Goal: Contribute content: Contribute content

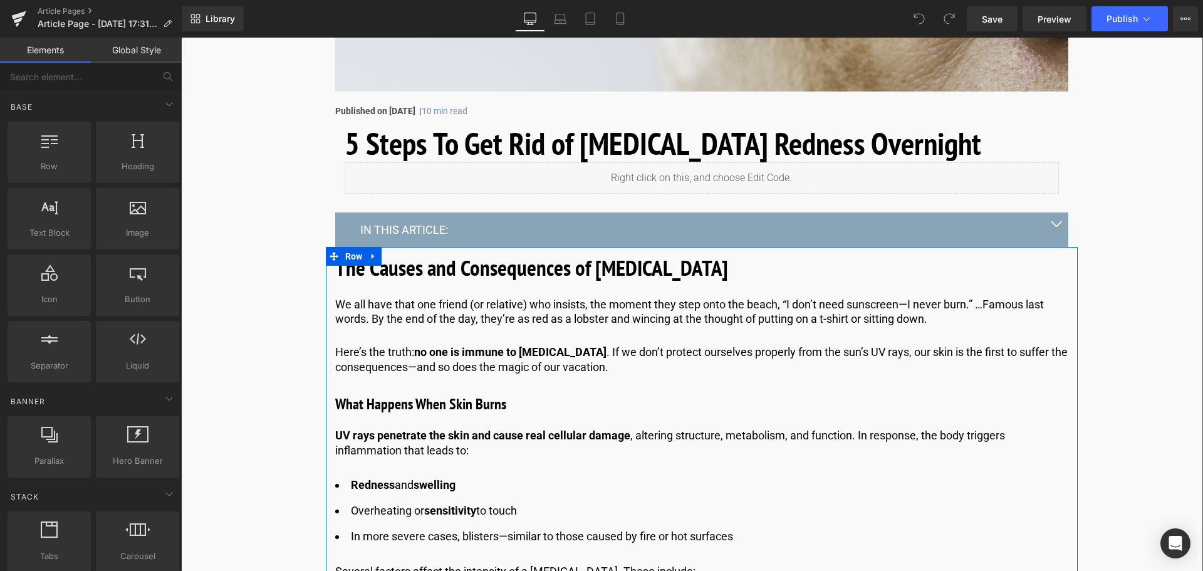
scroll to position [376, 0]
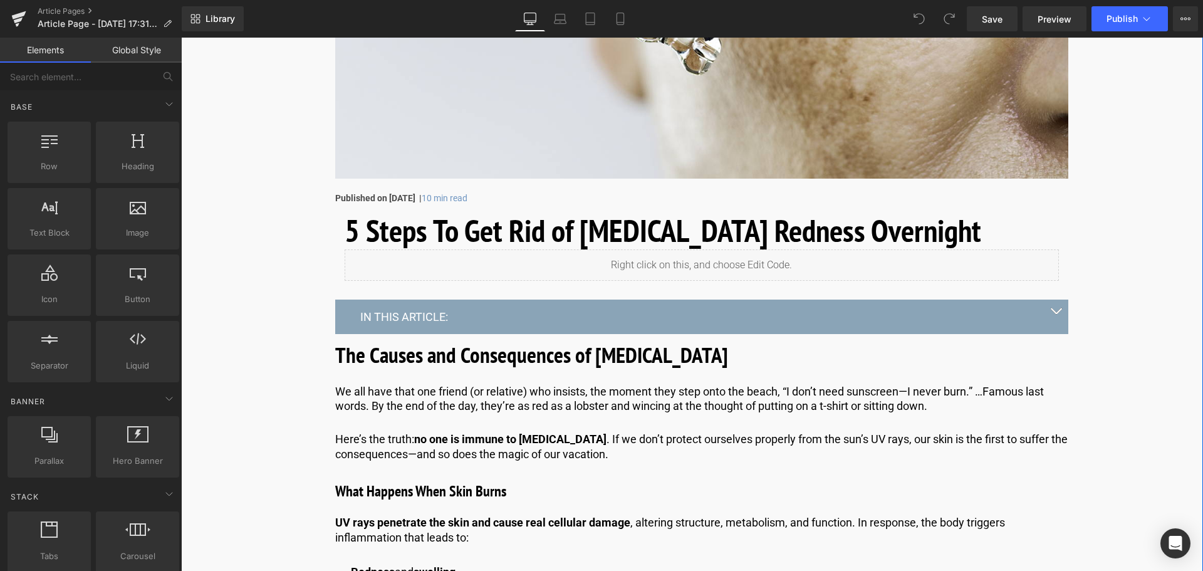
click at [614, 267] on div "Liquid" at bounding box center [701, 264] width 714 height 31
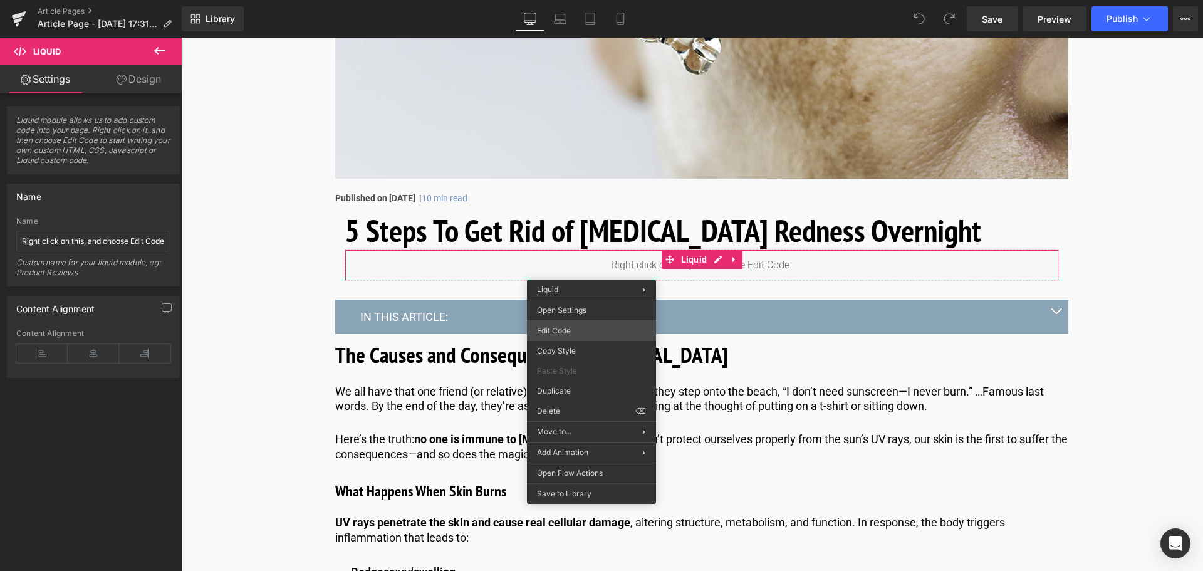
click at [584, 0] on div "You are previewing how the will restyle your page. You can not edit Elements in…" at bounding box center [601, 0] width 1203 height 0
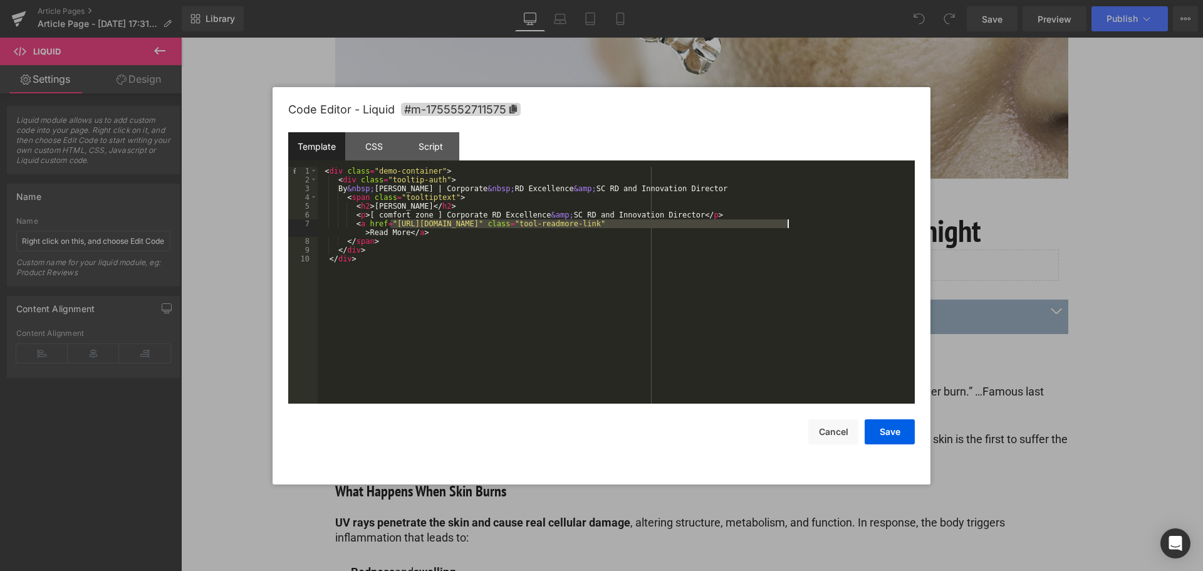
drag, startPoint x: 391, startPoint y: 222, endPoint x: 787, endPoint y: 225, distance: 396.5
click at [787, 225] on div "< div class = "demo-container" > < div class = "tooltip-auth" > By &nbsp; [PERS…" at bounding box center [616, 294] width 597 height 254
click at [900, 431] on button "Save" at bounding box center [889, 431] width 50 height 25
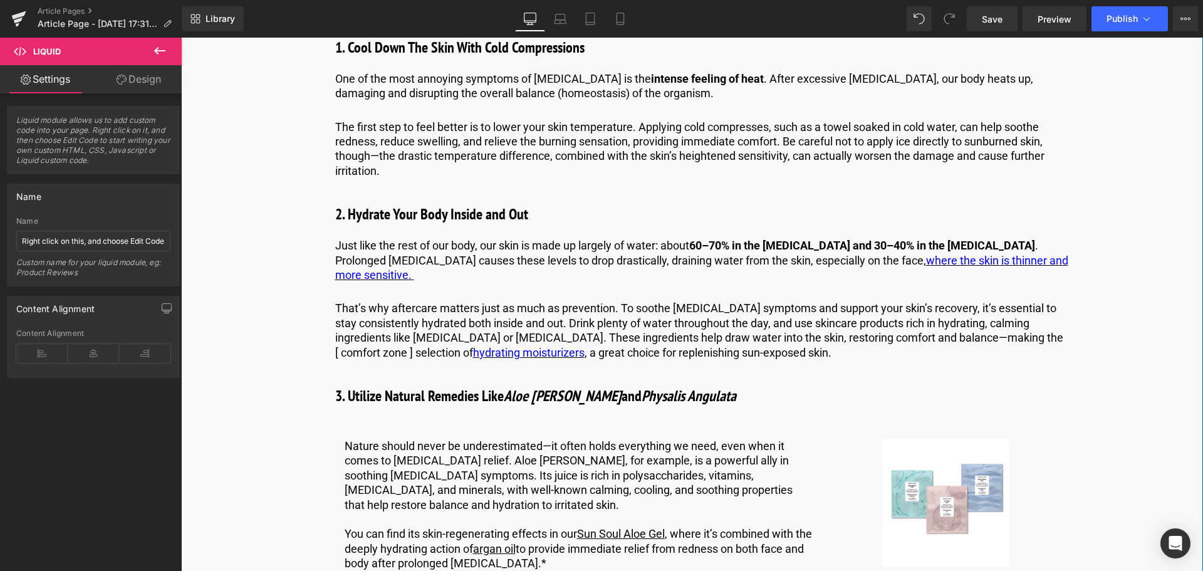
scroll to position [1816, 0]
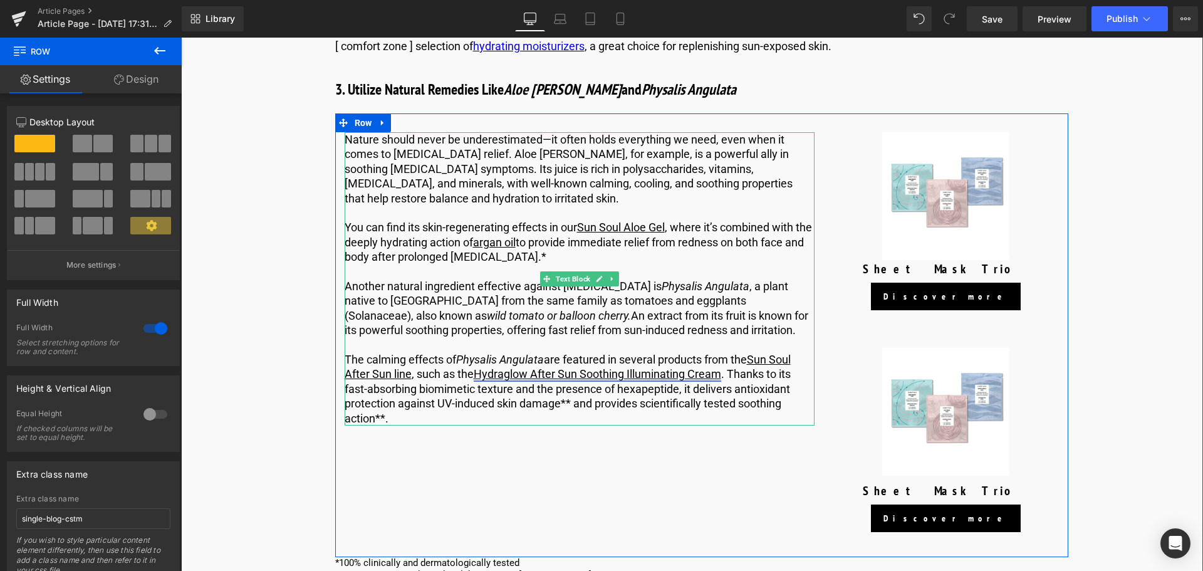
scroll to position [2067, 0]
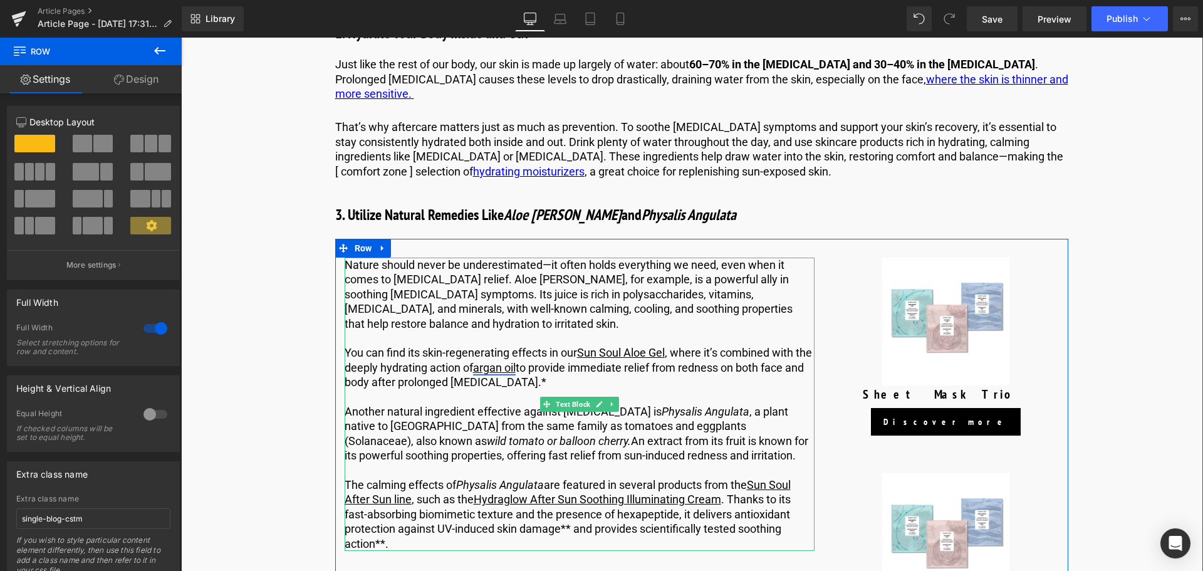
click at [494, 361] on link "argan oil" at bounding box center [494, 367] width 43 height 13
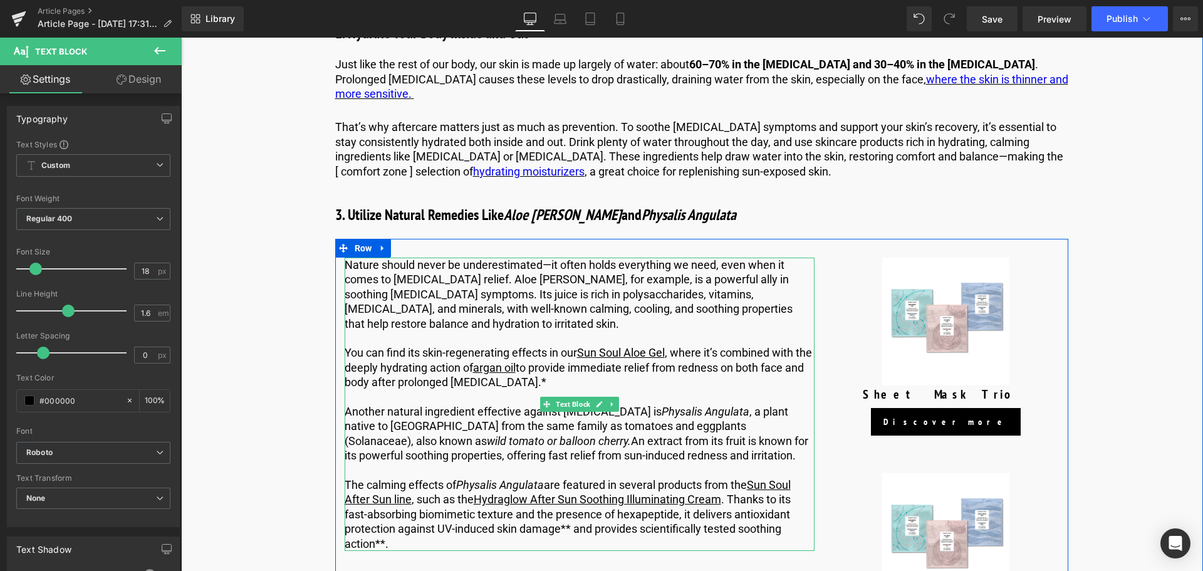
click at [556, 368] on p "You can find its skin-regenerating effects in our Sun Soul Aloe Gel , where it’…" at bounding box center [579, 367] width 470 height 44
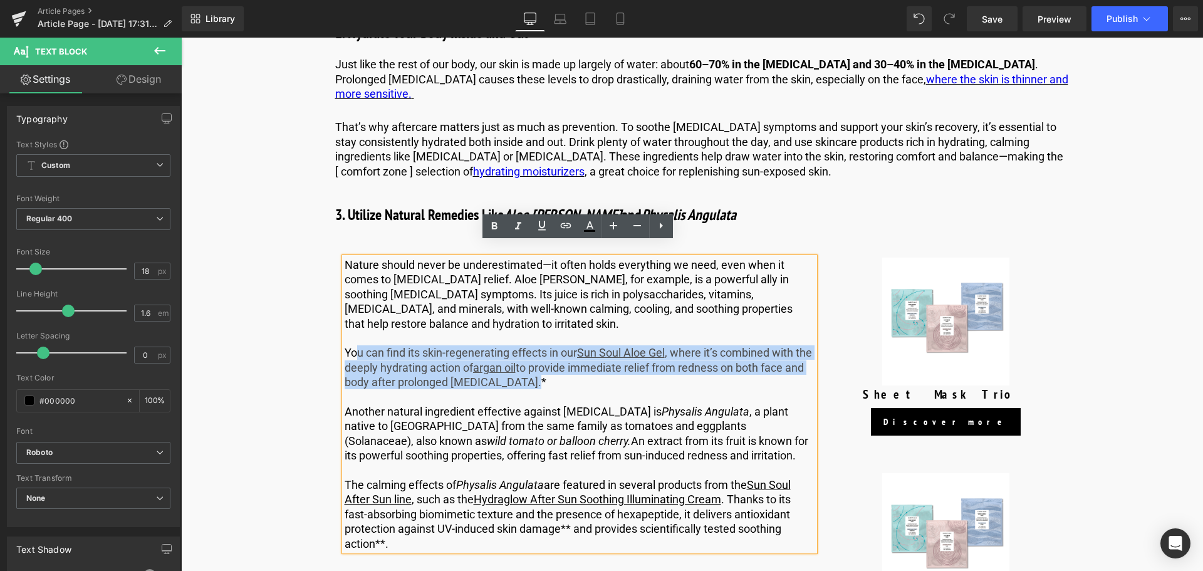
drag, startPoint x: 550, startPoint y: 368, endPoint x: 356, endPoint y: 336, distance: 196.3
click at [356, 345] on p "You can find its skin-regenerating effects in our Sun Soul Aloe Gel , where it’…" at bounding box center [579, 367] width 470 height 44
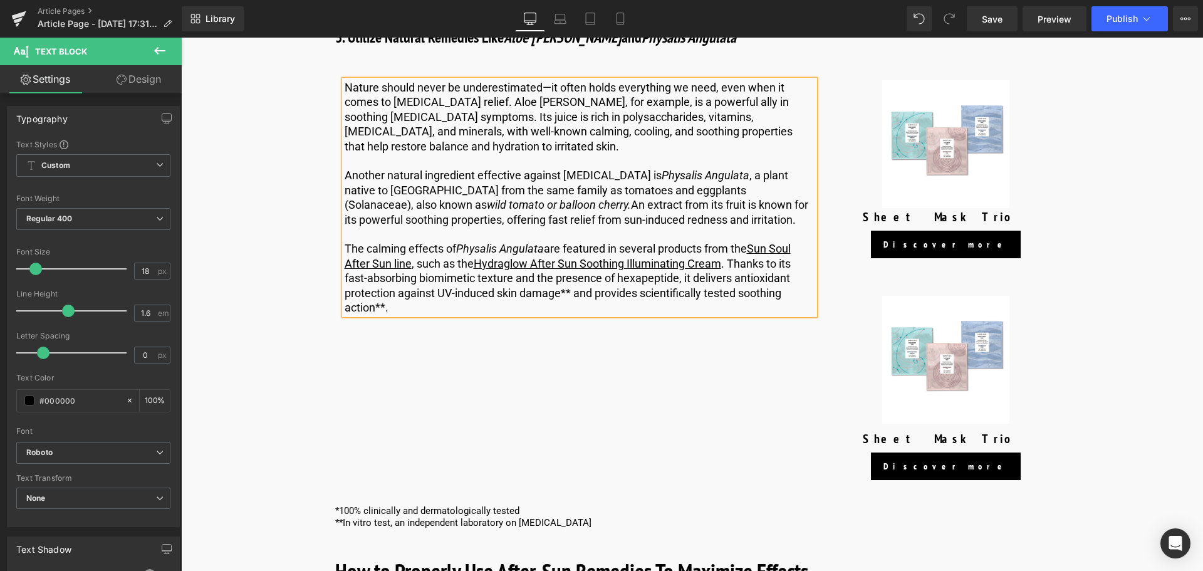
scroll to position [2130, 0]
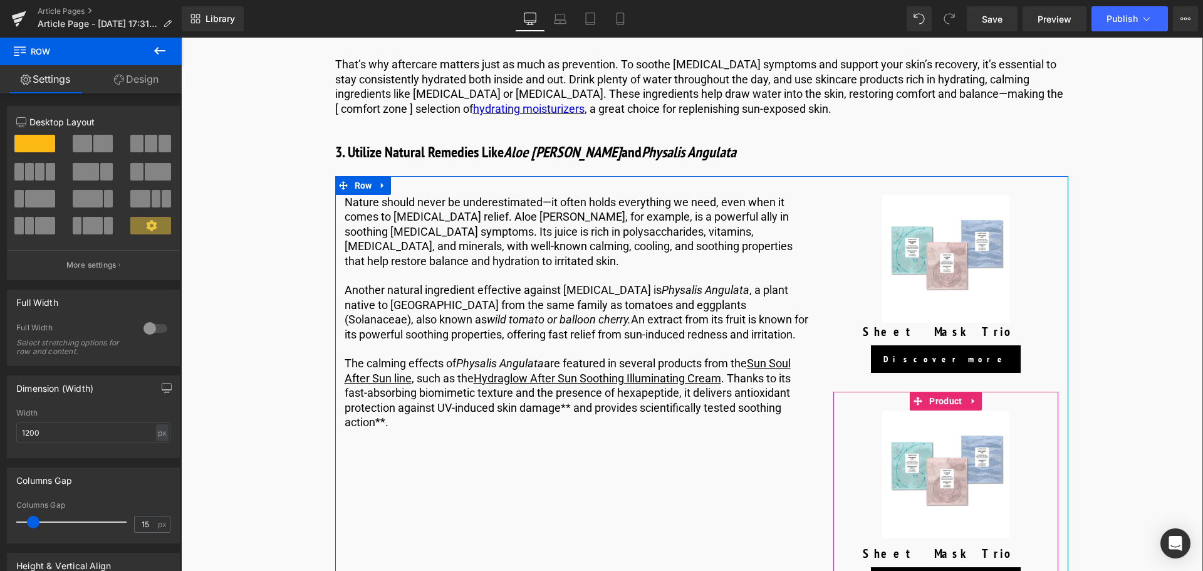
click at [966, 391] on link at bounding box center [973, 400] width 16 height 19
click at [980, 396] on icon at bounding box center [981, 400] width 9 height 9
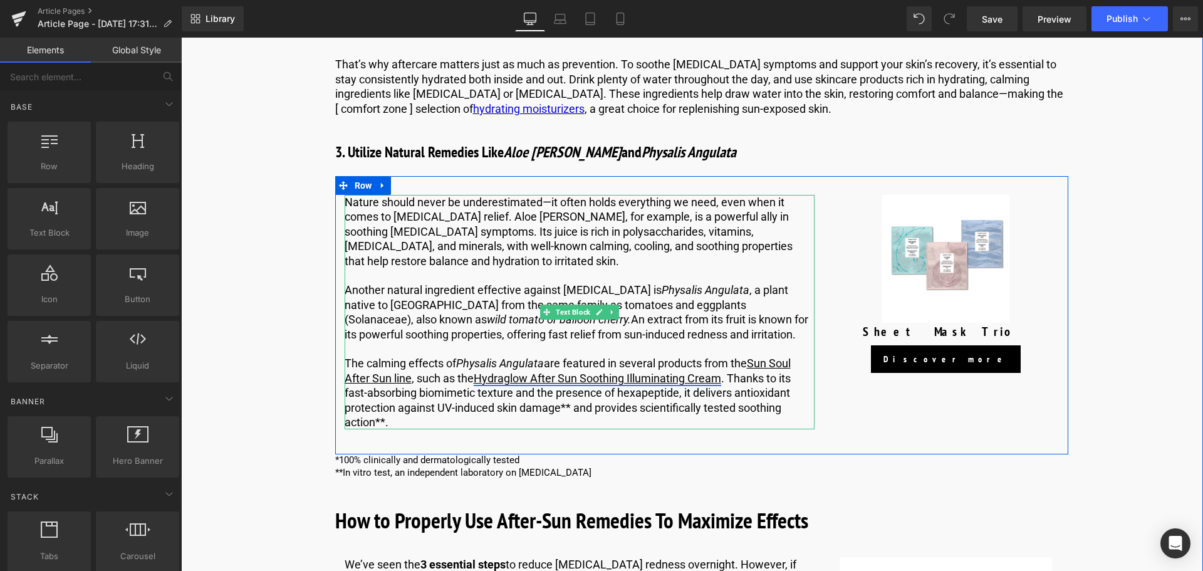
click at [544, 371] on link "Hydraglow After Sun Soothing Illuminating Cream" at bounding box center [597, 377] width 247 height 13
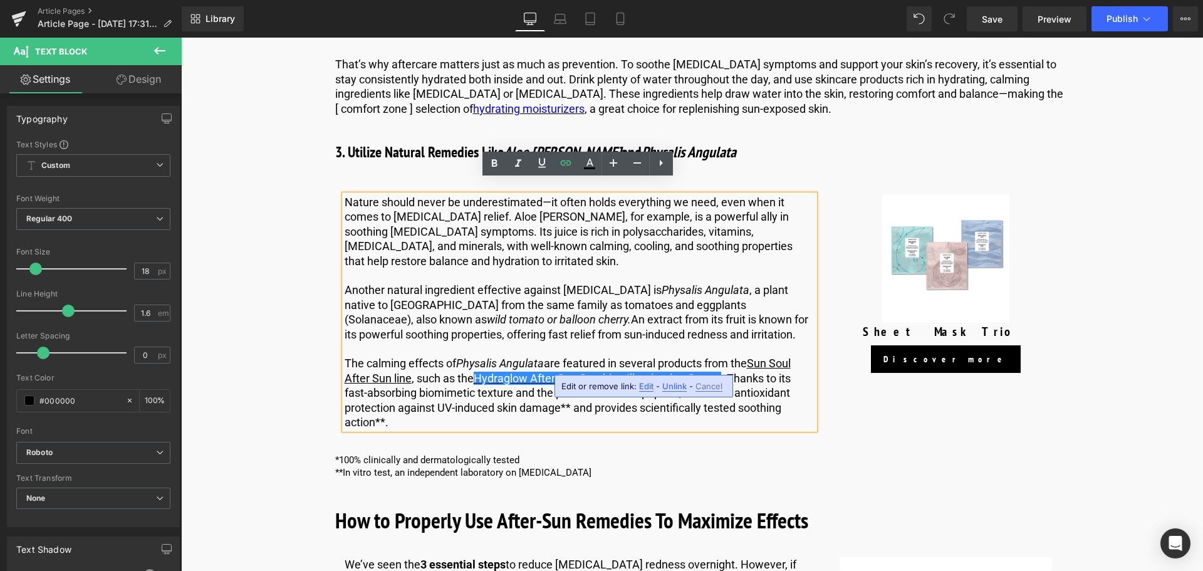
click at [641, 383] on span "Edit" at bounding box center [646, 386] width 14 height 11
click at [690, 393] on input "[URL][DOMAIN_NAME]" at bounding box center [632, 390] width 193 height 31
paste input "[DOMAIN_NAME][URL]"
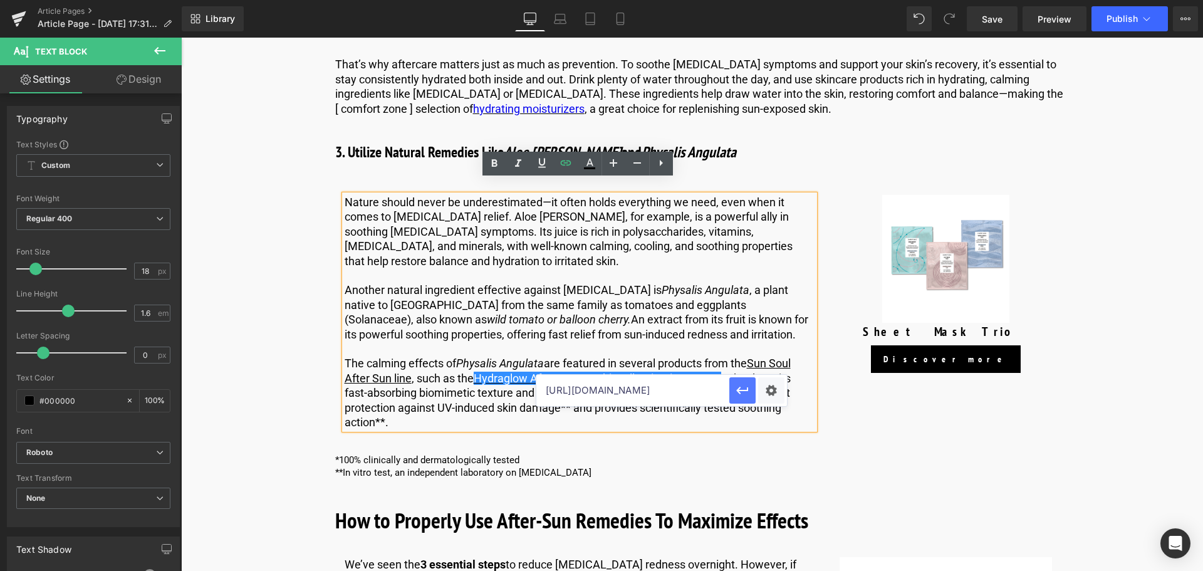
scroll to position [0, 157]
type input "[URL][DOMAIN_NAME]"
click at [743, 395] on icon "button" at bounding box center [742, 390] width 15 height 15
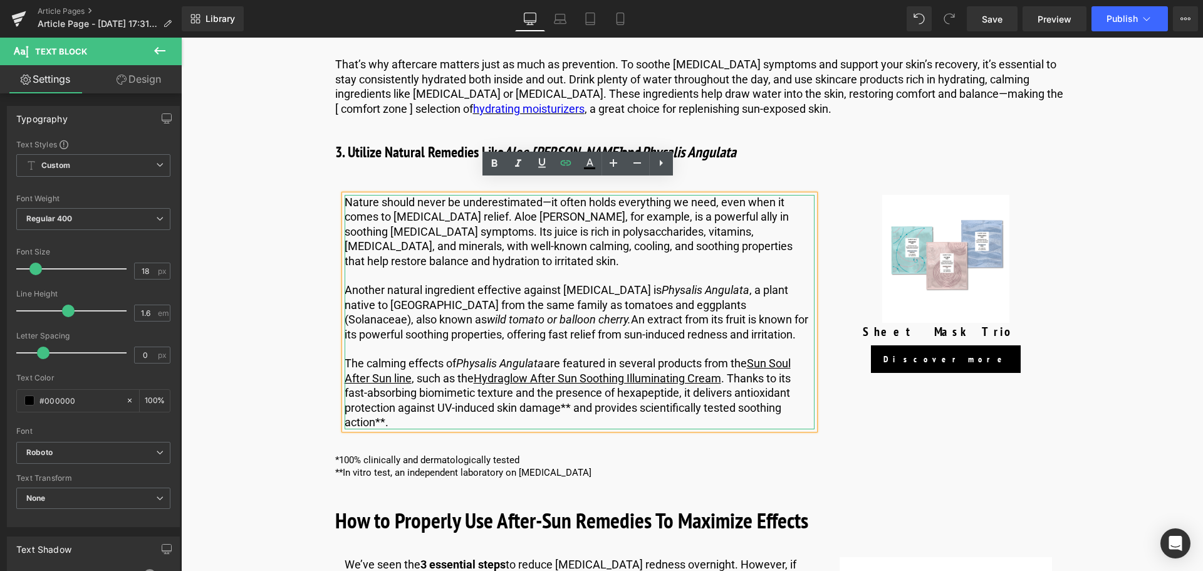
click at [701, 381] on p "The calming effects of Physalis Angulata are featured in several products from …" at bounding box center [579, 392] width 470 height 73
drag, startPoint x: 722, startPoint y: 361, endPoint x: 477, endPoint y: 367, distance: 245.0
click at [477, 367] on p "The calming effects of Physalis Angulata are featured in several products from …" at bounding box center [579, 392] width 470 height 73
click at [596, 163] on icon at bounding box center [589, 163] width 15 height 15
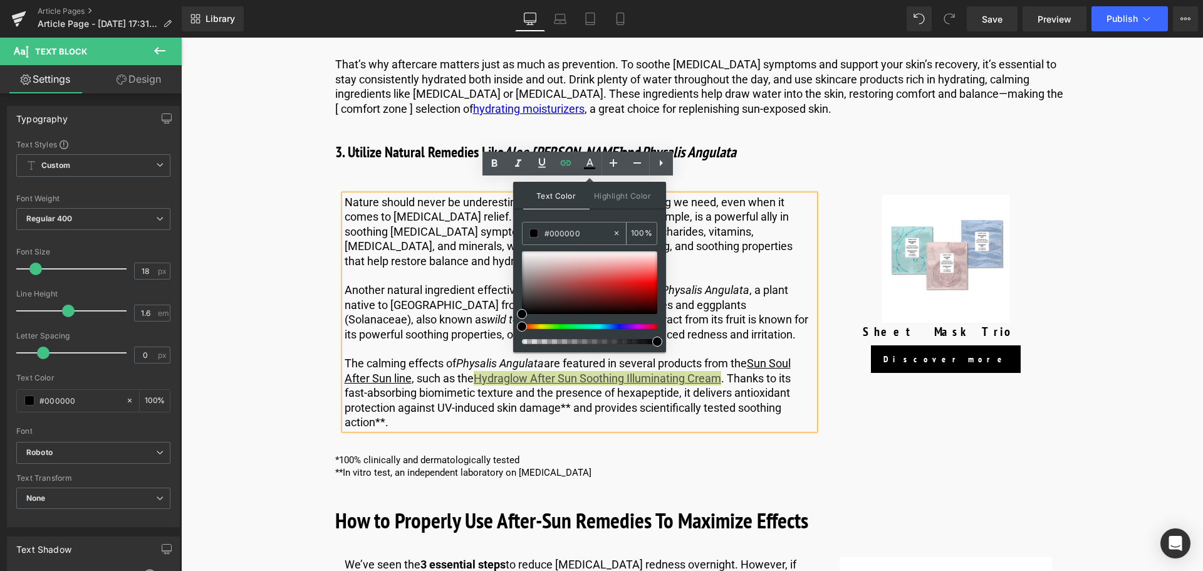
click at [600, 233] on input "#000000" at bounding box center [578, 233] width 68 height 14
type input "#00000"
type input "0"
type input "#0000ee"
type input "100"
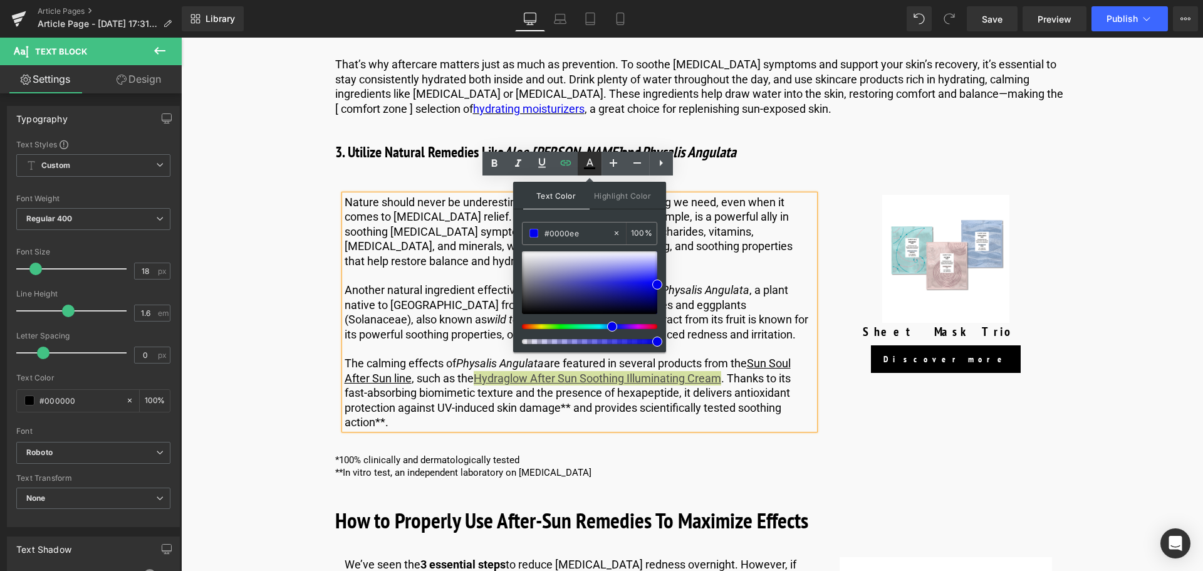
click at [596, 160] on icon at bounding box center [589, 163] width 15 height 15
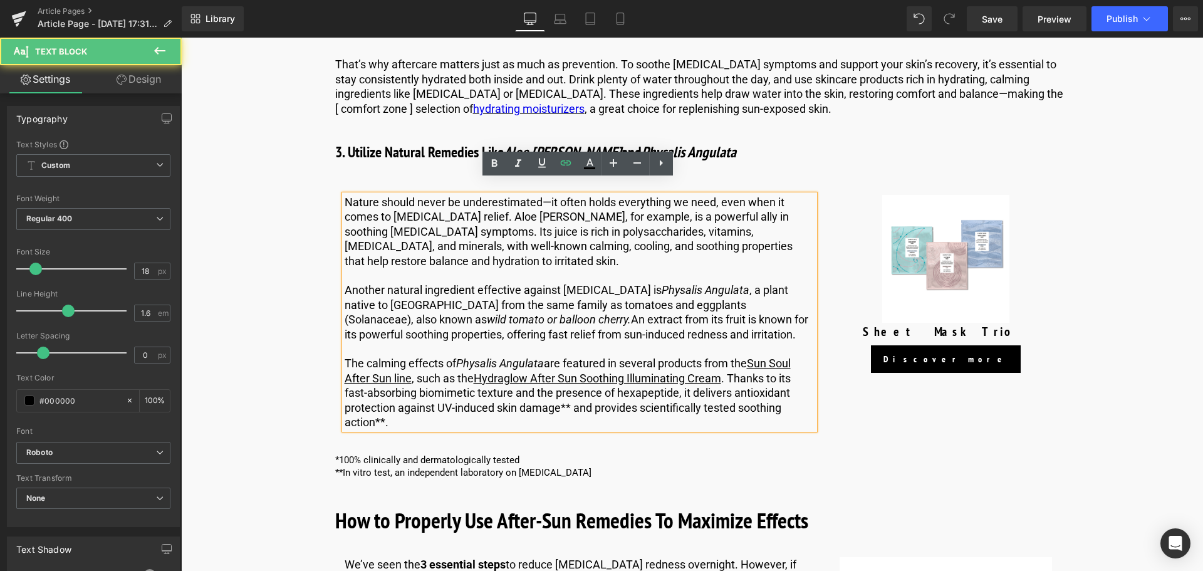
click at [526, 299] on p "Another natural ingredient effective against [MEDICAL_DATA] is Physalis Angulat…" at bounding box center [579, 311] width 470 height 59
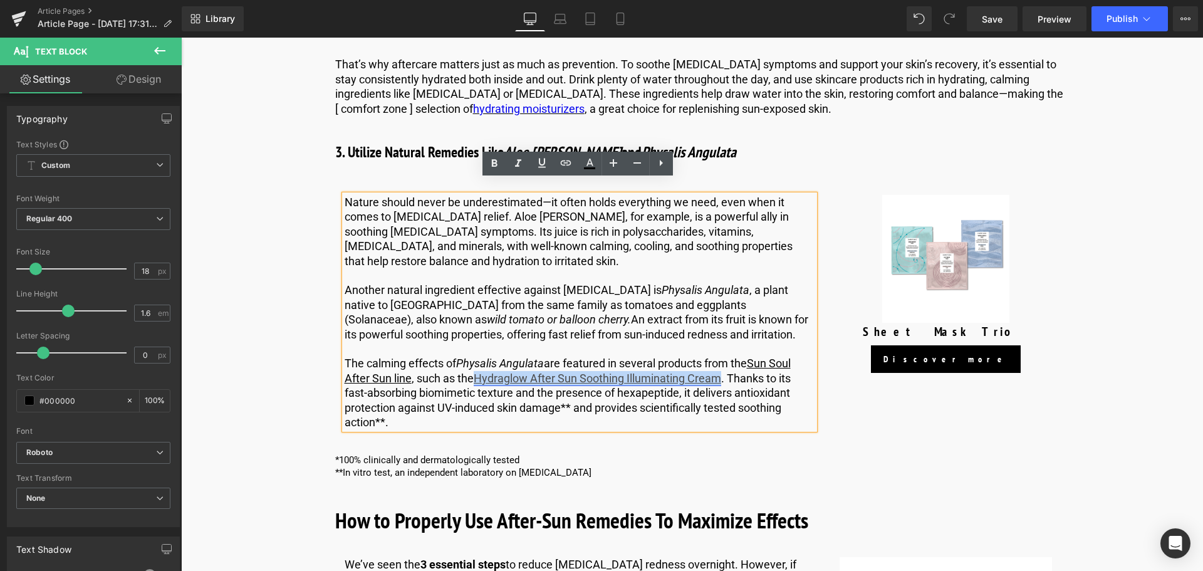
drag, startPoint x: 721, startPoint y: 366, endPoint x: 477, endPoint y: 363, distance: 244.3
click at [477, 371] on link "Hydraglow After Sun Soothing Illuminating Cream" at bounding box center [597, 377] width 247 height 13
click at [587, 172] on link at bounding box center [589, 164] width 24 height 24
type input "#ffffff"
type input "100"
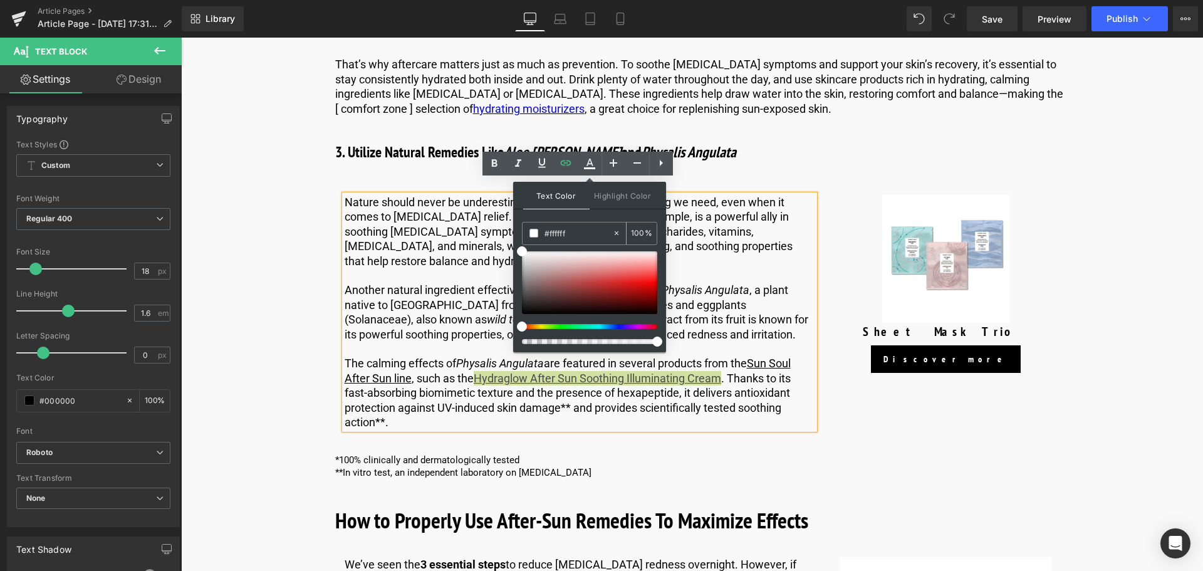
drag, startPoint x: 592, startPoint y: 236, endPoint x: 548, endPoint y: 239, distance: 44.0
click at [548, 239] on input "#ffffff" at bounding box center [578, 233] width 68 height 14
type input "#0"
type input "0"
type input "#000"
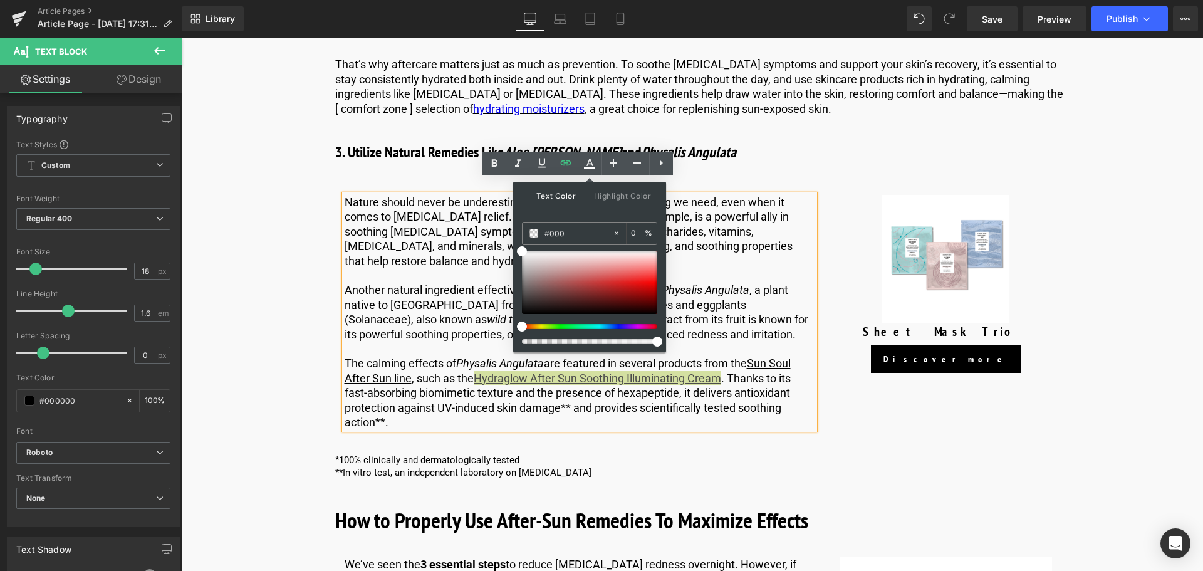
type input "100"
type input "#0000"
type input "0"
type input "#0000ee"
type input "100"
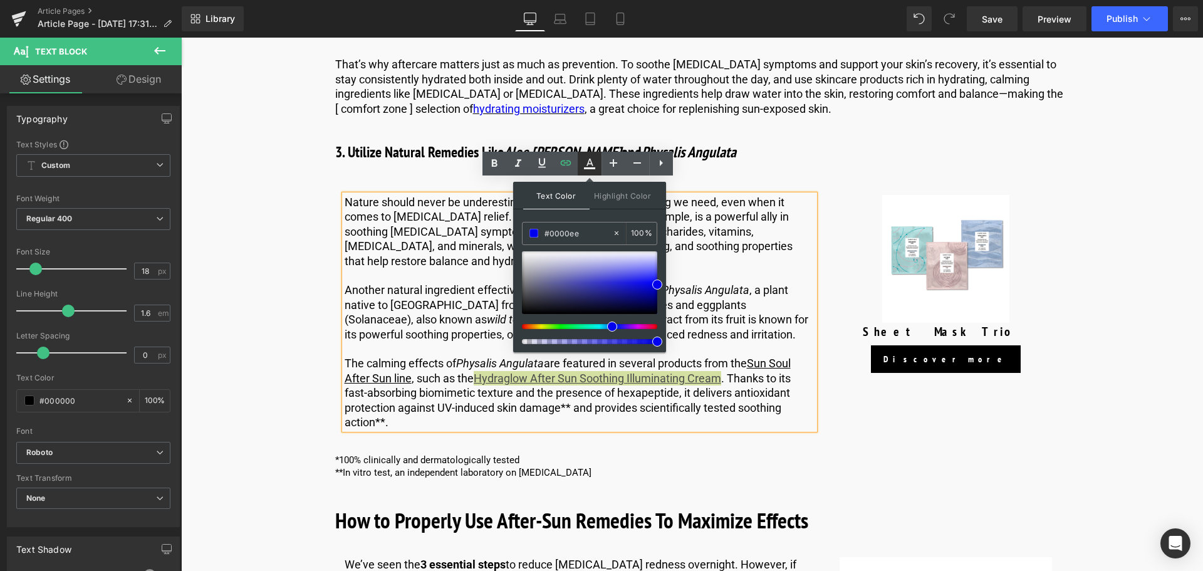
type input "#0000ee"
click at [584, 163] on icon at bounding box center [589, 163] width 15 height 15
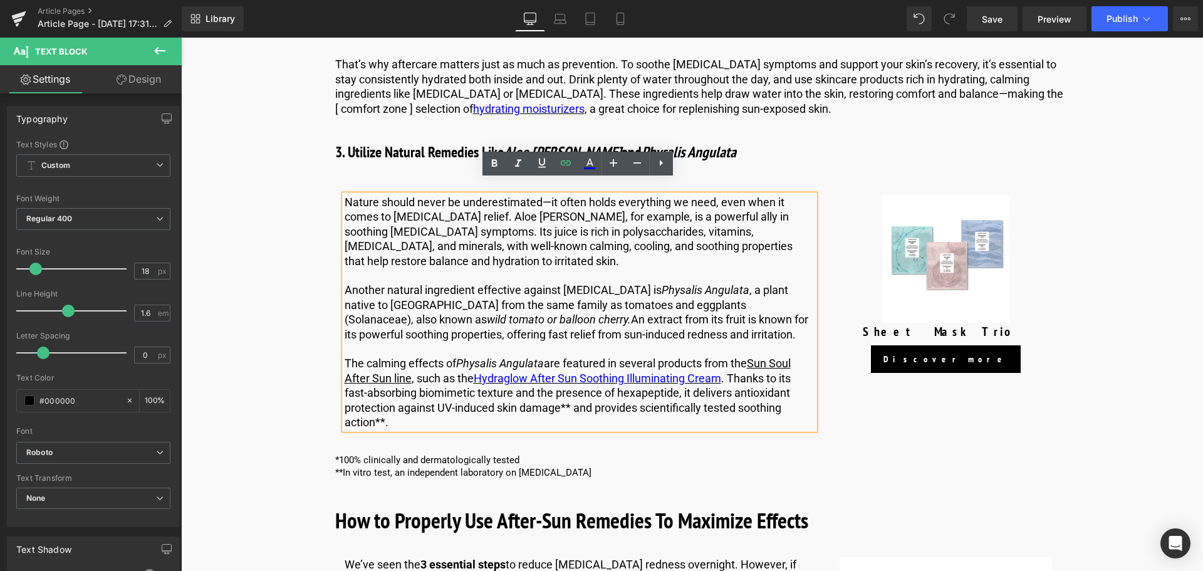
click at [529, 303] on p "Another natural ingredient effective against [MEDICAL_DATA] is Physalis Angulat…" at bounding box center [579, 311] width 470 height 59
click at [761, 356] on link "Sun Soul After Sun line" at bounding box center [567, 370] width 446 height 28
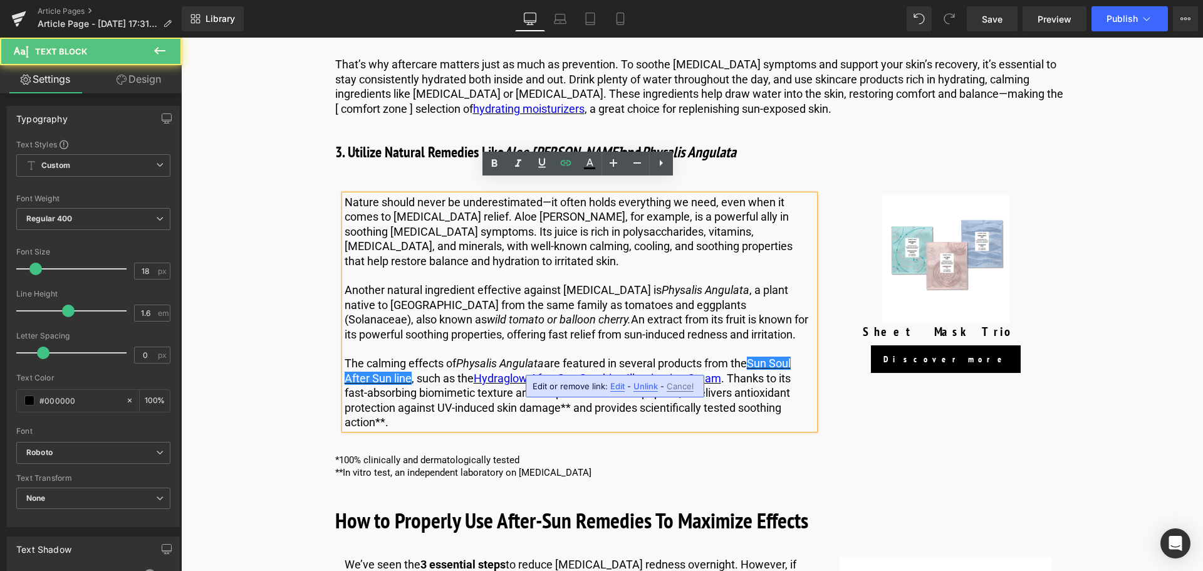
click at [622, 389] on span "Edit" at bounding box center [617, 386] width 14 height 11
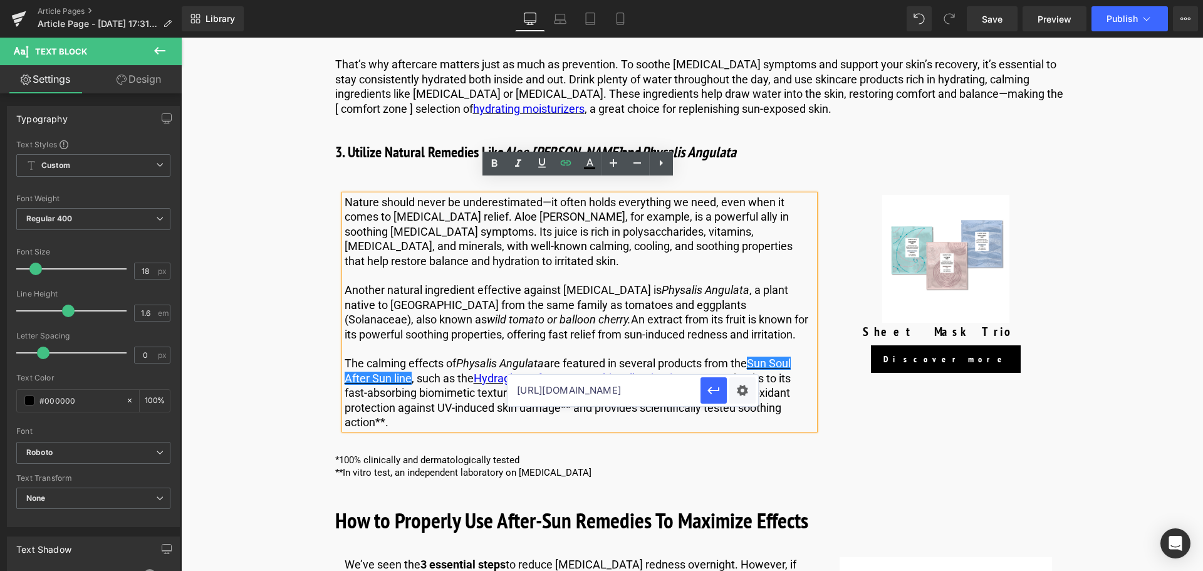
click at [629, 387] on input "[URL][DOMAIN_NAME]" at bounding box center [603, 390] width 193 height 31
paste input "[DOMAIN_NAME][URL]"
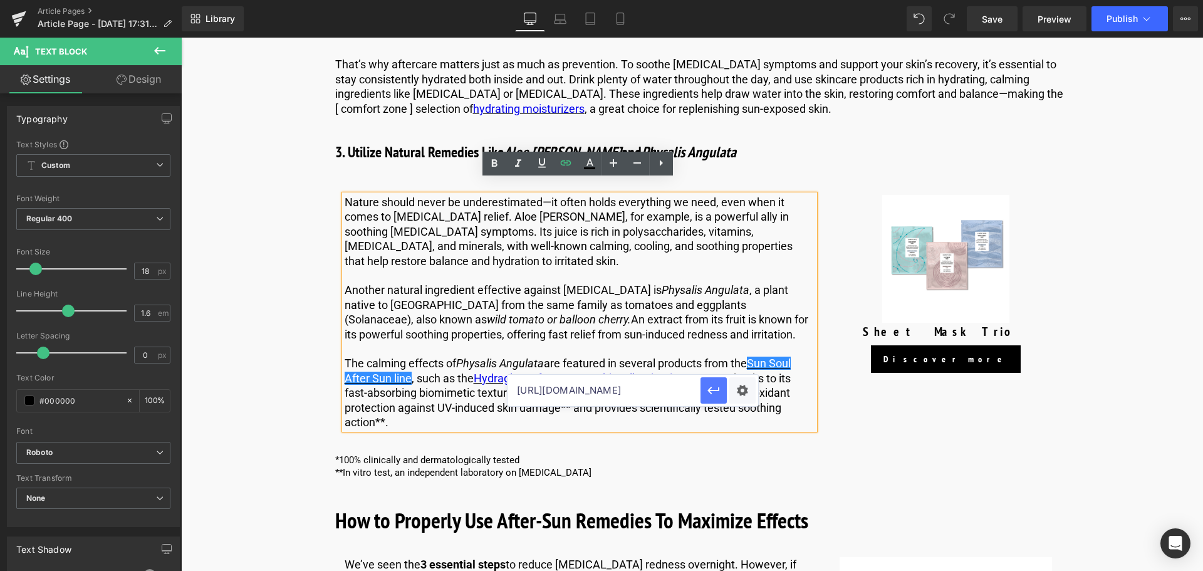
type input "[URL][DOMAIN_NAME]"
click at [708, 400] on button "button" at bounding box center [713, 390] width 26 height 26
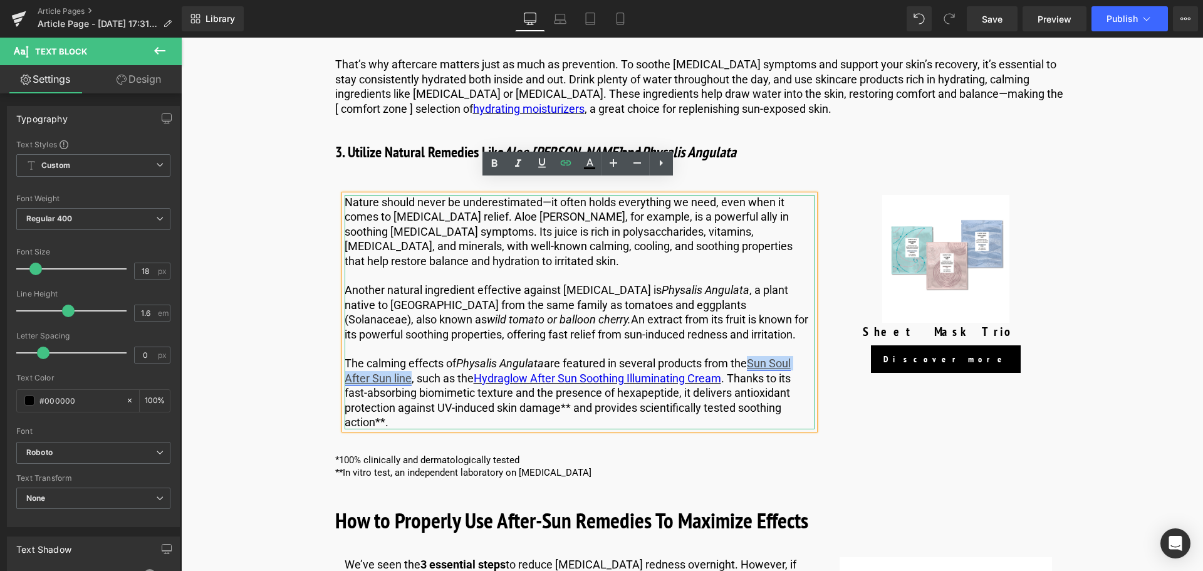
drag, startPoint x: 754, startPoint y: 345, endPoint x: 407, endPoint y: 365, distance: 347.5
click at [407, 365] on link "Sun Soul After Sun line" at bounding box center [567, 370] width 446 height 28
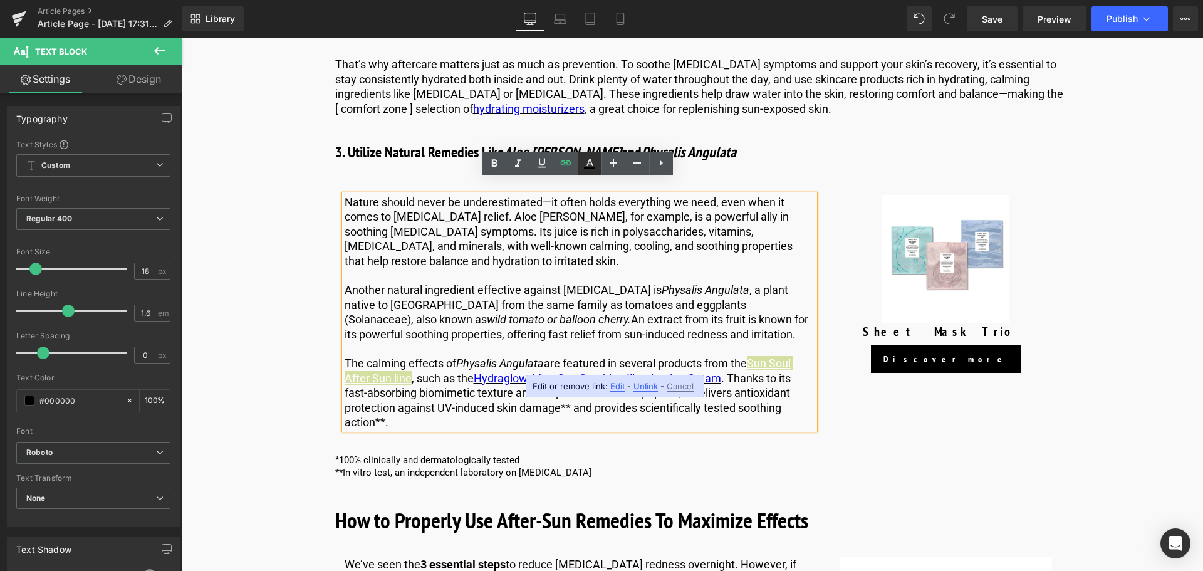
click at [585, 164] on icon at bounding box center [589, 163] width 15 height 15
type input "#ffffff"
type input "100"
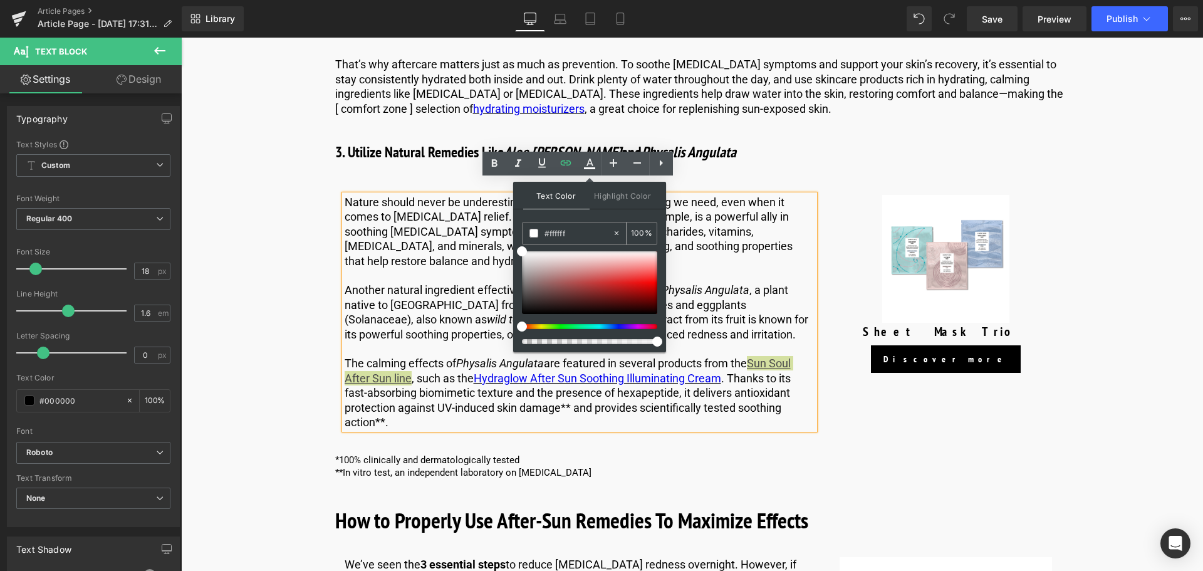
click at [582, 232] on input "#ffffff" at bounding box center [578, 233] width 68 height 14
type input "#fffff"
type input "0"
type input "#ffff"
type input "100"
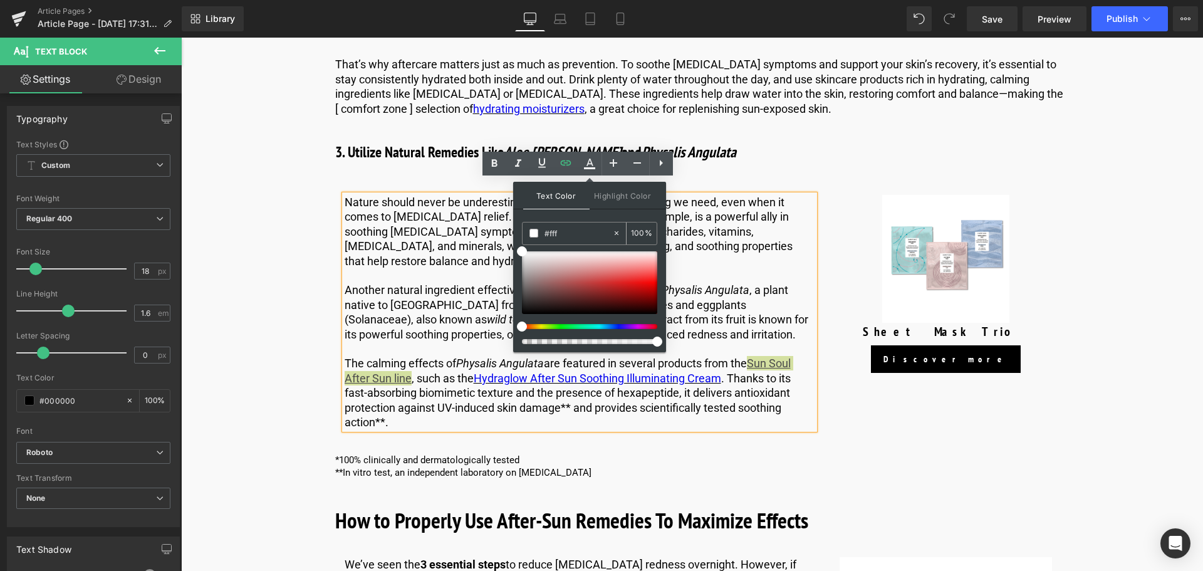
type input "#ff"
type input "0"
type input "#000"
type input "100"
type input "#0000"
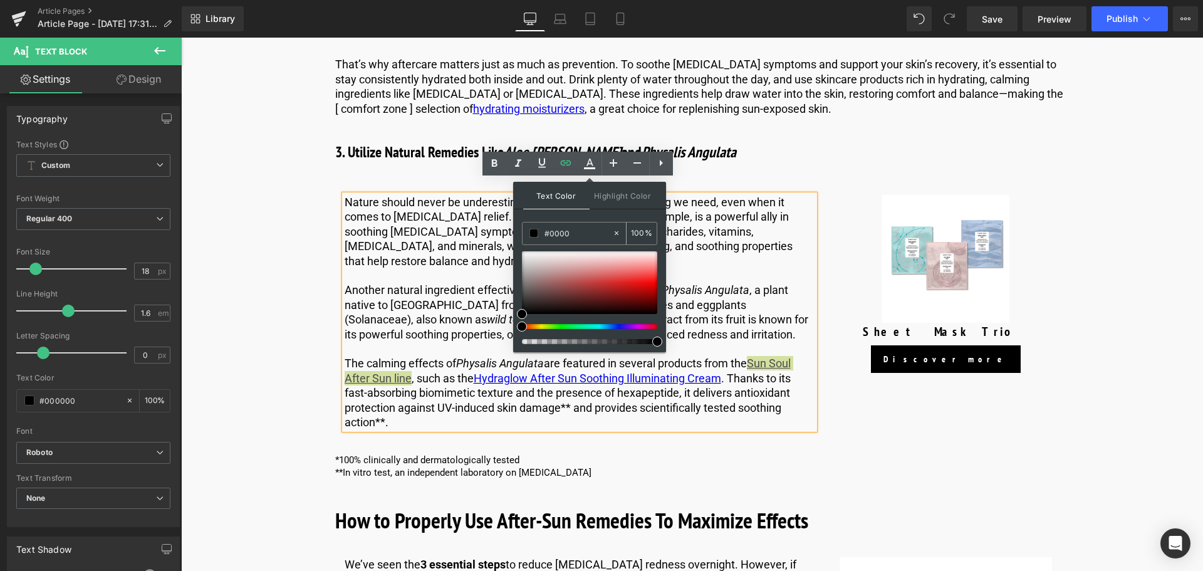
type input "0"
type input "#0000ee"
type input "100"
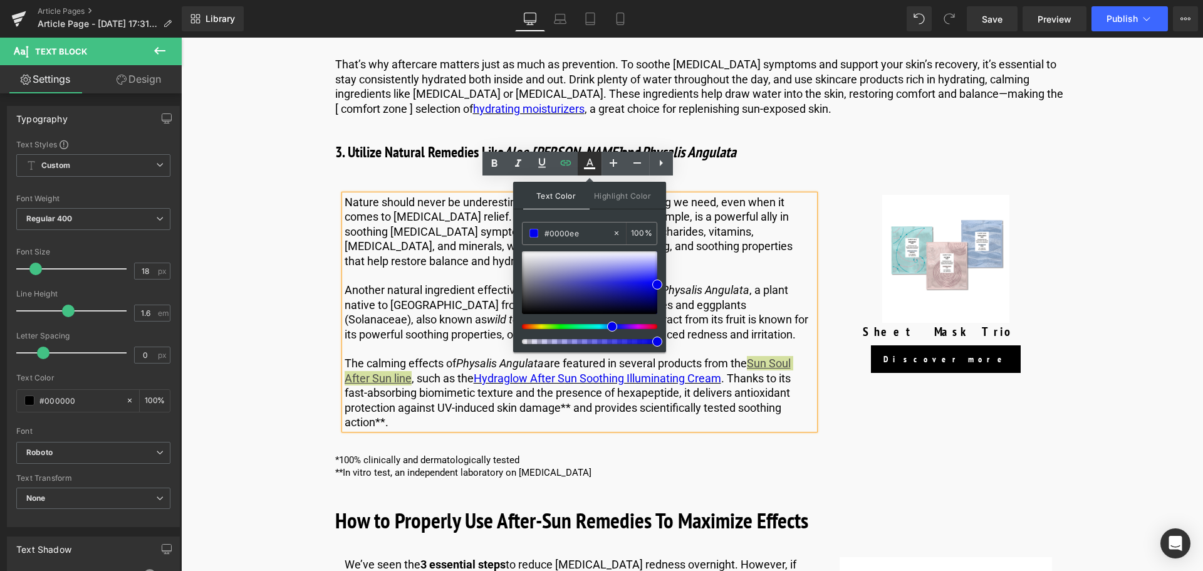
type input "#0000ee"
click at [596, 159] on icon at bounding box center [589, 163] width 15 height 15
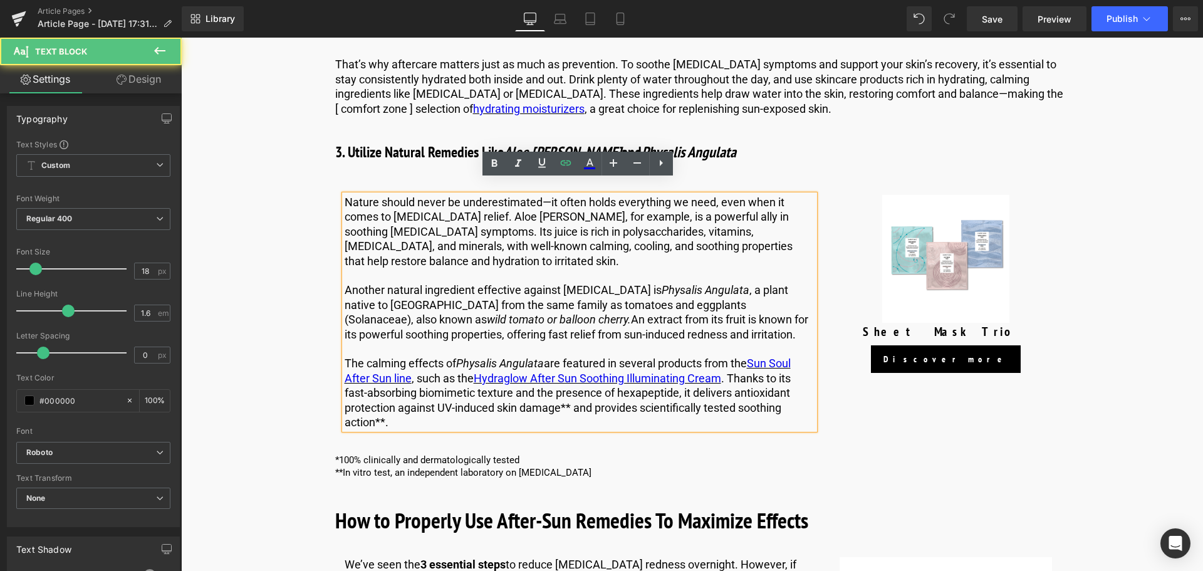
click at [495, 306] on p "Another natural ingredient effective against [MEDICAL_DATA] is Physalis Angulat…" at bounding box center [579, 311] width 470 height 59
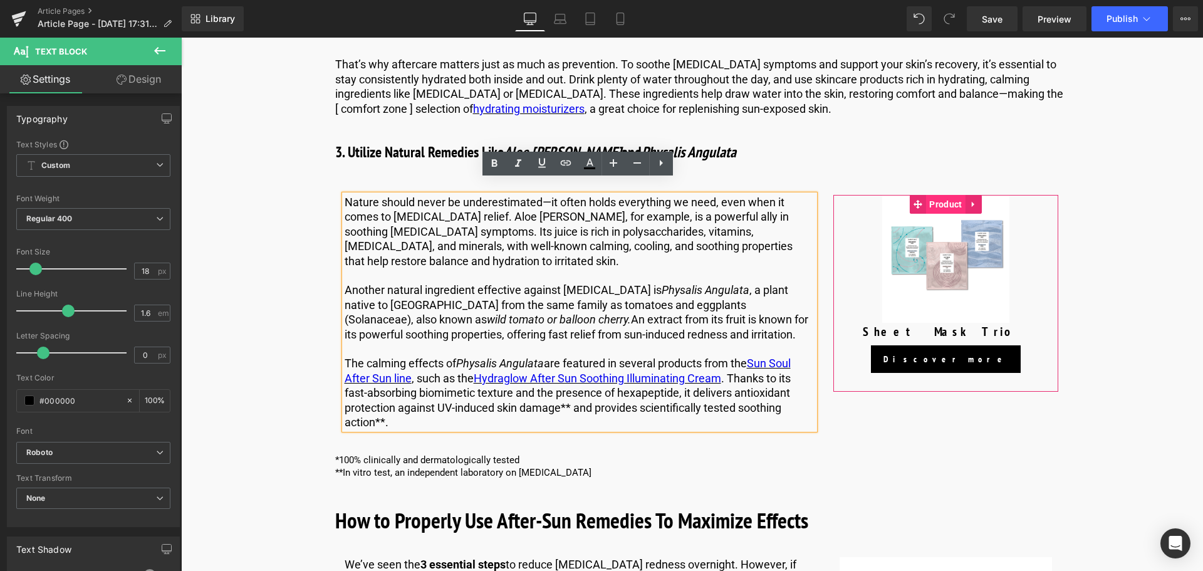
click at [946, 195] on span "Product" at bounding box center [945, 204] width 39 height 19
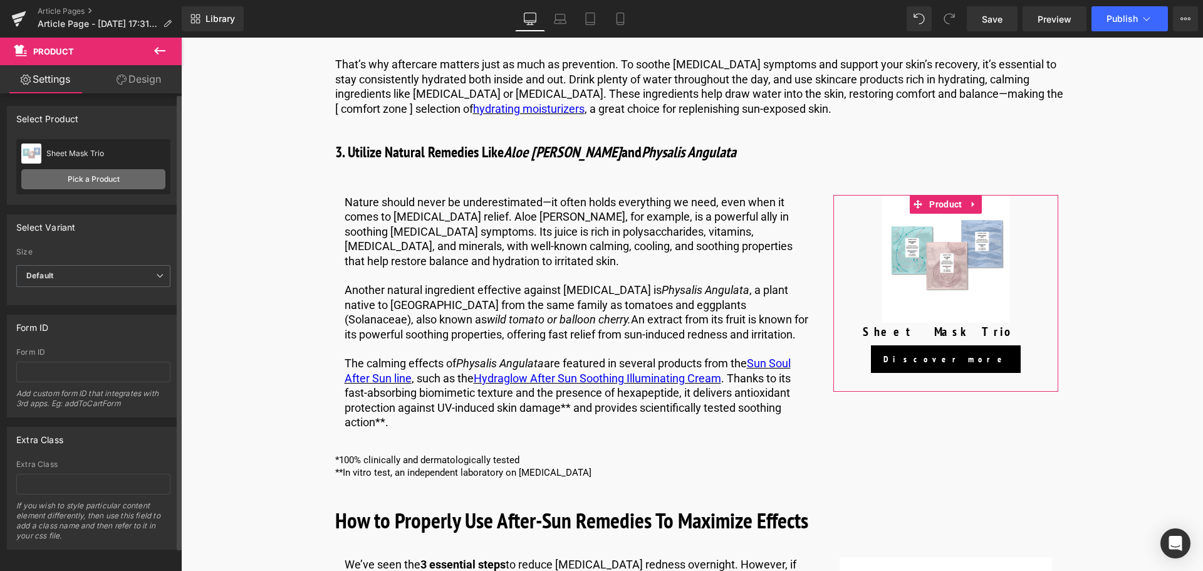
click at [94, 181] on link "Pick a Product" at bounding box center [93, 179] width 144 height 20
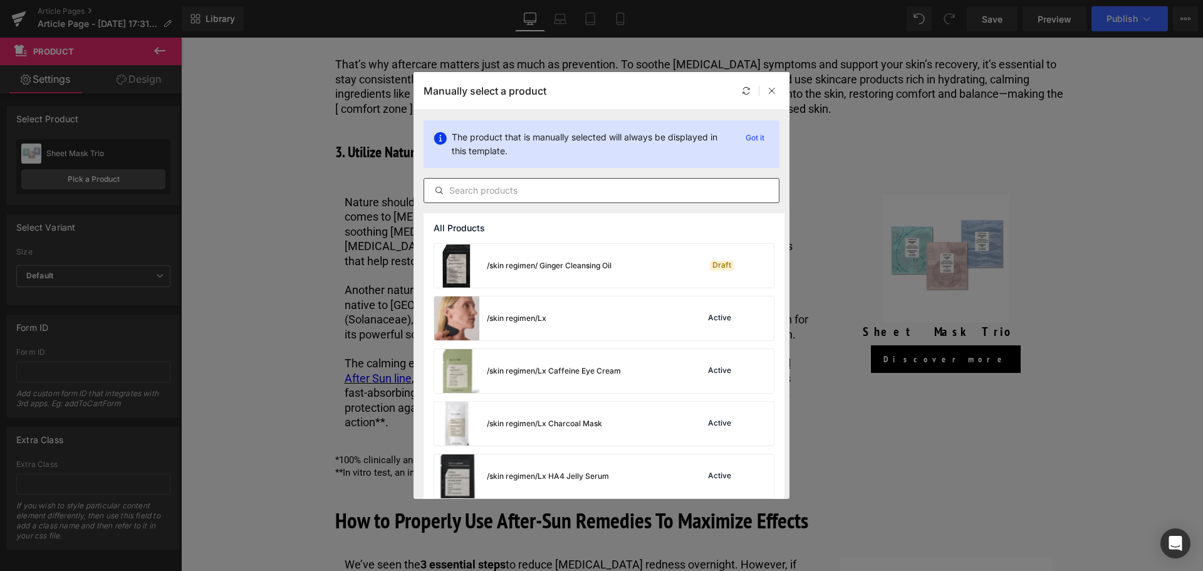
click at [522, 192] on input "text" at bounding box center [601, 190] width 355 height 15
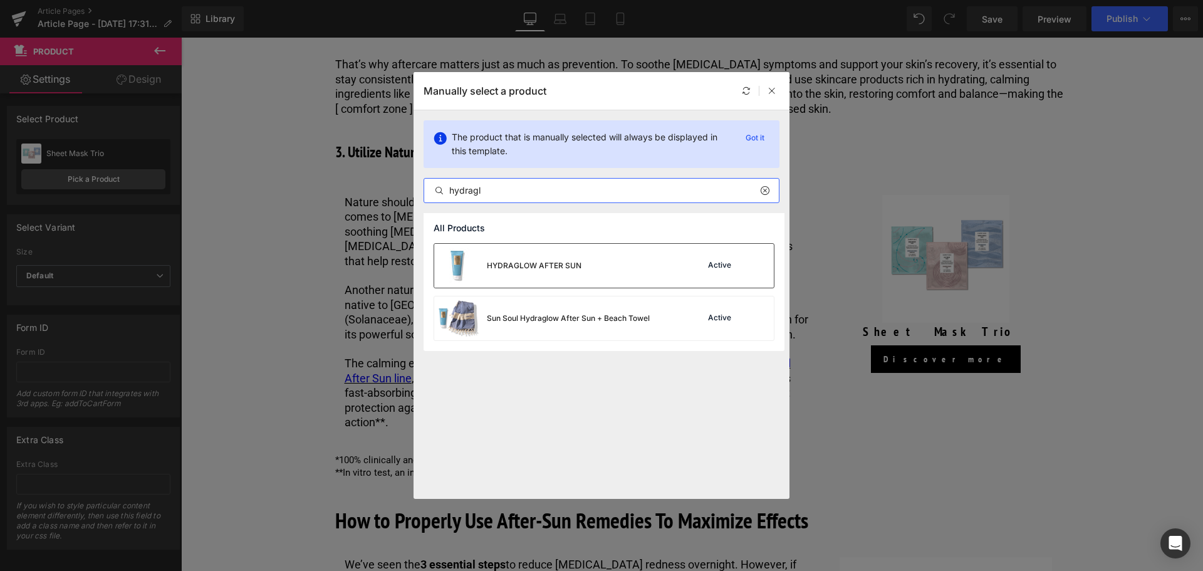
type input "hydragl"
click at [517, 259] on div "HYDRAGLOW AFTER SUN" at bounding box center [507, 266] width 147 height 44
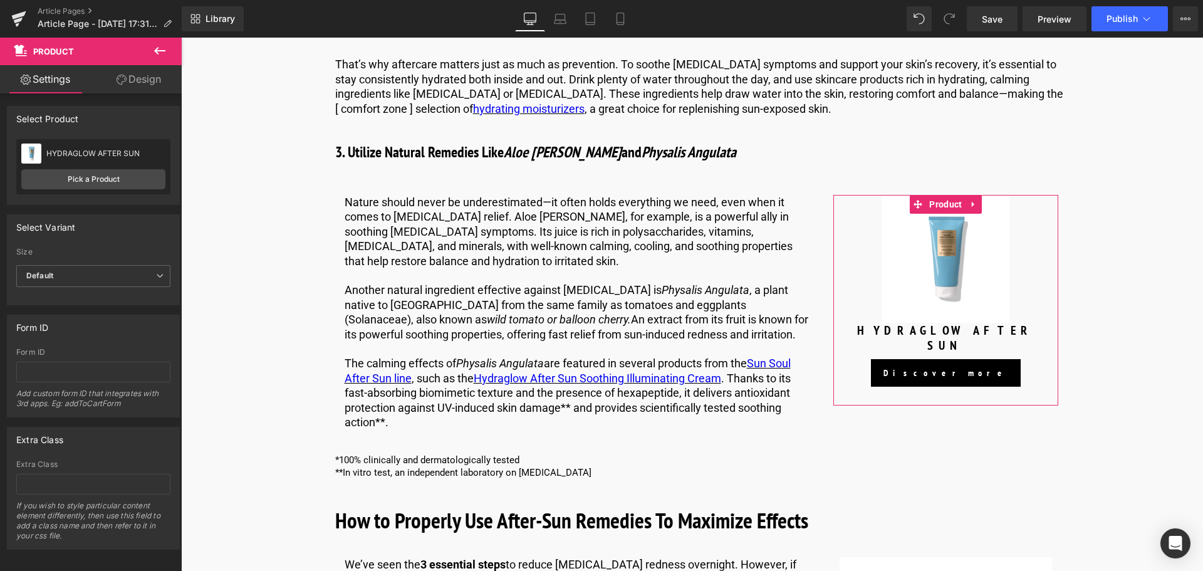
click at [144, 76] on link "Design" at bounding box center [138, 79] width 91 height 28
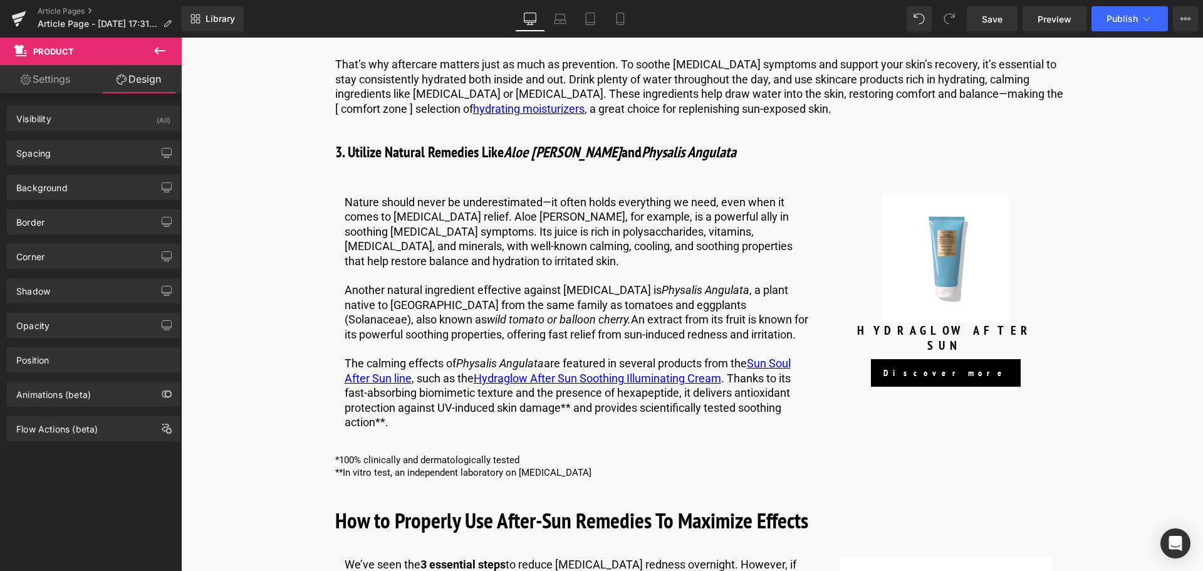
click at [151, 45] on button at bounding box center [160, 52] width 44 height 28
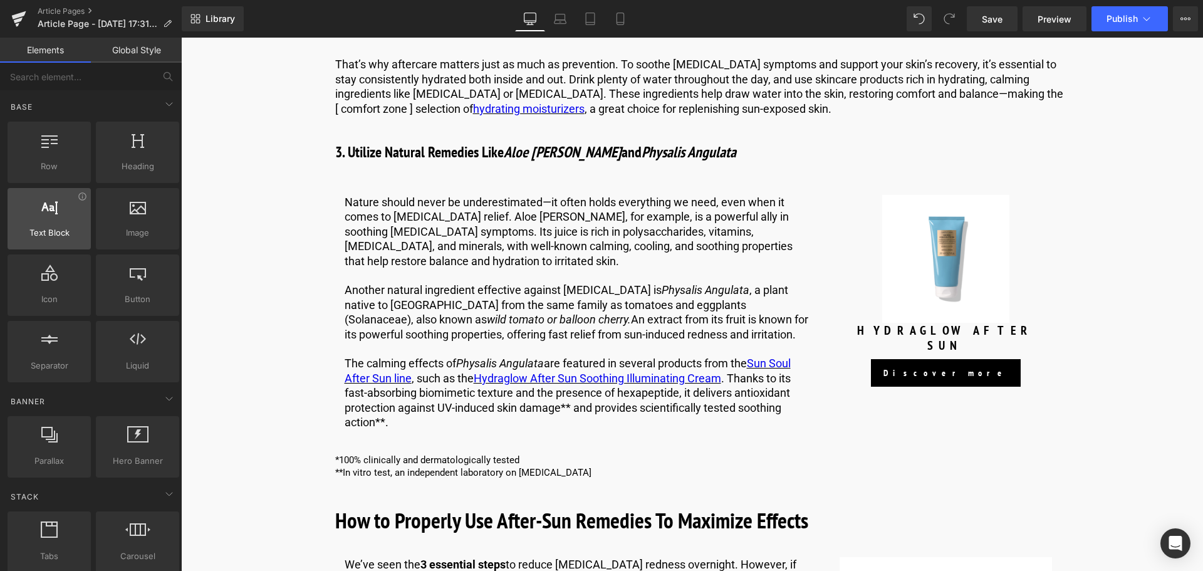
click at [61, 227] on span "Text Block" at bounding box center [49, 232] width 76 height 13
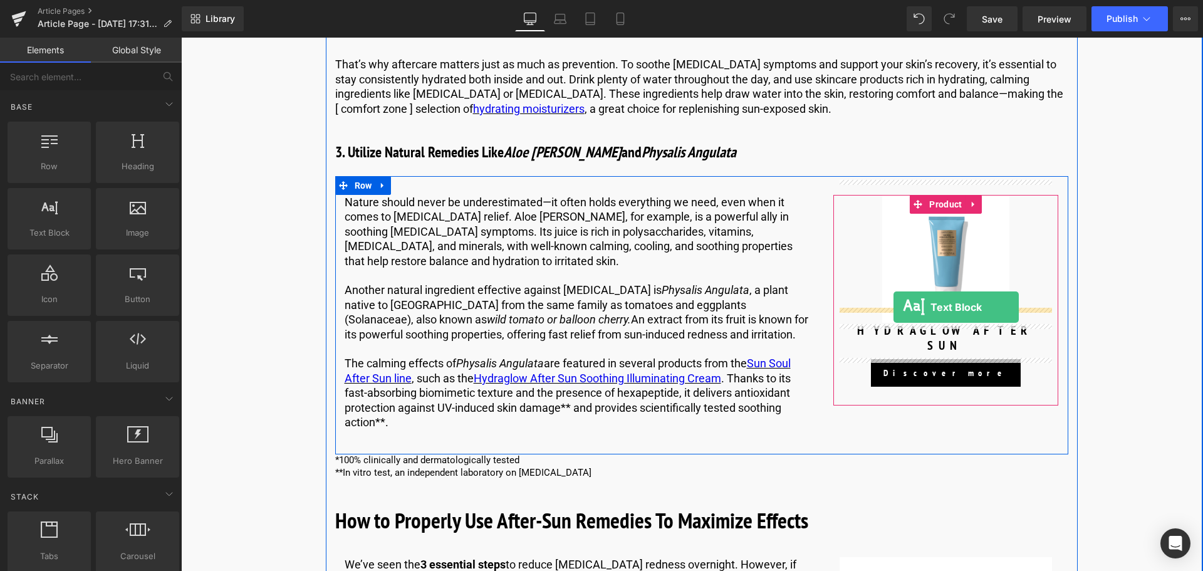
drag, startPoint x: 242, startPoint y: 256, endPoint x: 893, endPoint y: 307, distance: 653.4
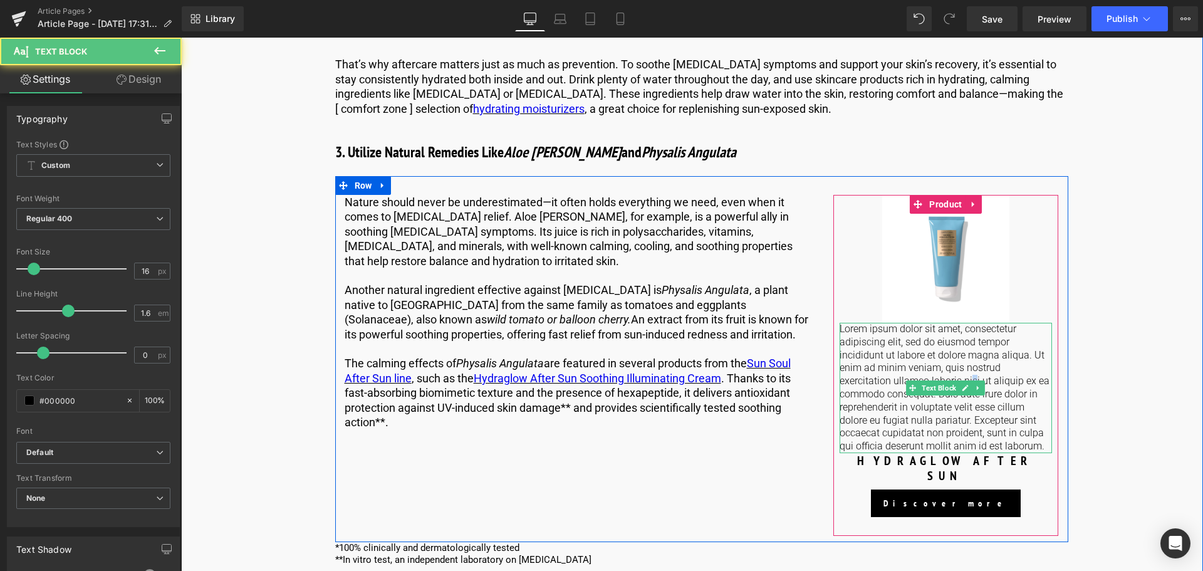
click at [917, 365] on p "Lorem ipsum dolor sit amet, consectetur adipiscing elit, sed do eiusmod tempor …" at bounding box center [945, 388] width 213 height 130
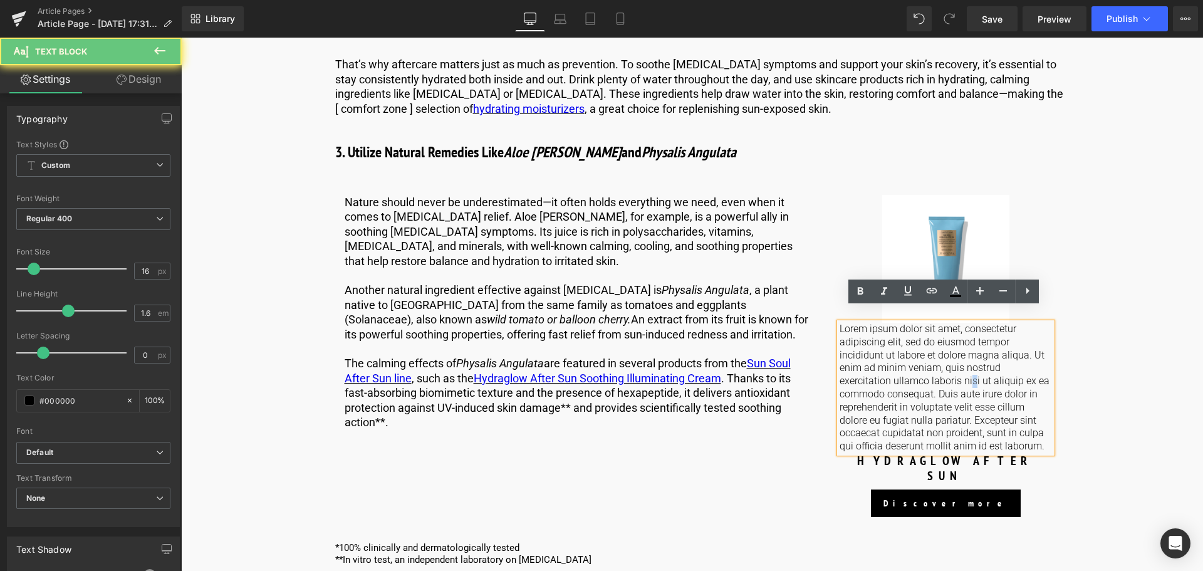
click at [917, 365] on p "Lorem ipsum dolor sit amet, consectetur adipiscing elit, sed do eiusmod tempor …" at bounding box center [945, 388] width 213 height 130
click at [924, 352] on p "Lorem ipsum dolor sit amet, consectetur adipiscing elit, sed do eiusmod tempor …" at bounding box center [945, 388] width 213 height 130
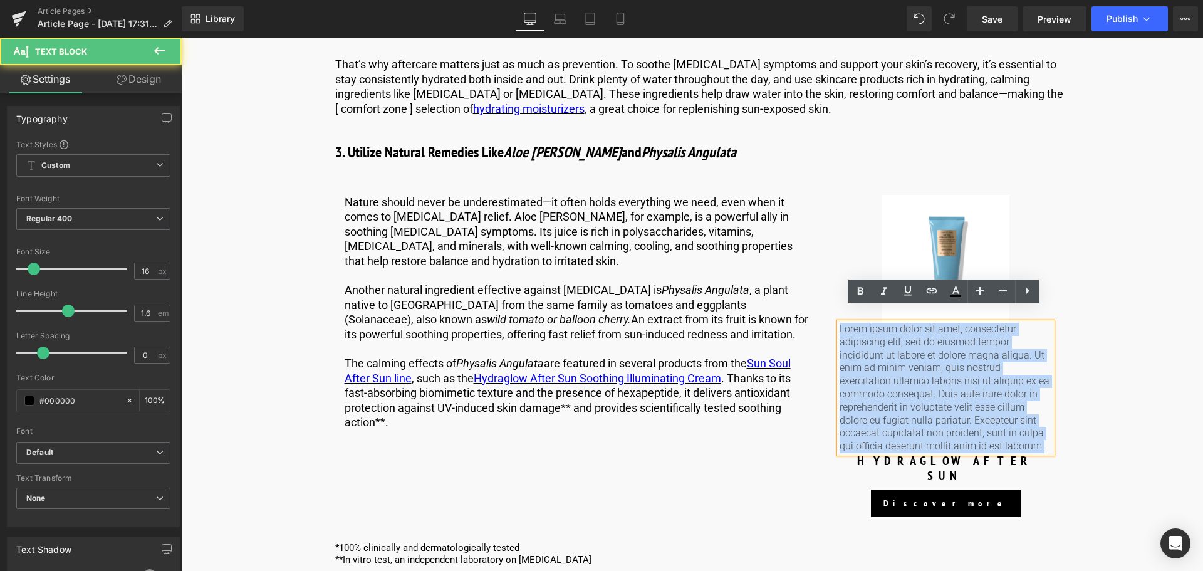
click at [924, 352] on p "Lorem ipsum dolor sit amet, consectetur adipiscing elit, sed do eiusmod tempor …" at bounding box center [945, 388] width 213 height 130
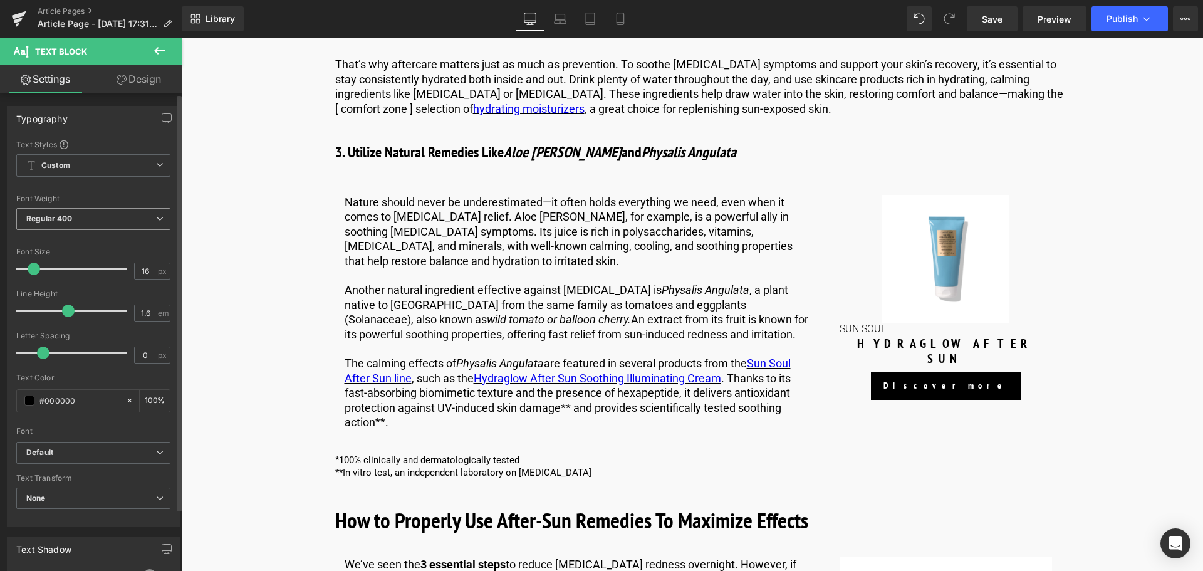
click at [145, 220] on span "Regular 400" at bounding box center [93, 219] width 154 height 22
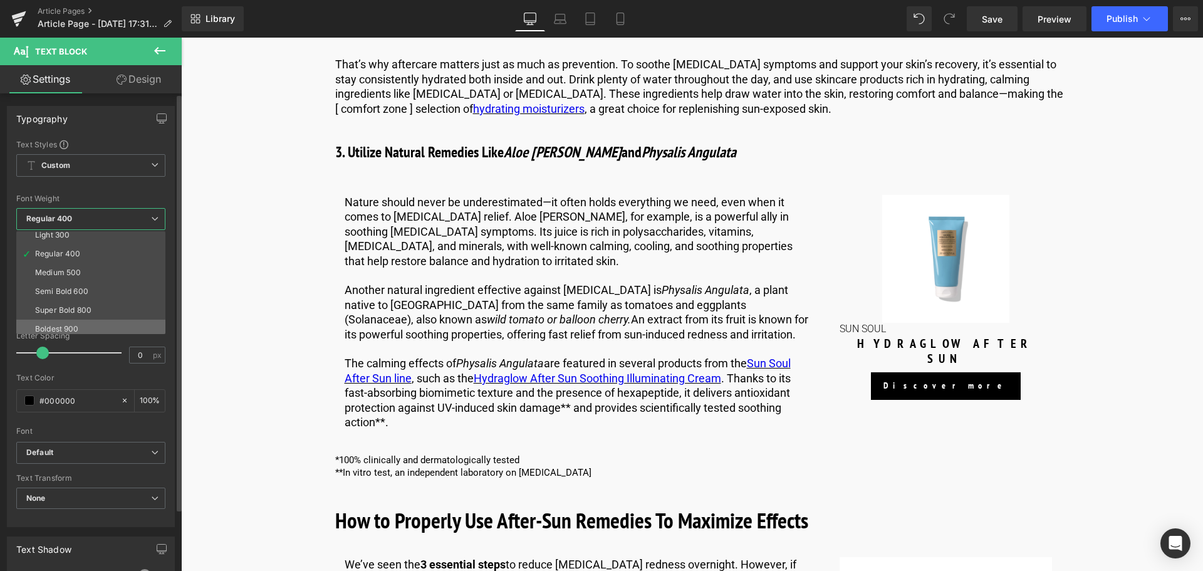
scroll to position [63, 0]
click at [93, 323] on li "Bold 700" at bounding box center [93, 328] width 155 height 19
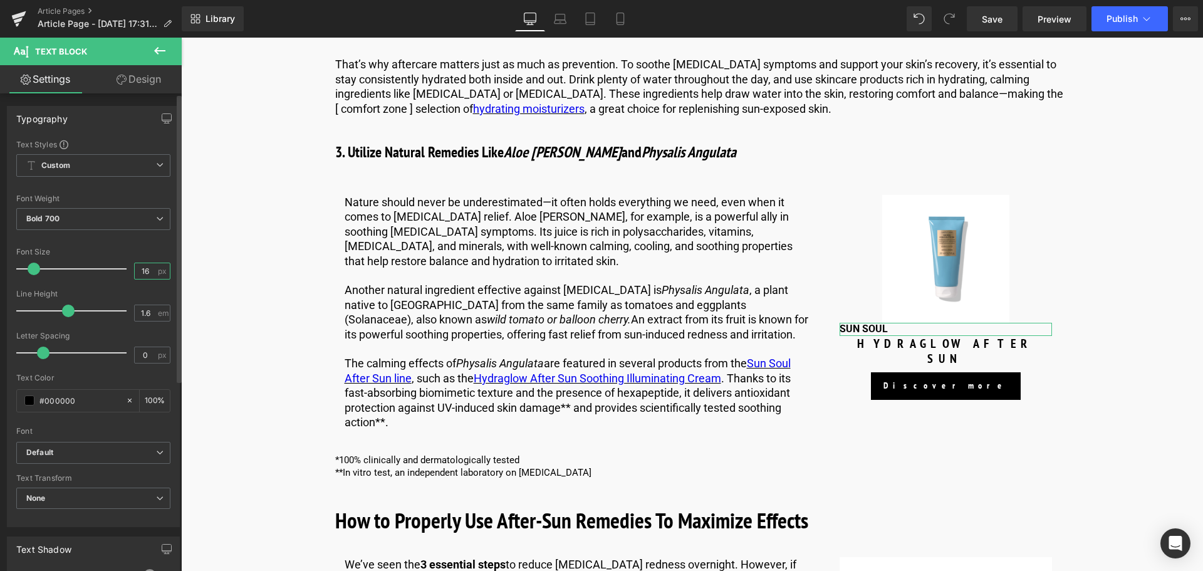
click at [149, 264] on input "16" at bounding box center [146, 271] width 22 height 16
type input "1"
type input "20"
click at [145, 308] on input "1.6" at bounding box center [146, 313] width 22 height 16
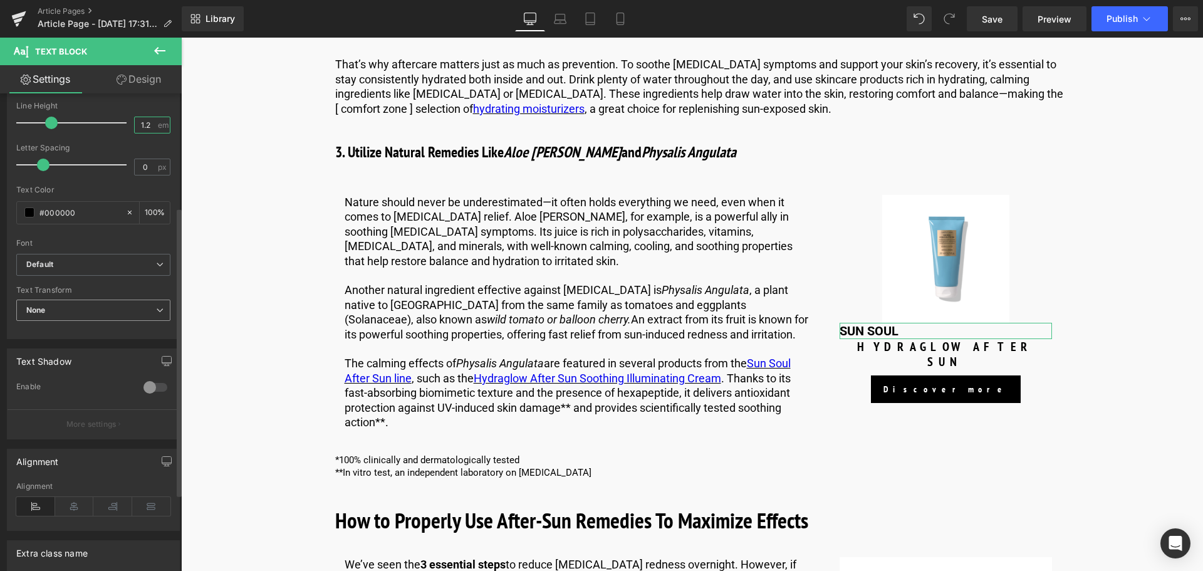
type input "1.2"
click at [117, 313] on span "None" at bounding box center [93, 310] width 154 height 22
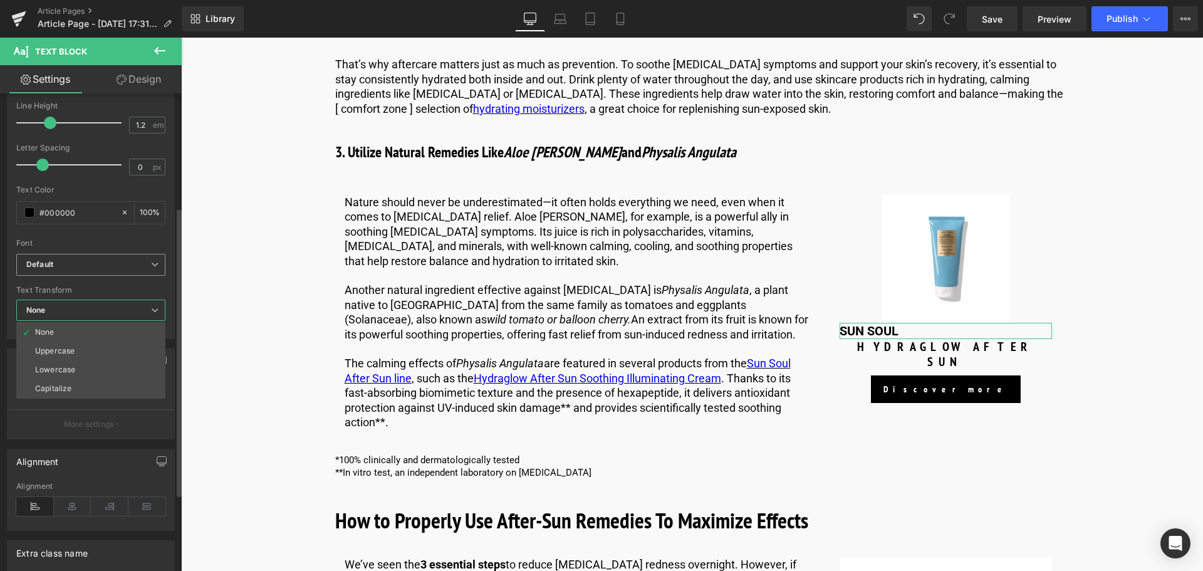
click at [135, 261] on b "Default" at bounding box center [88, 264] width 125 height 11
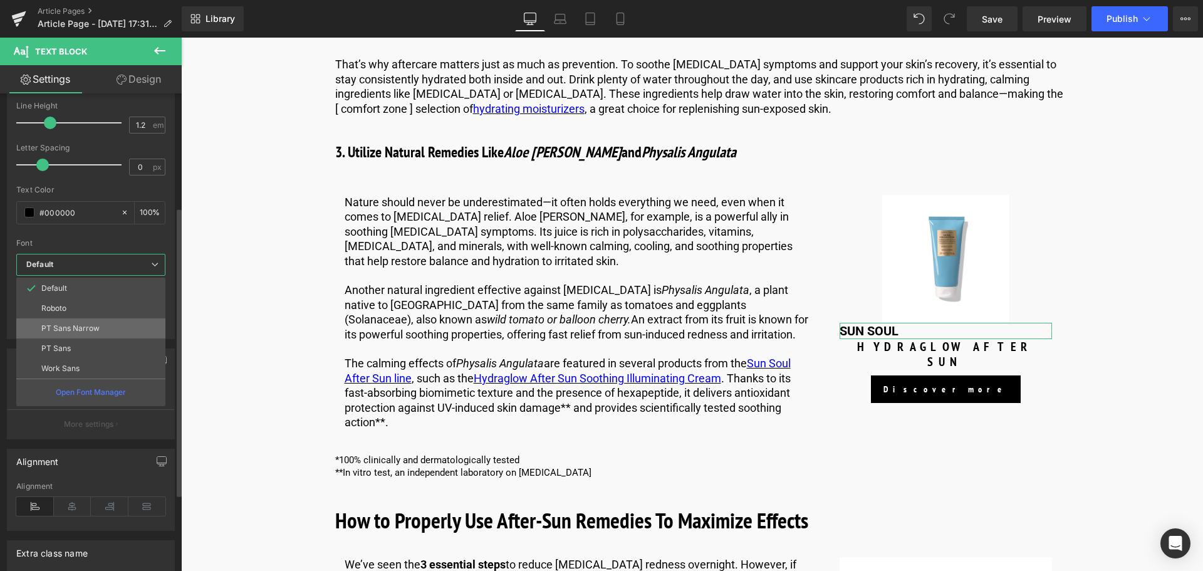
click at [114, 328] on li "PT Sans Narrow" at bounding box center [90, 328] width 149 height 20
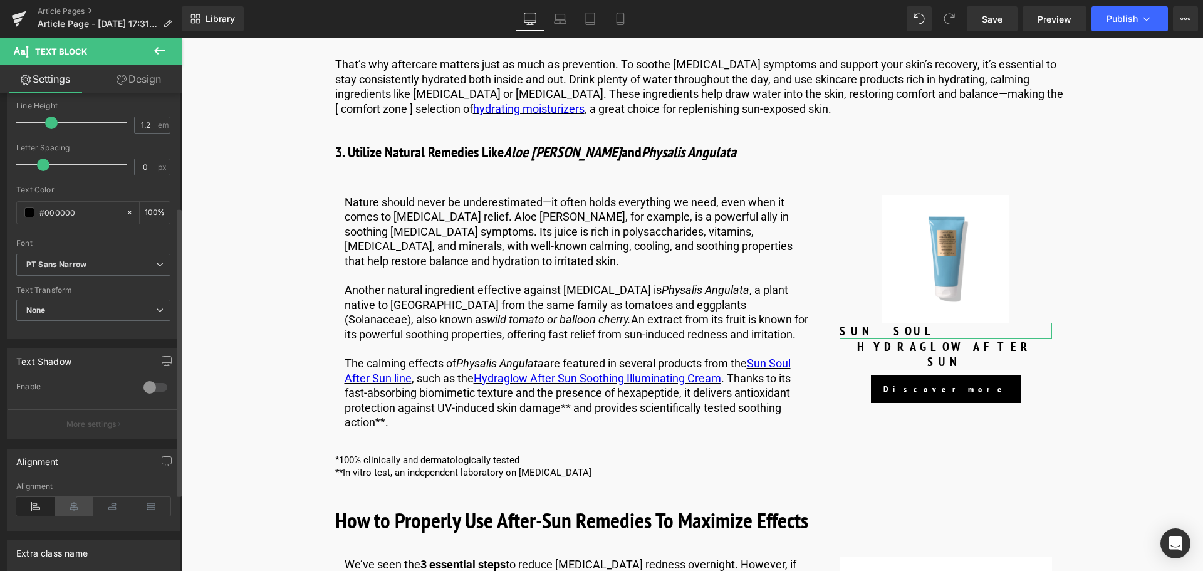
click at [78, 512] on icon at bounding box center [74, 506] width 39 height 19
click at [151, 91] on link "Design" at bounding box center [138, 79] width 91 height 28
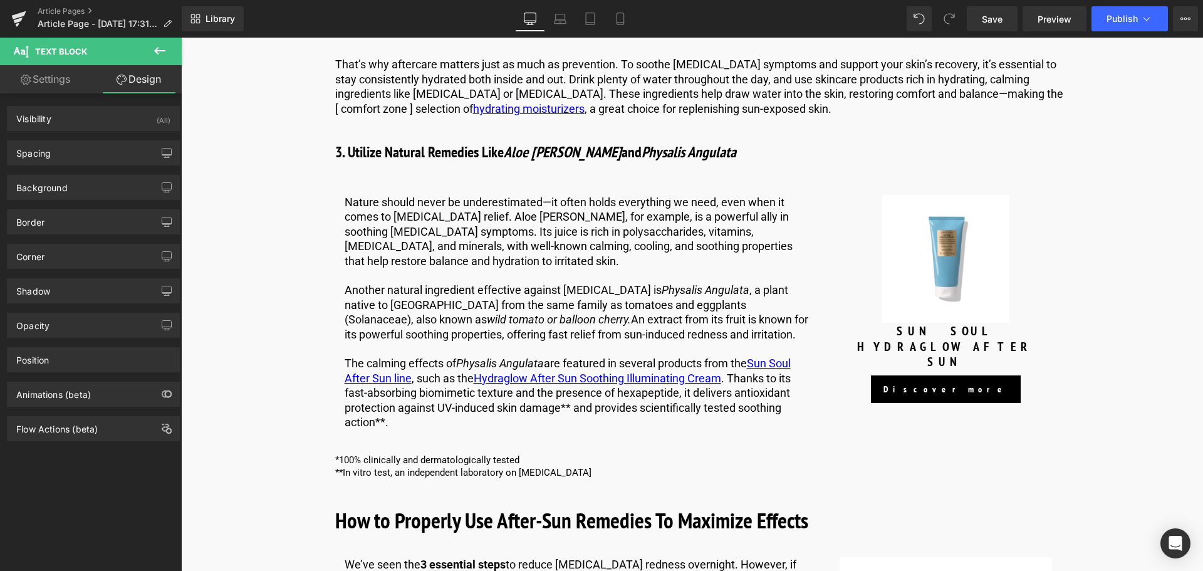
click at [156, 51] on icon at bounding box center [159, 51] width 11 height 8
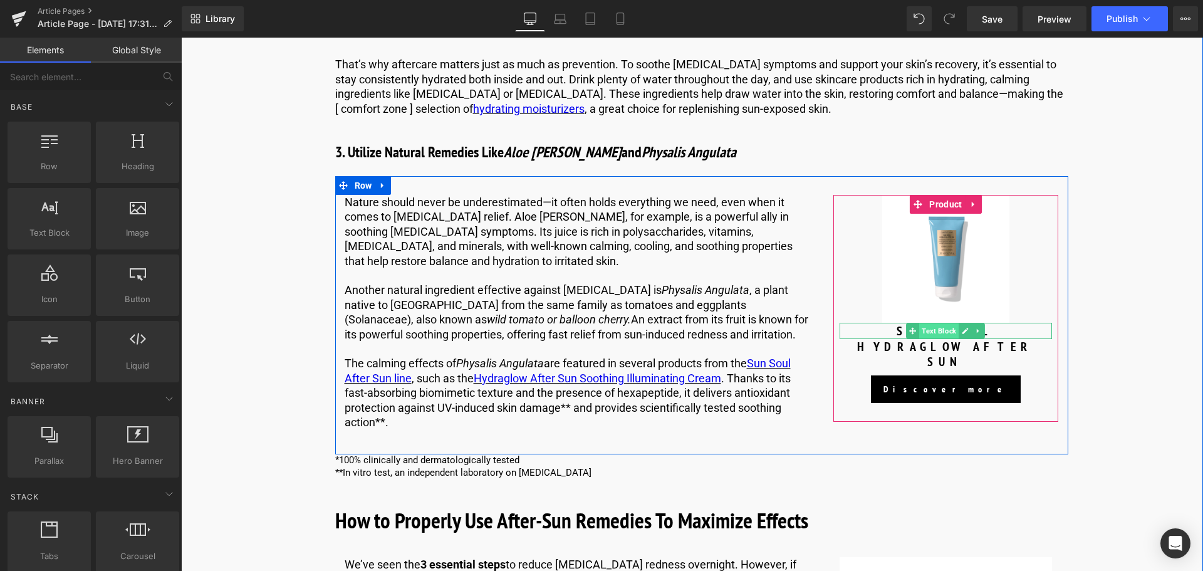
click at [948, 323] on span "Text Block" at bounding box center [938, 330] width 39 height 15
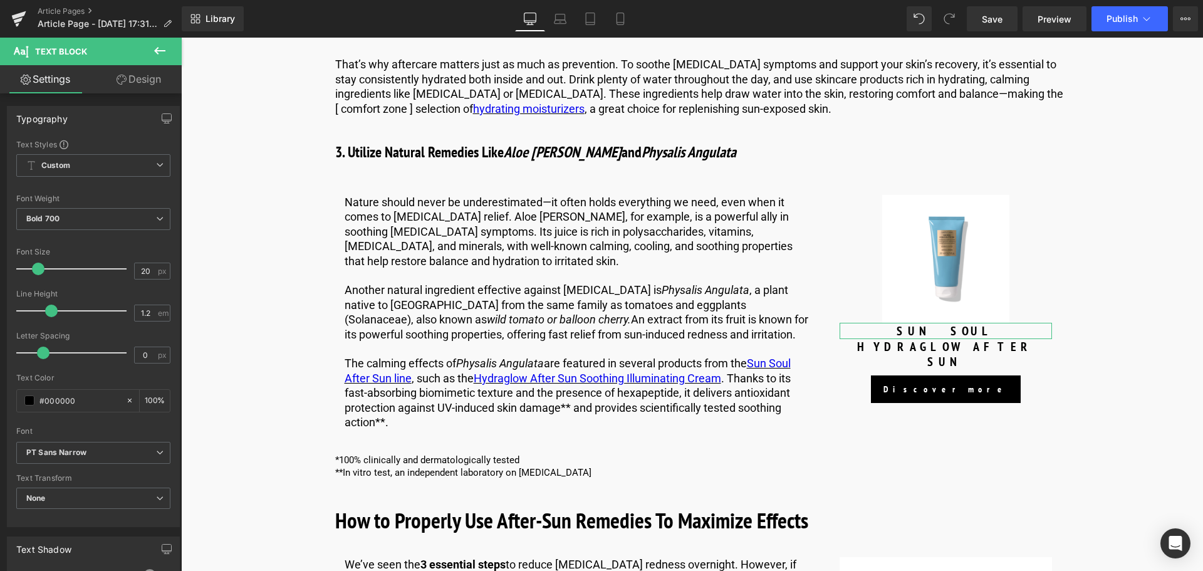
drag, startPoint x: 126, startPoint y: 75, endPoint x: 105, endPoint y: 100, distance: 32.4
click at [127, 76] on link "Design" at bounding box center [138, 79] width 91 height 28
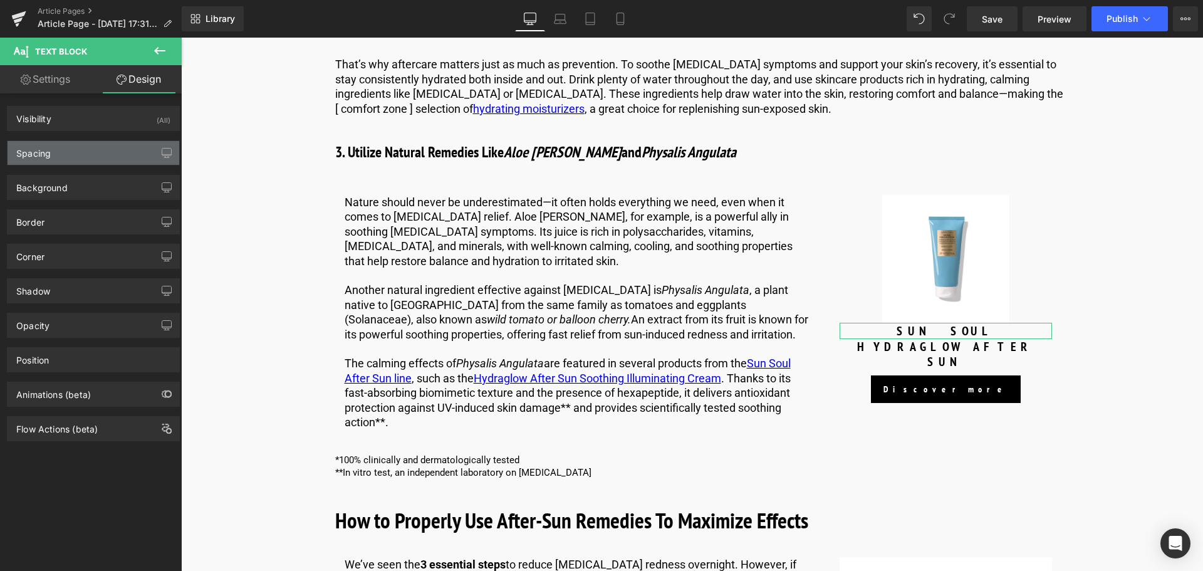
click at [118, 149] on div "Spacing" at bounding box center [94, 153] width 172 height 24
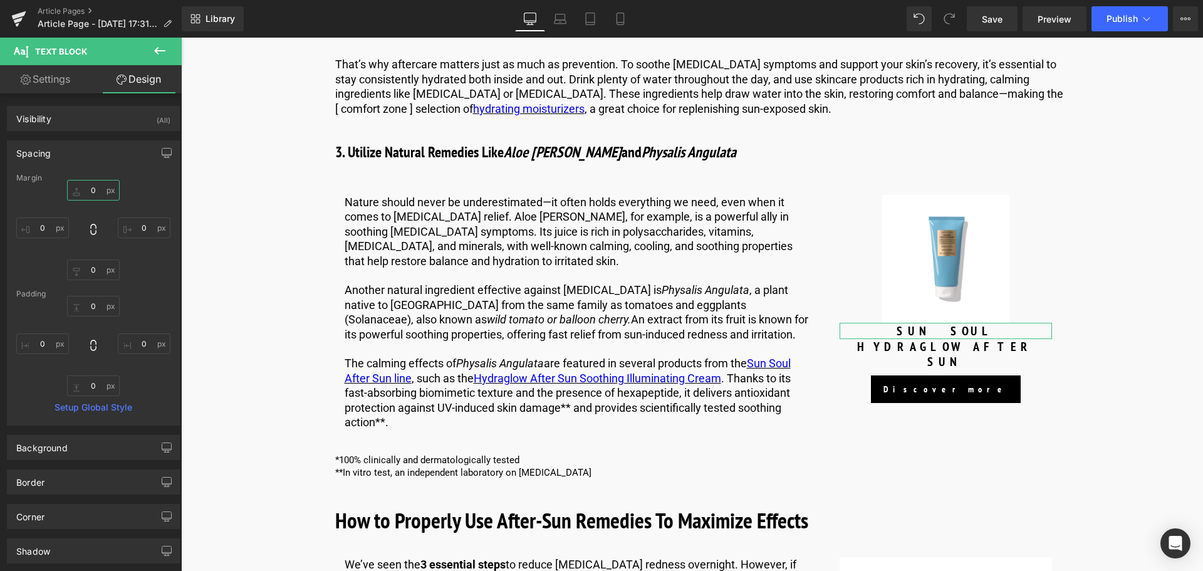
click at [95, 191] on input "0" at bounding box center [93, 190] width 53 height 21
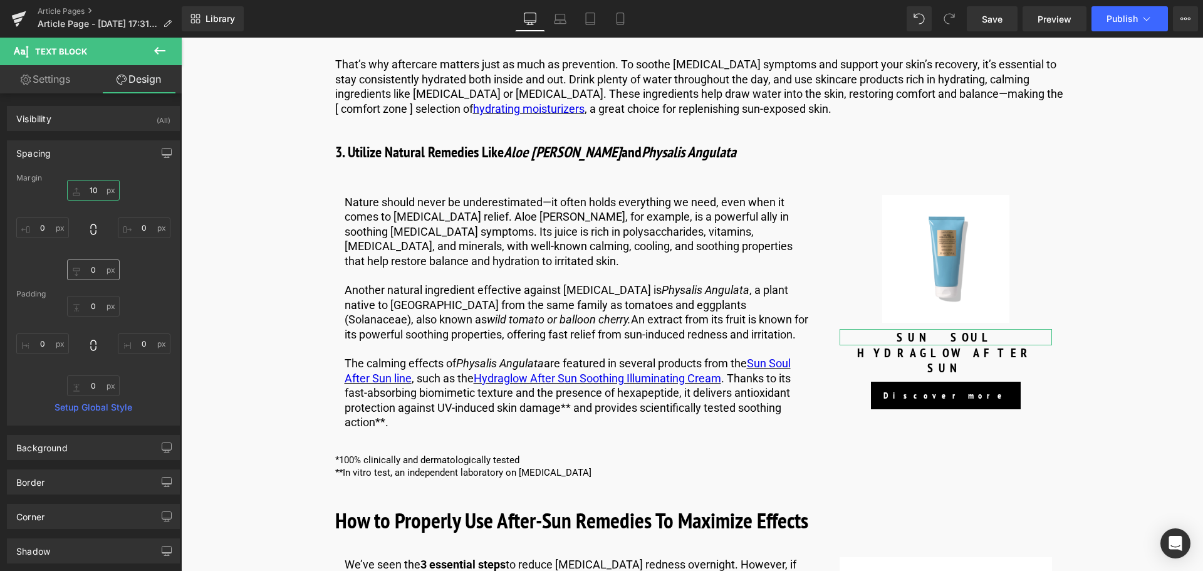
type input "10"
click at [93, 275] on input "0" at bounding box center [93, 269] width 53 height 21
type input "-5"
click at [163, 53] on icon at bounding box center [159, 50] width 15 height 15
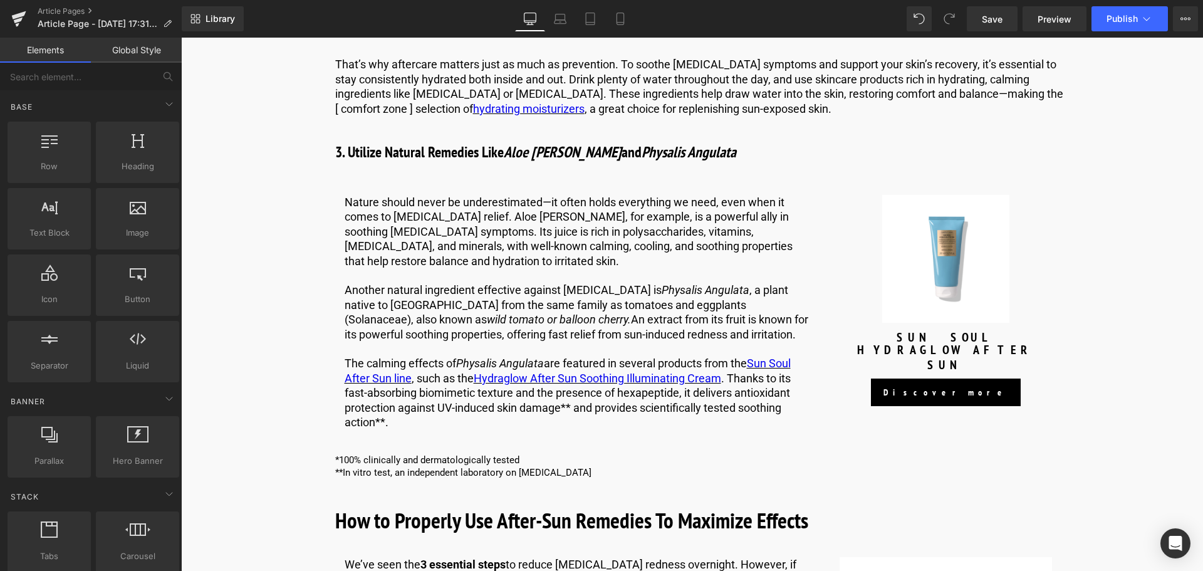
click at [145, 50] on link "Global Style" at bounding box center [136, 50] width 91 height 25
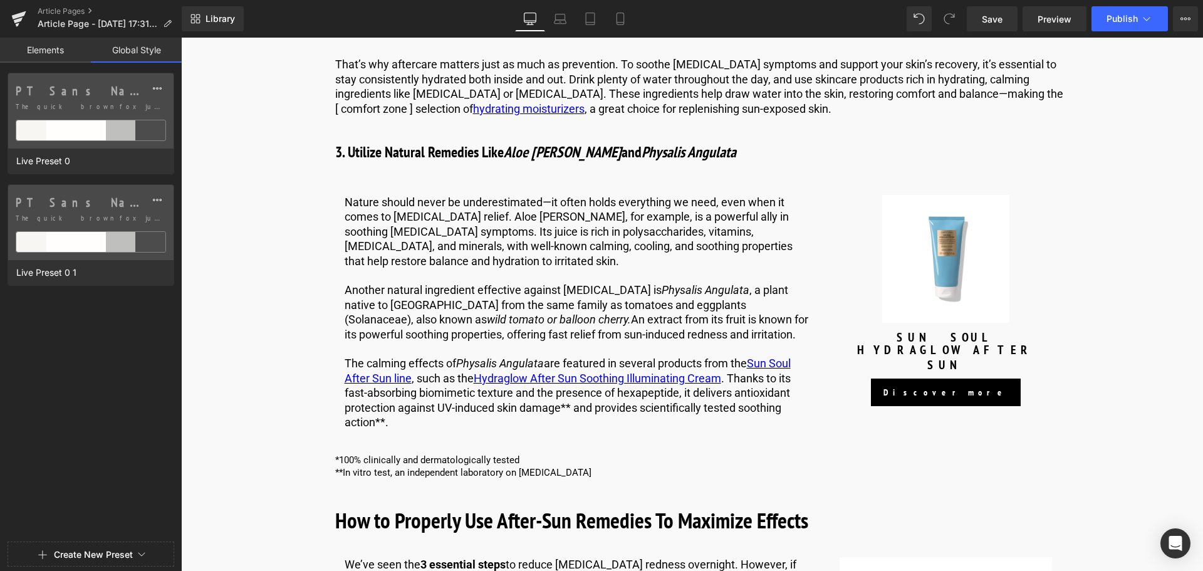
click at [76, 57] on link "Elements" at bounding box center [45, 50] width 91 height 25
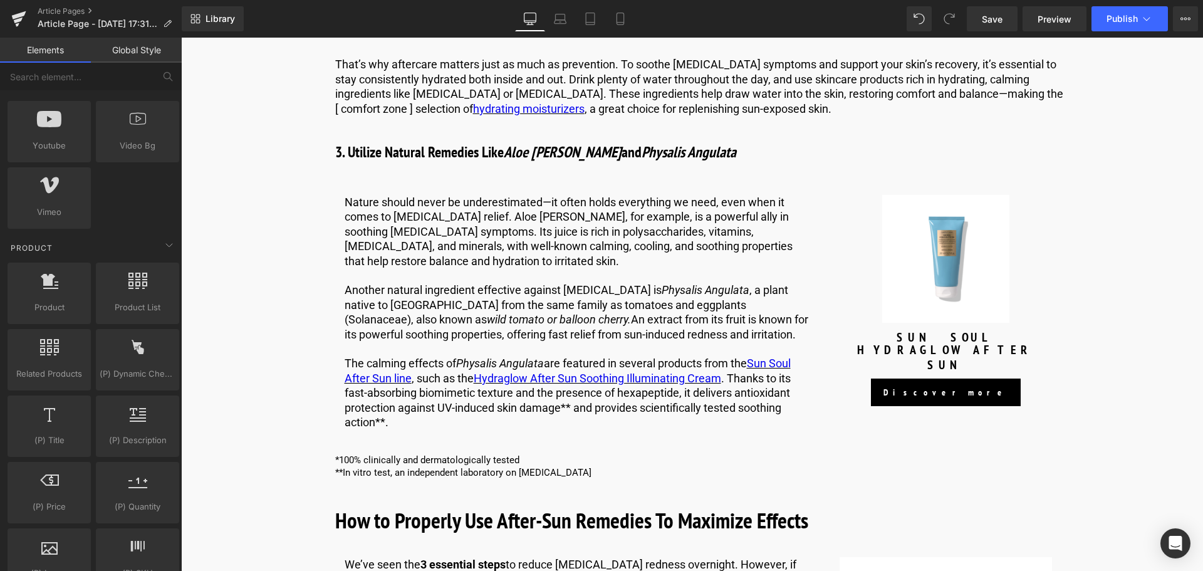
scroll to position [939, 0]
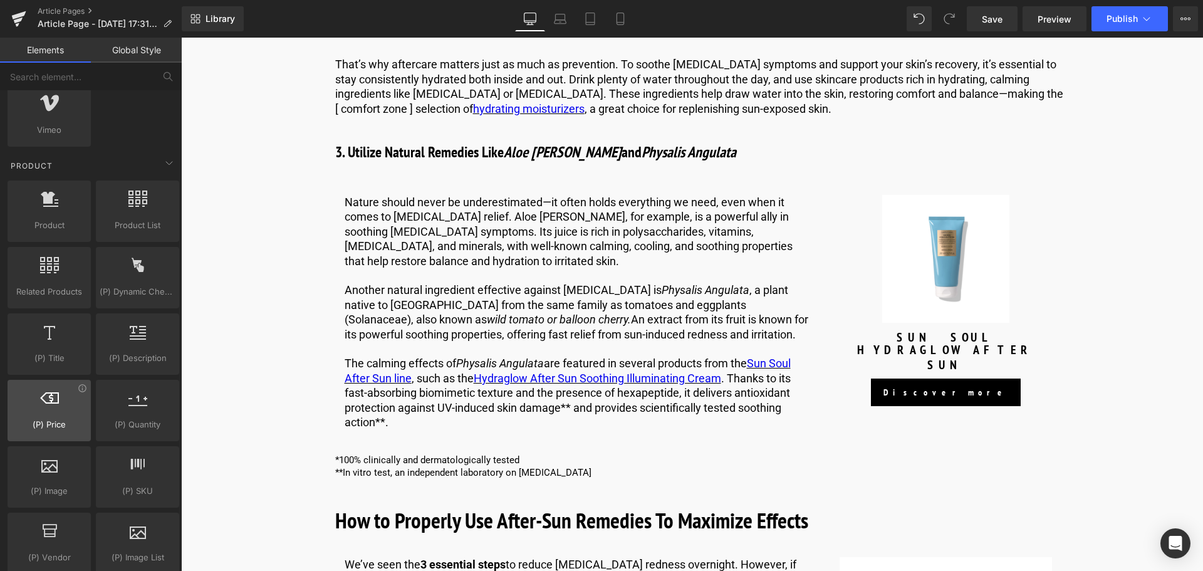
click at [63, 414] on div at bounding box center [49, 404] width 76 height 28
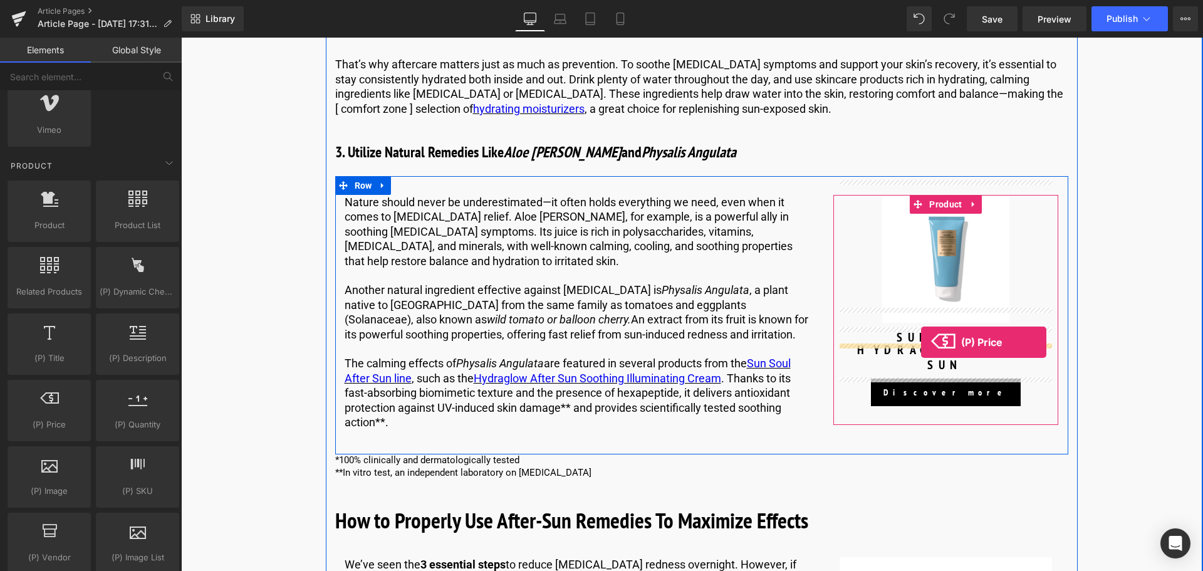
drag, startPoint x: 244, startPoint y: 452, endPoint x: 921, endPoint y: 342, distance: 685.9
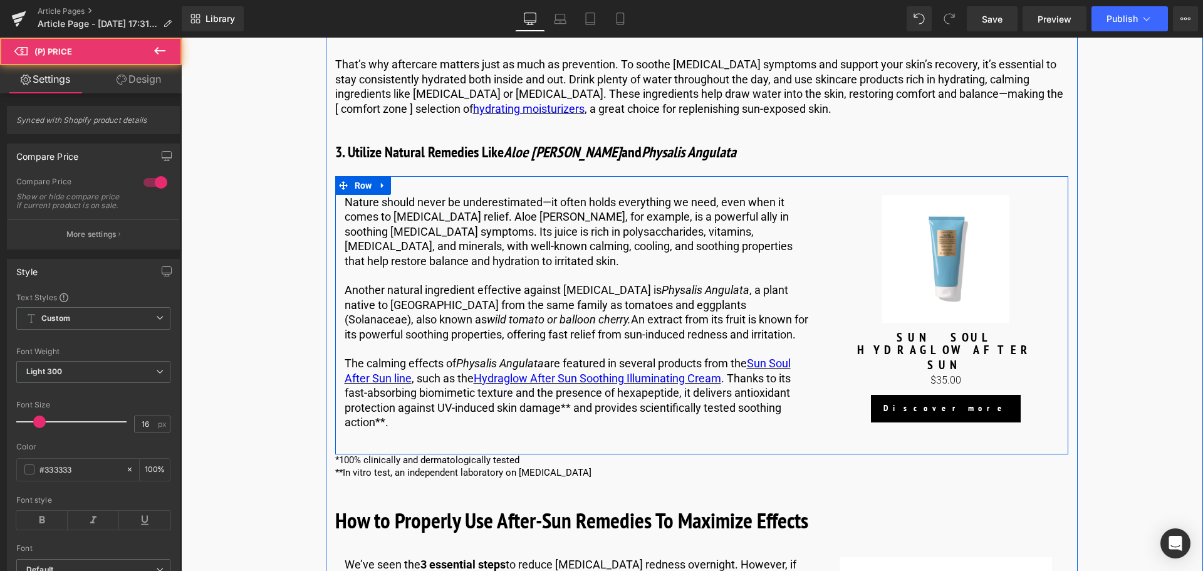
click at [953, 401] on span "Button" at bounding box center [946, 408] width 28 height 15
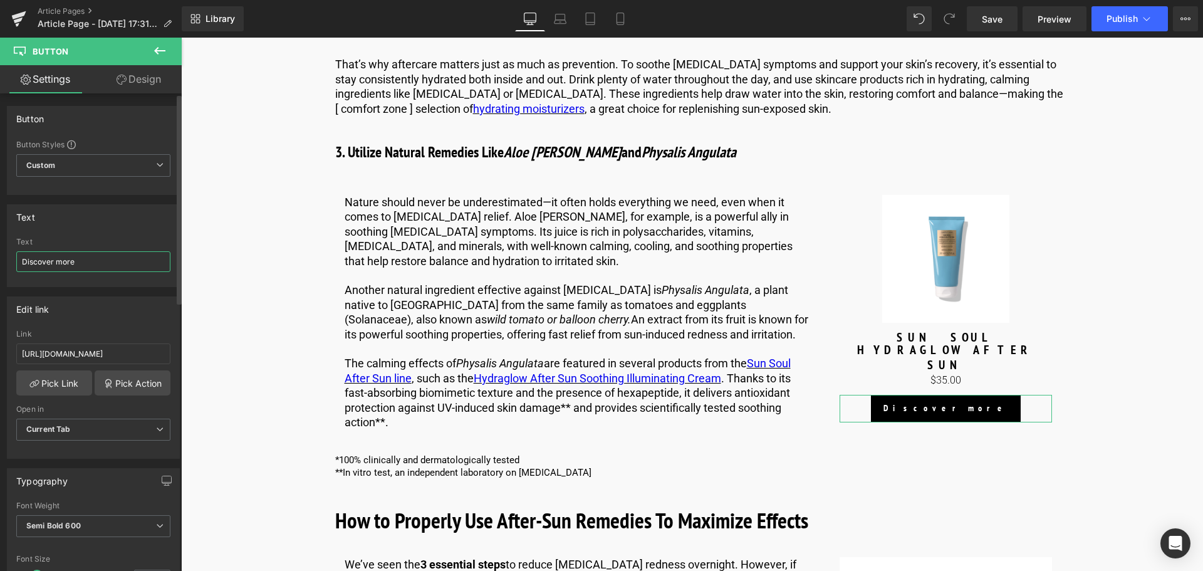
drag, startPoint x: 127, startPoint y: 259, endPoint x: 0, endPoint y: 265, distance: 127.3
click at [0, 265] on div "Text Discover more Text Discover more" at bounding box center [93, 241] width 187 height 92
type input "SHOP NOW"
click at [73, 384] on link "Pick Link" at bounding box center [54, 382] width 76 height 25
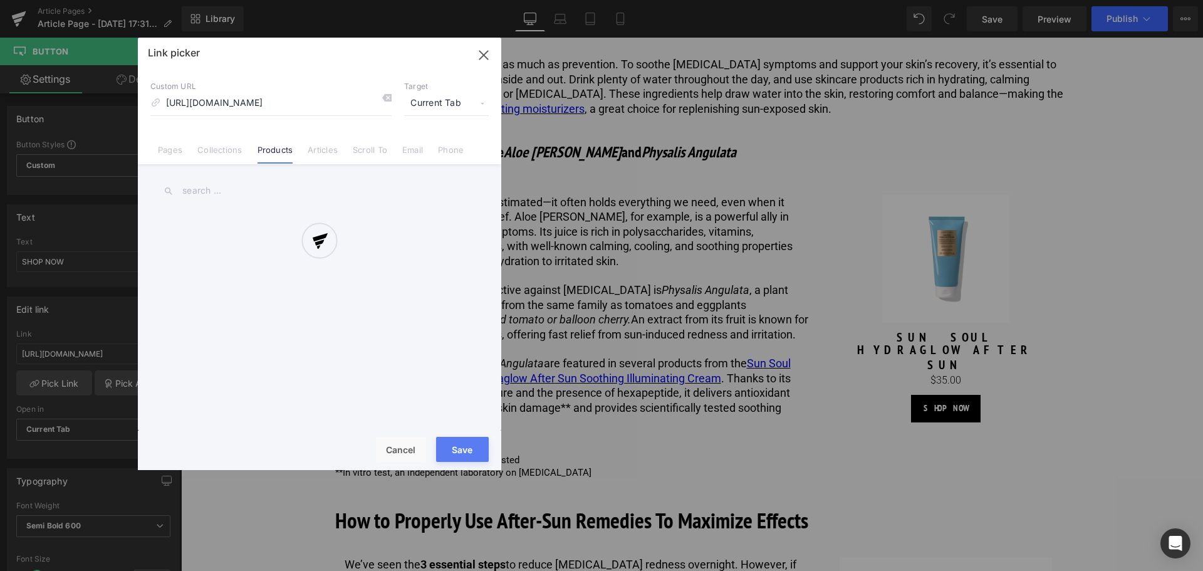
scroll to position [0, 82]
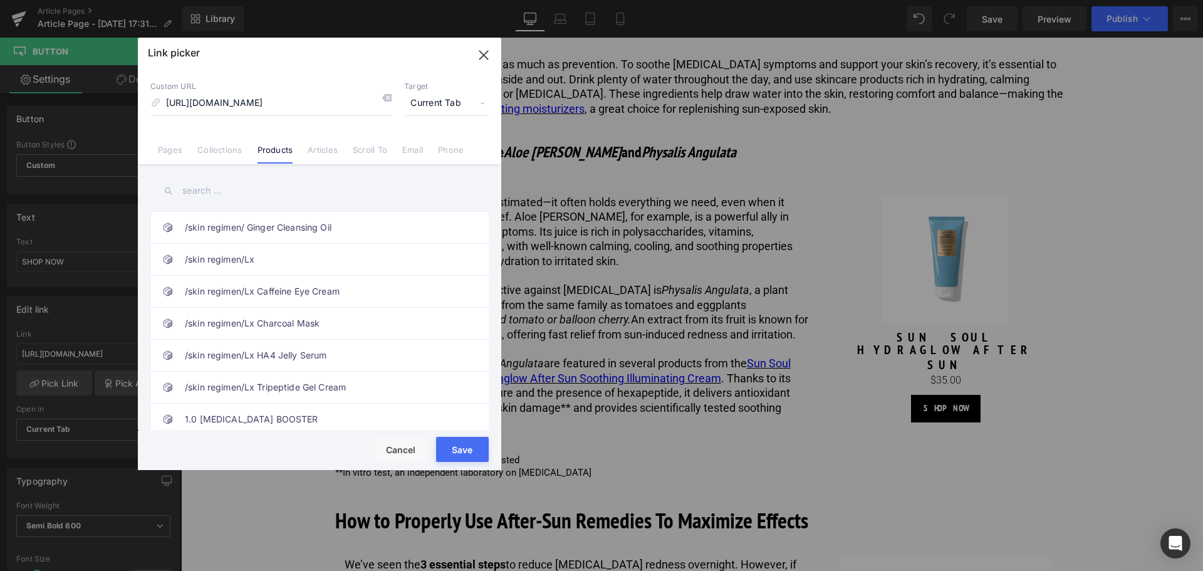
click at [253, 199] on input "text" at bounding box center [319, 191] width 338 height 28
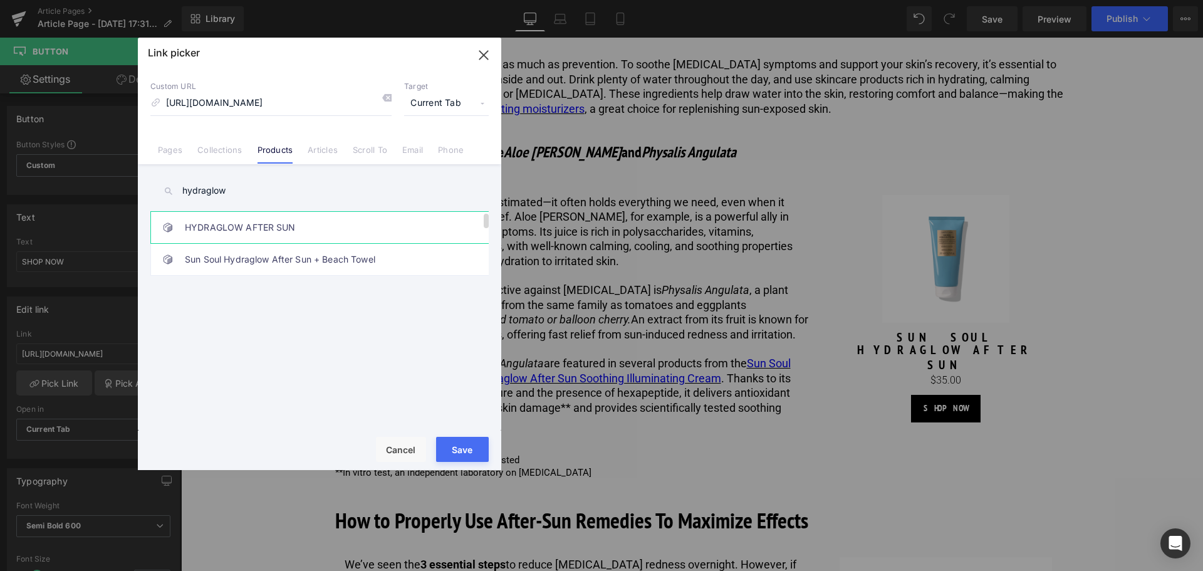
type input "hydraglow"
click at [258, 230] on link "HYDRAGLOW AFTER SUN" at bounding box center [323, 227] width 276 height 31
type input "/products/sun-soul-hydraglow-aftersun"
click at [452, 452] on button "Save" at bounding box center [462, 449] width 53 height 25
type input "/products/sun-soul-hydraglow-aftersun"
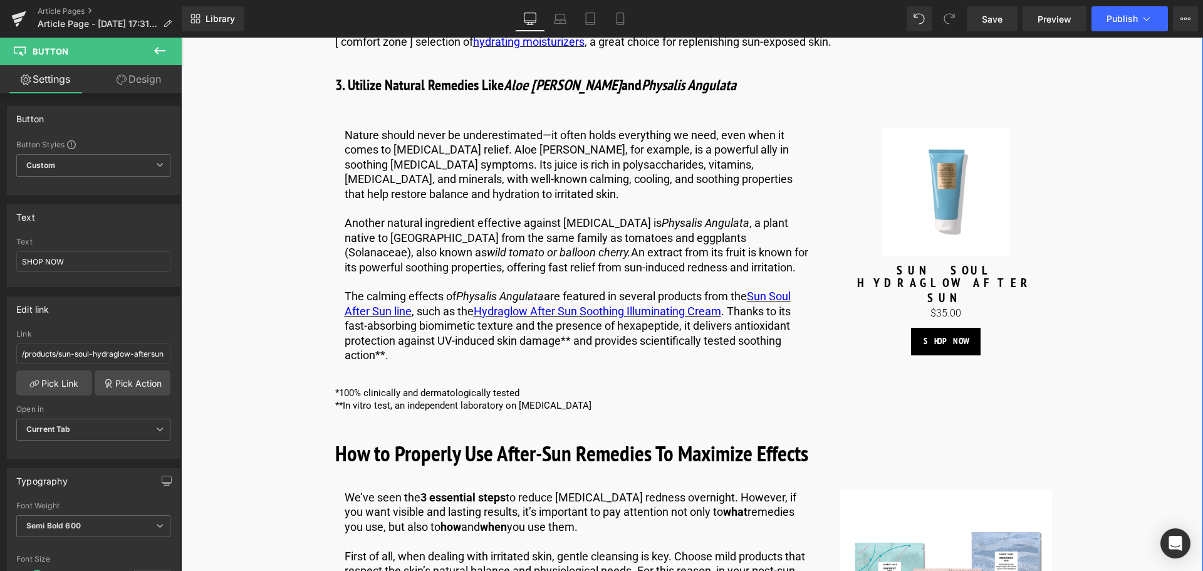
scroll to position [2192, 0]
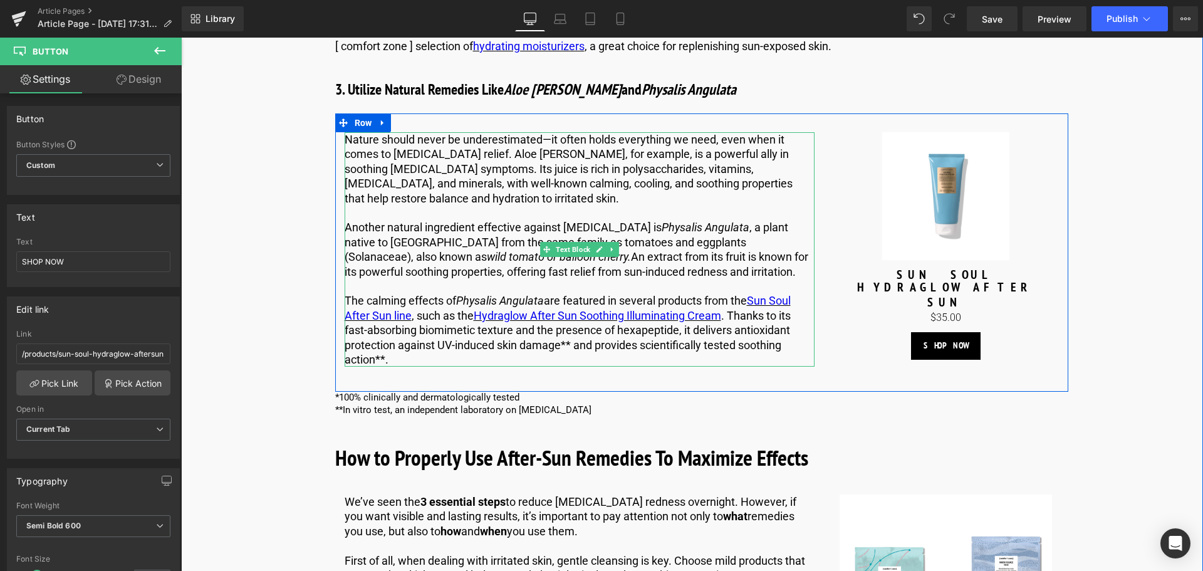
click at [566, 326] on p "The calming effects of Physalis Angulata are featured in several products from …" at bounding box center [579, 329] width 470 height 73
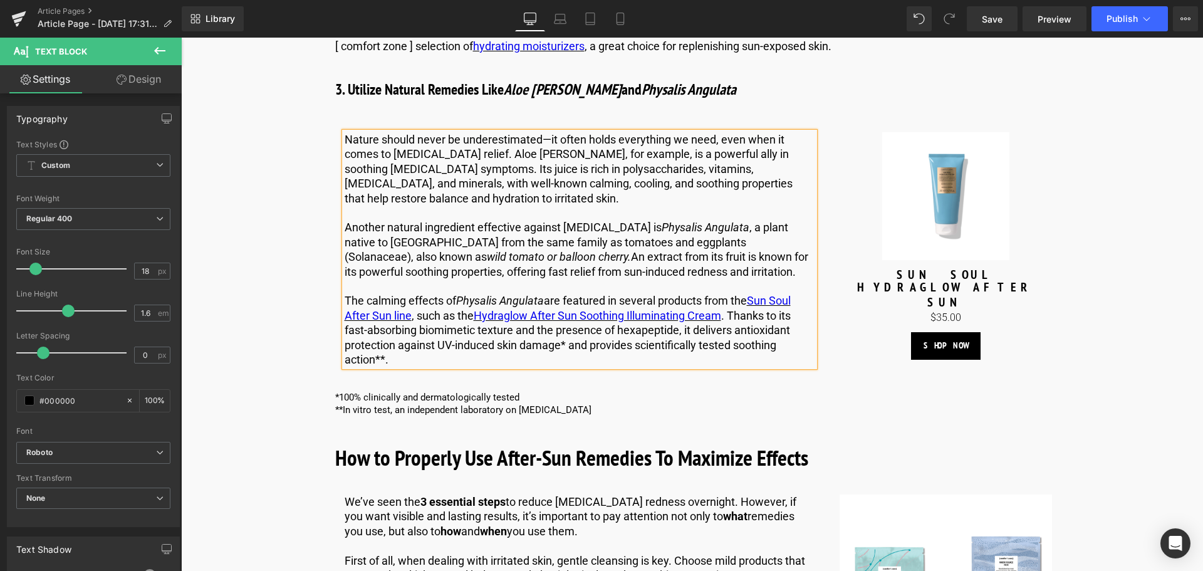
click at [378, 342] on p "The calming effects of Physalis Angulata are featured in several products from …" at bounding box center [579, 329] width 470 height 73
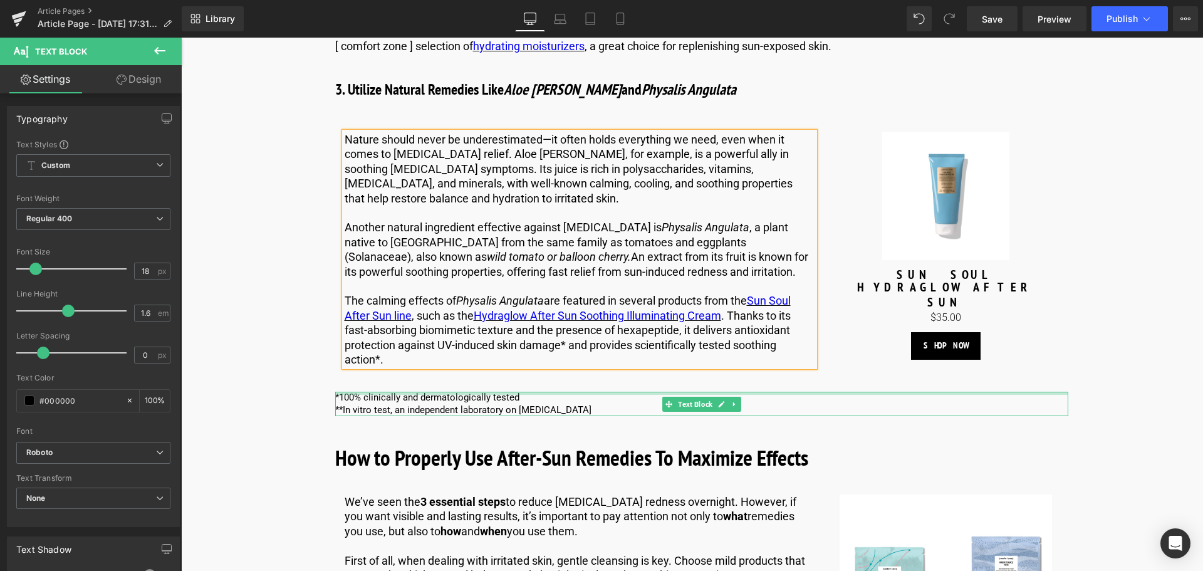
click at [517, 391] on div at bounding box center [701, 392] width 733 height 3
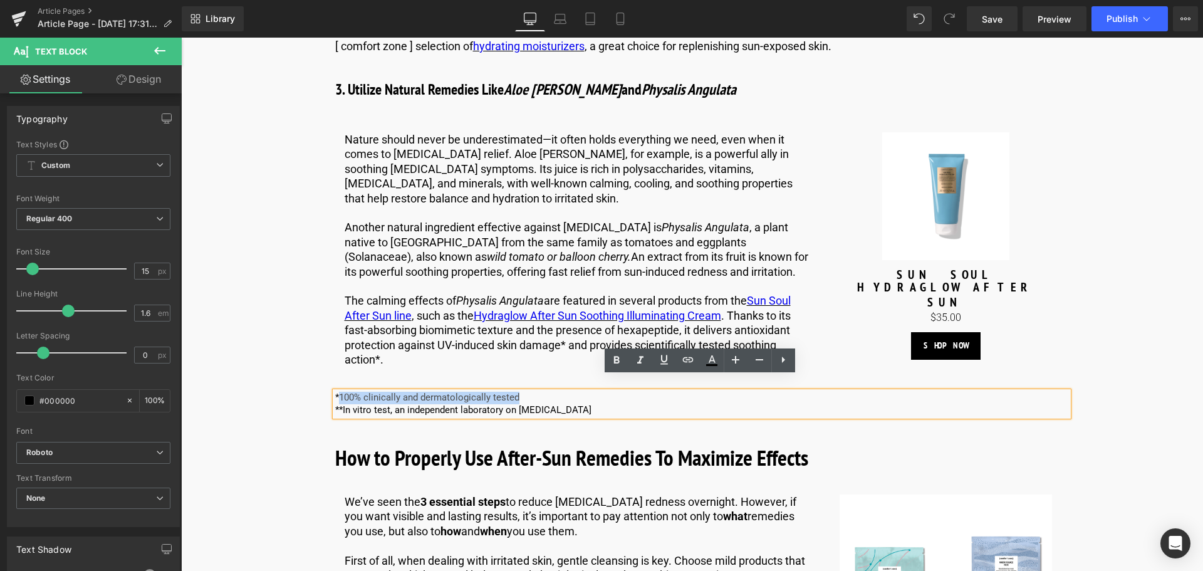
drag, startPoint x: 519, startPoint y: 384, endPoint x: 337, endPoint y: 388, distance: 182.3
click at [337, 391] on p "*100% clinically and dermatologically tested" at bounding box center [701, 397] width 733 height 13
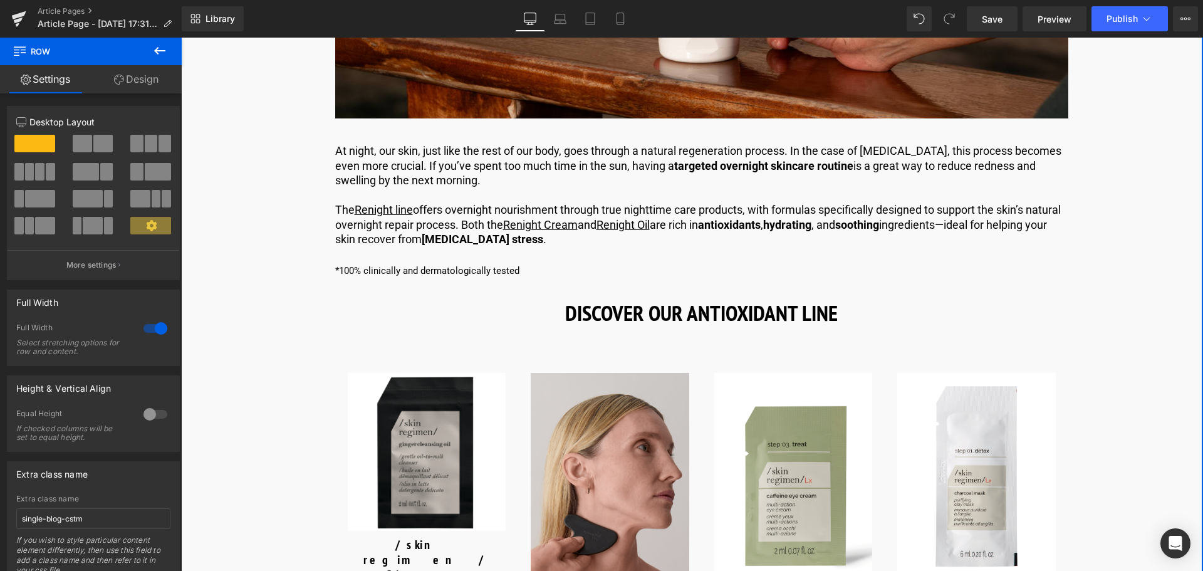
scroll to position [3570, 0]
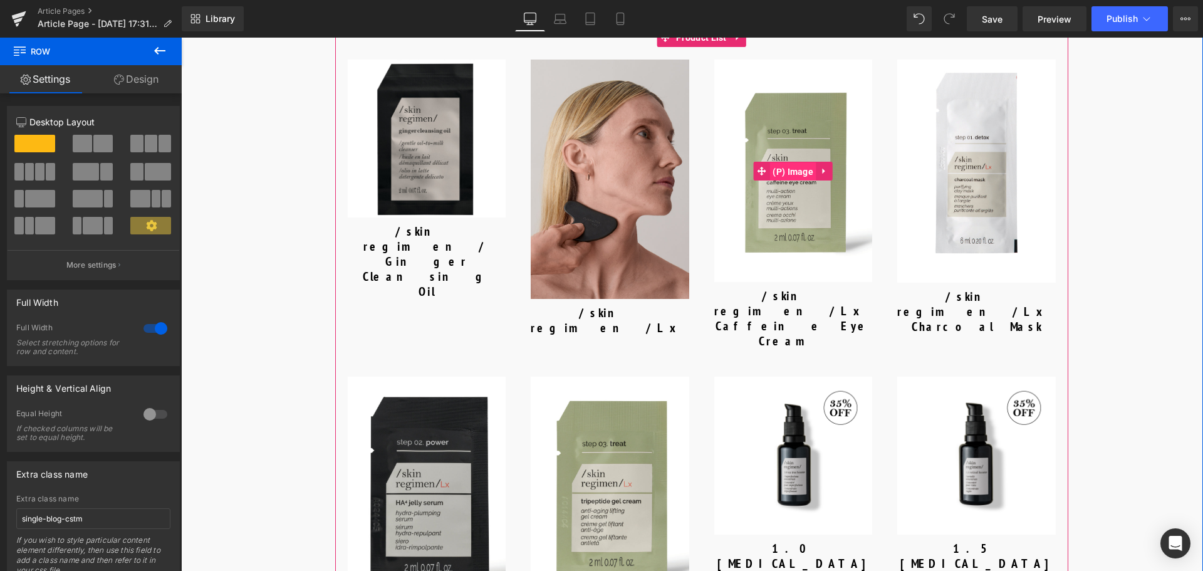
click at [790, 162] on span "(P) Image" at bounding box center [792, 171] width 47 height 19
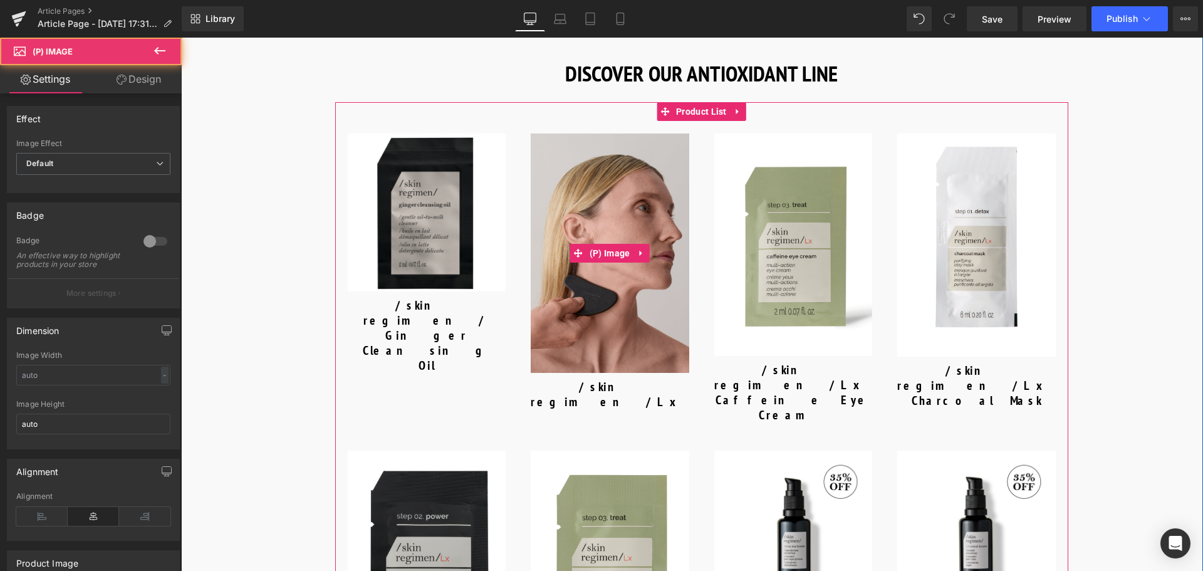
scroll to position [3382, 0]
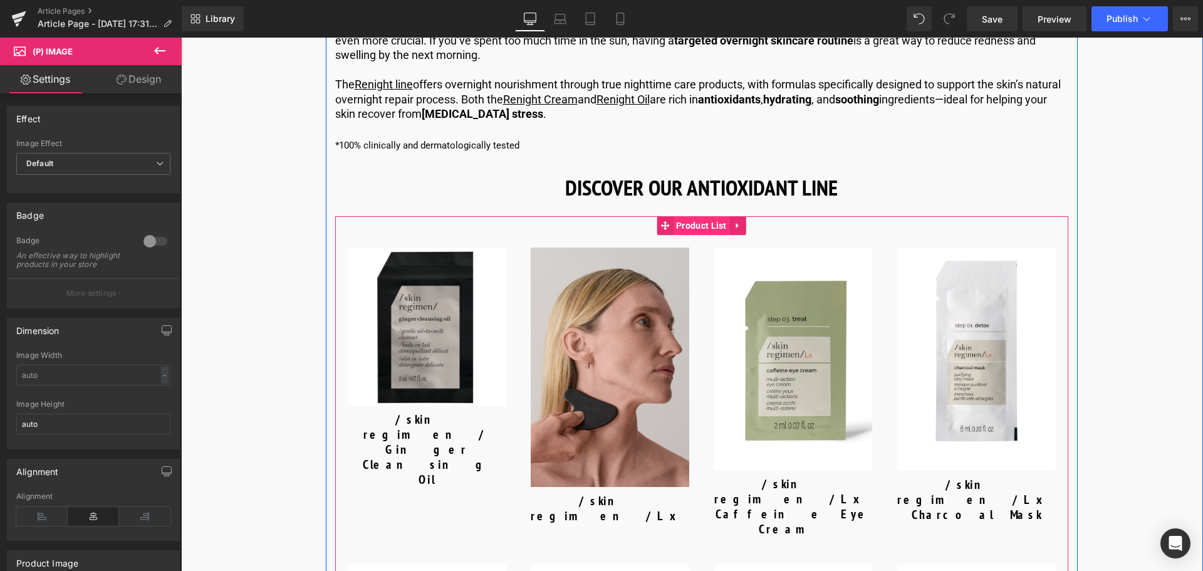
click at [693, 216] on span "Product List" at bounding box center [701, 225] width 57 height 19
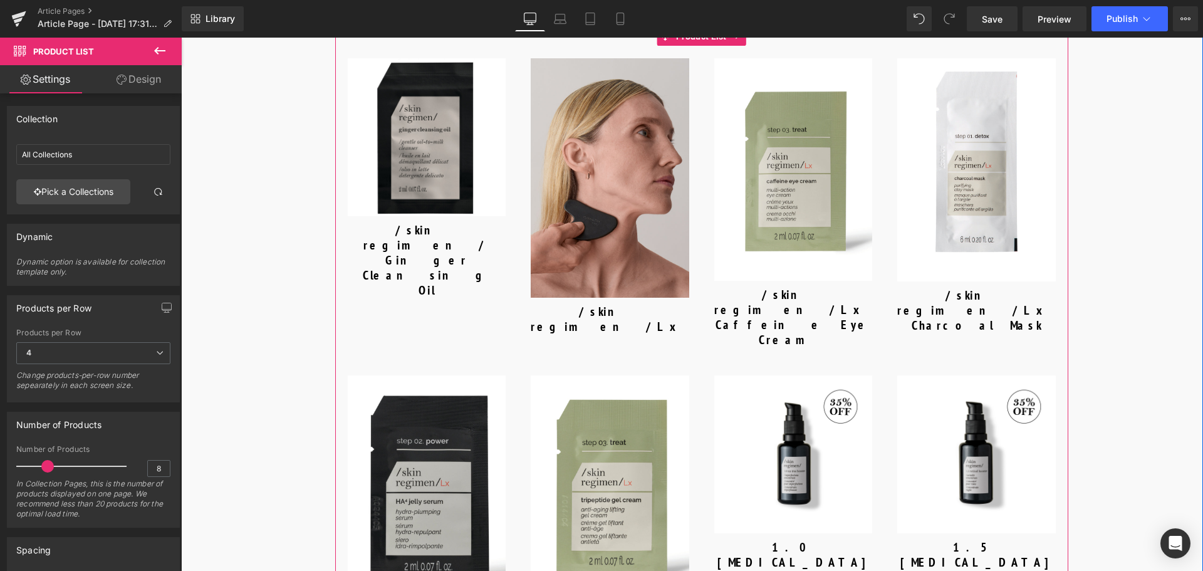
scroll to position [3570, 0]
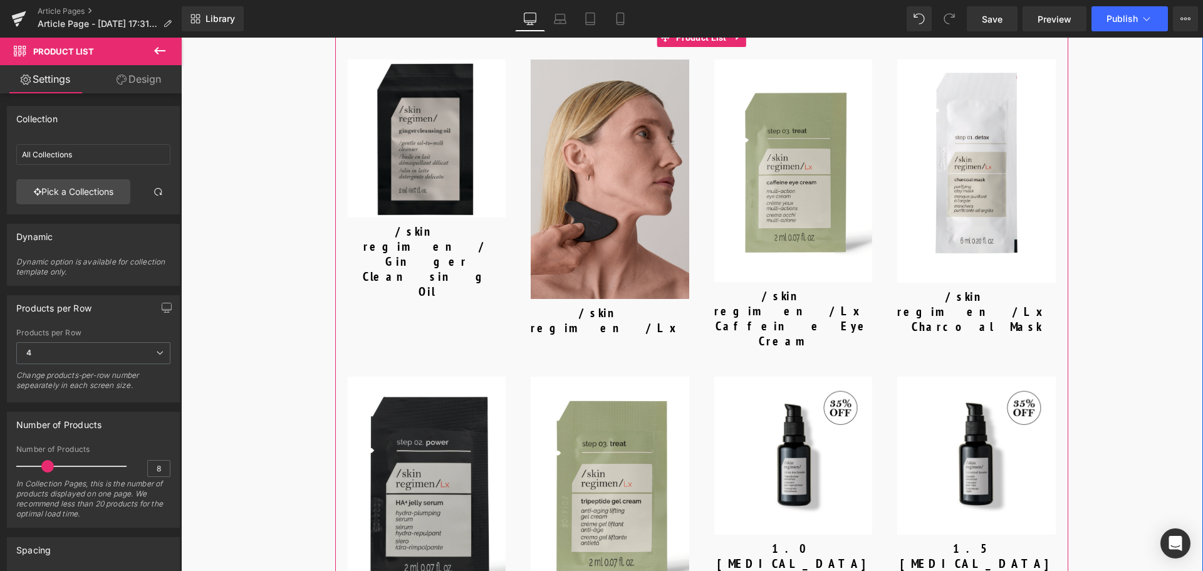
click at [555, 428] on img at bounding box center [610, 487] width 158 height 223
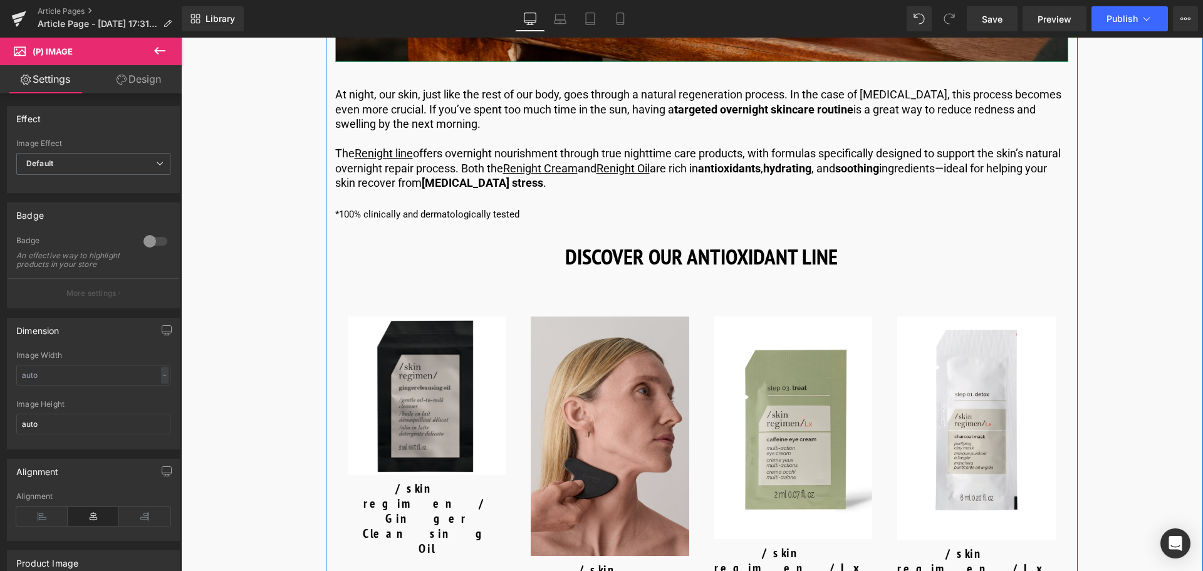
scroll to position [3445, 0]
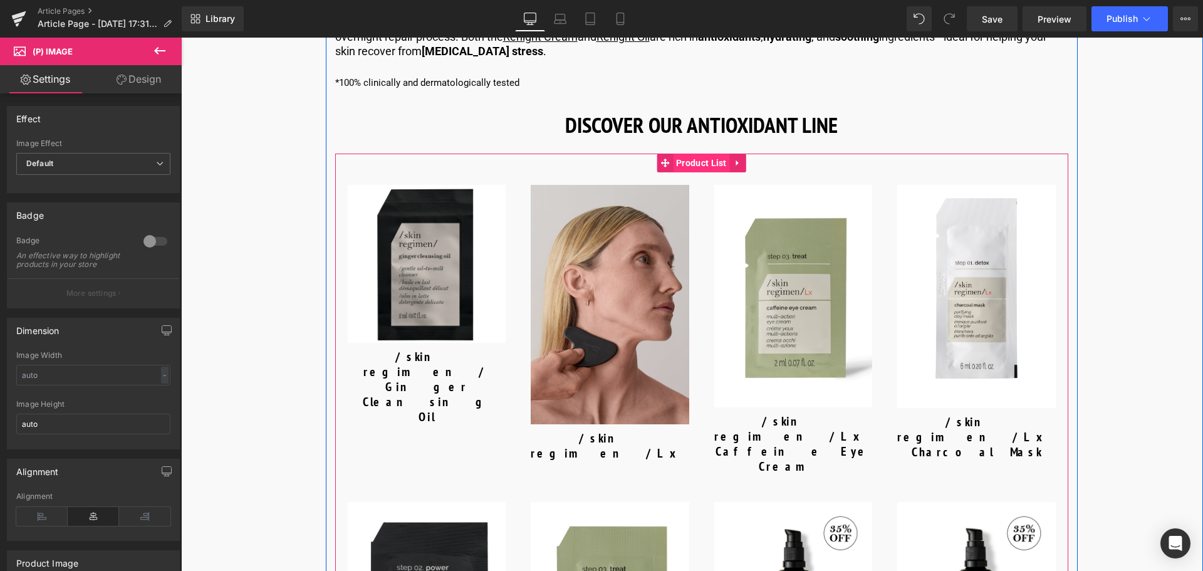
click at [706, 153] on span "Product List" at bounding box center [701, 162] width 57 height 19
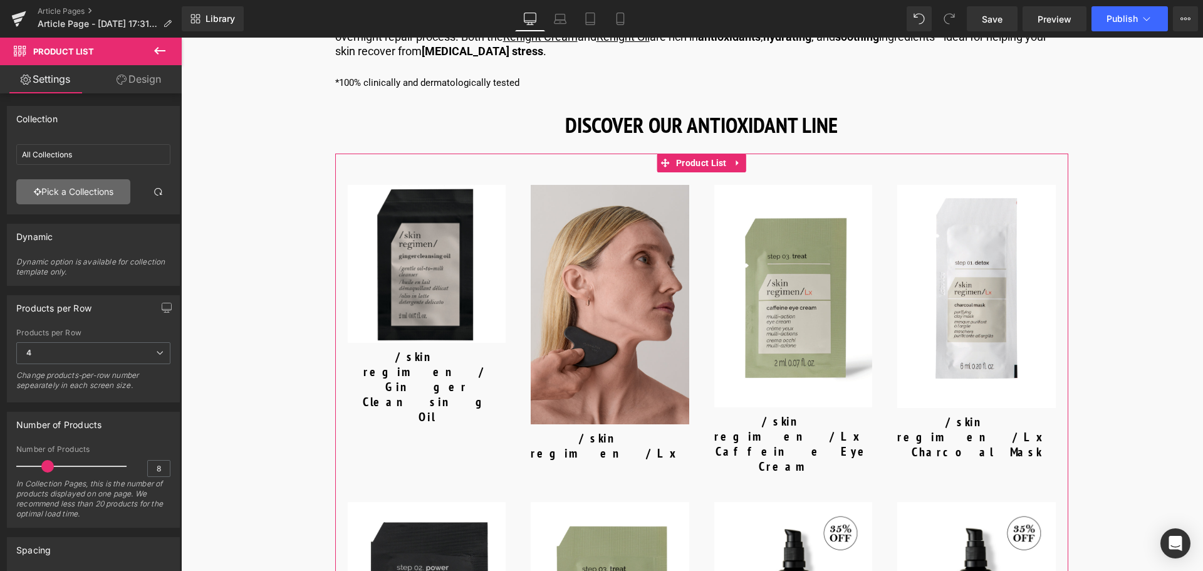
click at [97, 195] on link "Pick a Collections" at bounding box center [73, 191] width 114 height 25
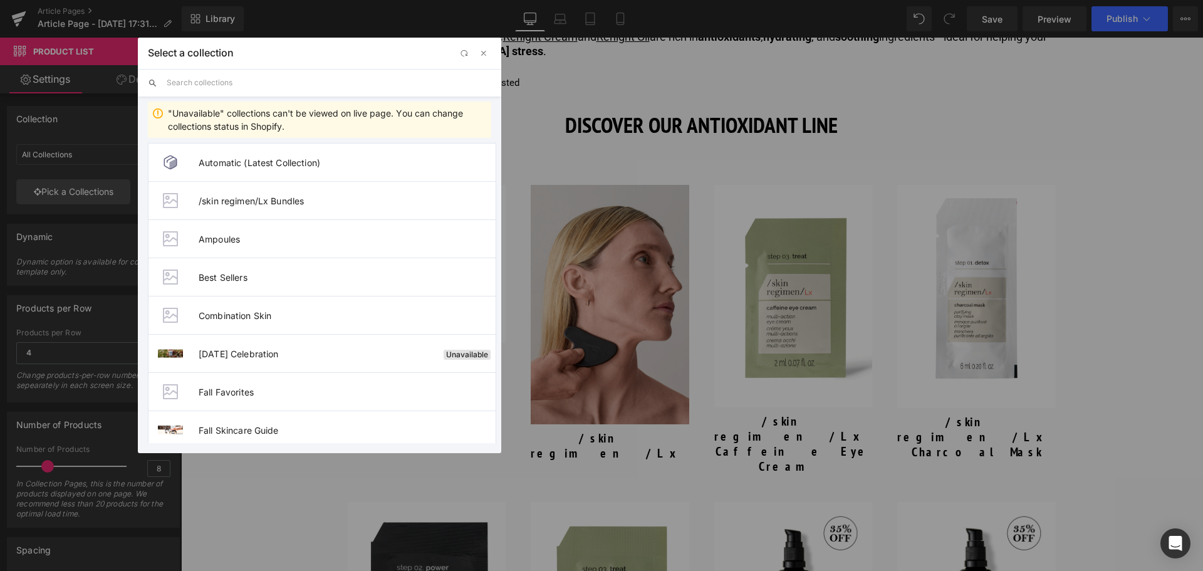
click at [271, 90] on input "text" at bounding box center [329, 83] width 324 height 28
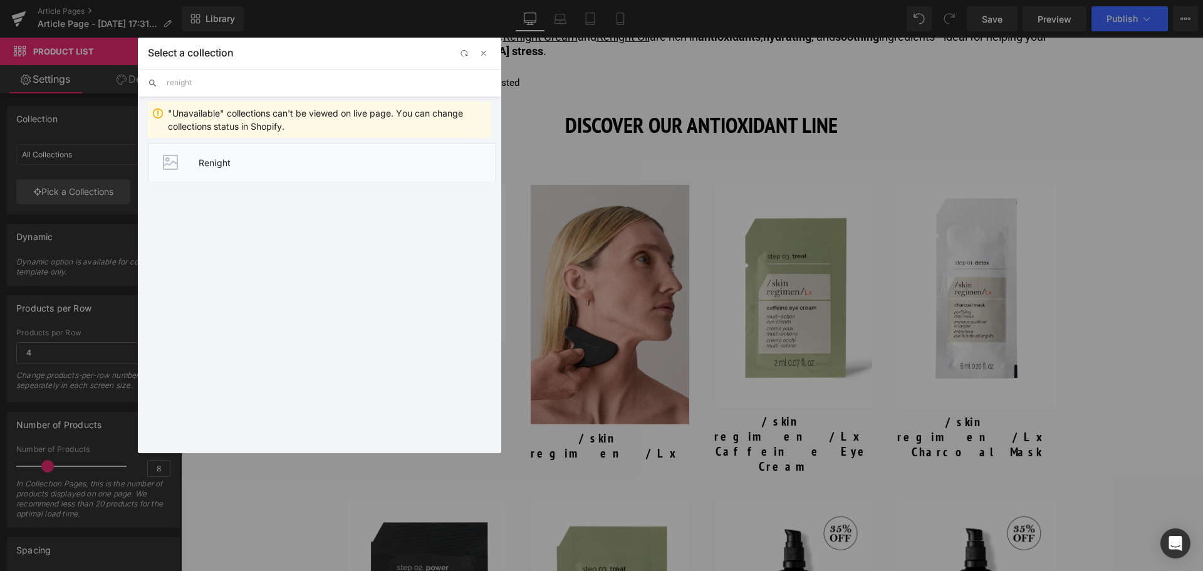
type input "renight"
click at [246, 168] on li "Renight" at bounding box center [322, 162] width 348 height 38
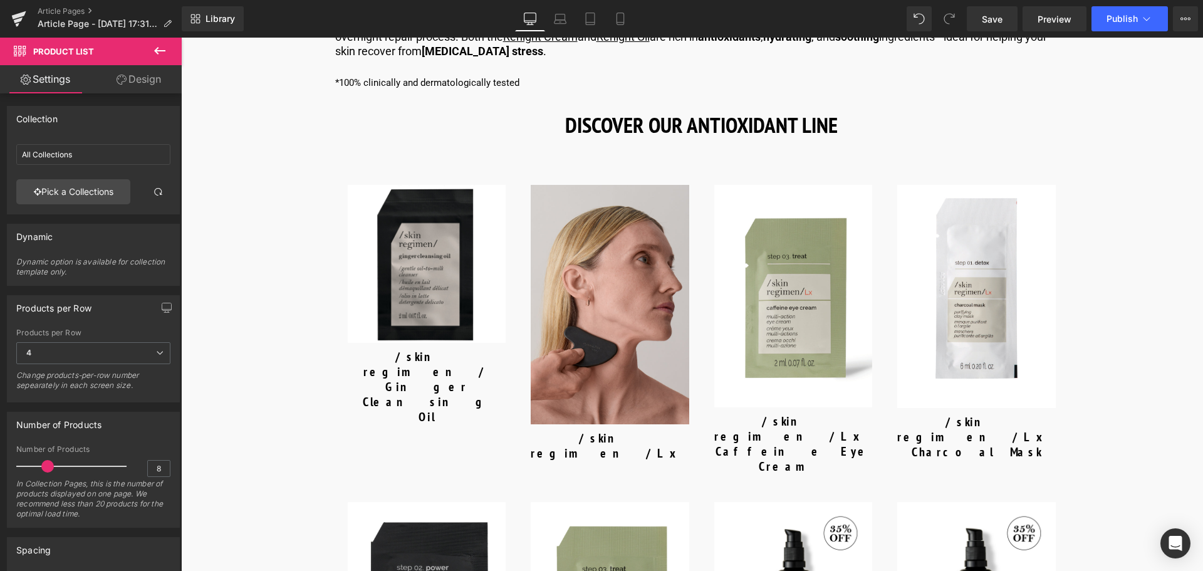
type input "Renight"
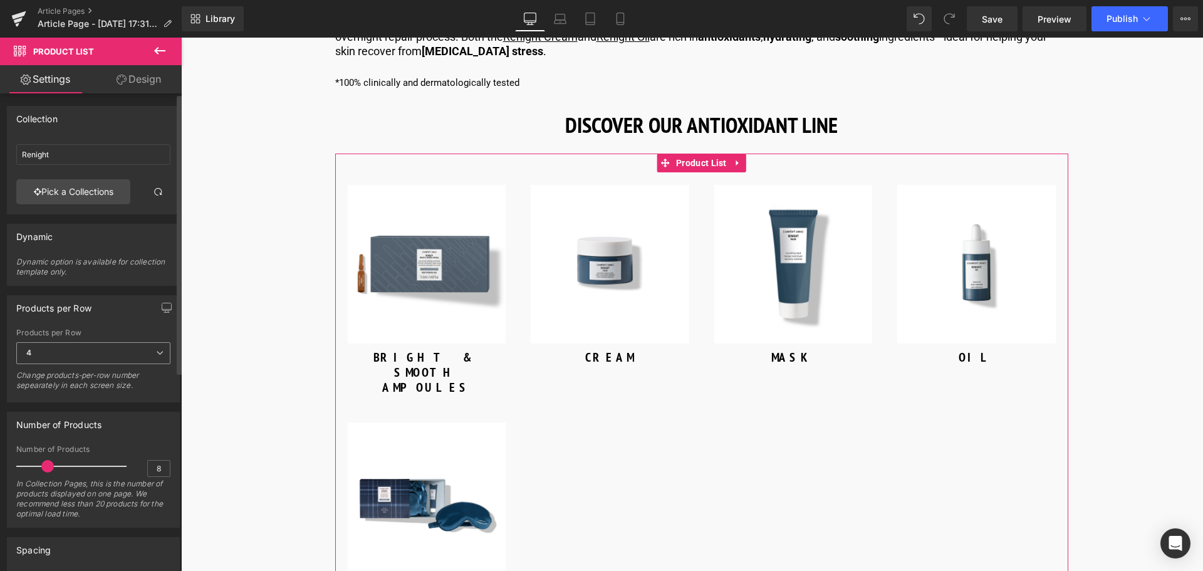
click at [141, 355] on span "4" at bounding box center [93, 353] width 154 height 22
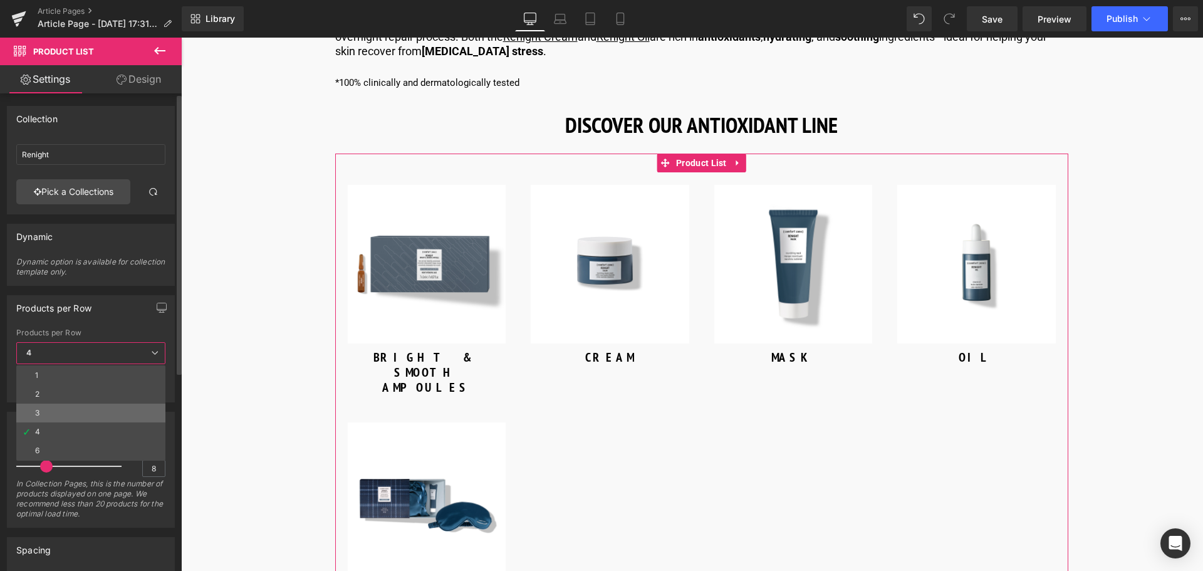
click at [75, 410] on li "3" at bounding box center [90, 412] width 149 height 19
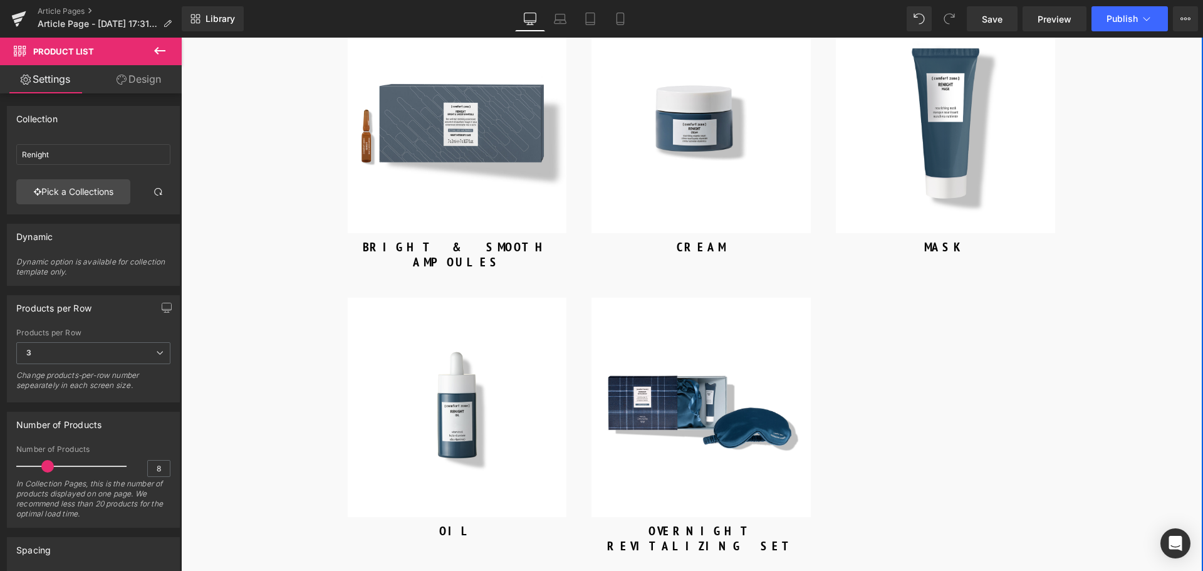
scroll to position [3507, 0]
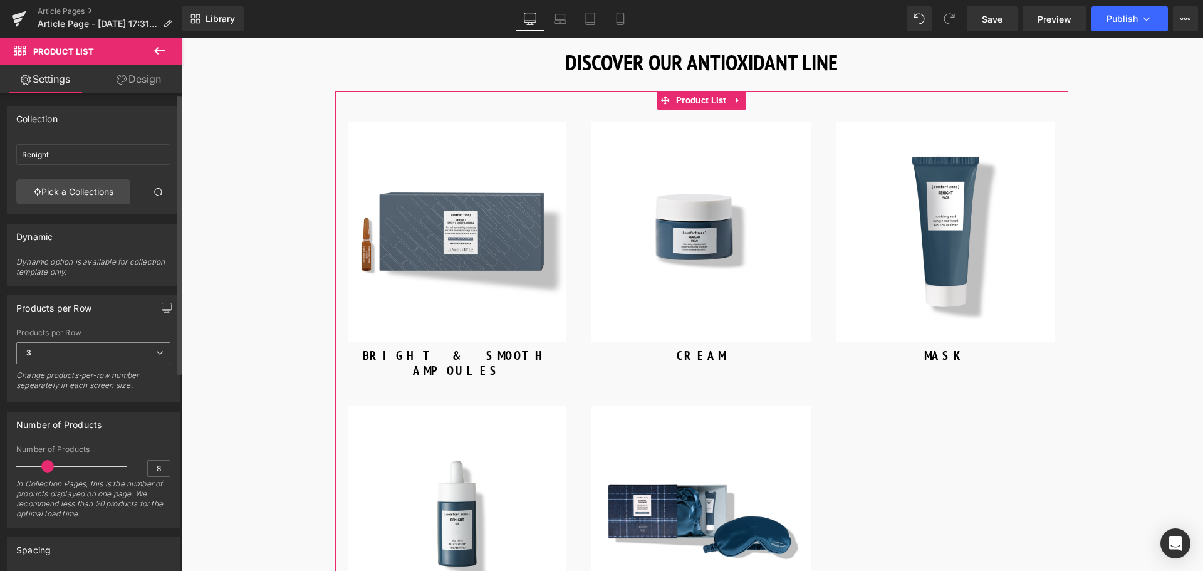
click at [157, 356] on icon at bounding box center [160, 353] width 8 height 8
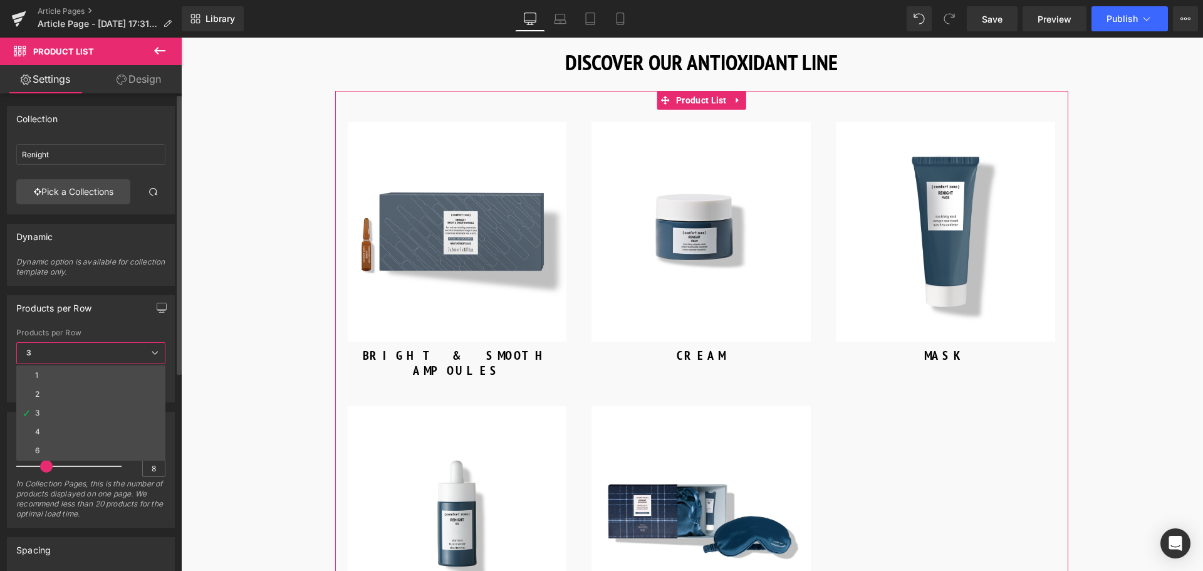
click at [110, 429] on li "4" at bounding box center [90, 431] width 149 height 19
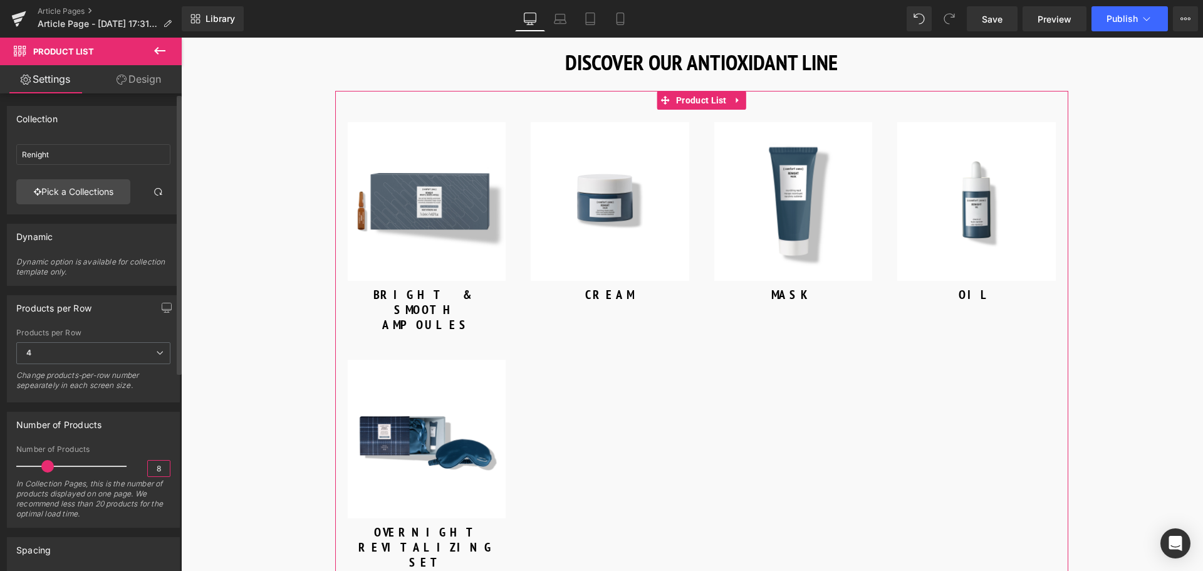
click at [159, 466] on input "8" at bounding box center [159, 468] width 22 height 16
type input "3"
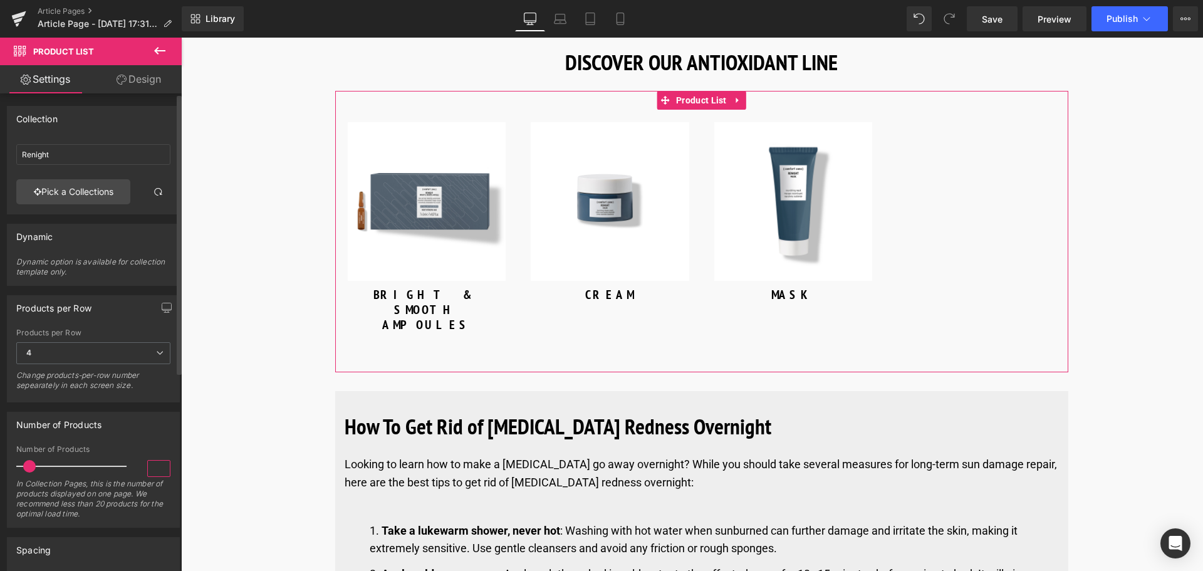
type input "4"
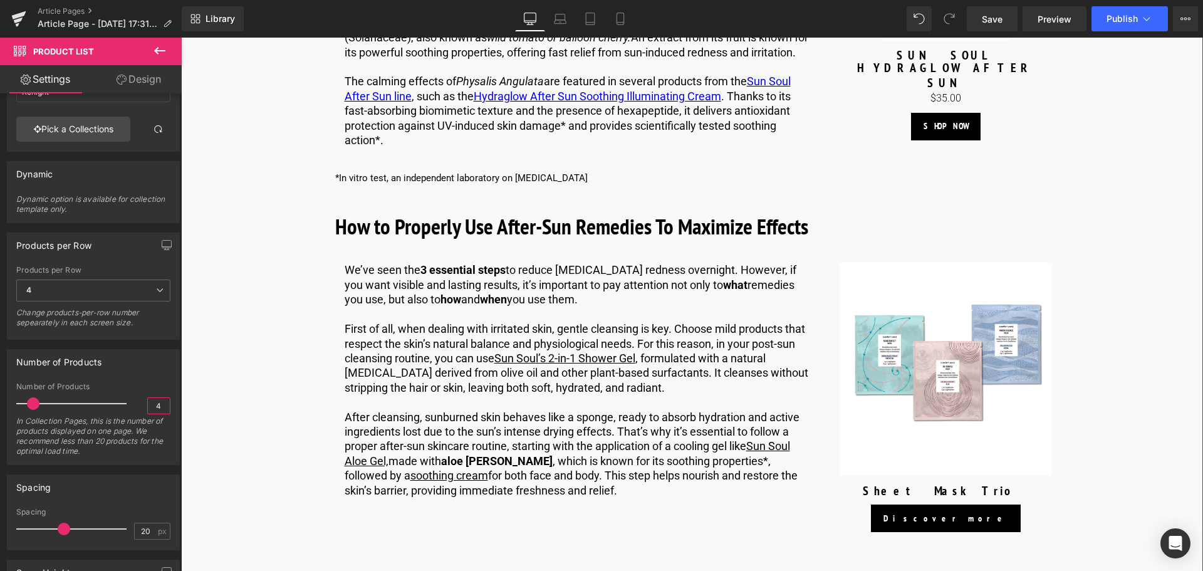
scroll to position [2505, 0]
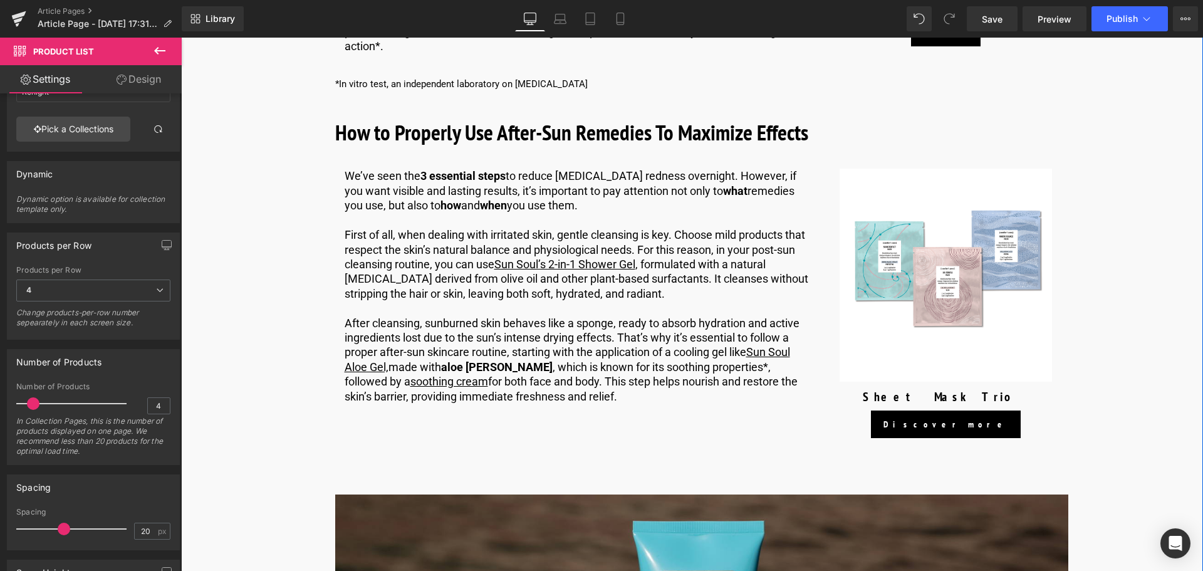
click at [427, 229] on p "First of all, when dealing with irritated skin, gentle cleansing is key. Choose…" at bounding box center [579, 263] width 470 height 73
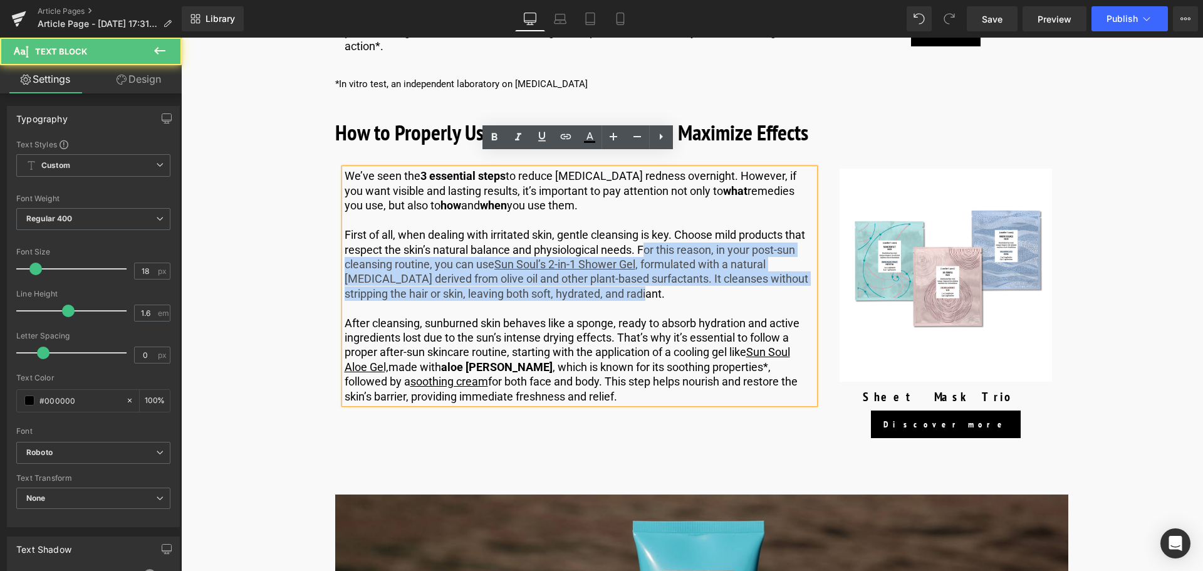
drag, startPoint x: 666, startPoint y: 278, endPoint x: 641, endPoint y: 234, distance: 50.7
click at [641, 234] on p "First of all, when dealing with irritated skin, gentle cleansing is key. Choose…" at bounding box center [579, 263] width 470 height 73
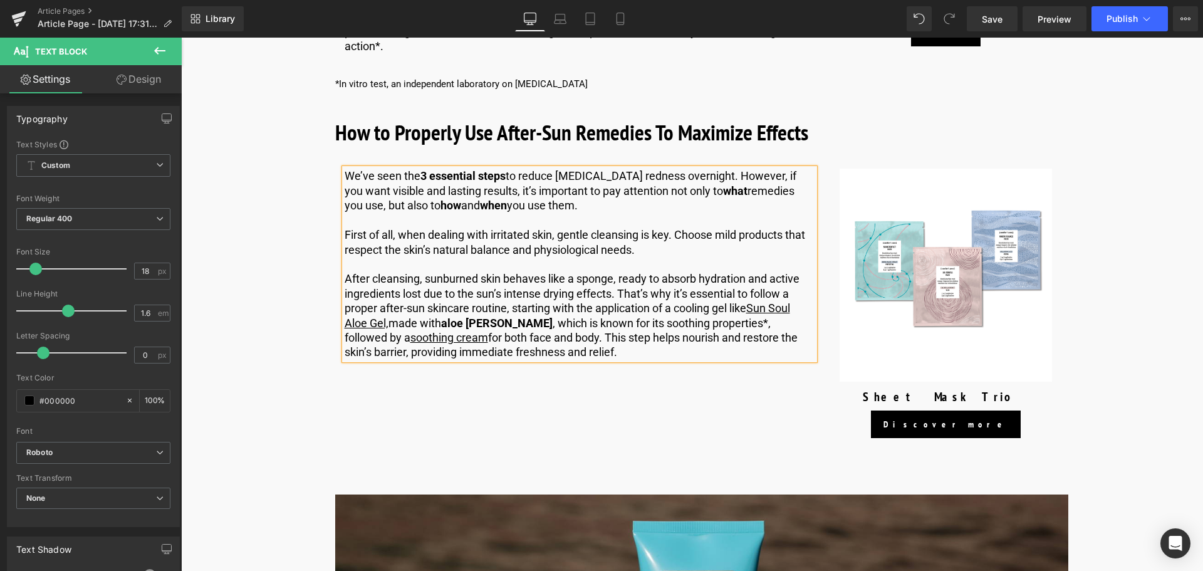
click at [729, 292] on p "After cleansing, sunburned skin behaves like a sponge, ready to absorb hydratio…" at bounding box center [579, 315] width 470 height 88
drag, startPoint x: 737, startPoint y: 309, endPoint x: 415, endPoint y: 313, distance: 322.6
click at [415, 313] on p "After cleansing, sunburned skin behaves like a sponge, ready to absorb hydratio…" at bounding box center [579, 315] width 470 height 88
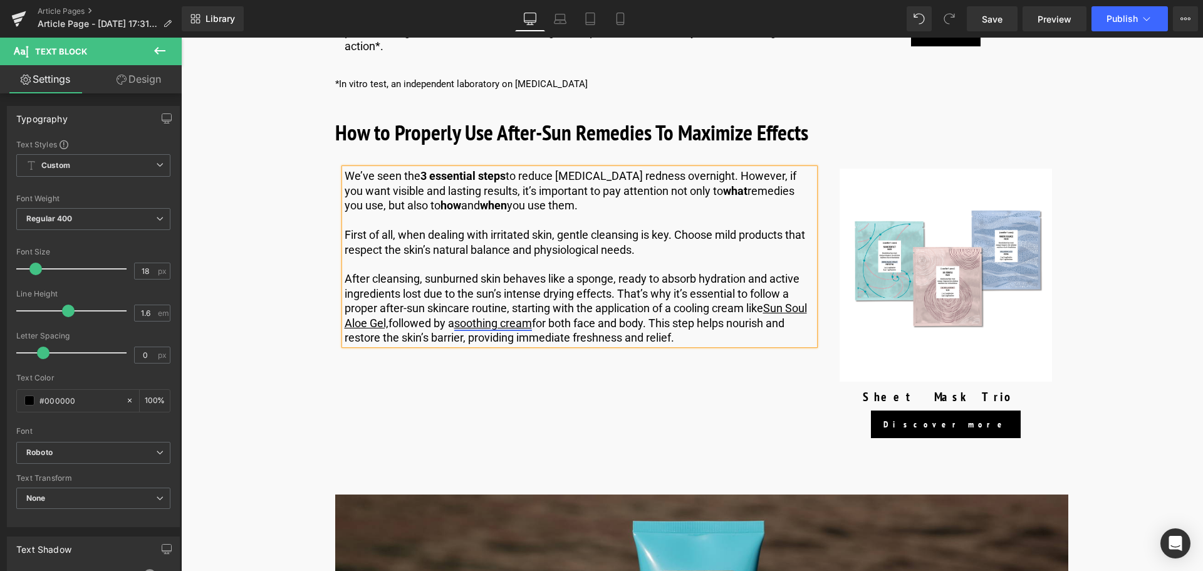
click at [532, 316] on u "soothing cream" at bounding box center [493, 322] width 78 height 13
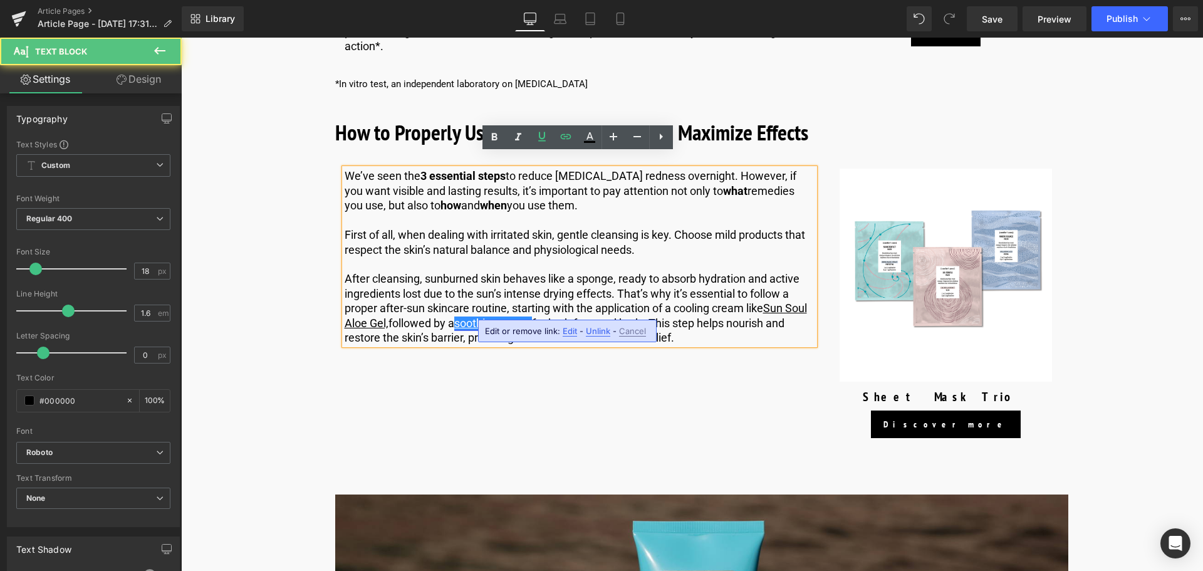
click at [532, 316] on u "soothing cream" at bounding box center [493, 322] width 78 height 13
click at [564, 329] on span "Edit" at bounding box center [569, 331] width 14 height 11
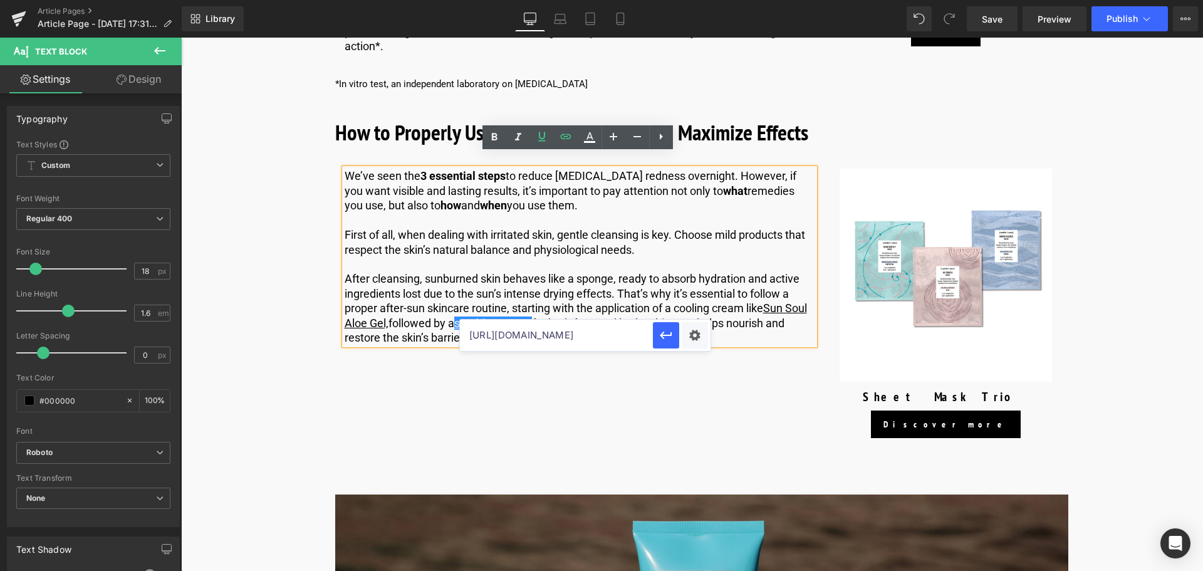
click at [557, 334] on input "[URL][DOMAIN_NAME]" at bounding box center [556, 334] width 193 height 31
click at [556, 335] on input "[URL][DOMAIN_NAME]" at bounding box center [556, 334] width 193 height 31
click at [480, 274] on p "After cleansing, sunburned skin behaves like a sponge, ready to absorb hydratio…" at bounding box center [579, 307] width 470 height 73
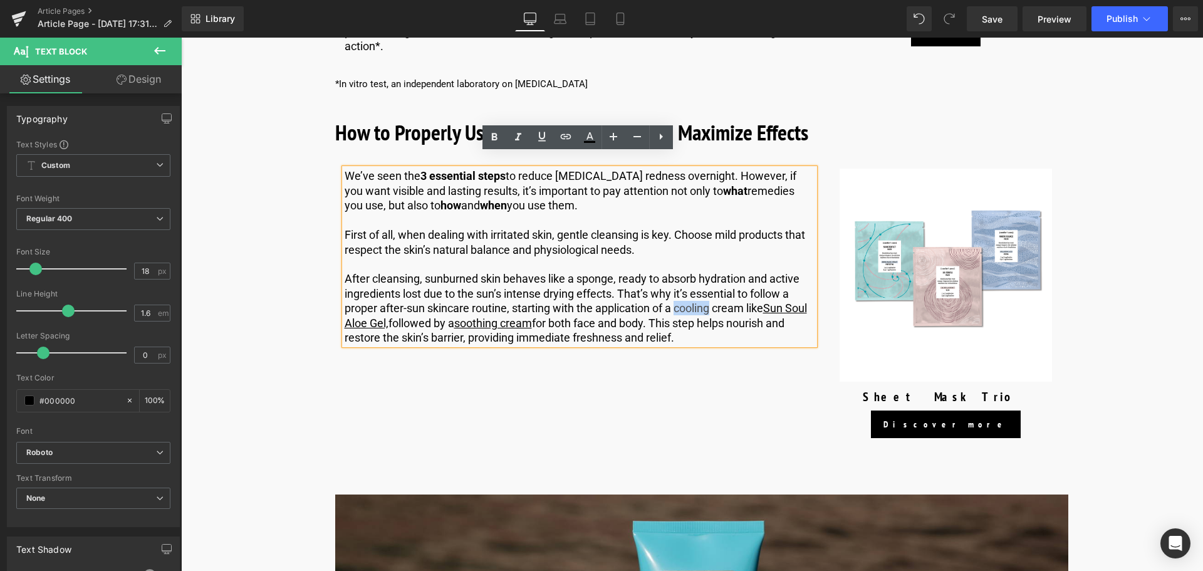
drag, startPoint x: 710, startPoint y: 290, endPoint x: 676, endPoint y: 292, distance: 33.9
click at [676, 292] on p "After cleansing, sunburned skin behaves like a sponge, ready to absorb hydratio…" at bounding box center [579, 307] width 470 height 73
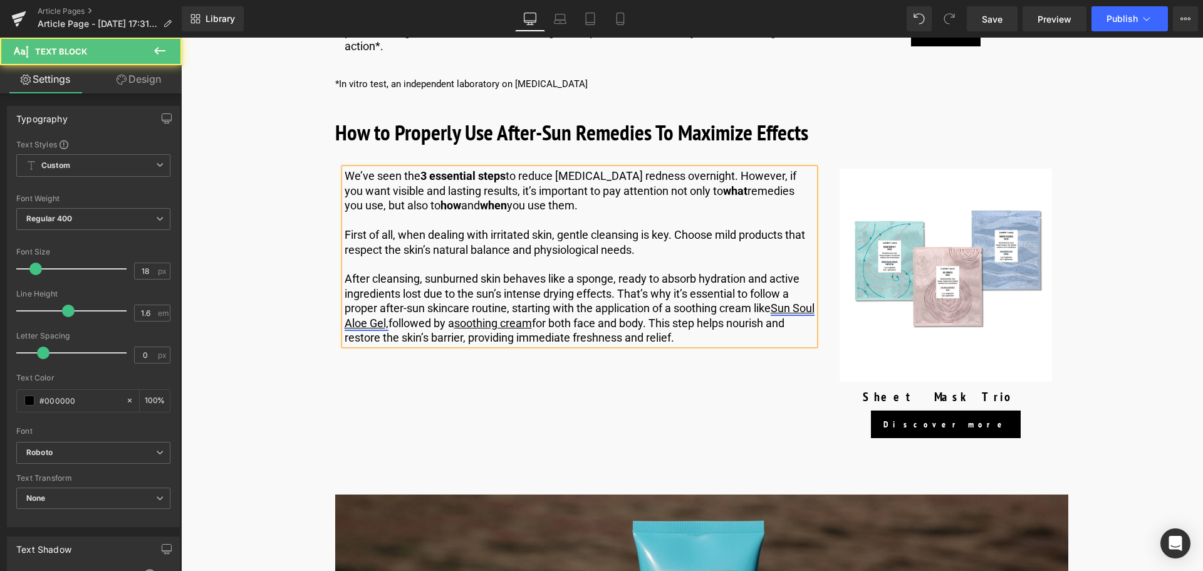
click at [408, 307] on link "Sun Soul Aloe Gel," at bounding box center [579, 315] width 470 height 28
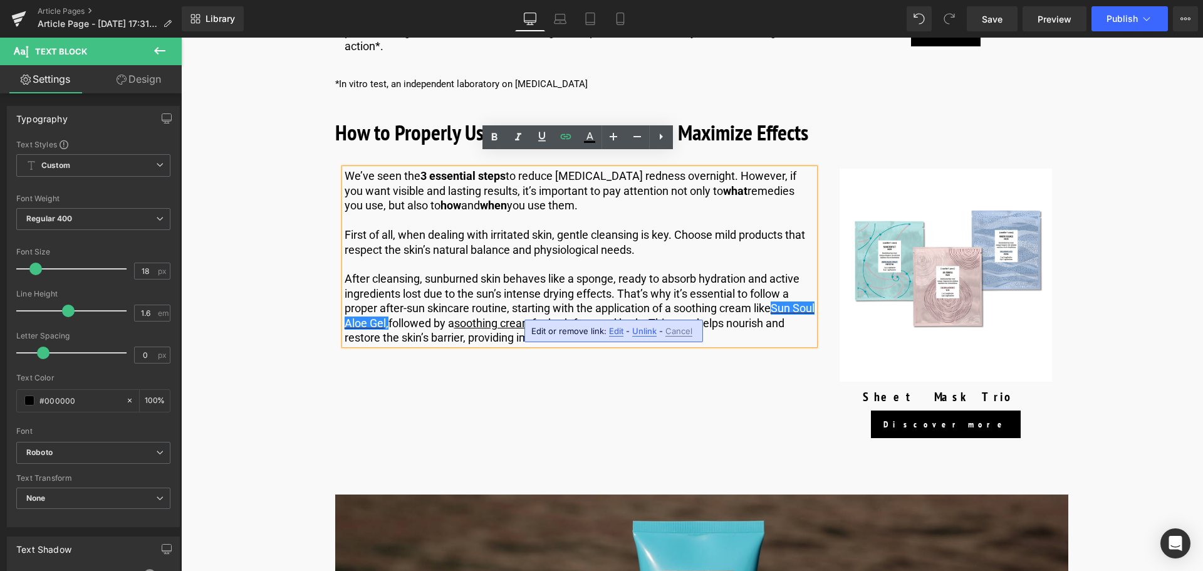
click at [452, 306] on p "After cleansing, sunburned skin behaves like a sponge, ready to absorb hydratio…" at bounding box center [579, 307] width 470 height 73
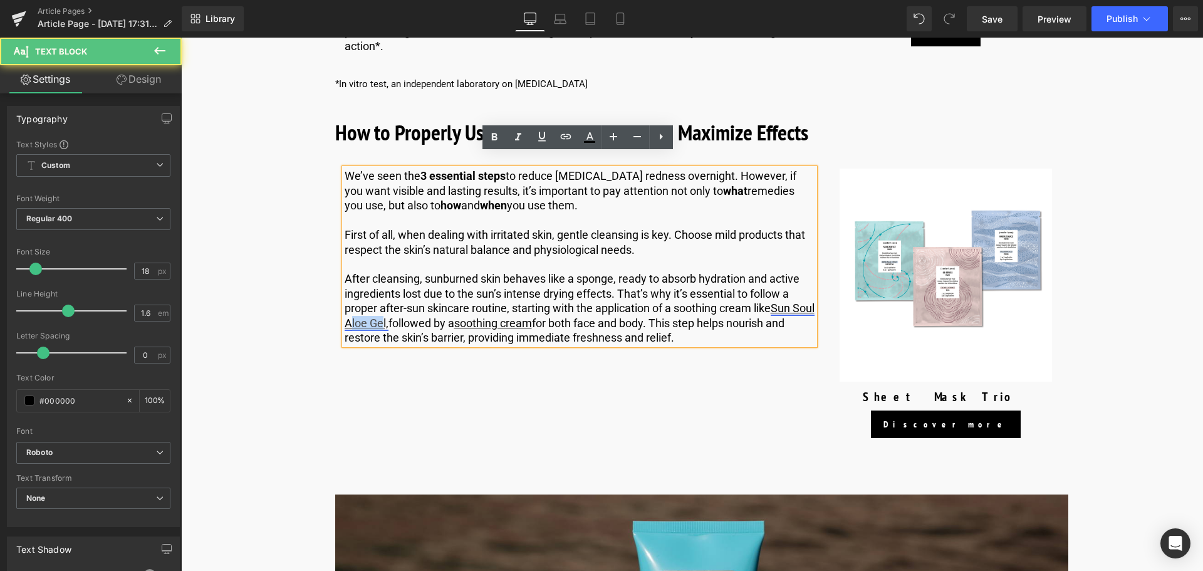
drag, startPoint x: 407, startPoint y: 306, endPoint x: 375, endPoint y: 308, distance: 32.6
click at [375, 308] on link "Sun Soul Aloe Gel," at bounding box center [579, 315] width 470 height 28
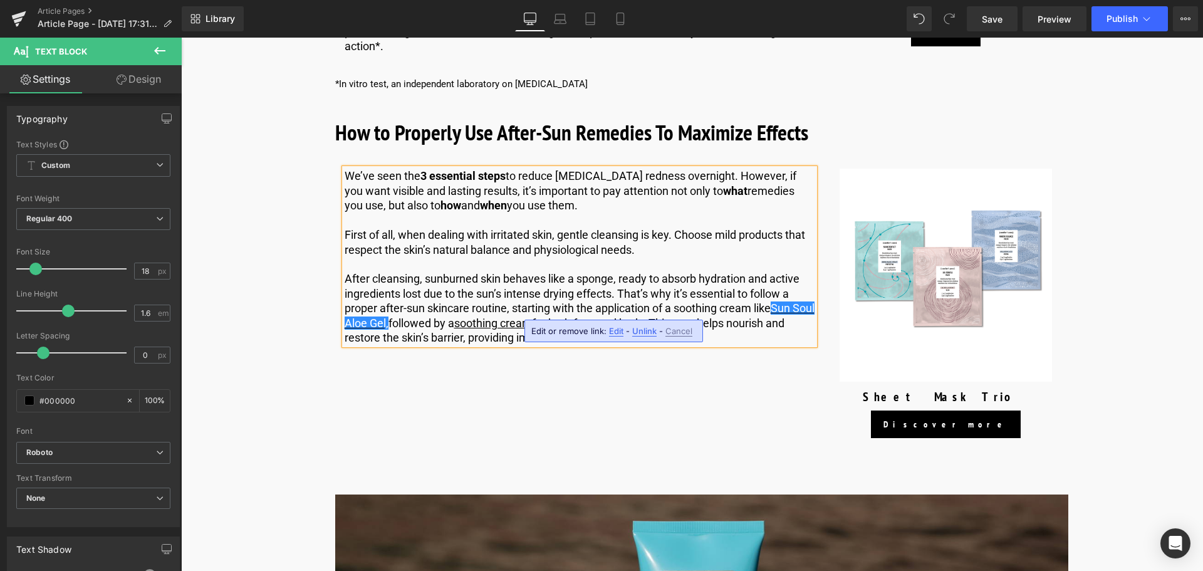
click at [639, 326] on span "Unlink" at bounding box center [644, 331] width 24 height 11
click at [409, 301] on u "Sun Soul Aloe Gel," at bounding box center [579, 315] width 470 height 28
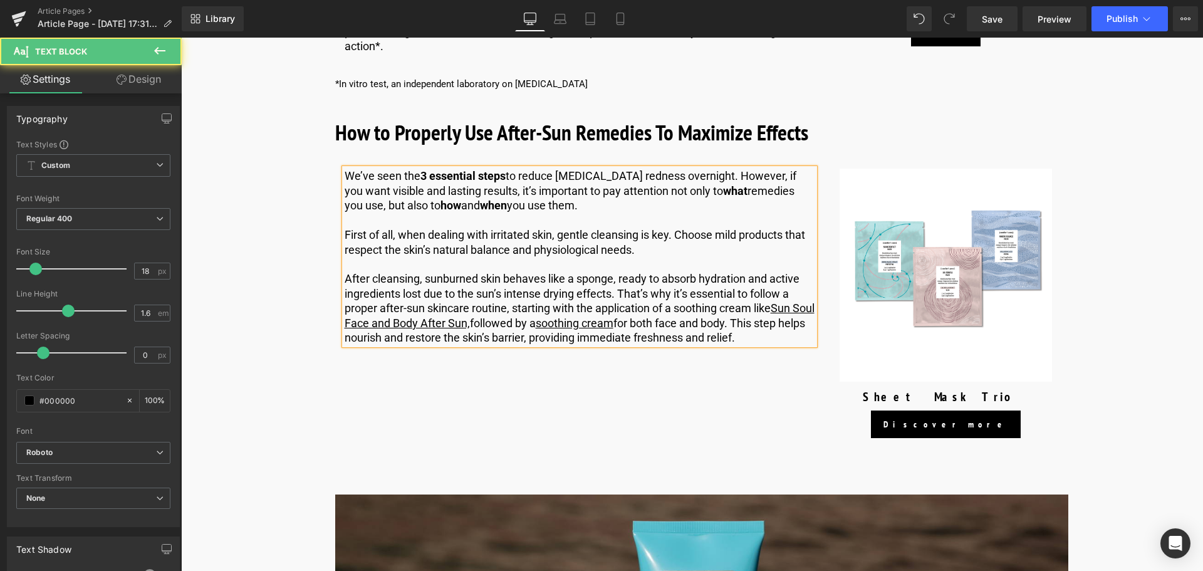
click at [411, 307] on u "Sun Soul Face and Body After Sun," at bounding box center [579, 315] width 470 height 28
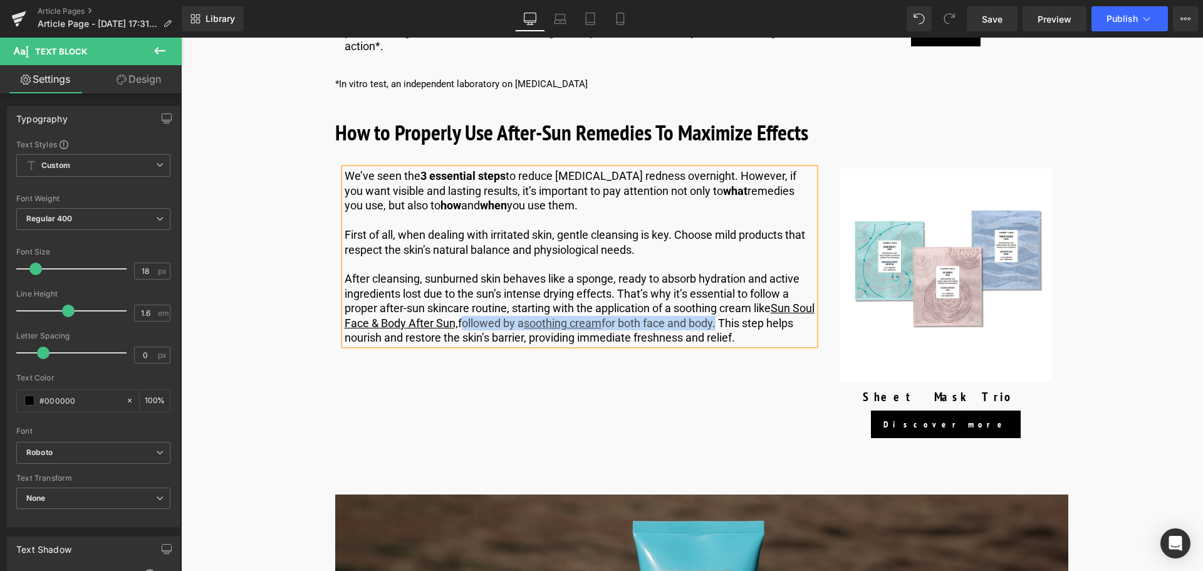
drag, startPoint x: 747, startPoint y: 308, endPoint x: 485, endPoint y: 313, distance: 261.9
click at [485, 313] on p "After cleansing, sunburned skin behaves like a sponge, ready to absorb hydratio…" at bounding box center [579, 307] width 470 height 73
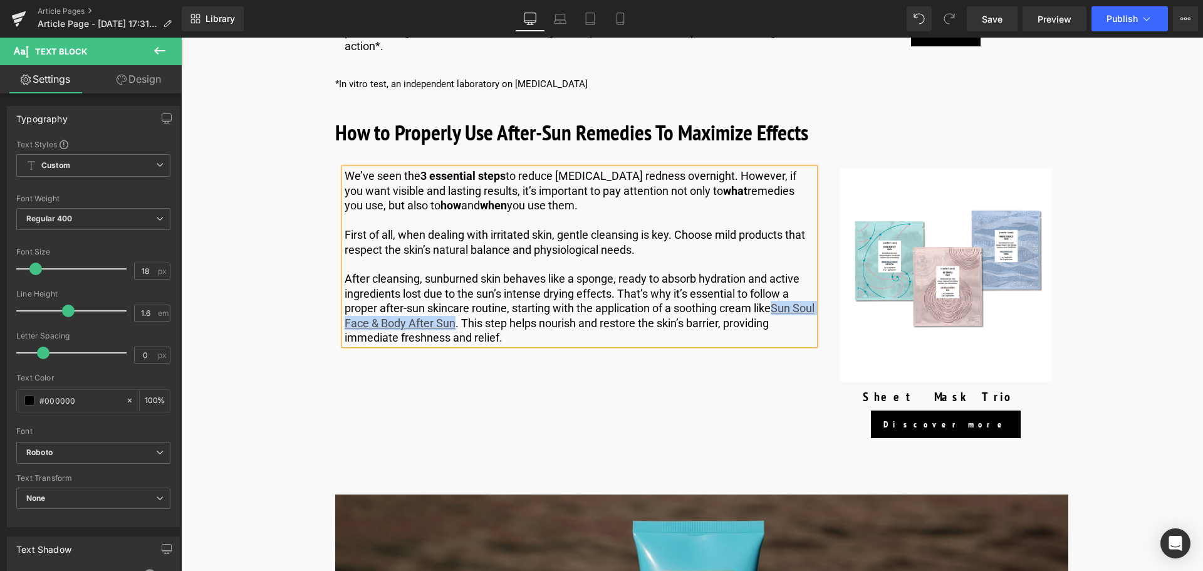
drag, startPoint x: 477, startPoint y: 309, endPoint x: 776, endPoint y: 296, distance: 299.7
click at [776, 301] on u "Sun Soul Face & Body After Sun" at bounding box center [579, 315] width 470 height 28
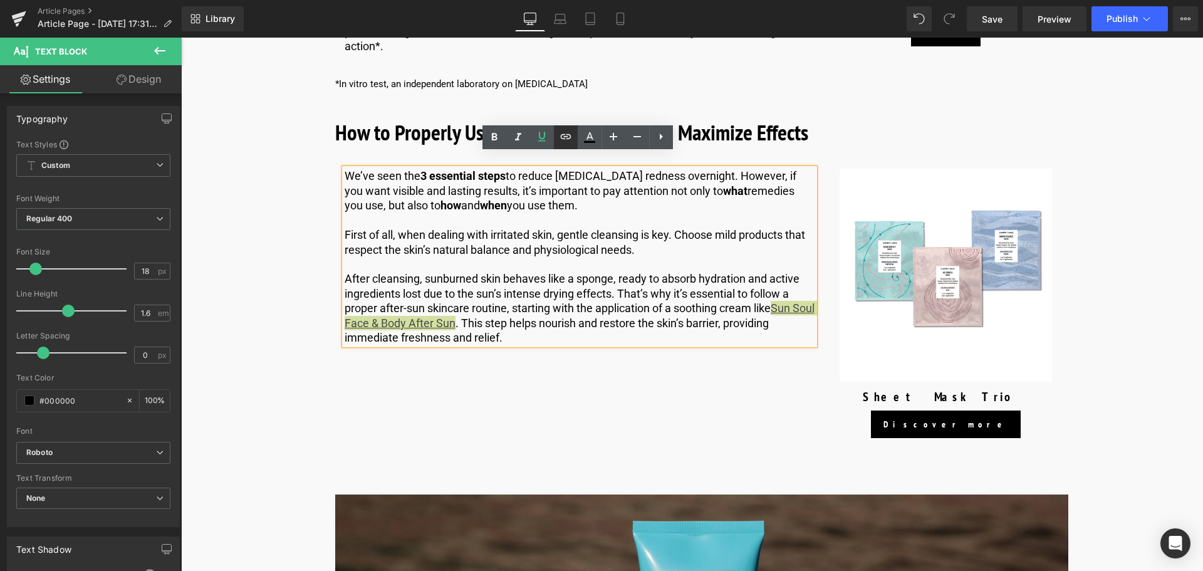
click at [561, 138] on icon at bounding box center [565, 136] width 11 height 5
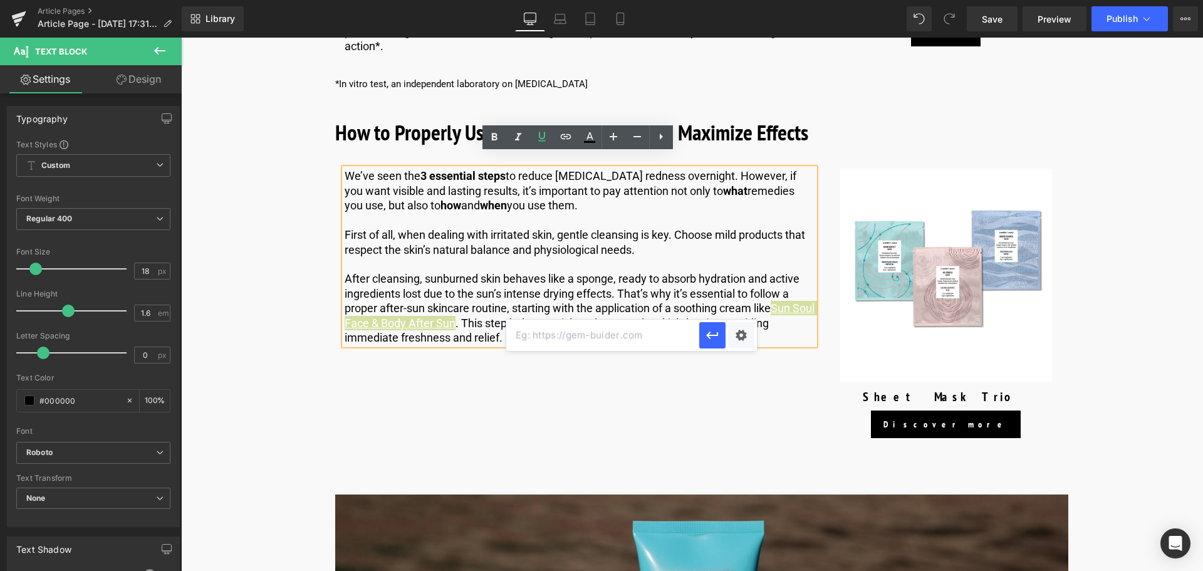
click at [651, 341] on input "text" at bounding box center [602, 334] width 193 height 31
paste input "[URL][DOMAIN_NAME]"
type input "[URL][DOMAIN_NAME]"
click at [708, 334] on icon "button" at bounding box center [712, 335] width 12 height 8
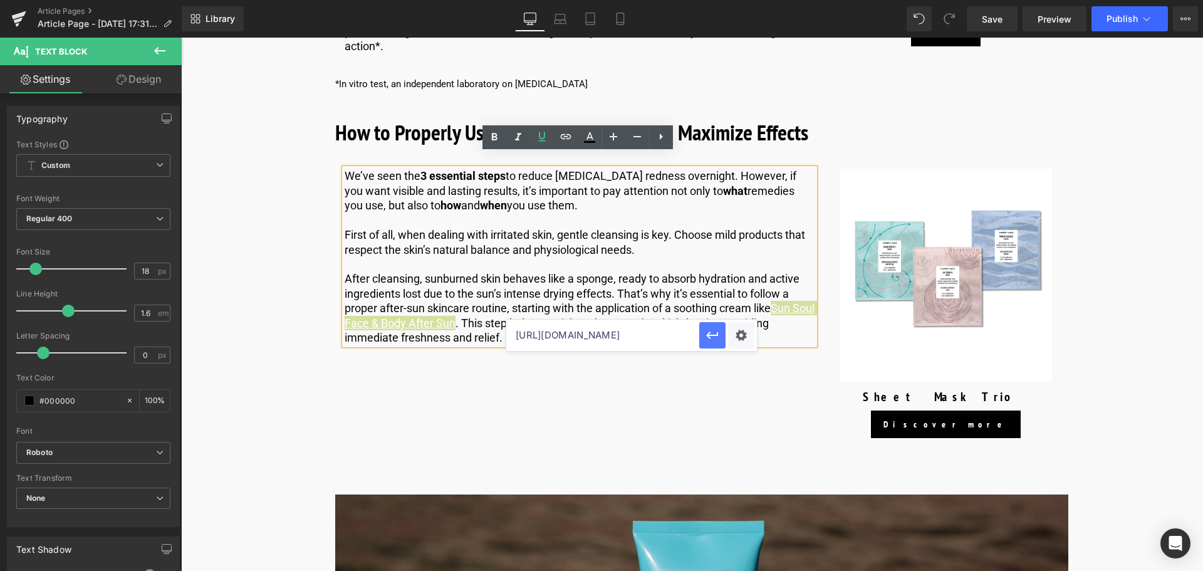
scroll to position [0, 0]
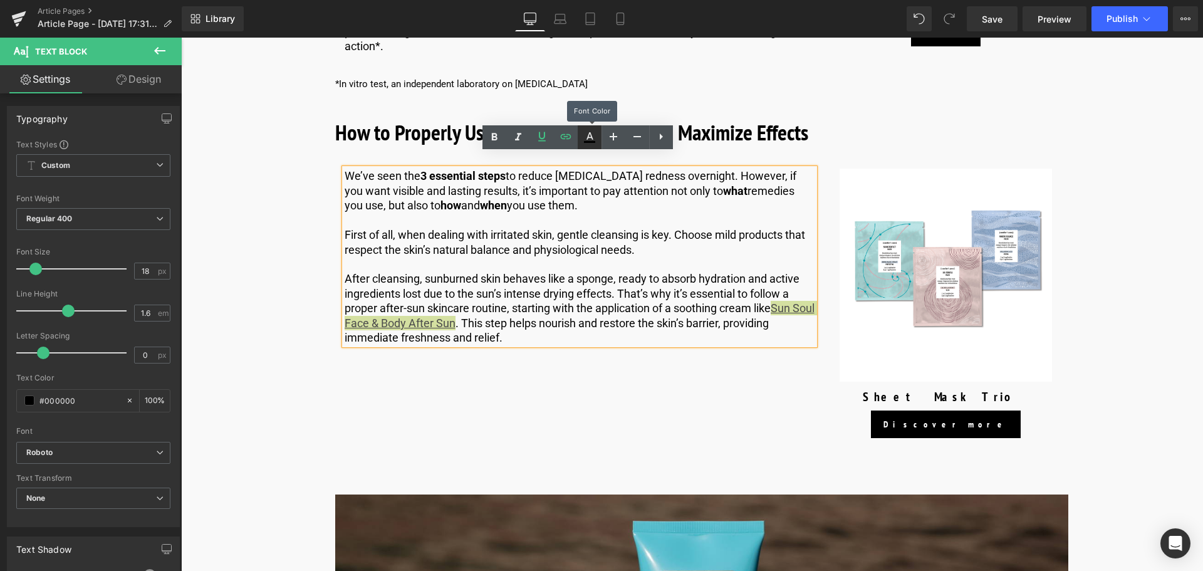
click at [596, 138] on icon at bounding box center [589, 137] width 15 height 15
type input "#000000"
type input "100"
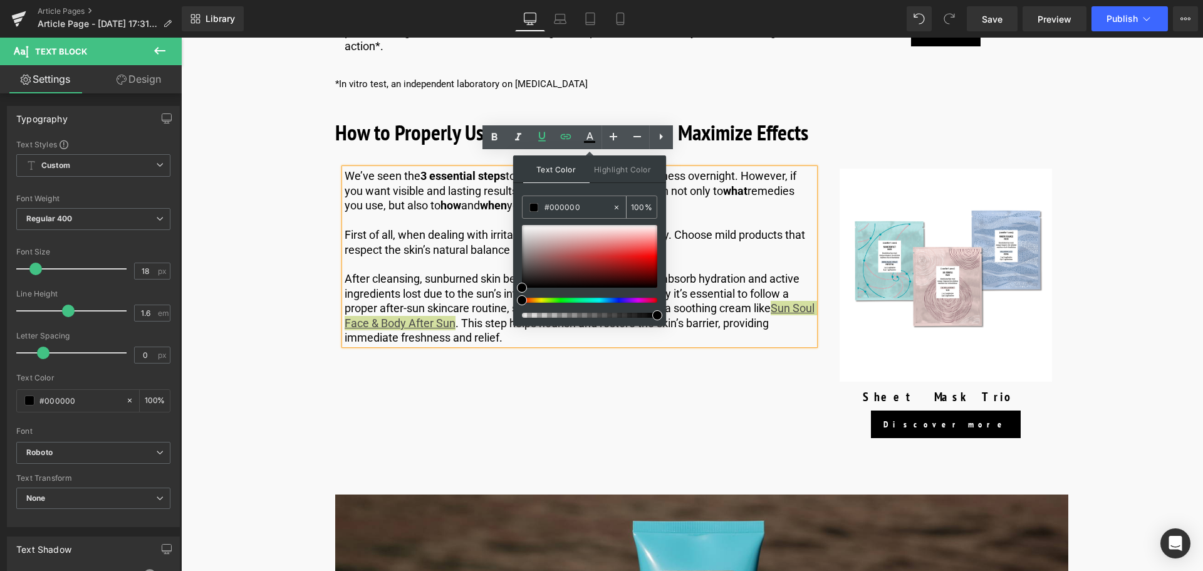
click at [598, 210] on input "#000000" at bounding box center [578, 207] width 68 height 14
type input "#00000"
type input "0"
type input "#000"
type input "100"
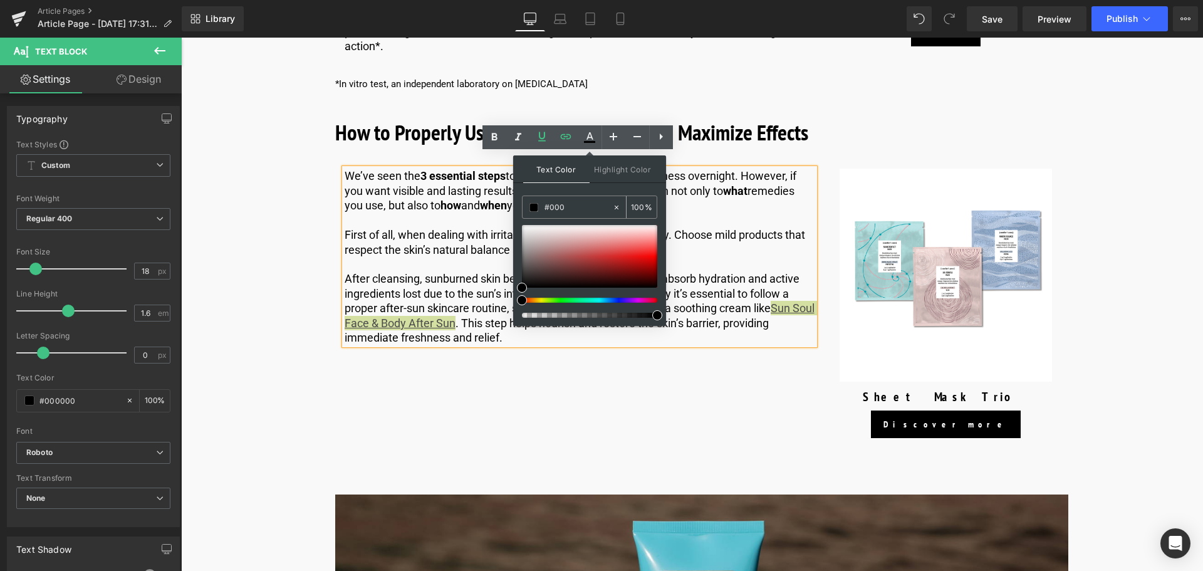
type input "#00"
type input "0"
type input "#000"
type input "100"
type input "#0000e"
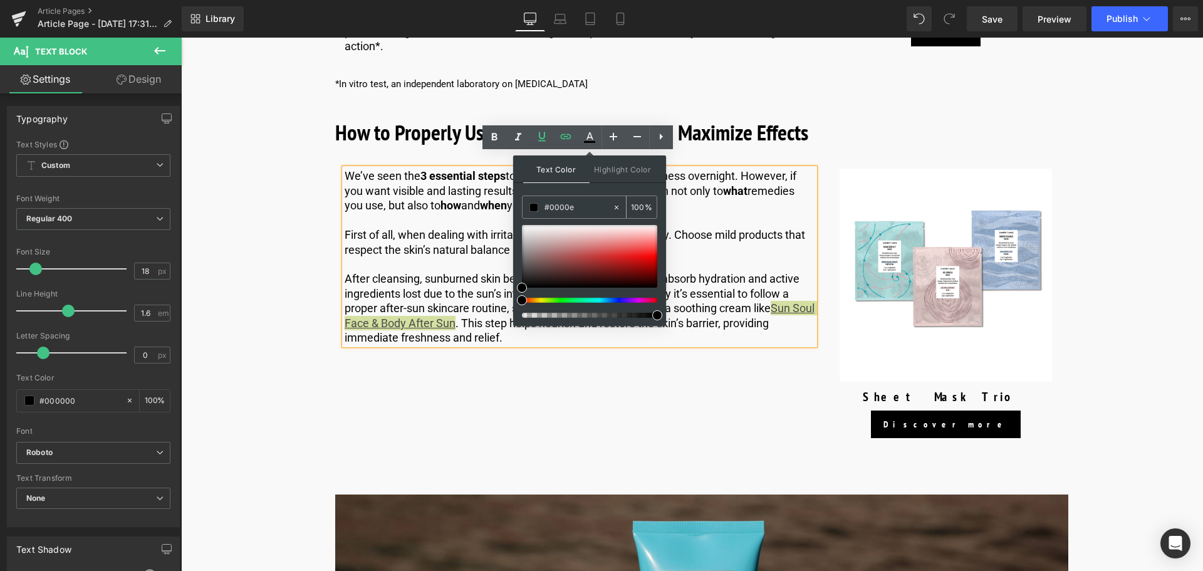
type input "0"
type input "#0000ee"
type input "100"
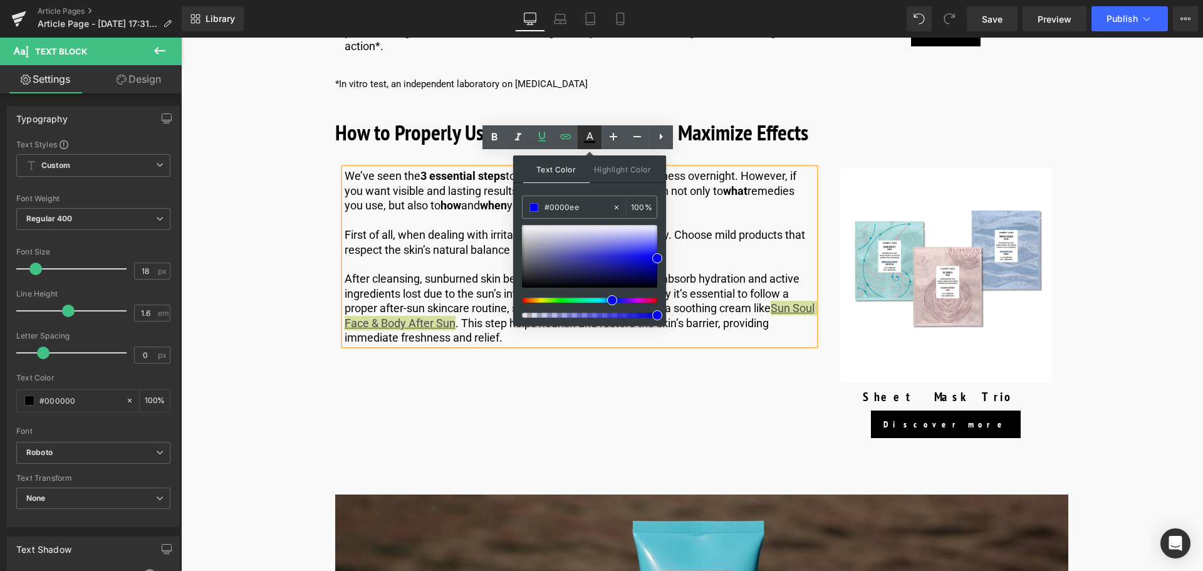
type input "#0000ee"
click at [592, 138] on icon at bounding box center [589, 136] width 7 height 8
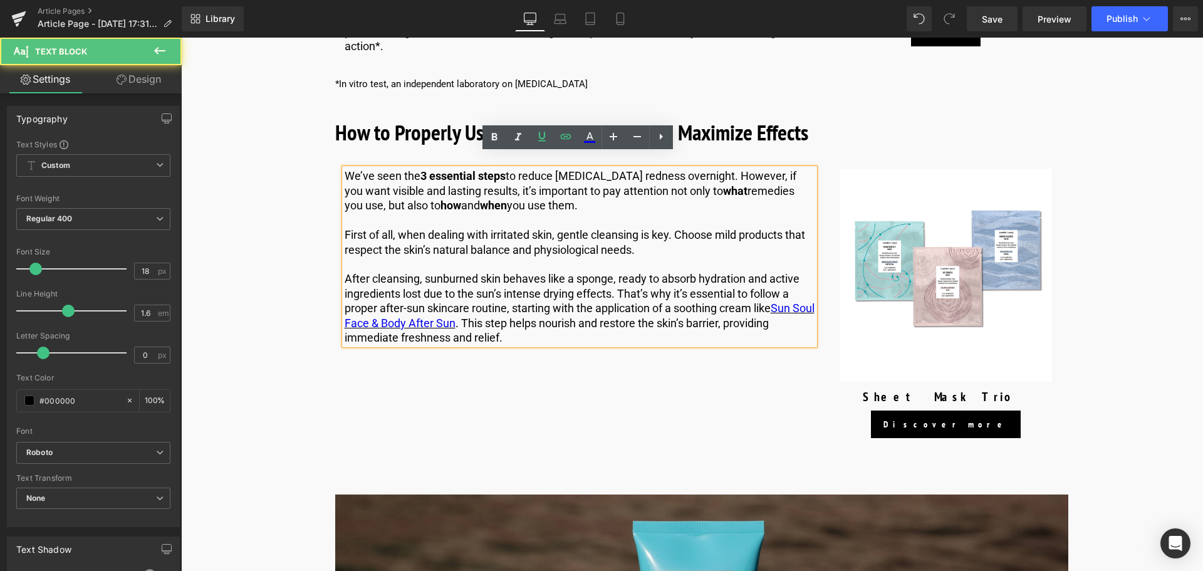
click at [529, 278] on p "After cleansing, sunburned skin behaves like a sponge, ready to absorb hydratio…" at bounding box center [579, 307] width 470 height 73
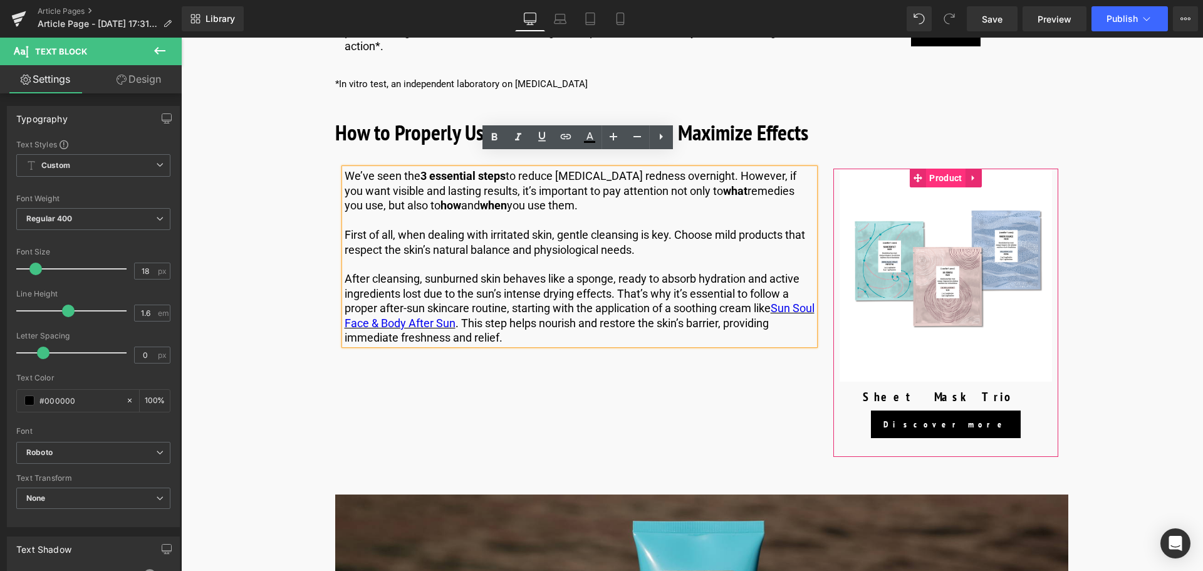
click at [953, 168] on span "Product" at bounding box center [945, 177] width 39 height 19
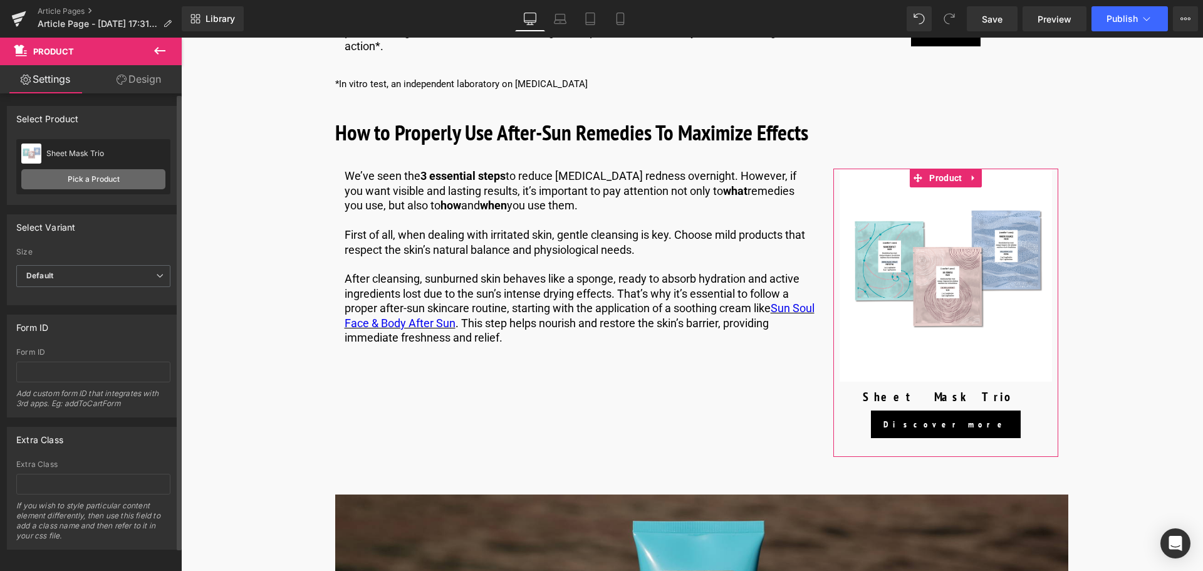
click at [98, 175] on link "Pick a Product" at bounding box center [93, 179] width 144 height 20
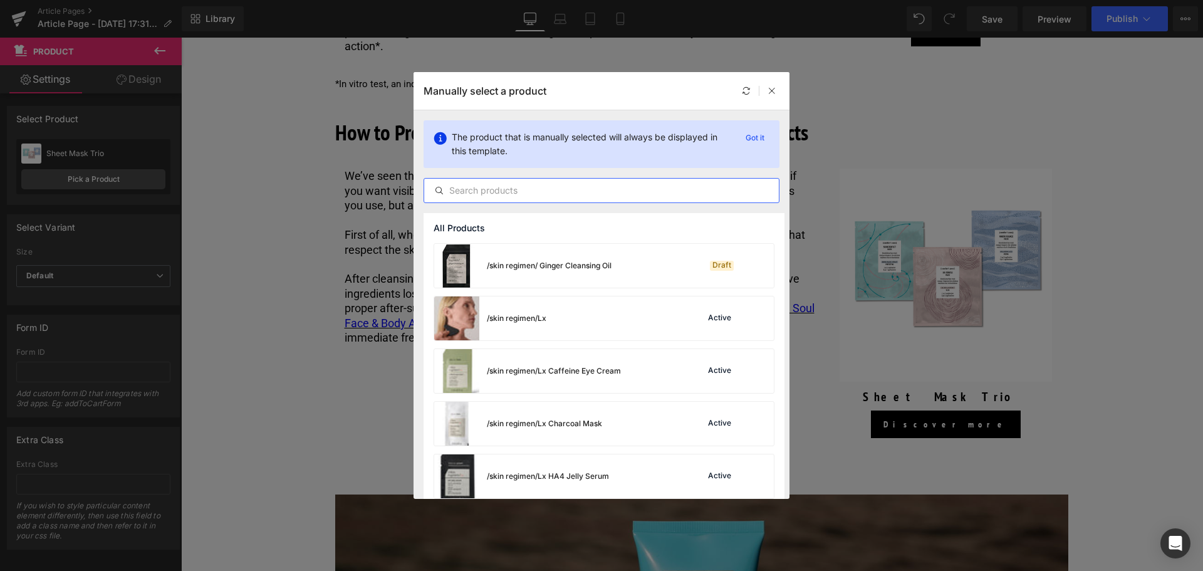
click at [485, 191] on input "text" at bounding box center [601, 190] width 355 height 15
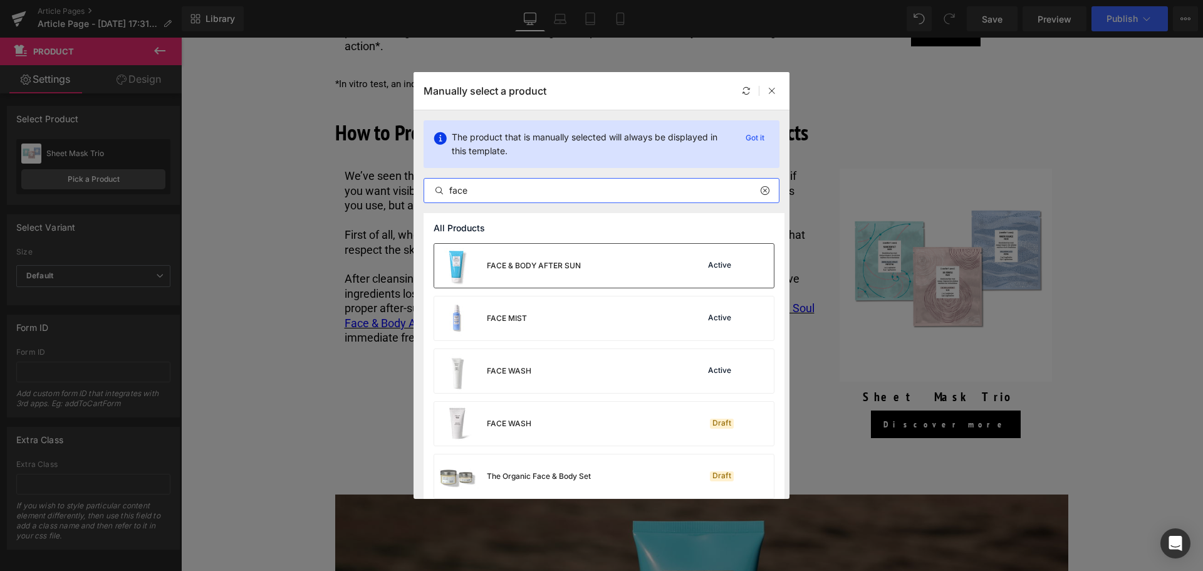
type input "face"
click at [550, 277] on div "FACE & BODY AFTER SUN" at bounding box center [507, 266] width 147 height 44
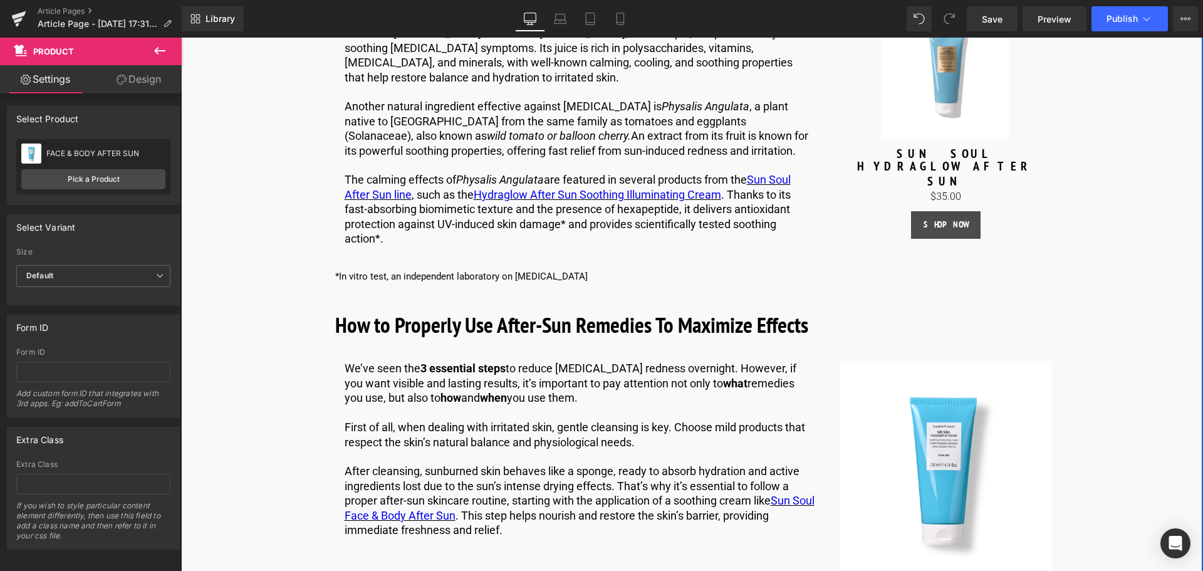
scroll to position [2192, 0]
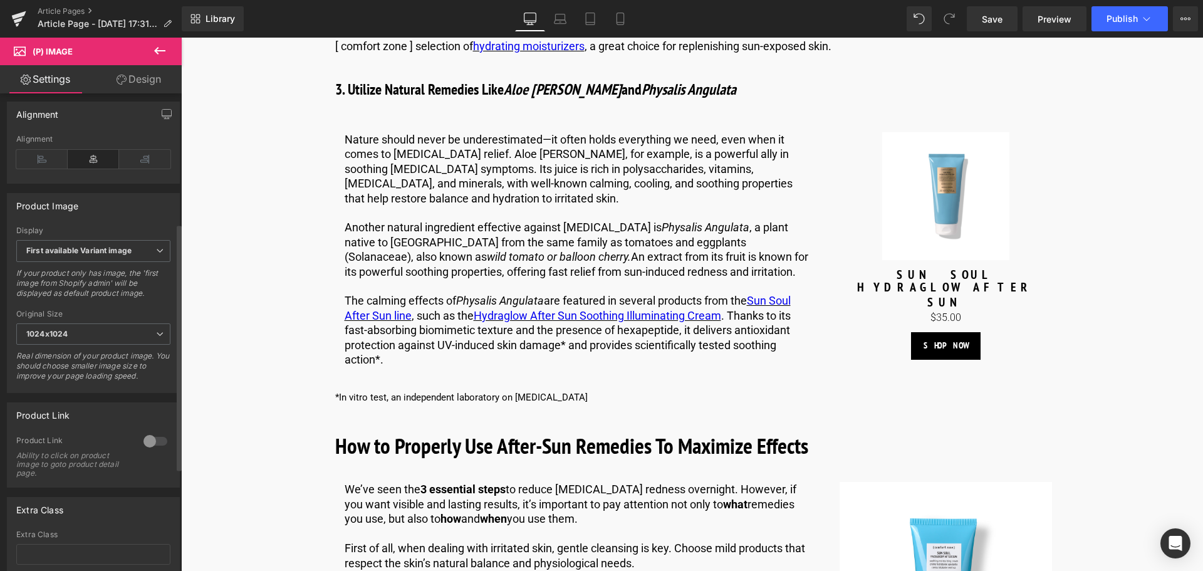
scroll to position [450, 0]
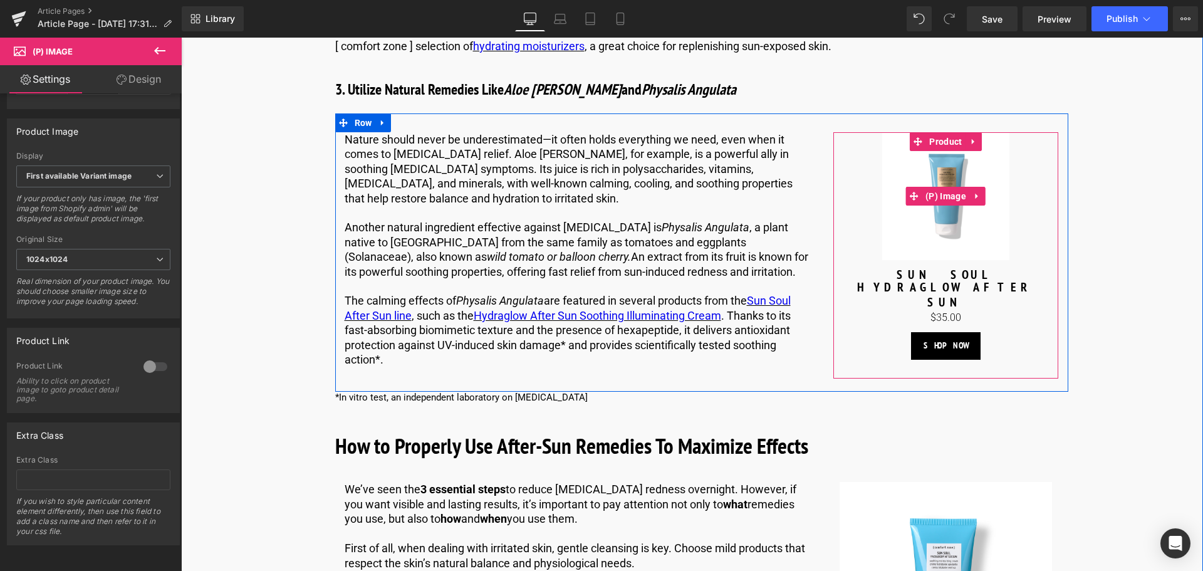
click at [965, 203] on img at bounding box center [946, 196] width 128 height 128
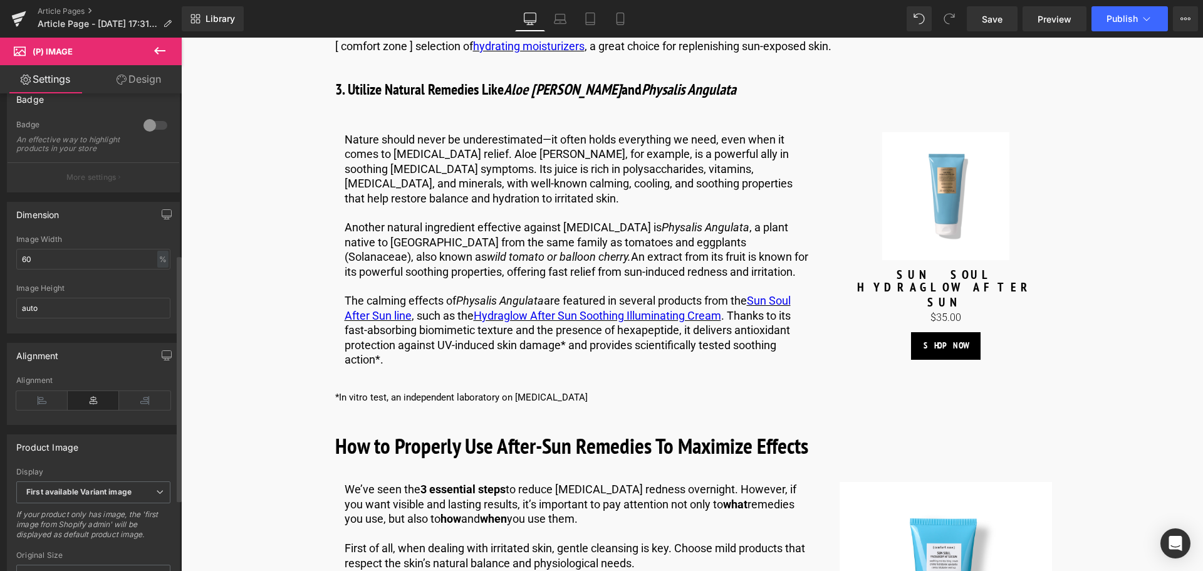
scroll to position [313, 0]
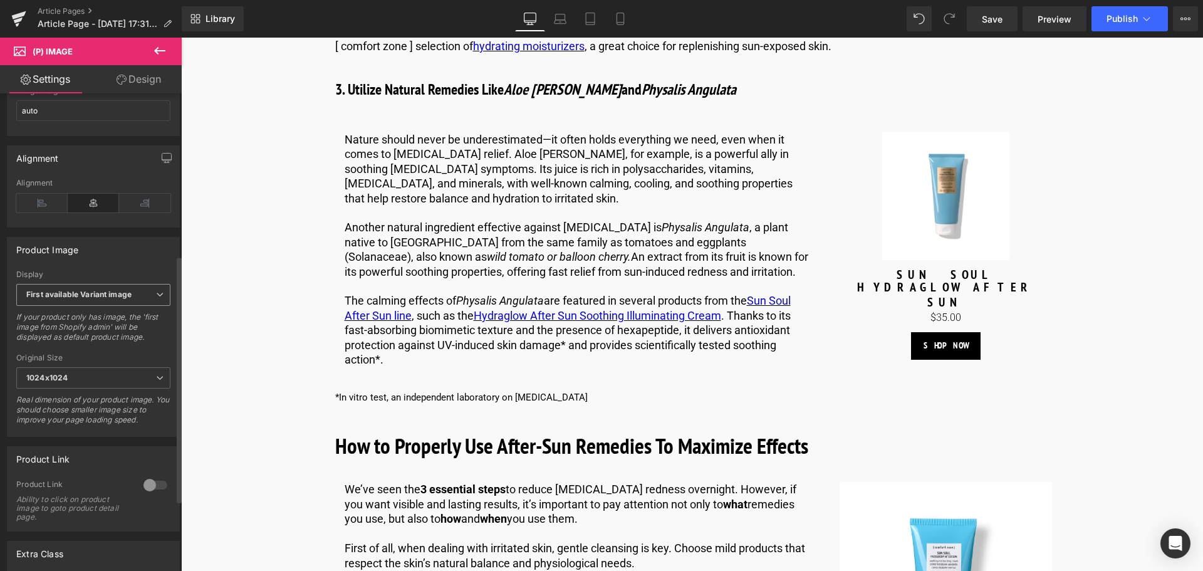
click at [147, 300] on span "First available Variant image" at bounding box center [93, 295] width 154 height 22
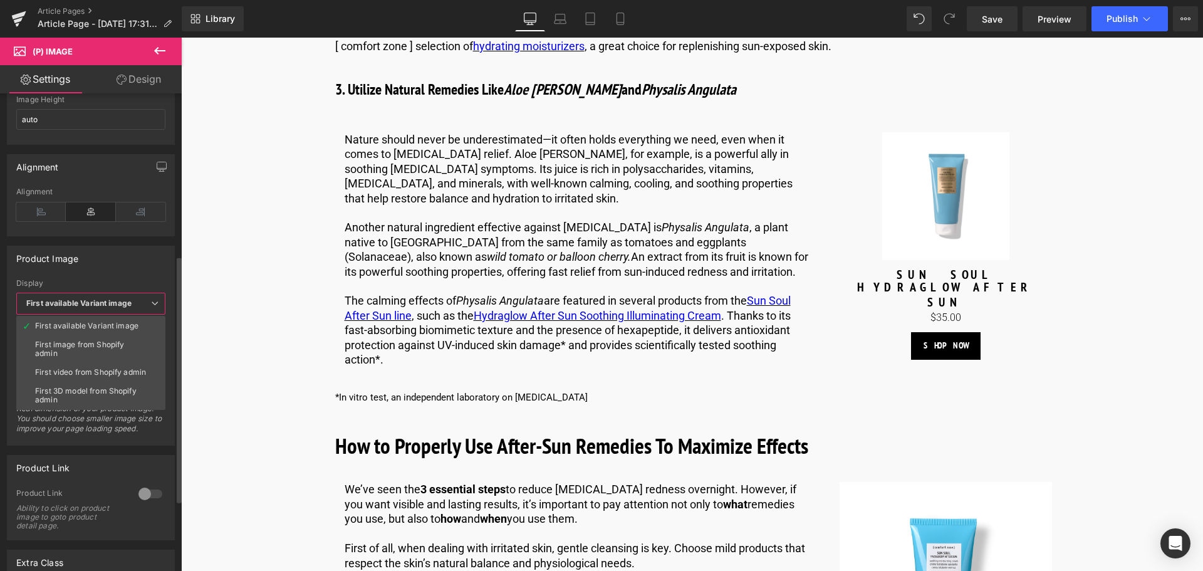
drag, startPoint x: 152, startPoint y: 269, endPoint x: 140, endPoint y: 269, distance: 11.9
click at [141, 269] on div "Product Image" at bounding box center [91, 258] width 167 height 24
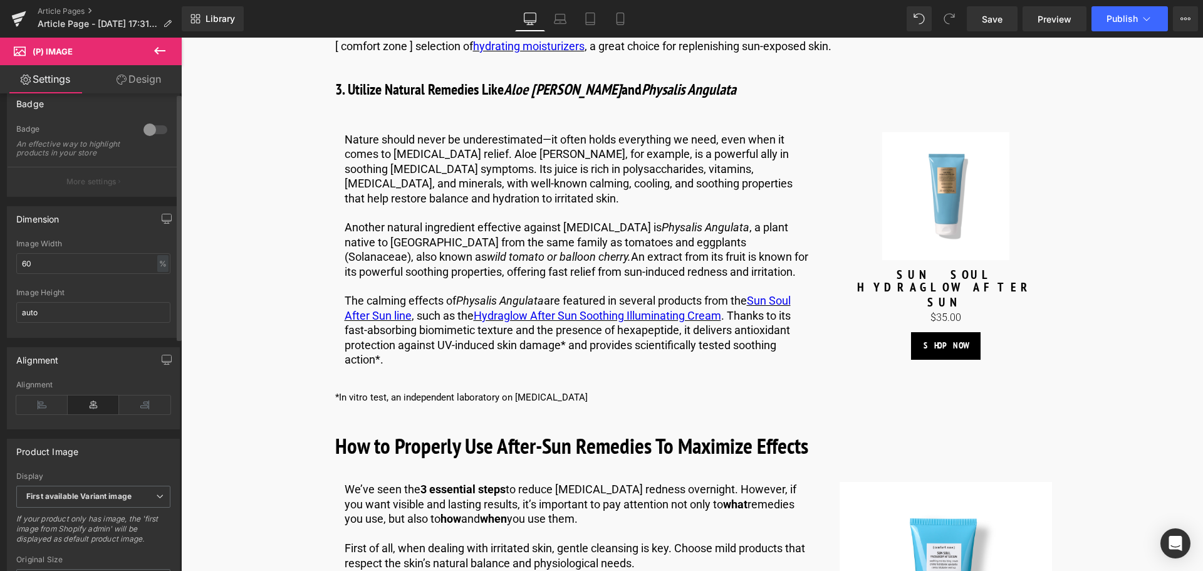
scroll to position [0, 0]
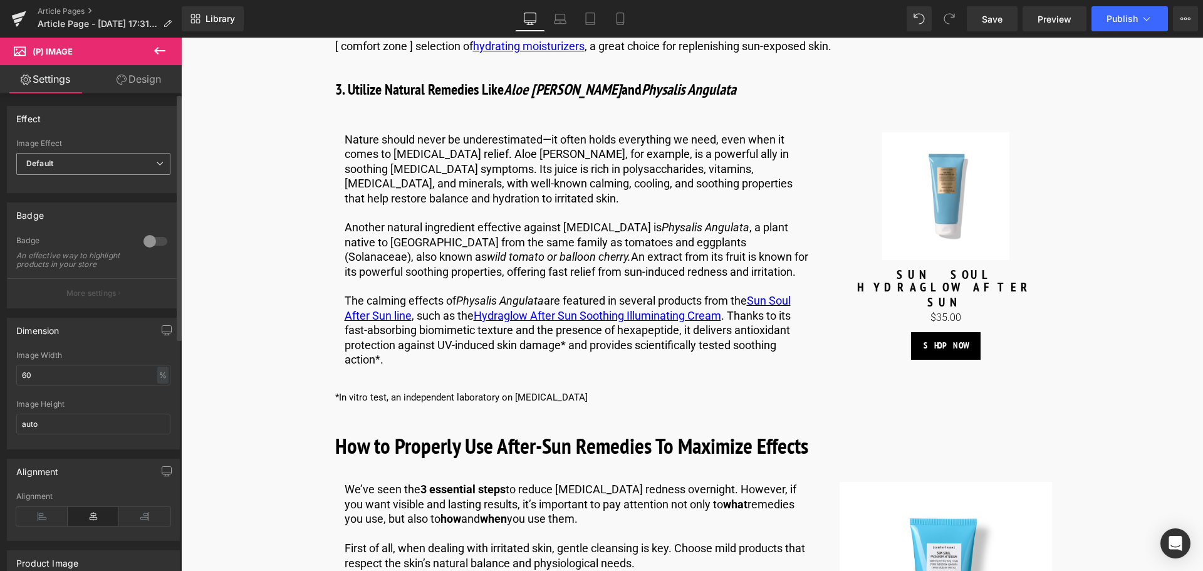
click at [146, 164] on span "Default" at bounding box center [93, 164] width 154 height 22
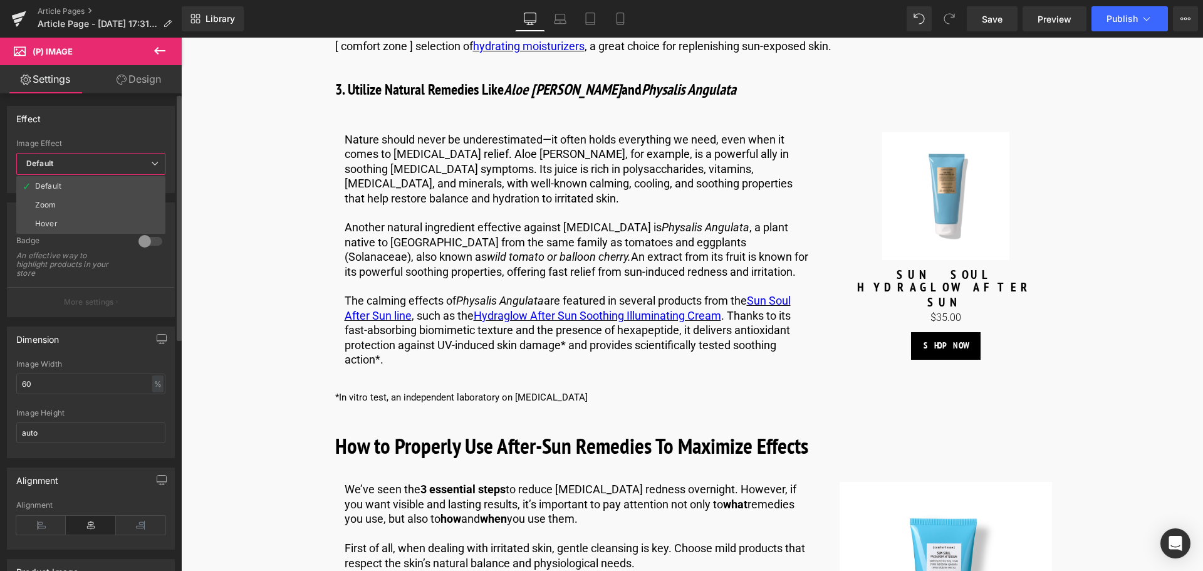
click at [173, 163] on div "Default Zoom Hover Image Effect Default Default Zoom Hover last Image Hover las…" at bounding box center [91, 165] width 167 height 53
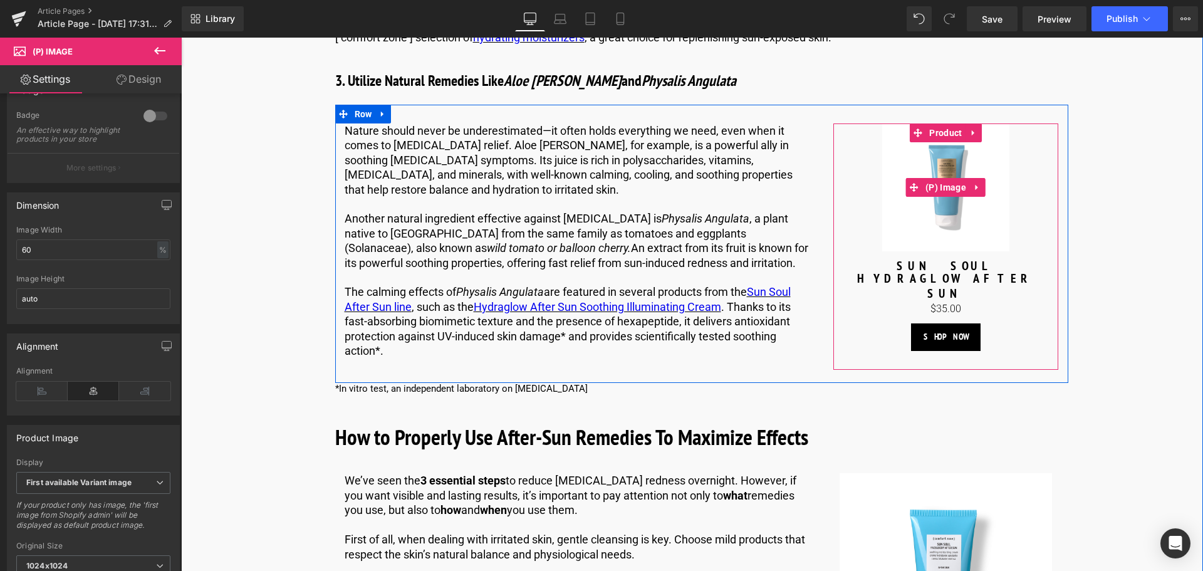
scroll to position [2380, 0]
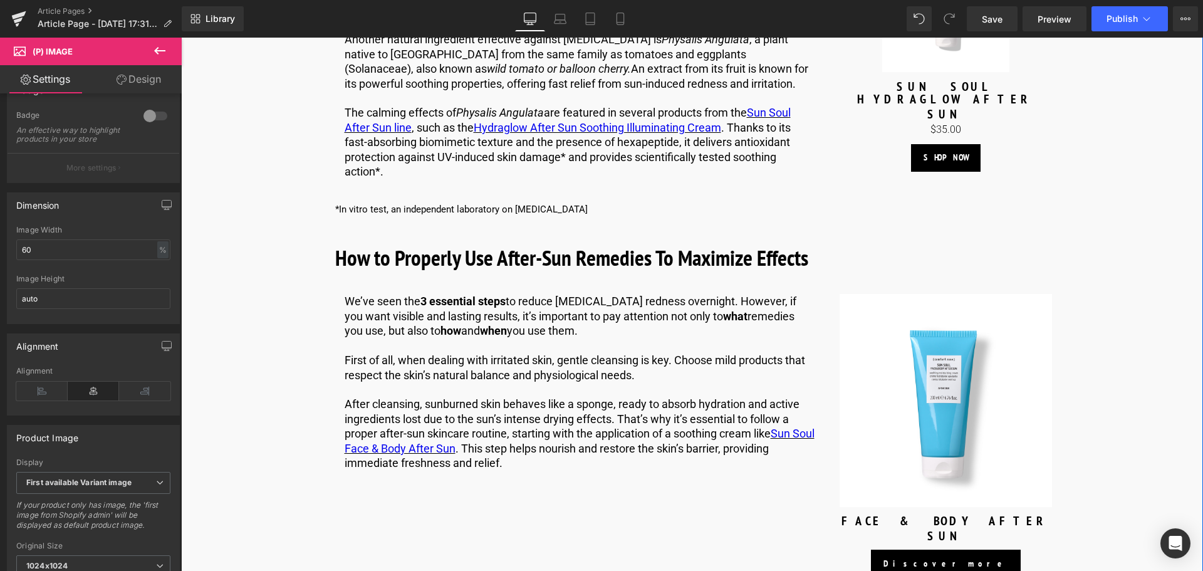
click at [979, 373] on img at bounding box center [945, 400] width 213 height 213
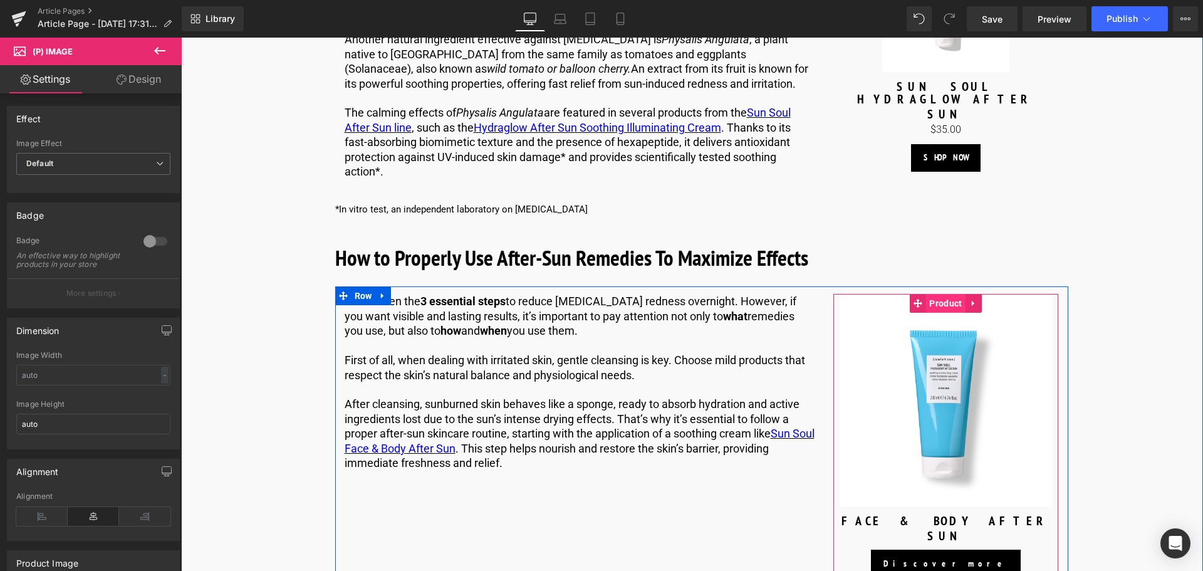
click at [948, 294] on span "Product" at bounding box center [945, 303] width 39 height 19
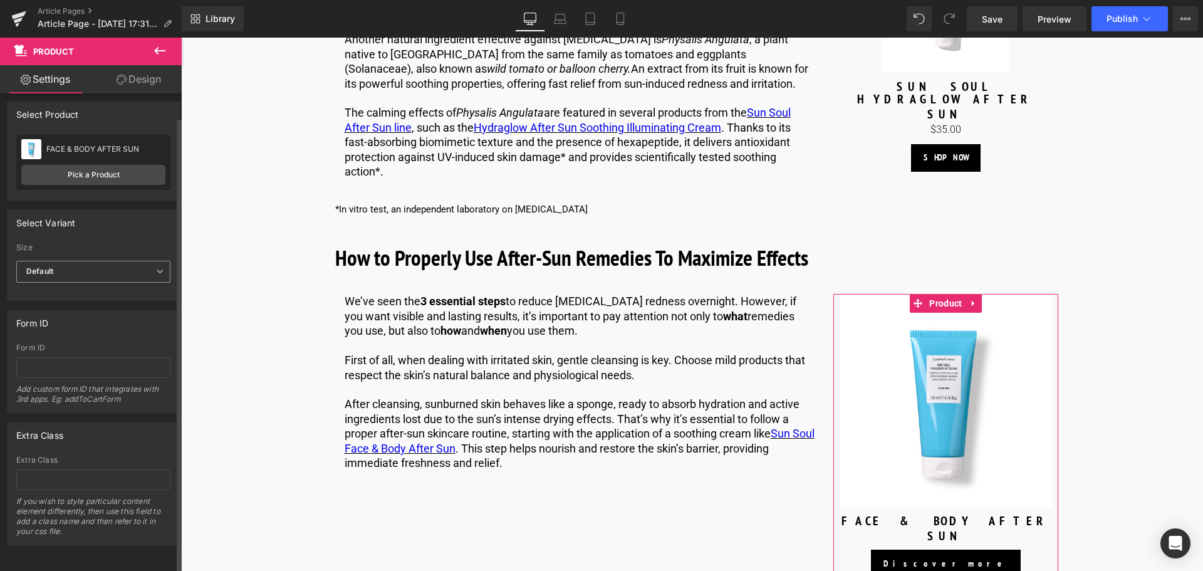
scroll to position [14, 0]
click at [127, 80] on link "Design" at bounding box center [138, 79] width 91 height 28
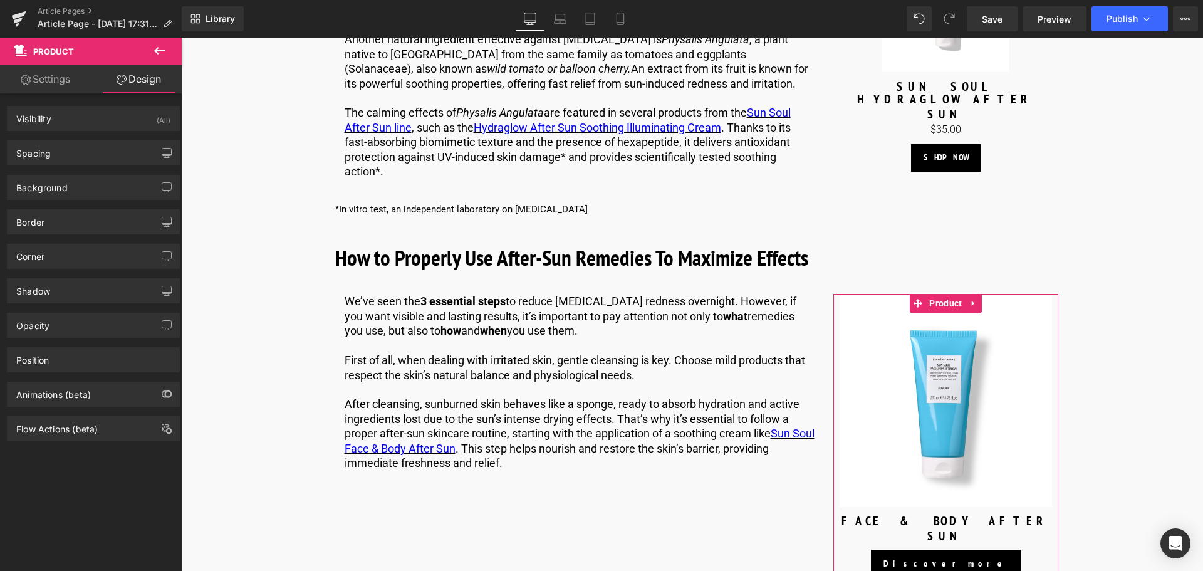
click at [54, 87] on link "Settings" at bounding box center [45, 79] width 91 height 28
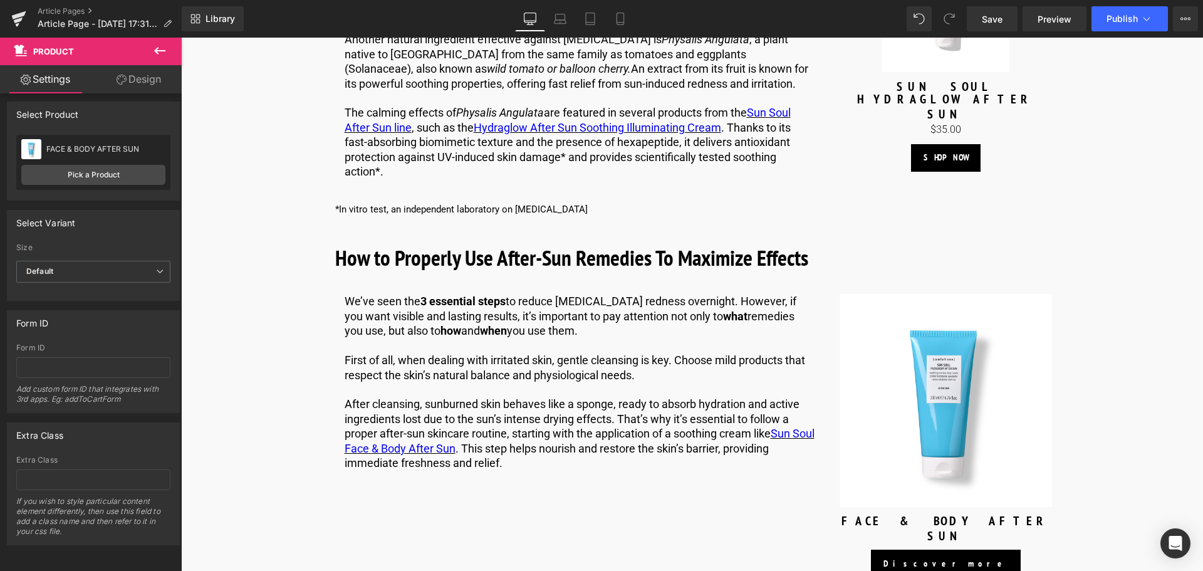
click at [1056, 241] on div "How to Properly Use After-Sun Remedies To Maximize Effects Heading" at bounding box center [701, 257] width 733 height 33
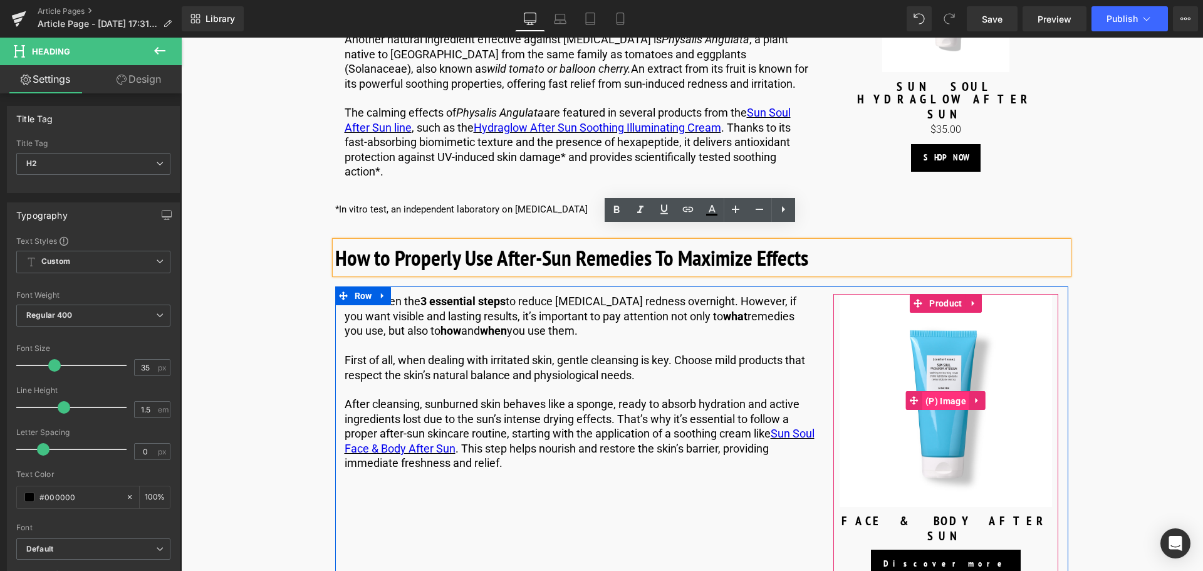
click at [950, 391] on span "(P) Image" at bounding box center [945, 400] width 47 height 19
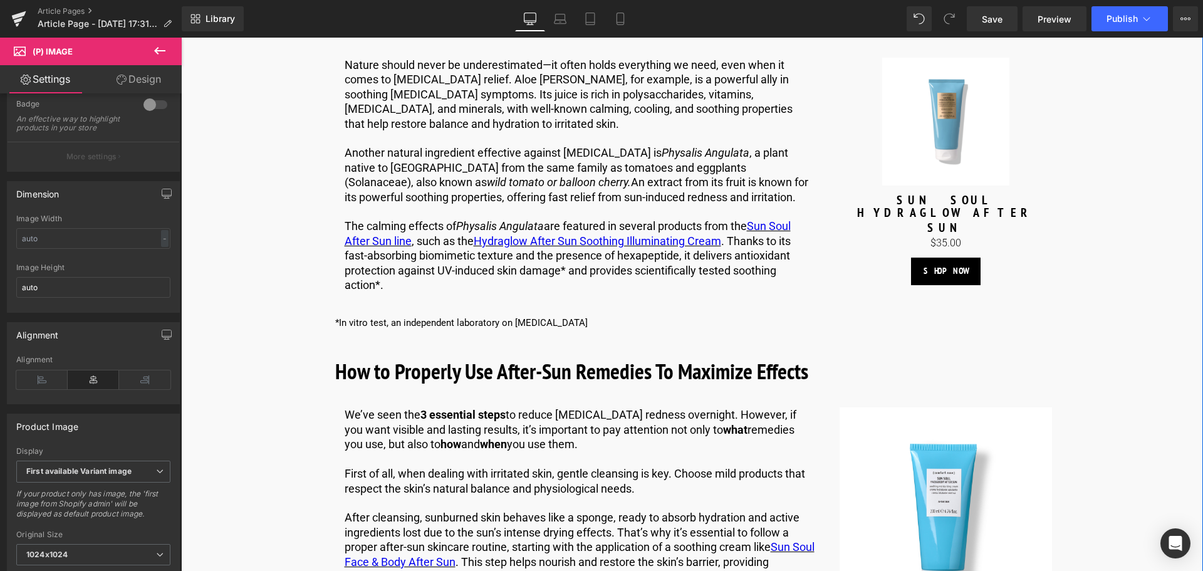
scroll to position [2130, 0]
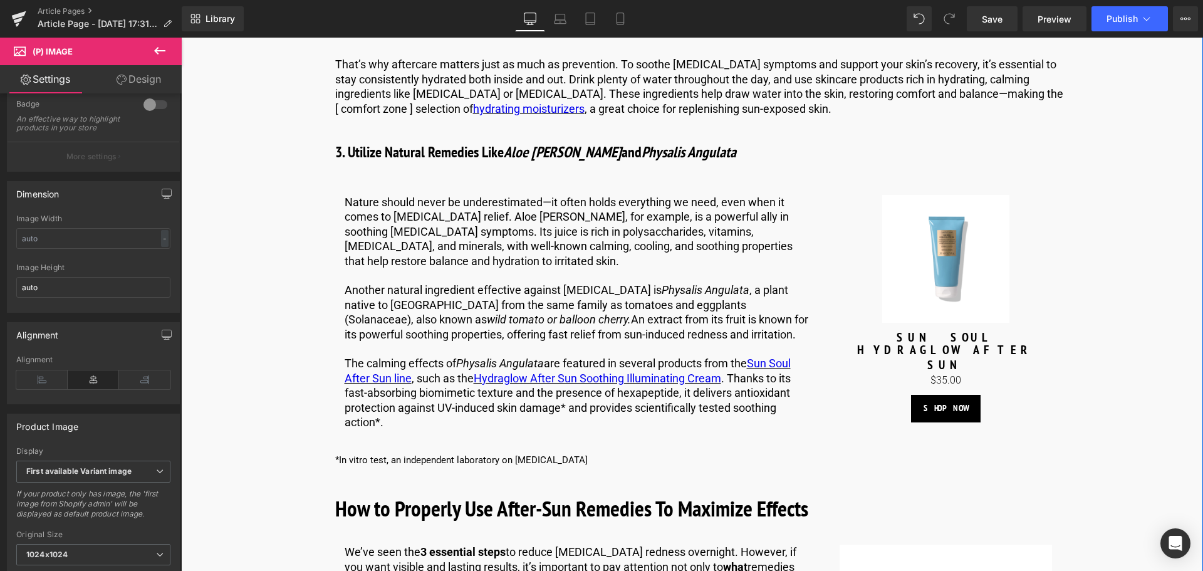
click at [943, 234] on div "Sale Off (P) Image" at bounding box center [945, 259] width 213 height 128
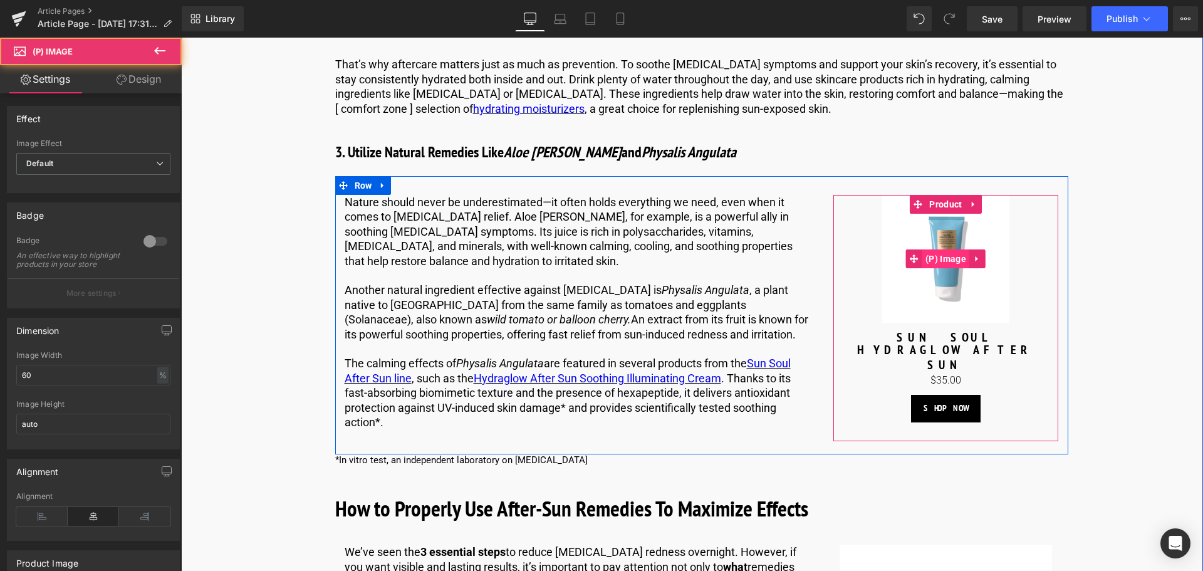
click at [946, 249] on span "(P) Image" at bounding box center [945, 258] width 47 height 19
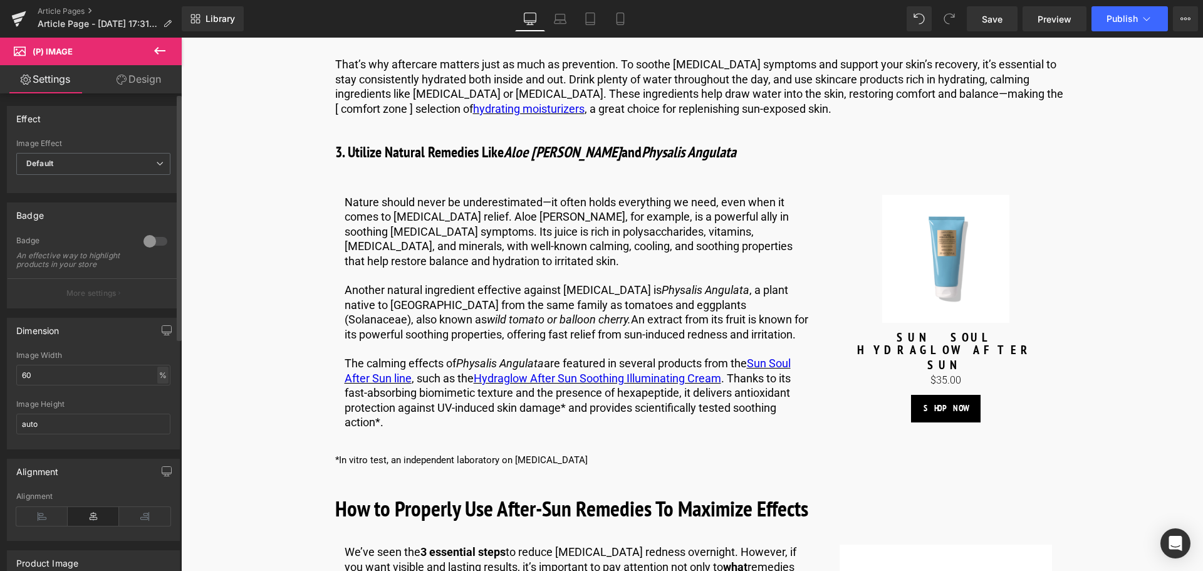
click at [160, 381] on div "%" at bounding box center [162, 374] width 11 height 17
click at [128, 385] on input "60" at bounding box center [93, 375] width 154 height 21
type input "6"
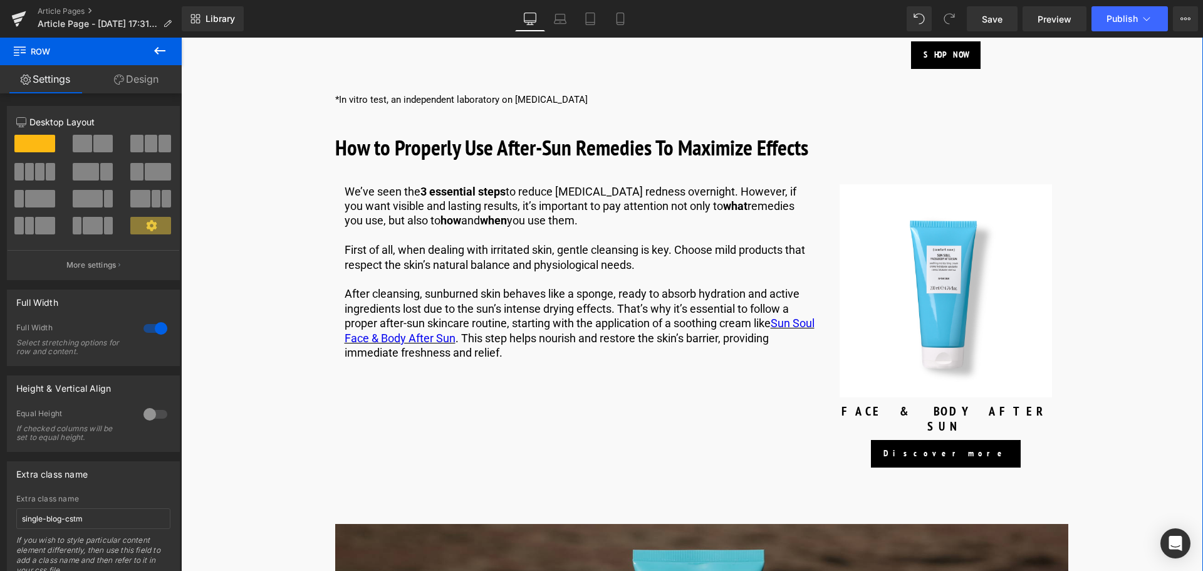
scroll to position [2380, 0]
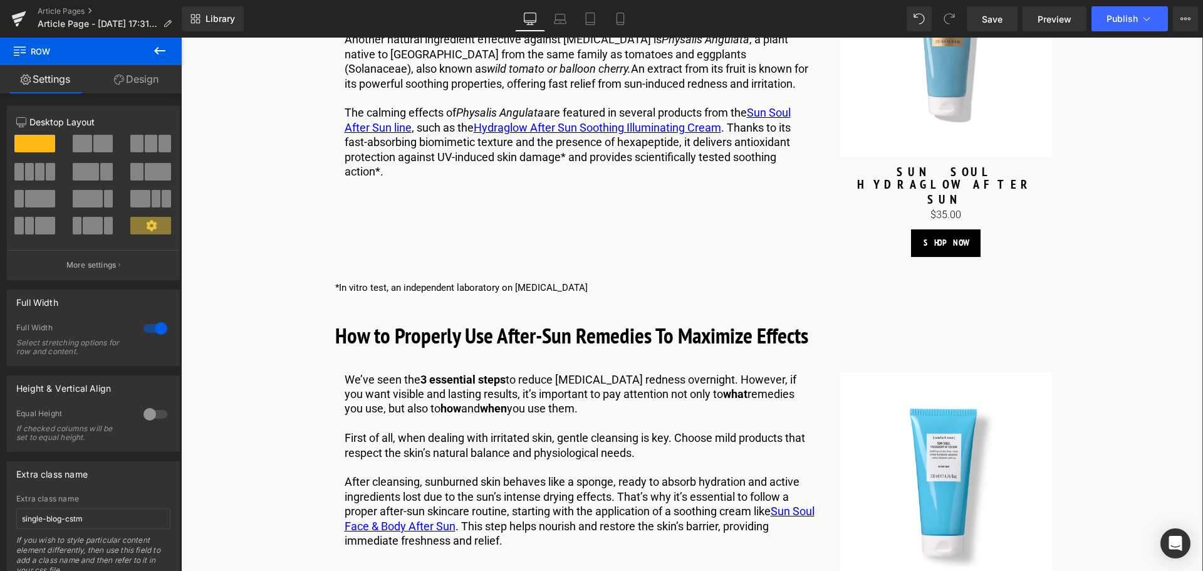
click at [951, 453] on div "Sale Off (P) Image" at bounding box center [945, 478] width 213 height 213
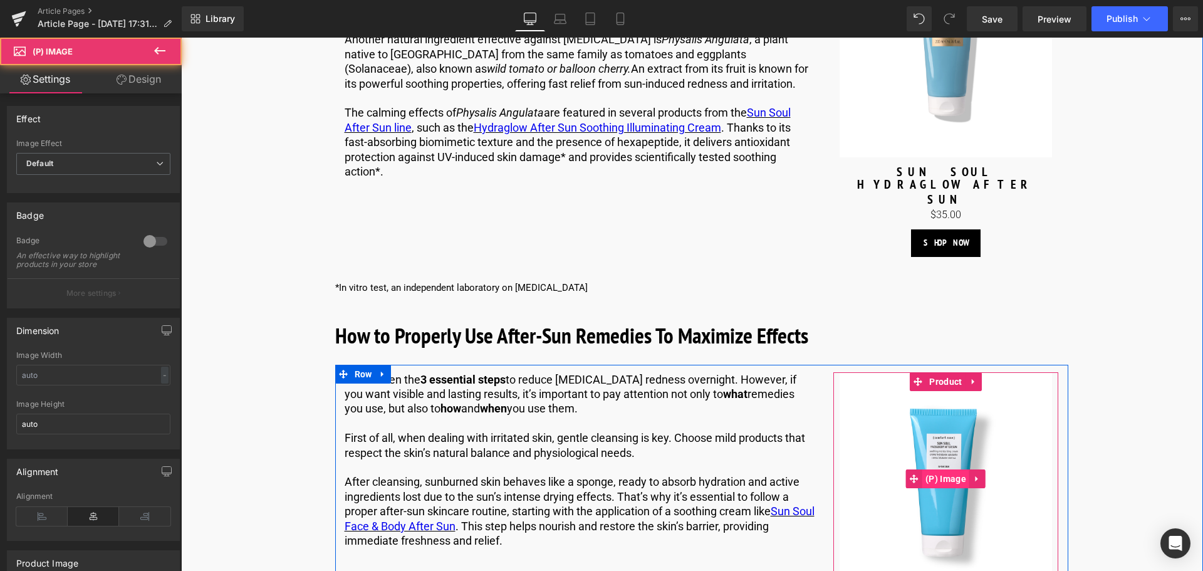
click at [945, 469] on span "(P) Image" at bounding box center [945, 478] width 47 height 19
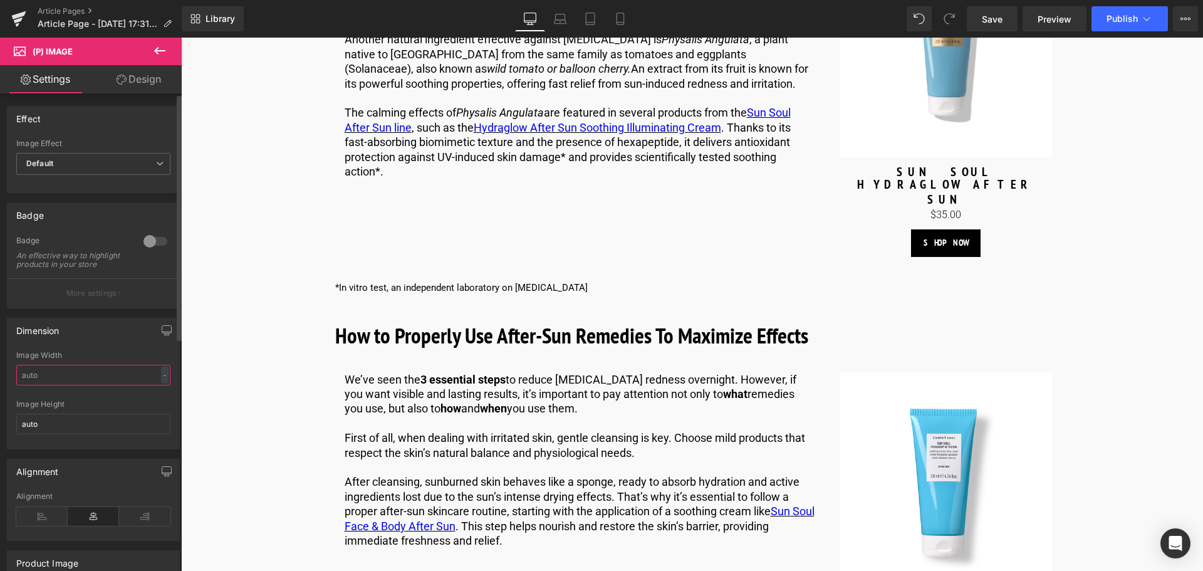
click at [48, 385] on input "text" at bounding box center [93, 375] width 154 height 21
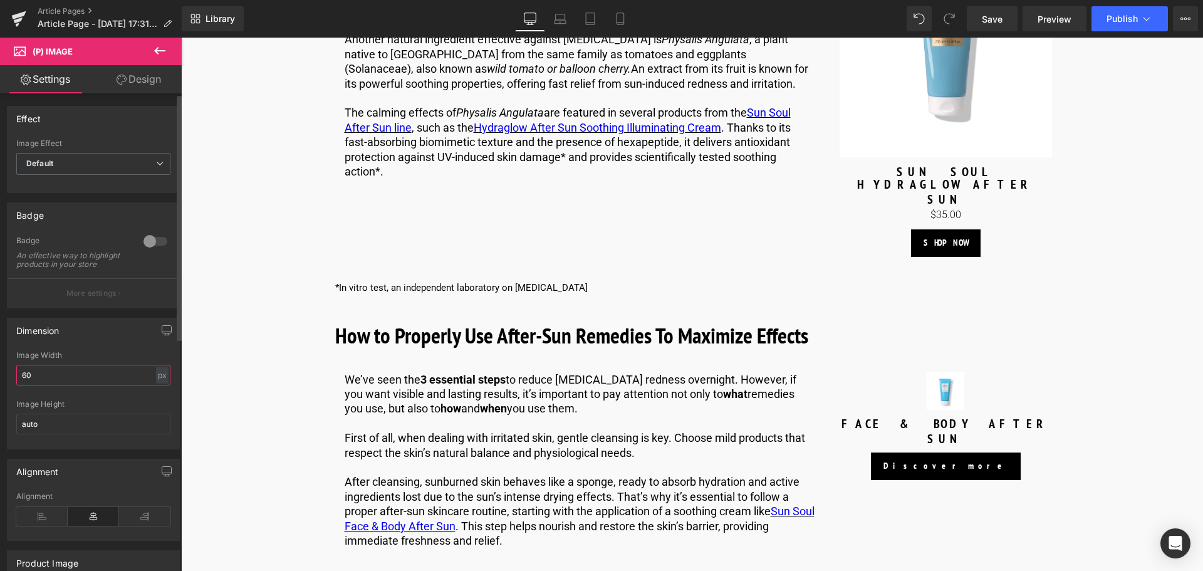
type input "6"
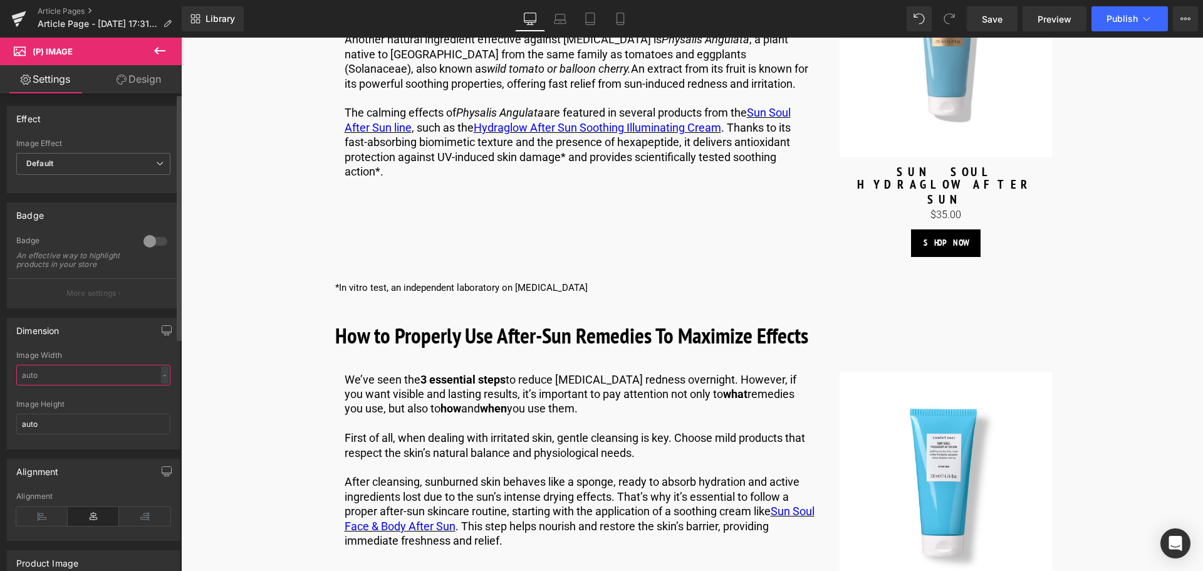
click at [95, 385] on input "text" at bounding box center [93, 375] width 154 height 21
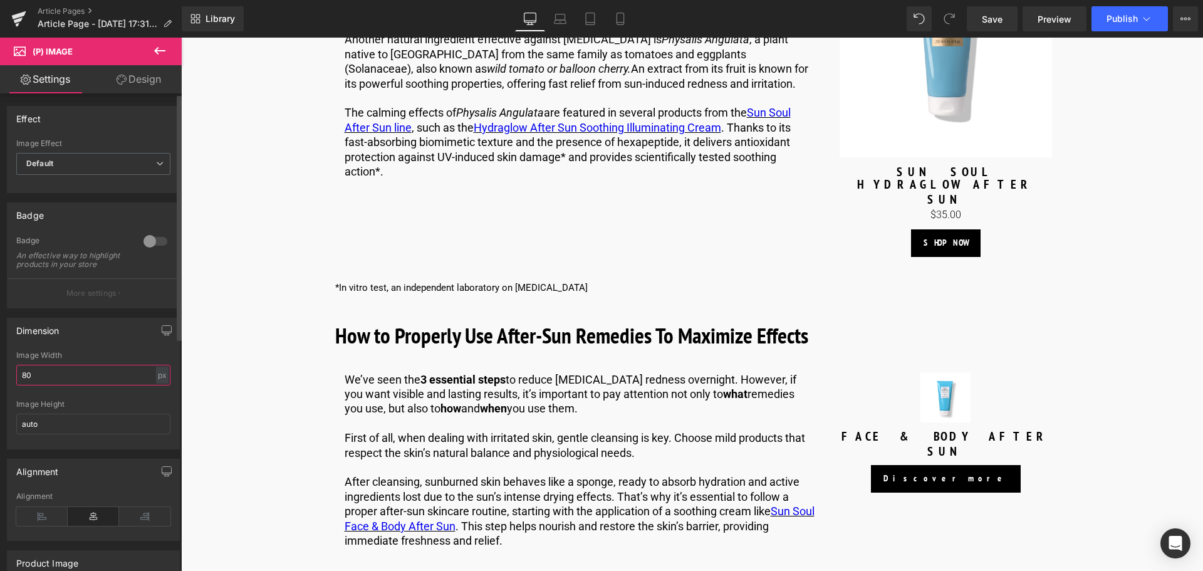
type input "8"
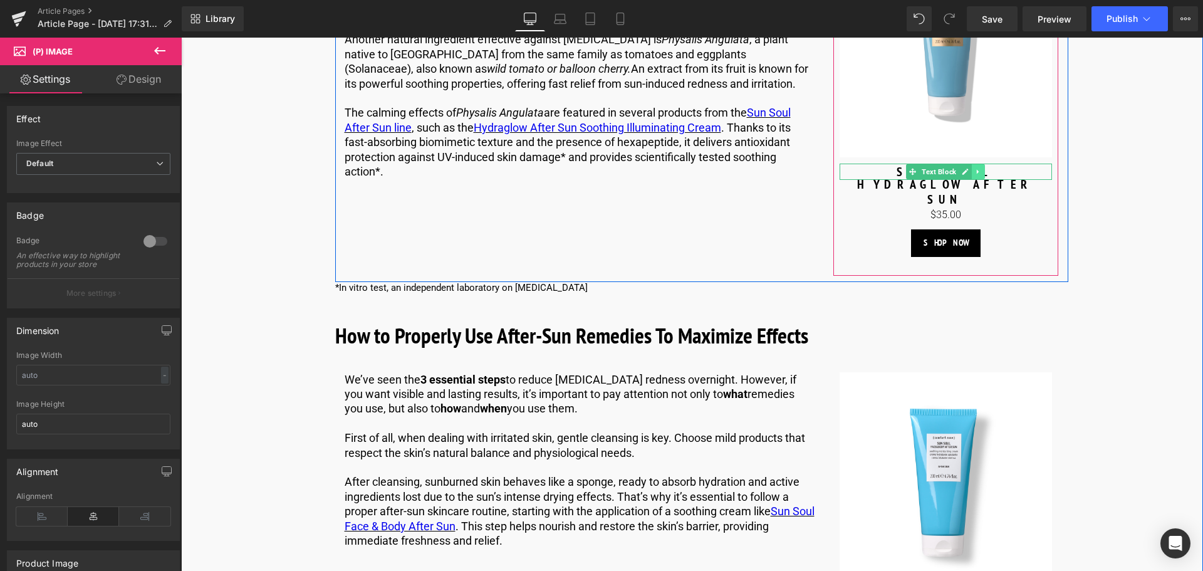
click at [971, 164] on link at bounding box center [977, 171] width 13 height 15
click at [973, 164] on link at bounding box center [971, 171] width 13 height 15
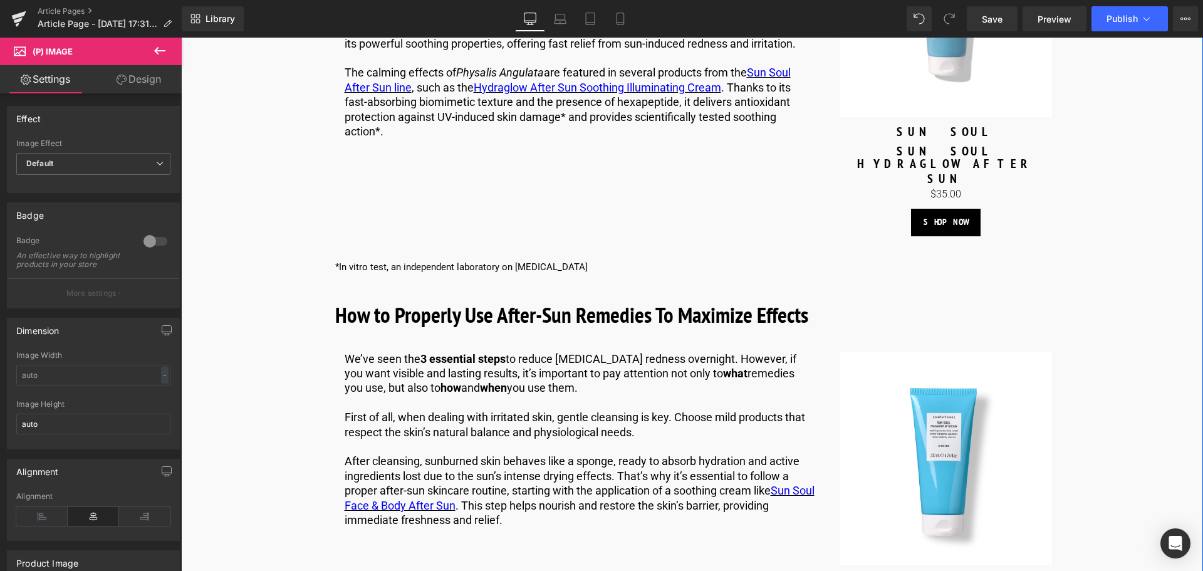
scroll to position [2443, 0]
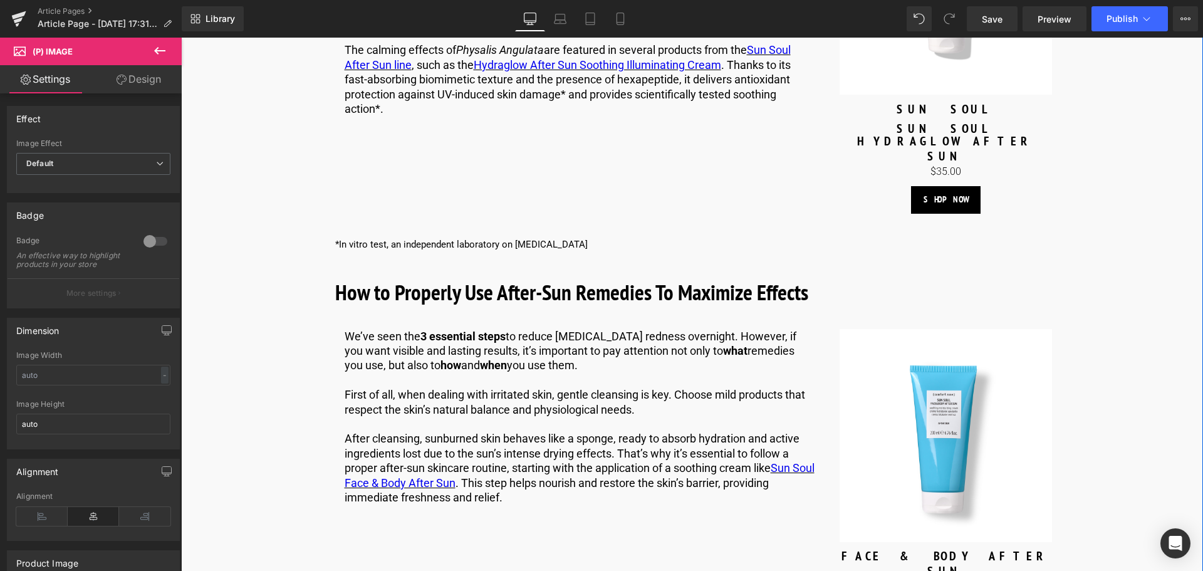
click at [924, 120] on div "SUN SOUL Text Block" at bounding box center [945, 128] width 213 height 16
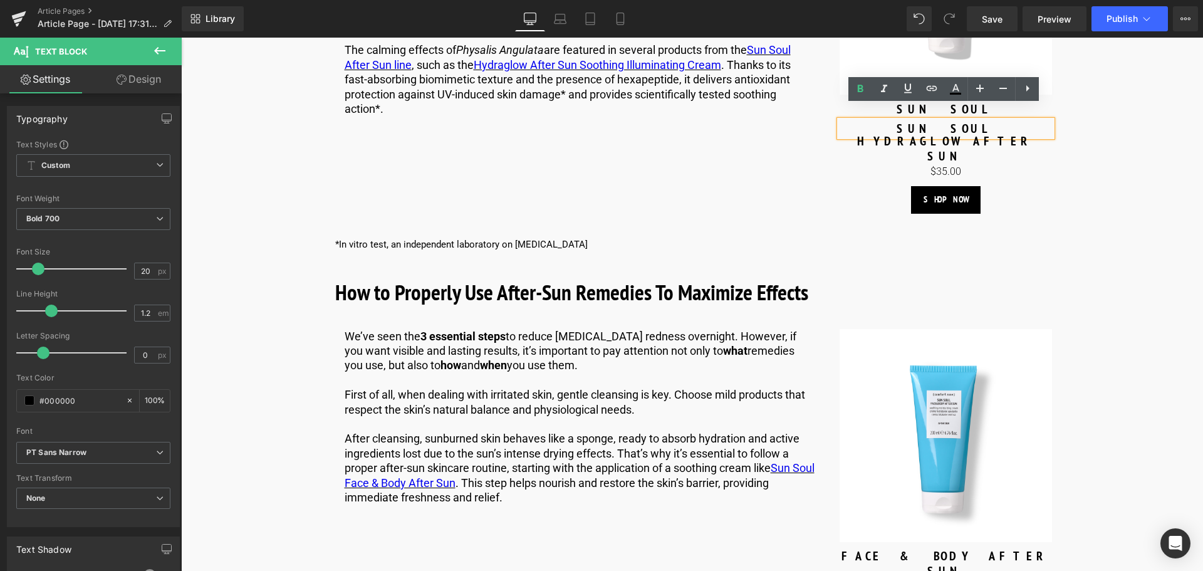
click at [961, 135] on div "Sale Off (P) Image SUN SOUL Text Block SUN SOUL Text Block HYDRAGLOW AFTER SUN …" at bounding box center [945, 48] width 213 height 332
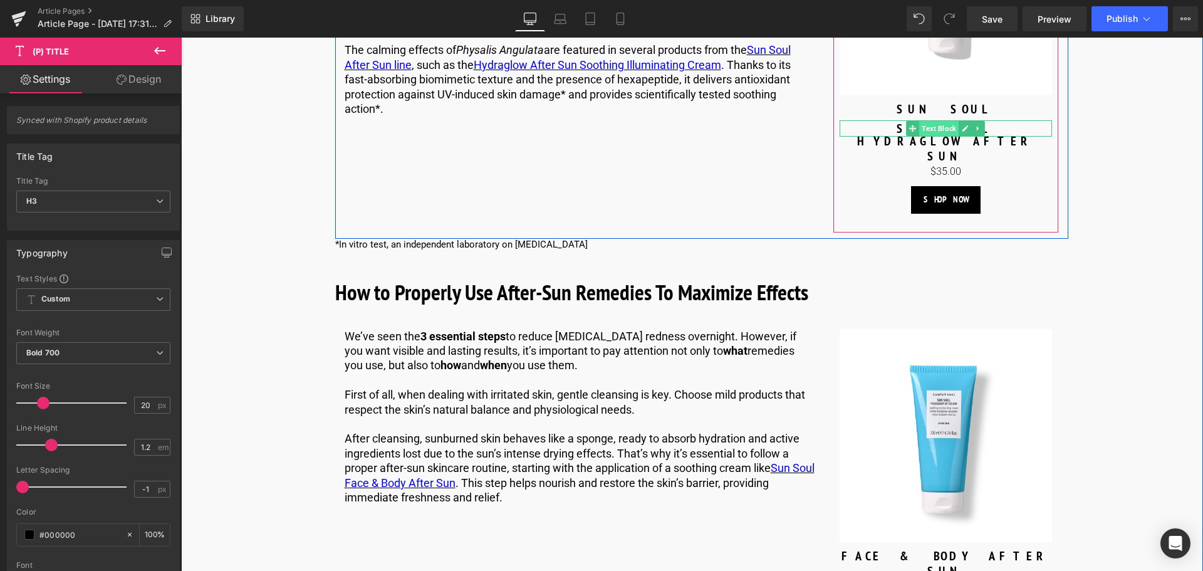
click at [945, 121] on span "Text Block" at bounding box center [938, 128] width 39 height 15
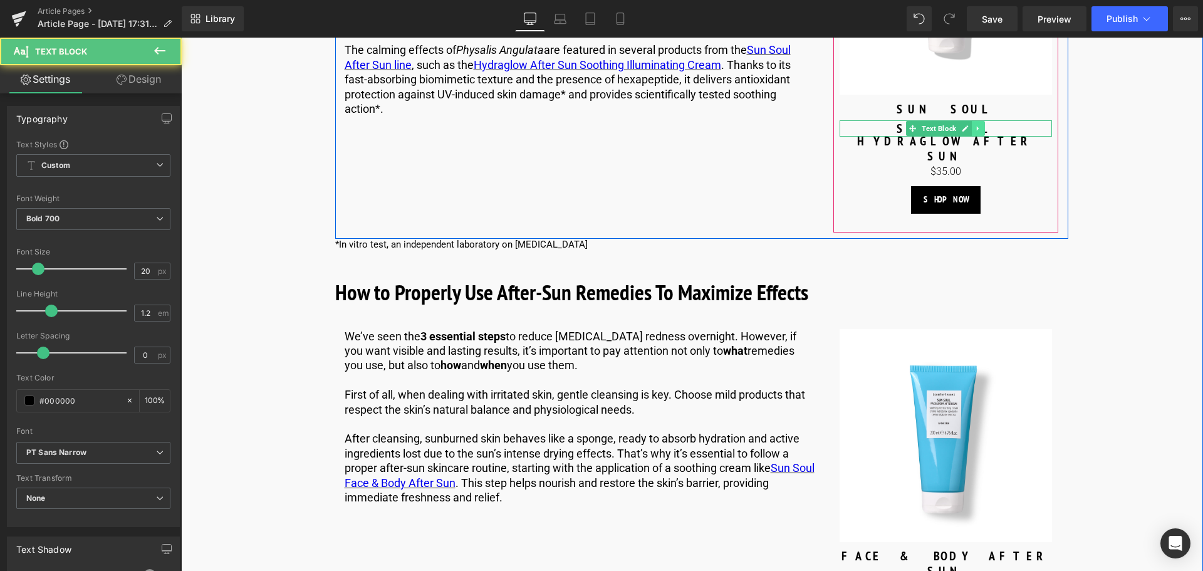
click at [976, 125] on icon at bounding box center [978, 129] width 7 height 8
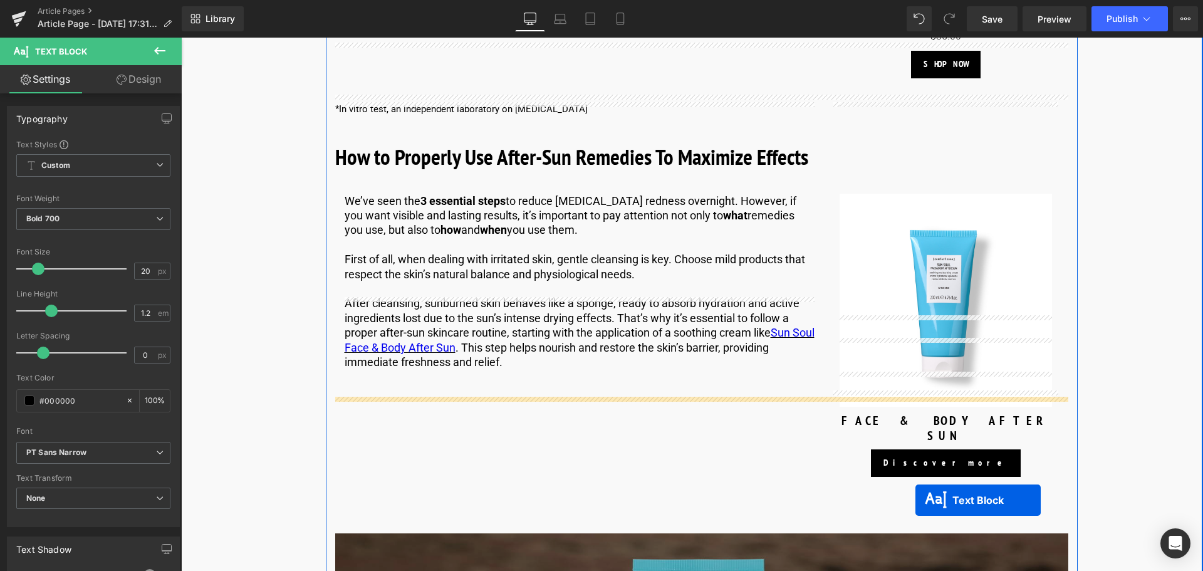
scroll to position [2656, 0]
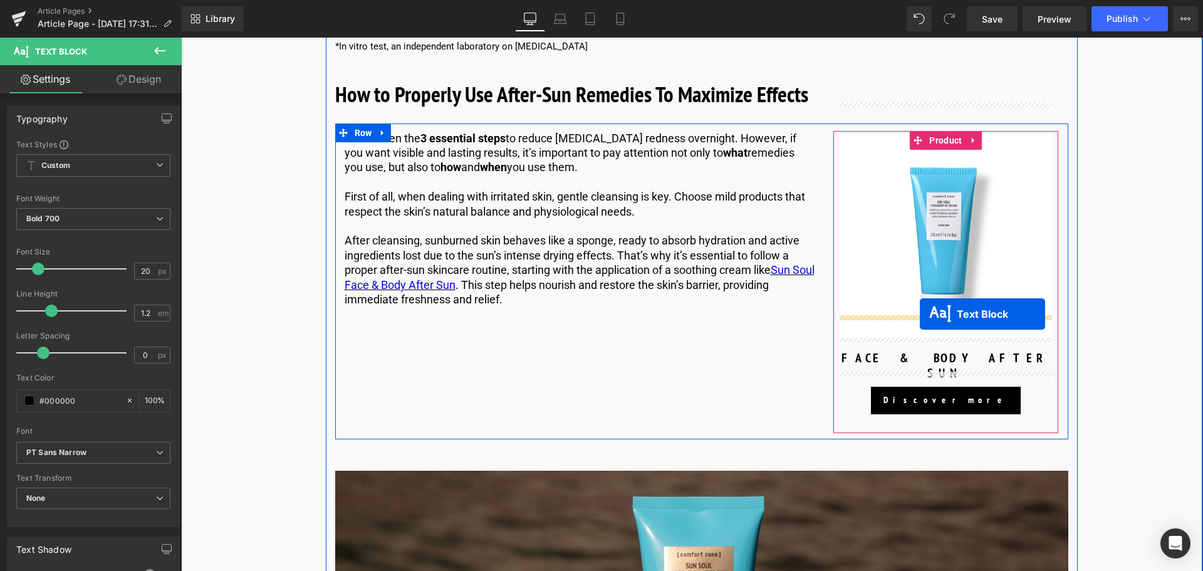
drag, startPoint x: 891, startPoint y: 115, endPoint x: 919, endPoint y: 314, distance: 200.5
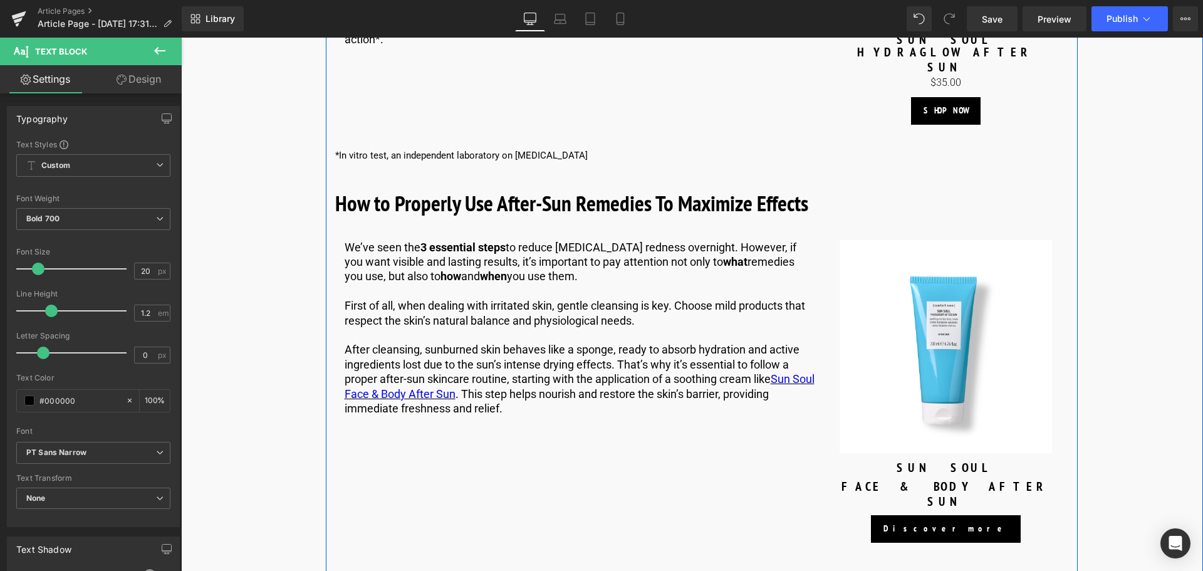
scroll to position [2308, 0]
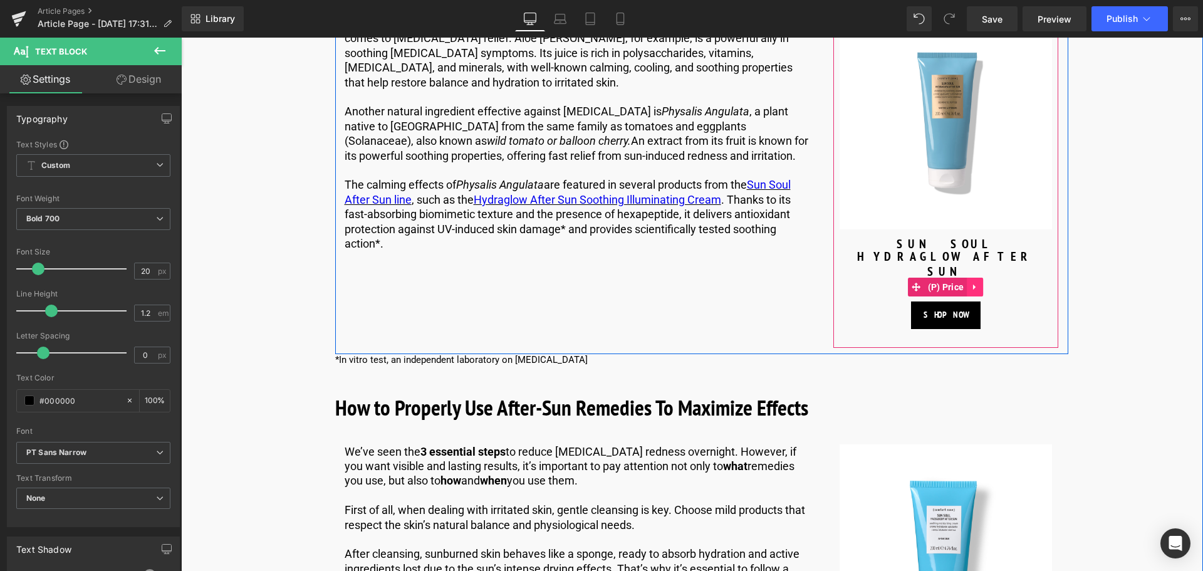
click at [973, 284] on icon at bounding box center [974, 287] width 3 height 6
click at [967, 277] on link at bounding box center [966, 286] width 16 height 19
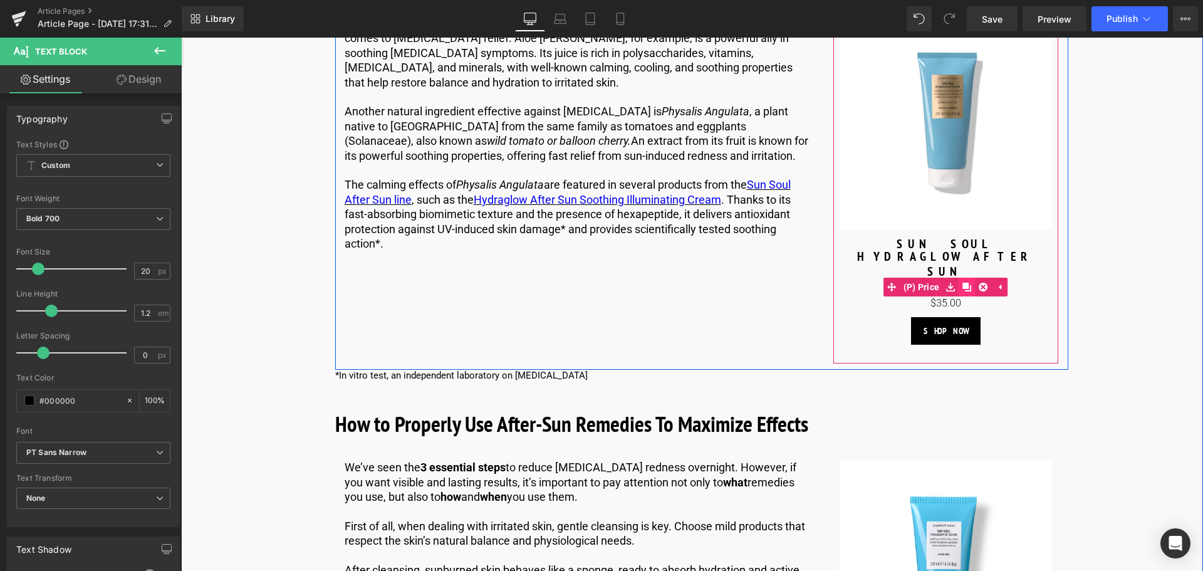
scroll to position [2496, 0]
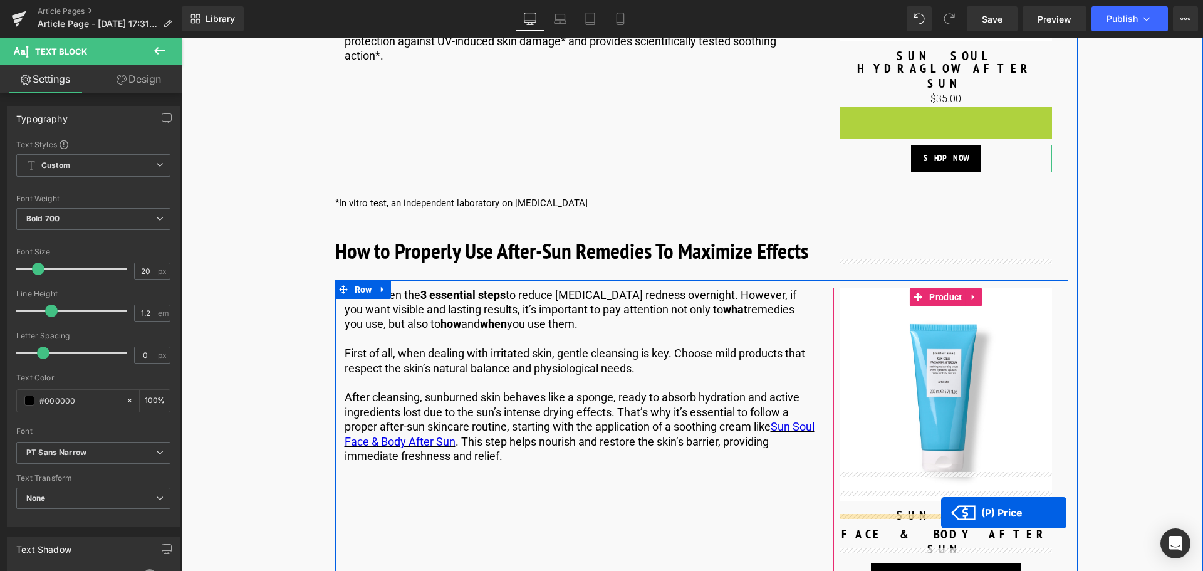
drag, startPoint x: 916, startPoint y: 86, endPoint x: 941, endPoint y: 512, distance: 427.2
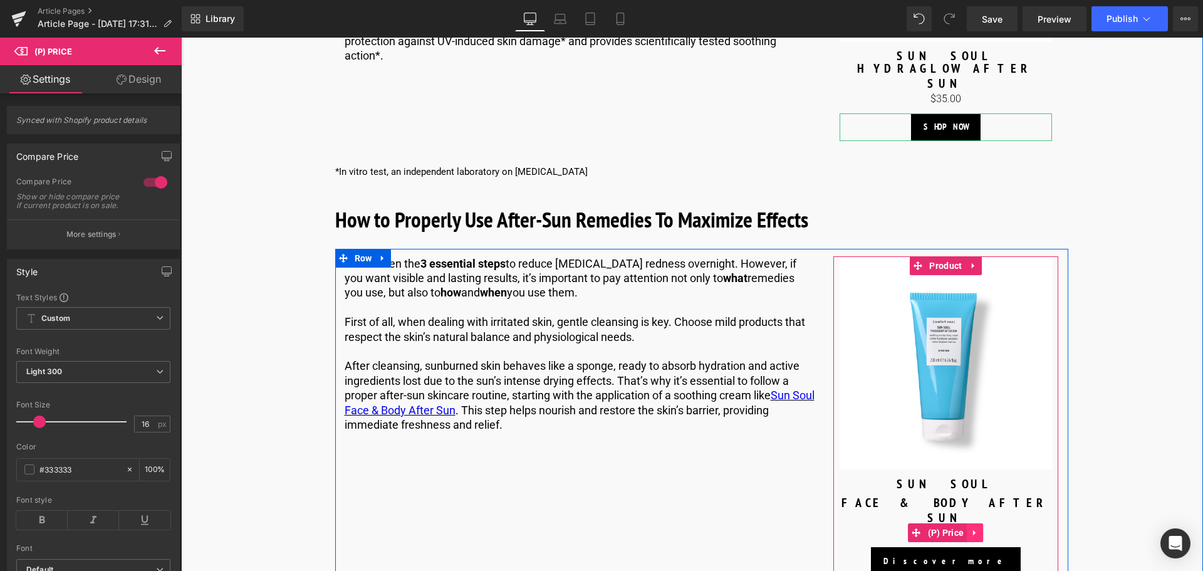
click at [970, 528] on icon at bounding box center [974, 532] width 9 height 9
click at [980, 528] on icon at bounding box center [982, 532] width 9 height 9
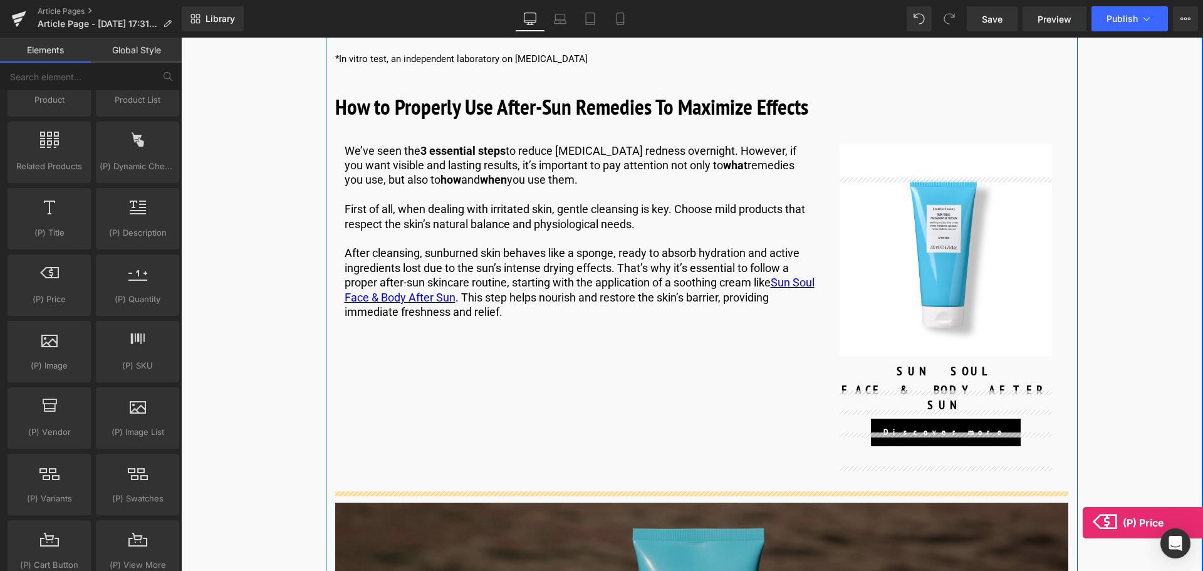
scroll to position [2634, 0]
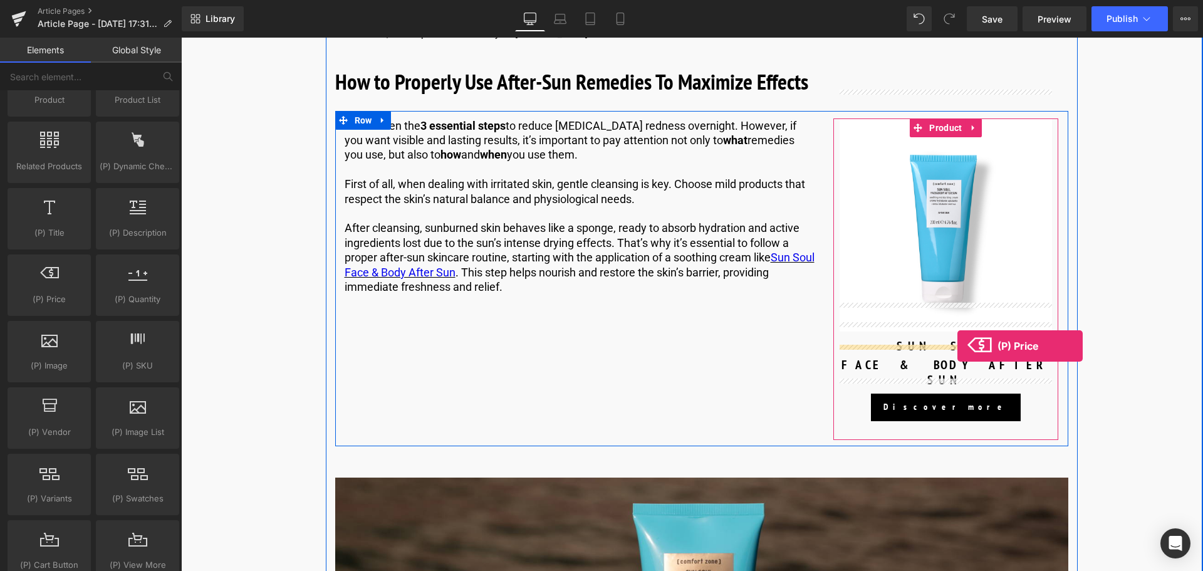
drag, startPoint x: 238, startPoint y: 328, endPoint x: 957, endPoint y: 346, distance: 719.2
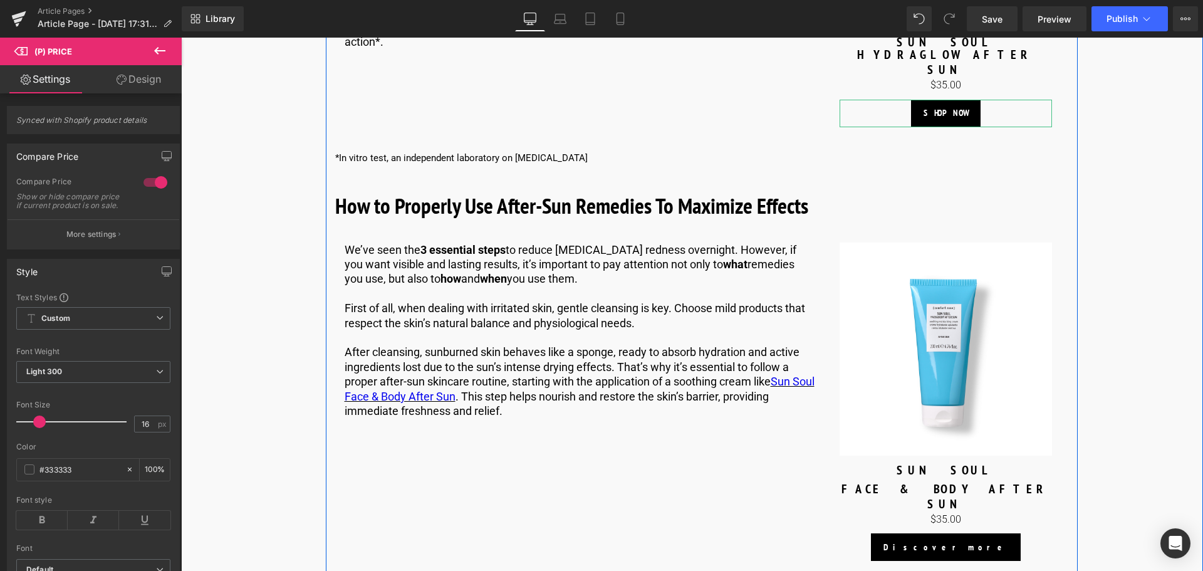
scroll to position [2571, 0]
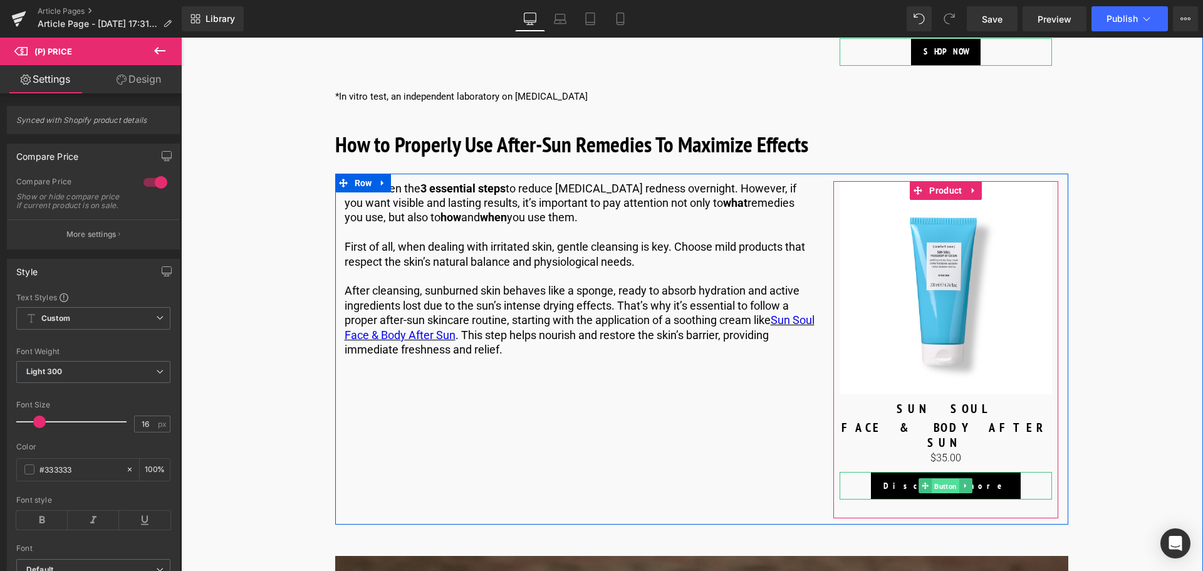
click at [950, 479] on span "Button" at bounding box center [946, 486] width 28 height 15
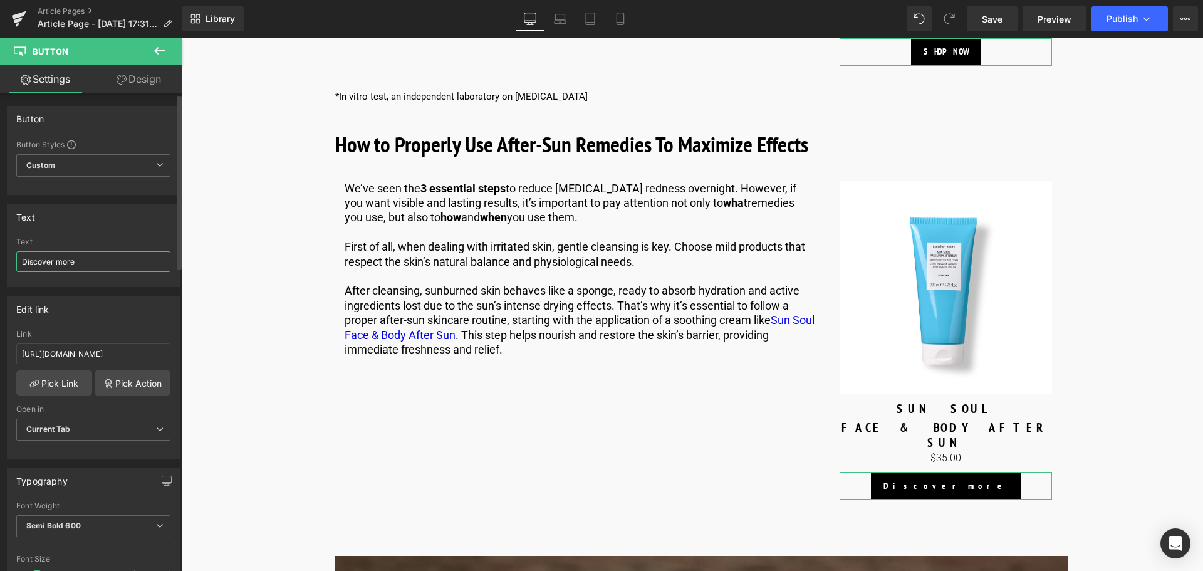
drag, startPoint x: 88, startPoint y: 267, endPoint x: 0, endPoint y: 269, distance: 87.7
click at [0, 269] on div "Text Discover more Text Discover more" at bounding box center [93, 241] width 187 height 92
type input "SHOP NOW"
click at [64, 387] on link "Pick Link" at bounding box center [54, 382] width 76 height 25
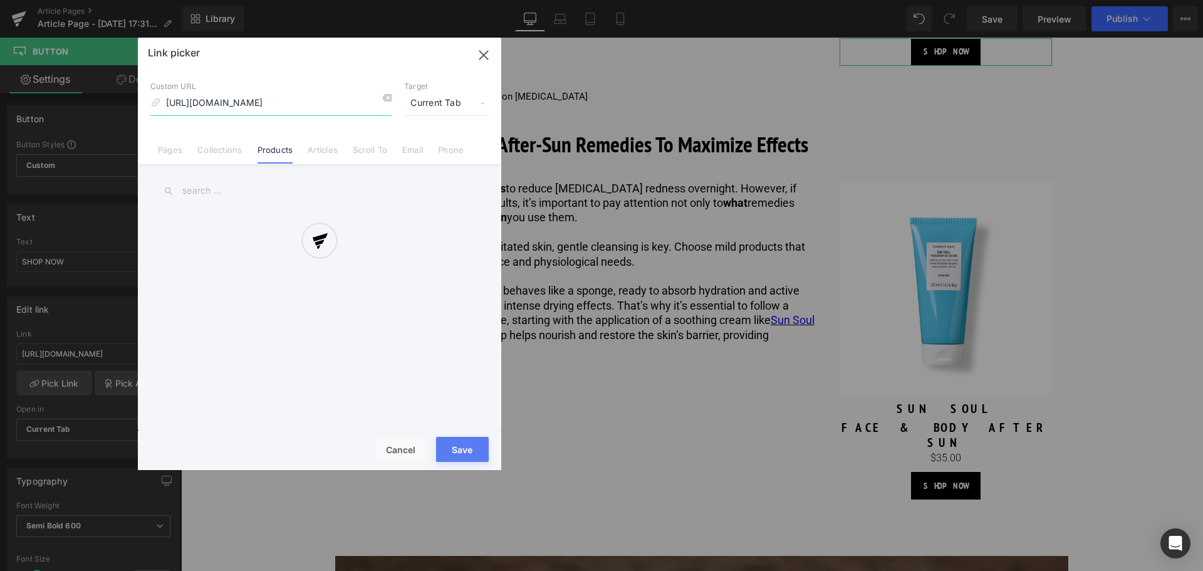
scroll to position [0, 99]
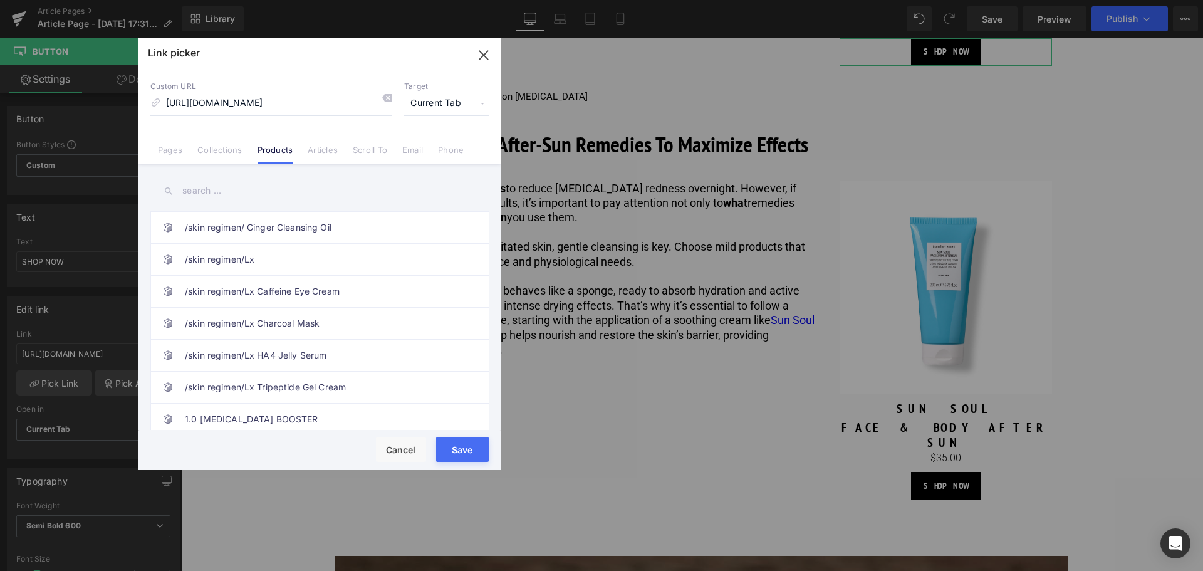
click at [263, 199] on input "text" at bounding box center [319, 191] width 338 height 28
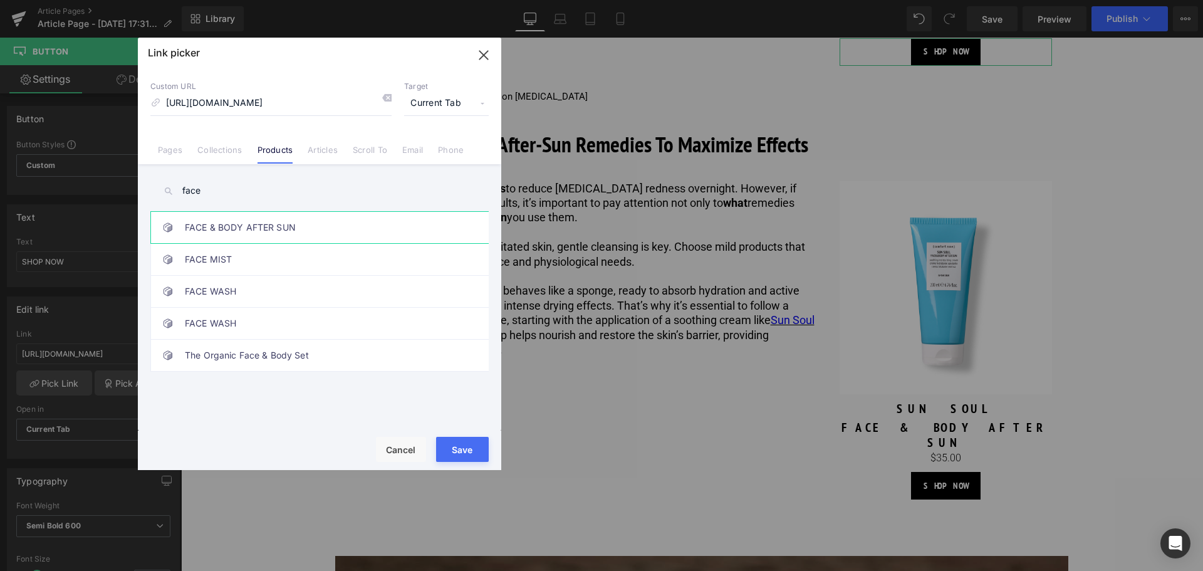
type input "face"
click at [232, 226] on link "FACE & BODY AFTER SUN" at bounding box center [323, 227] width 276 height 31
type input "/products/sun-soul-face-body-aftersun-milk"
click at [455, 443] on button "Save" at bounding box center [462, 449] width 53 height 25
type input "/products/sun-soul-face-body-aftersun-milk"
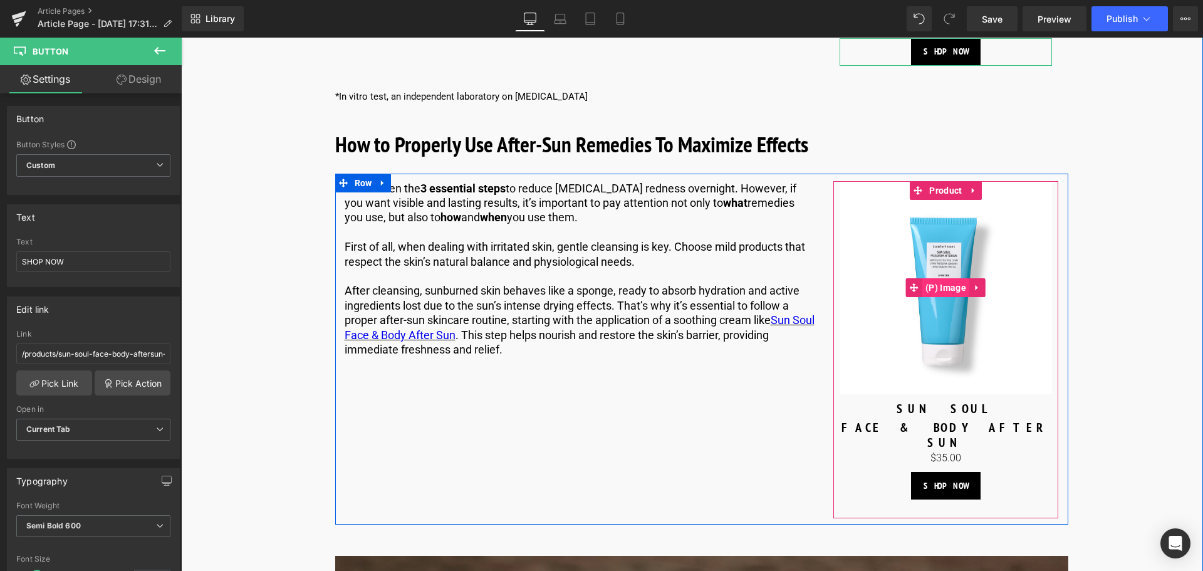
click at [939, 278] on span "(P) Image" at bounding box center [945, 287] width 47 height 19
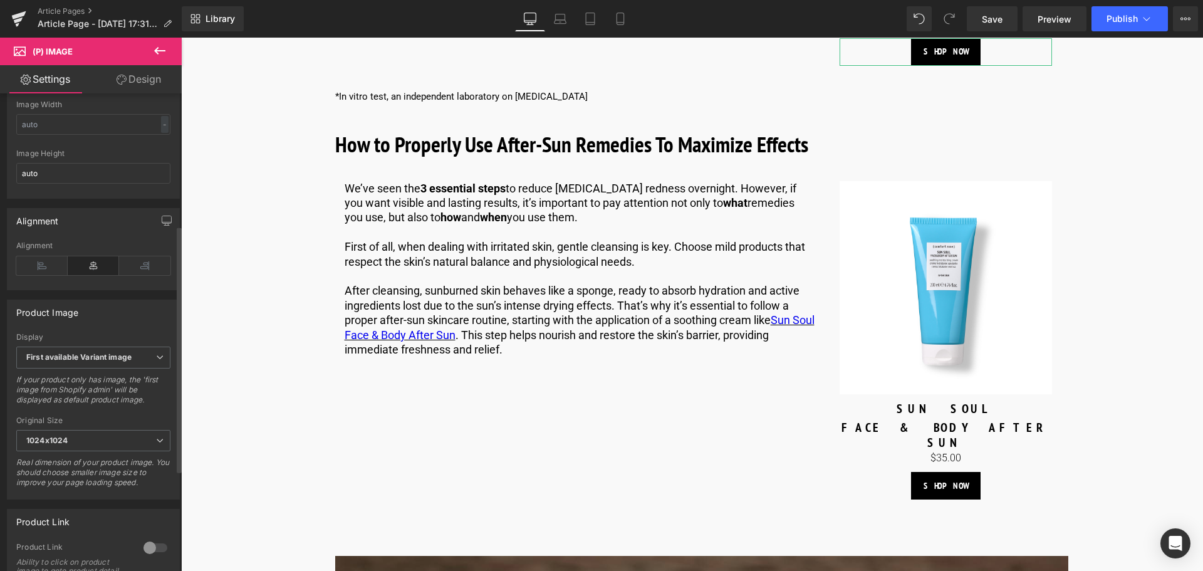
scroll to position [450, 0]
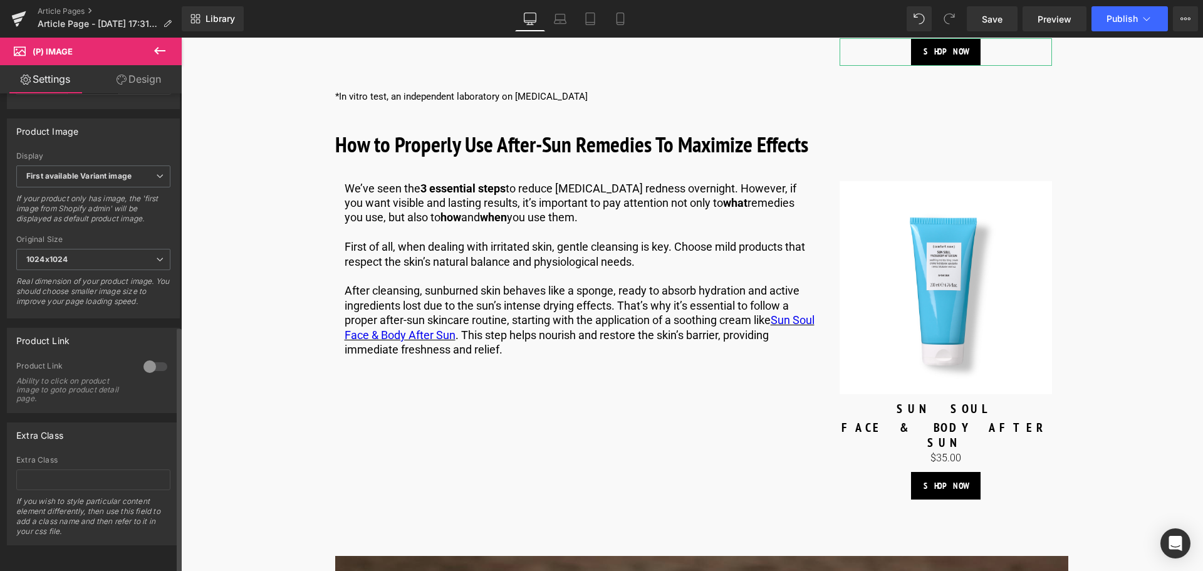
click at [148, 356] on div at bounding box center [155, 366] width 30 height 20
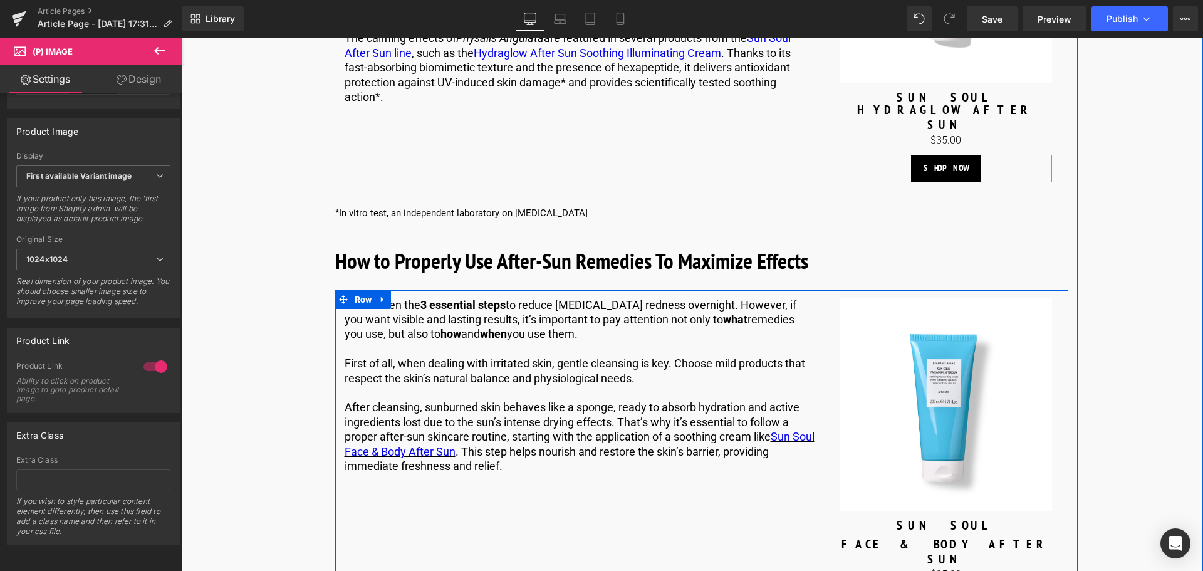
scroll to position [2321, 0]
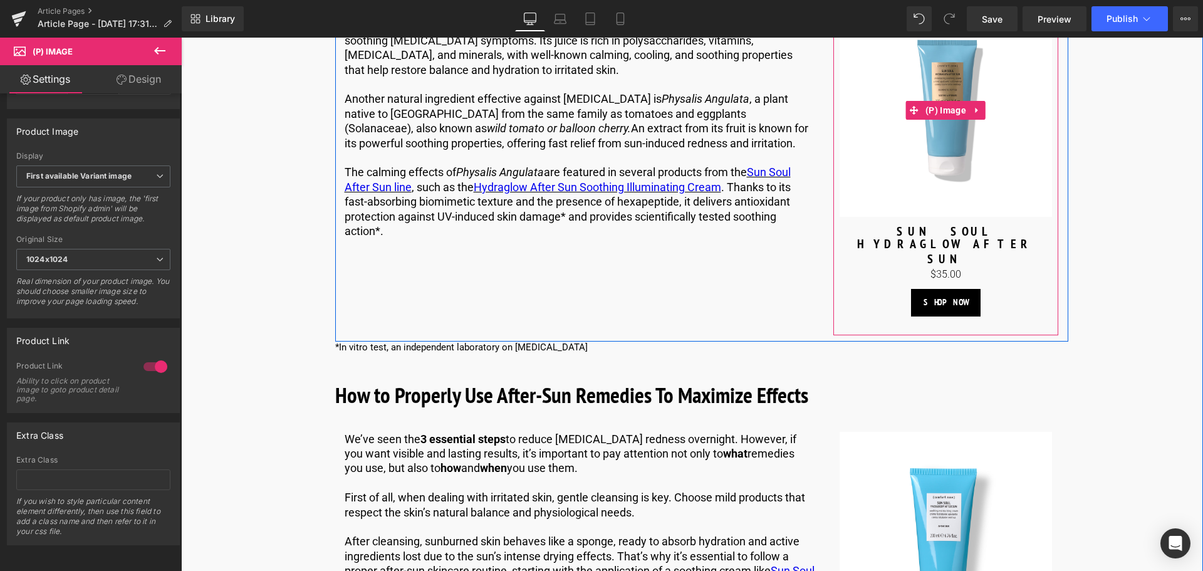
click at [950, 143] on img at bounding box center [945, 110] width 213 height 213
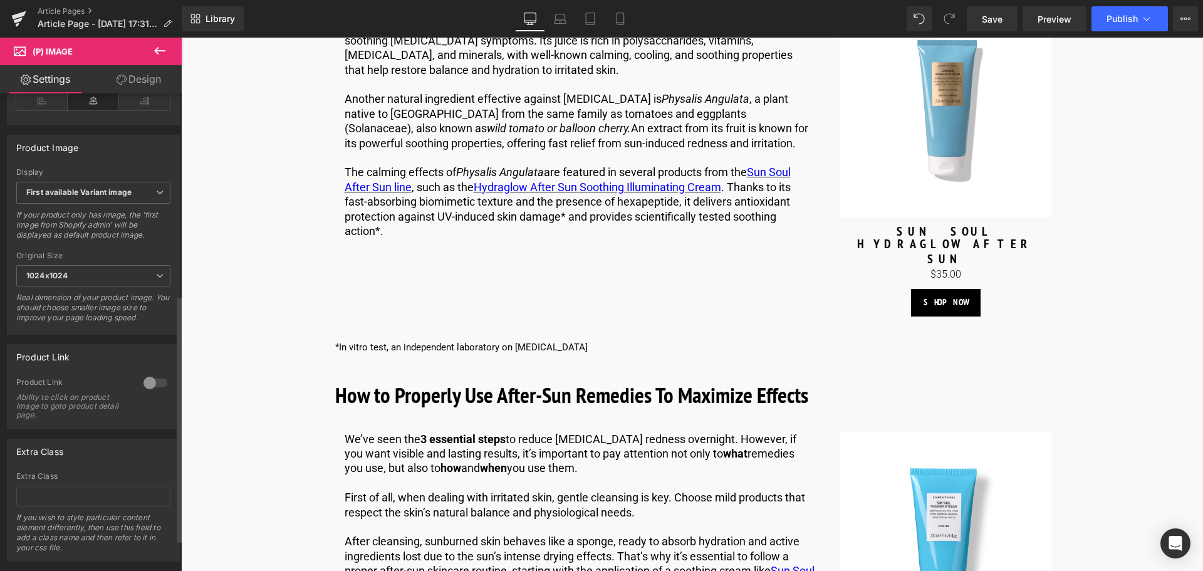
scroll to position [450, 0]
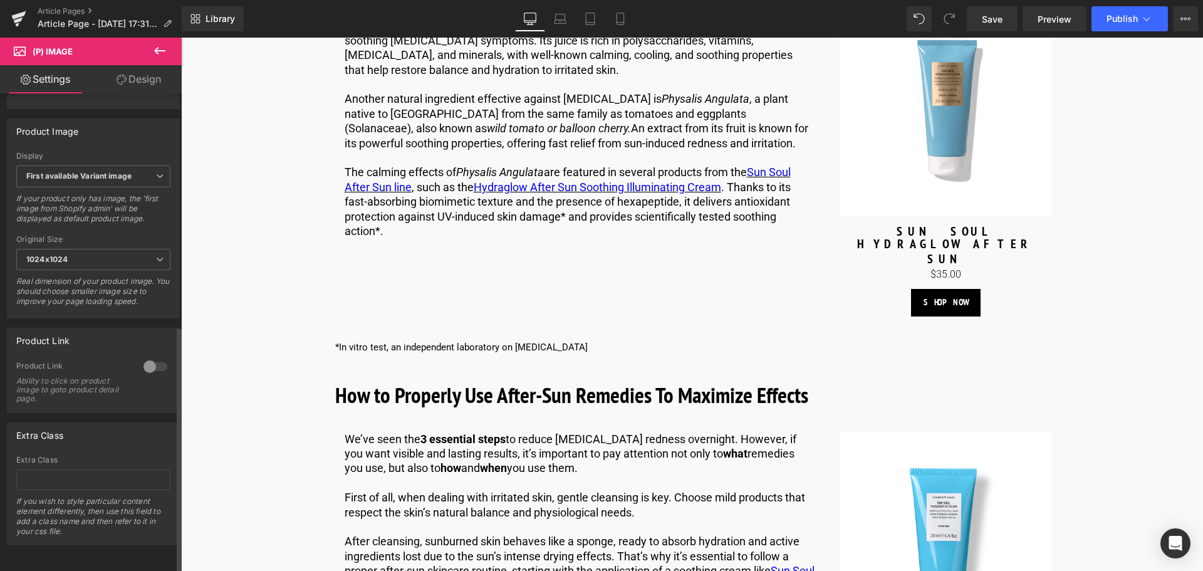
click at [147, 361] on div at bounding box center [155, 366] width 30 height 20
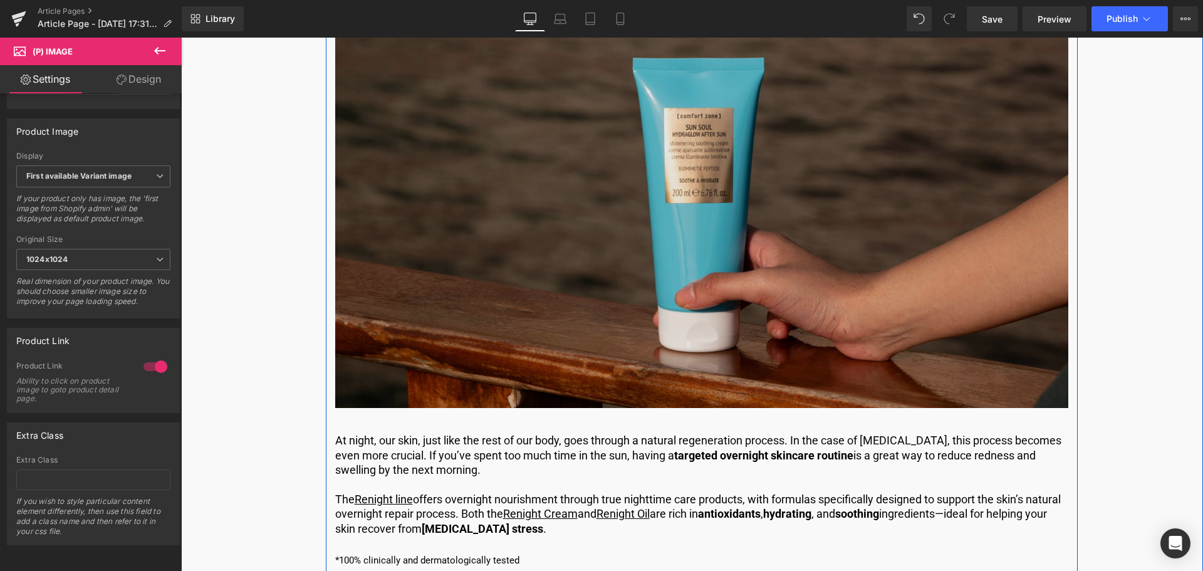
scroll to position [3197, 0]
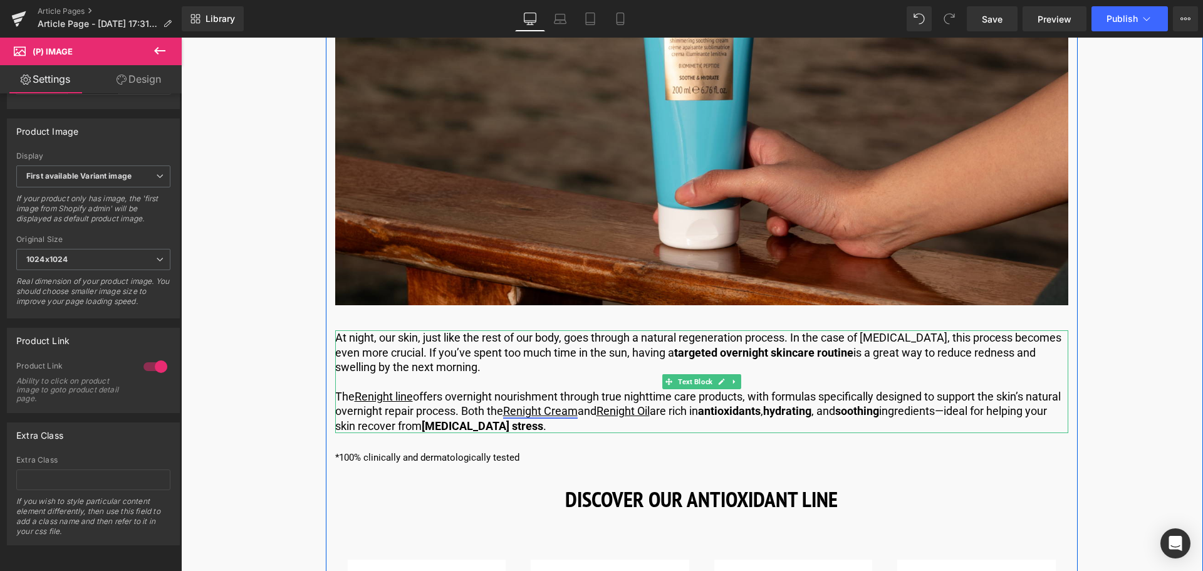
click at [577, 404] on link "Renight Cream" at bounding box center [540, 410] width 75 height 13
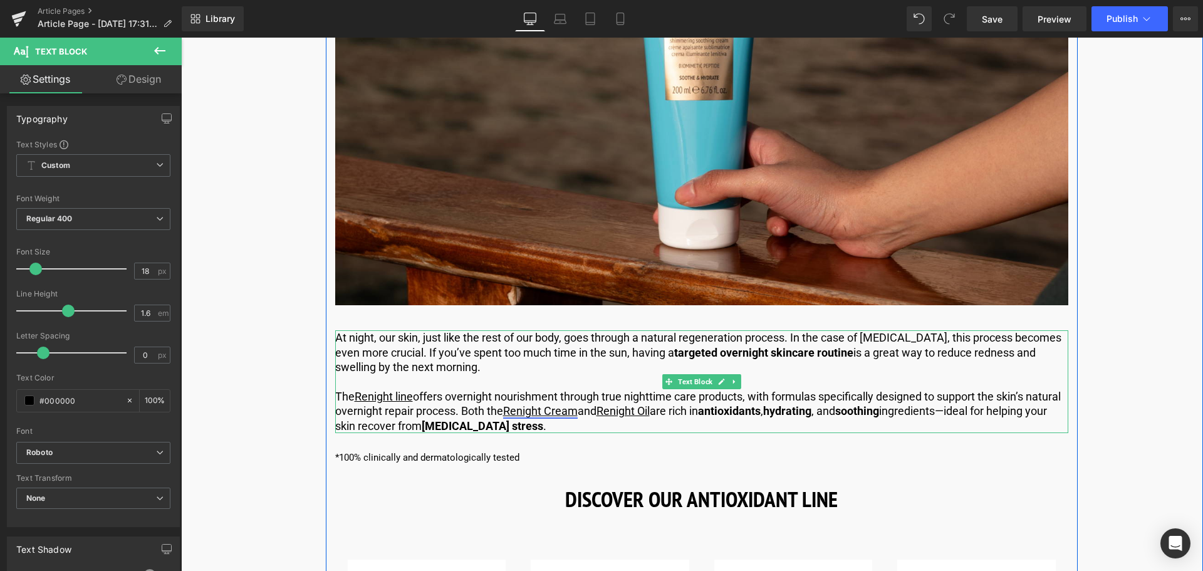
click at [576, 404] on link "Renight Cream" at bounding box center [540, 410] width 75 height 13
click at [577, 404] on link "Renight Cream" at bounding box center [540, 410] width 75 height 13
click at [621, 374] on p at bounding box center [701, 381] width 733 height 14
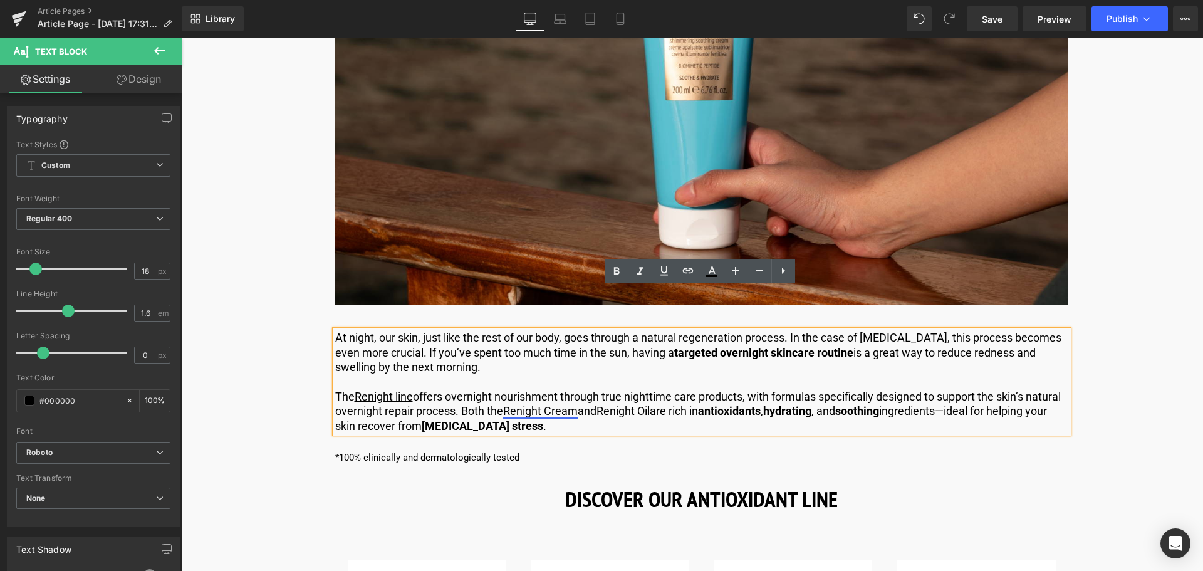
click at [577, 404] on link "Renight Cream" at bounding box center [540, 410] width 75 height 13
click at [625, 390] on span "Edit" at bounding box center [626, 391] width 14 height 11
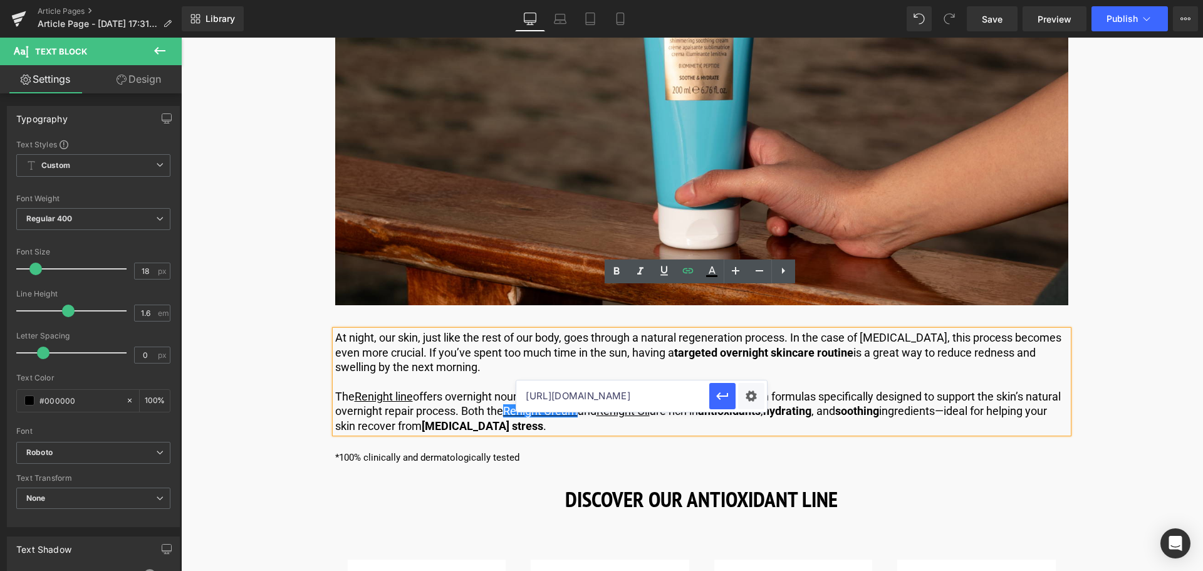
drag, startPoint x: 584, startPoint y: 395, endPoint x: 562, endPoint y: 398, distance: 22.1
click at [562, 398] on input "[URL][DOMAIN_NAME]" at bounding box center [612, 395] width 193 height 31
click at [650, 404] on link "Renight Oil" at bounding box center [622, 410] width 53 height 13
click at [588, 389] on p "The Renight line offers overnight nourishment through true nighttime care produ…" at bounding box center [701, 411] width 733 height 44
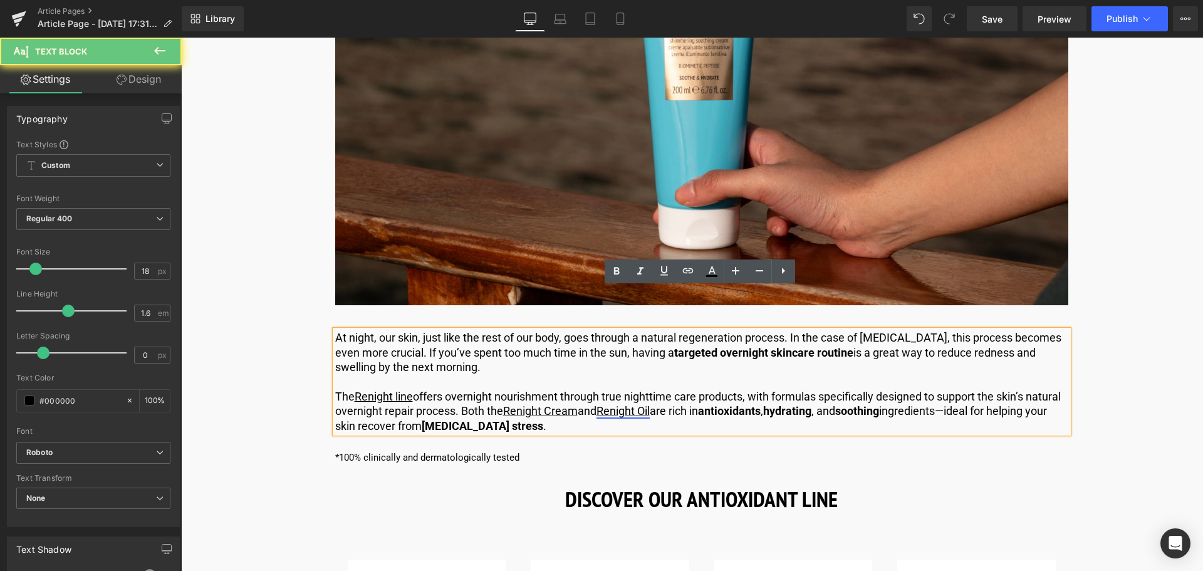
click at [648, 404] on link "Renight Oil" at bounding box center [622, 410] width 53 height 13
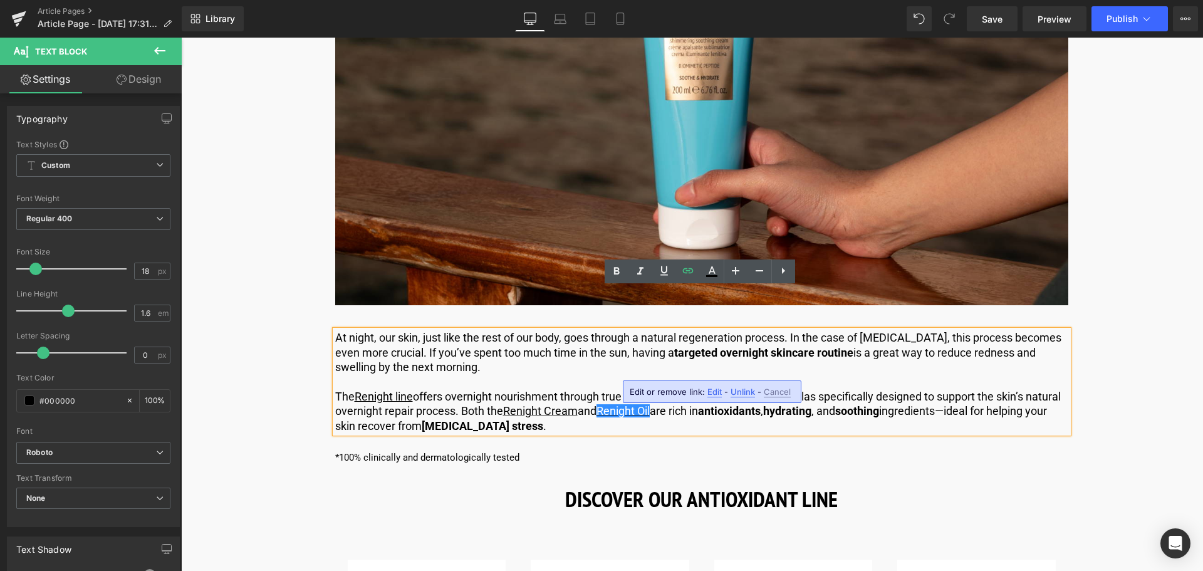
click at [712, 391] on span "Edit" at bounding box center [714, 391] width 14 height 11
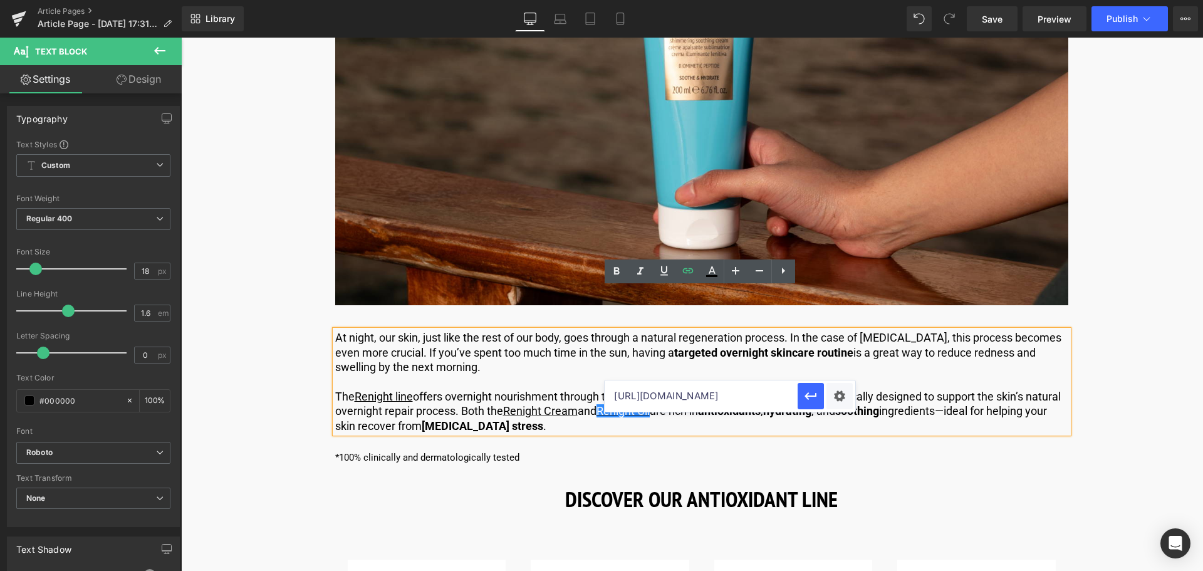
click at [671, 392] on input "[URL][DOMAIN_NAME]" at bounding box center [700, 395] width 193 height 31
drag, startPoint x: 607, startPoint y: 356, endPoint x: 579, endPoint y: 360, distance: 28.5
click at [607, 389] on p "The Renight line offers overnight nourishment through true nighttime care produ…" at bounding box center [701, 411] width 733 height 44
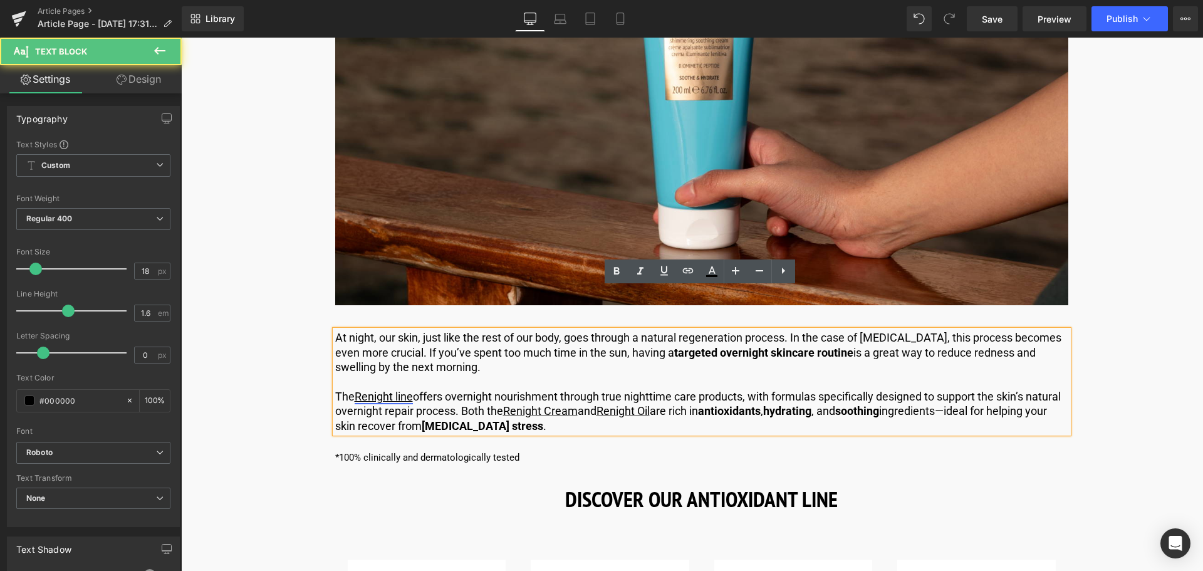
click at [390, 390] on link "Renight line" at bounding box center [384, 396] width 58 height 13
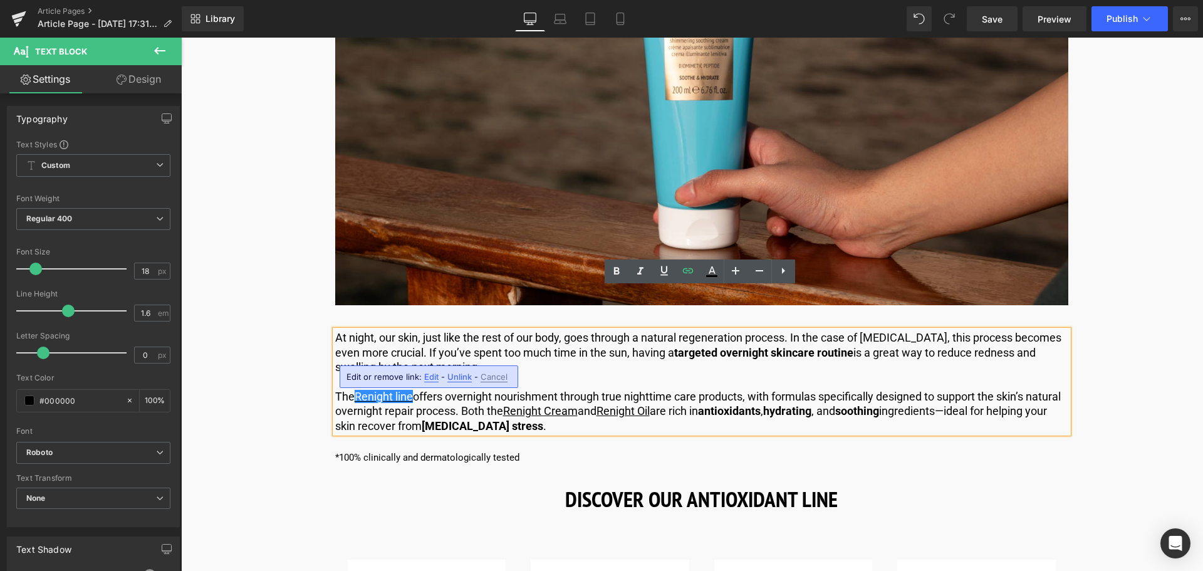
click at [428, 379] on span "Edit" at bounding box center [431, 376] width 14 height 11
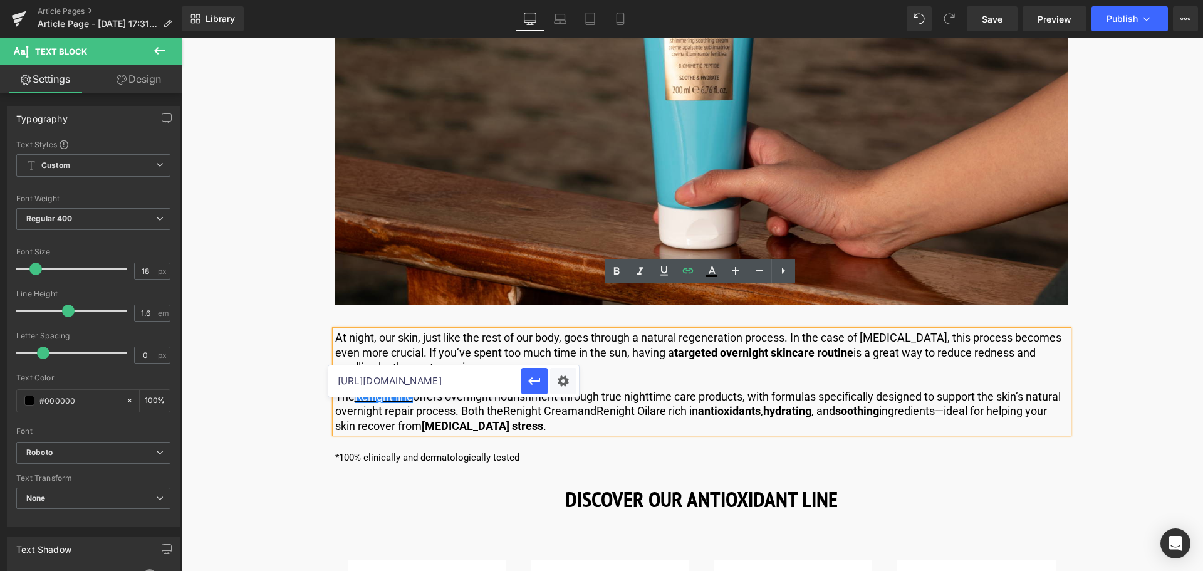
click at [430, 383] on input "[URL][DOMAIN_NAME]" at bounding box center [424, 380] width 193 height 31
paste input "[DOMAIN_NAME][URL]"
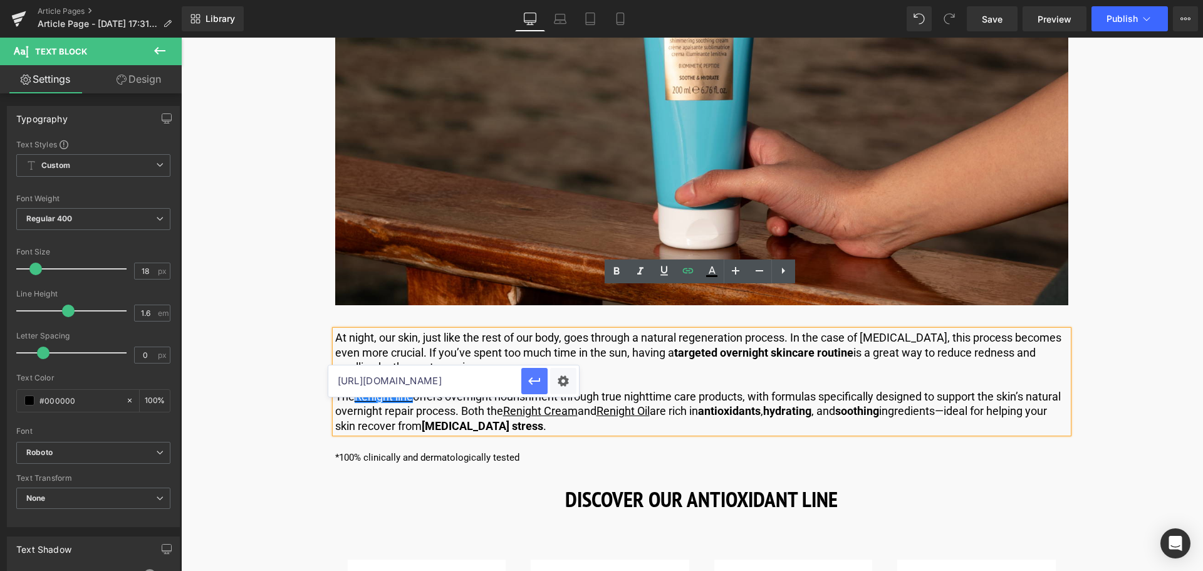
type input "[URL][DOMAIN_NAME]"
click at [535, 384] on icon "button" at bounding box center [534, 380] width 15 height 15
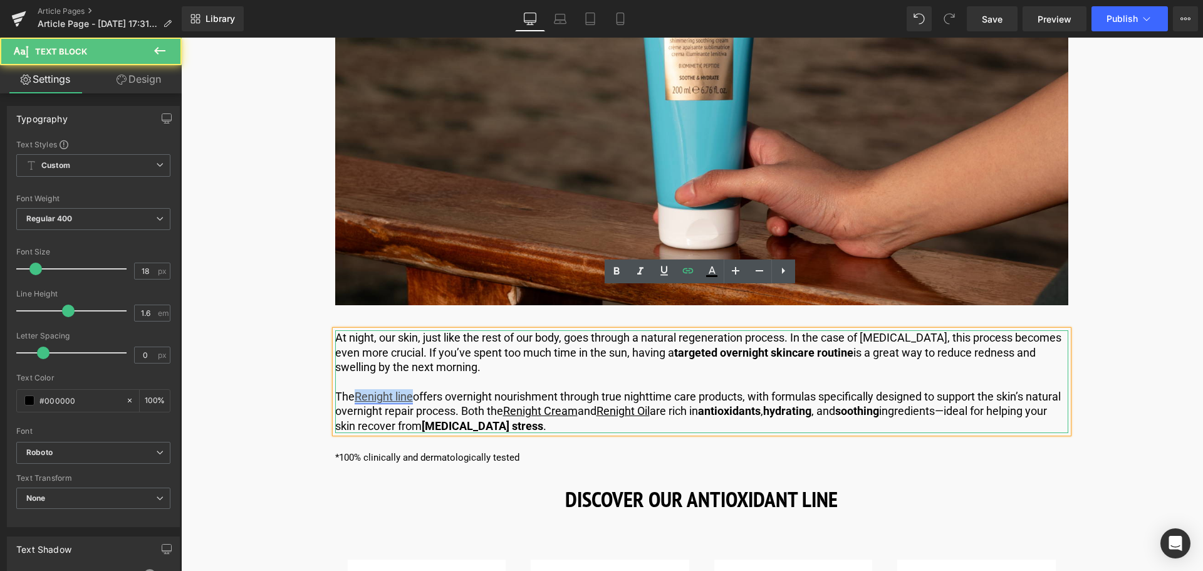
drag, startPoint x: 411, startPoint y: 348, endPoint x: 357, endPoint y: 353, distance: 54.1
click at [357, 390] on link "Renight line" at bounding box center [384, 396] width 58 height 13
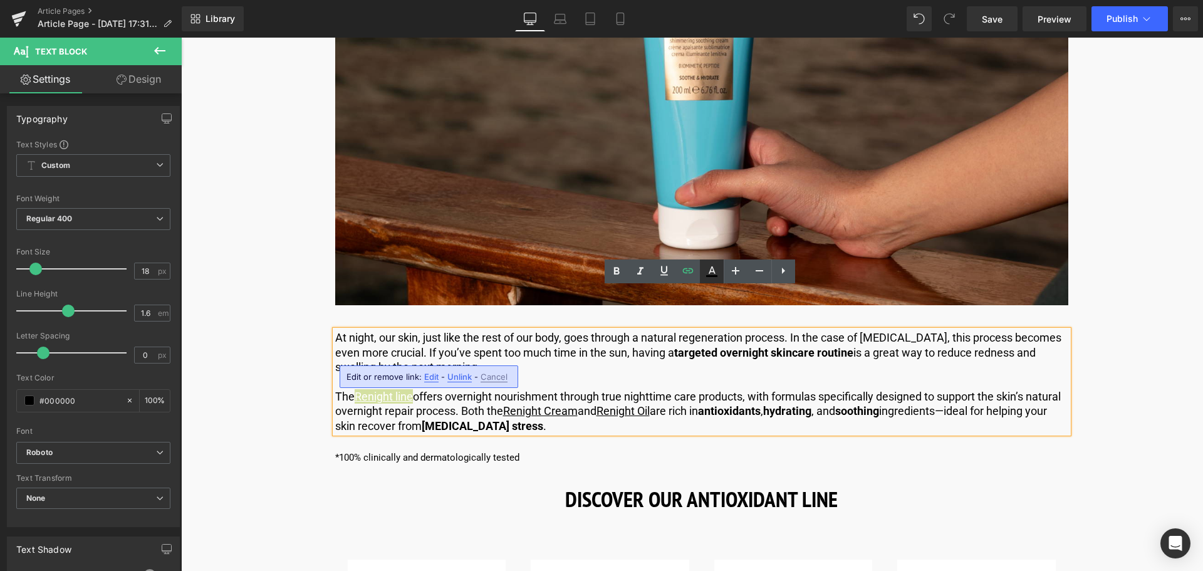
click at [710, 271] on icon at bounding box center [711, 270] width 7 height 8
type input "#ffffff"
type input "100"
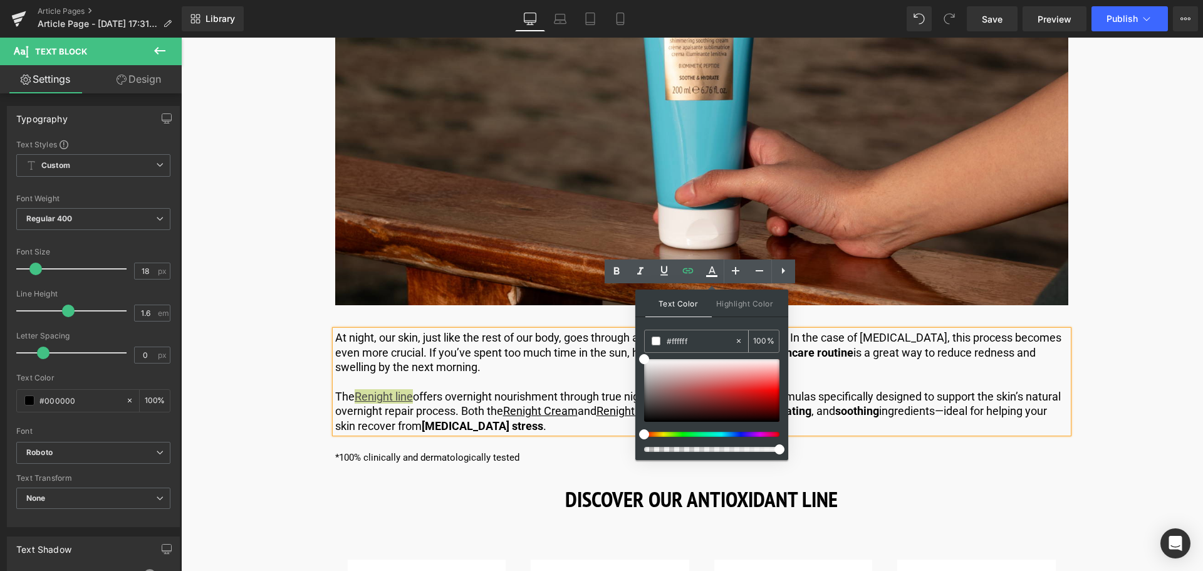
click at [701, 346] on input "#ffffff" at bounding box center [700, 341] width 68 height 14
type input "#fffff"
type input "0"
type input "#ffff"
type input "100"
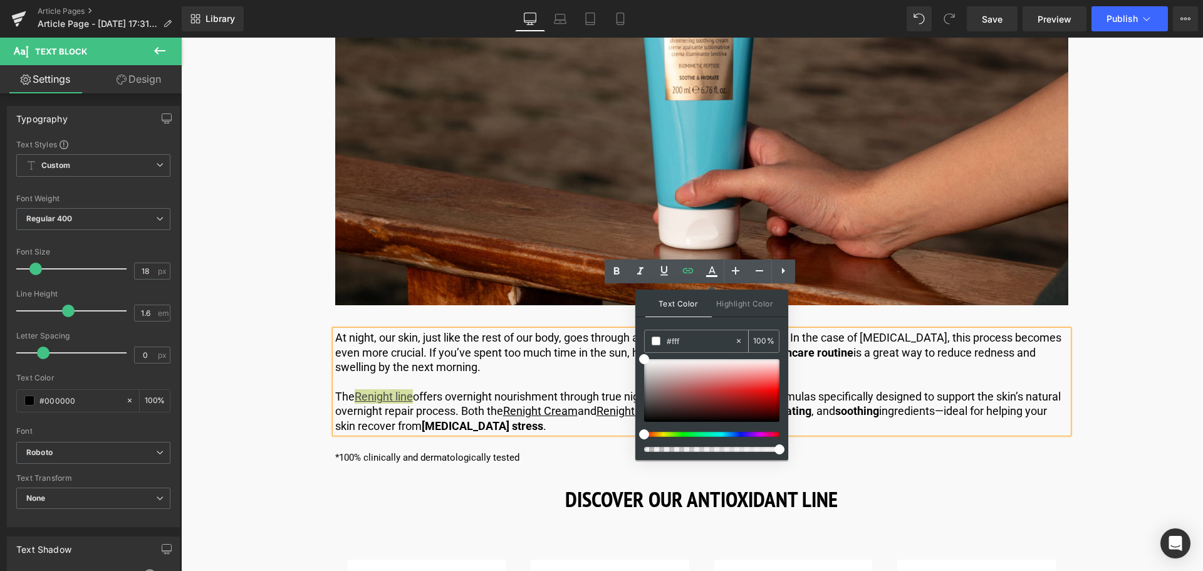
type input "#ff"
type input "0"
type input "#000"
type input "100"
type input "#0000"
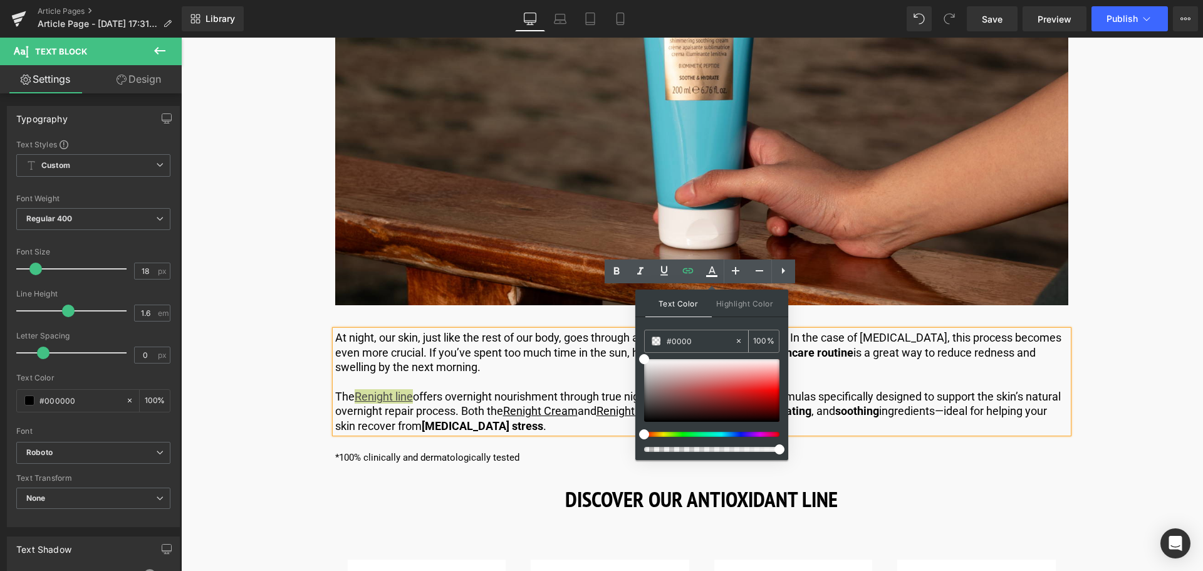
type input "0"
type input "#0000ee"
type input "100"
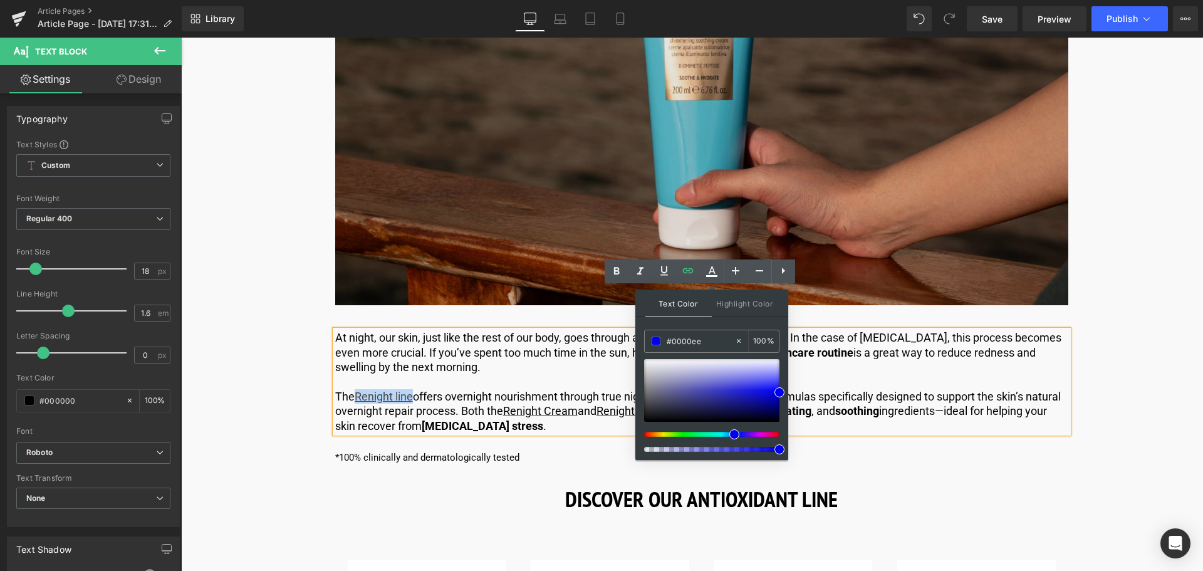
click at [719, 257] on img at bounding box center [701, 117] width 733 height 376
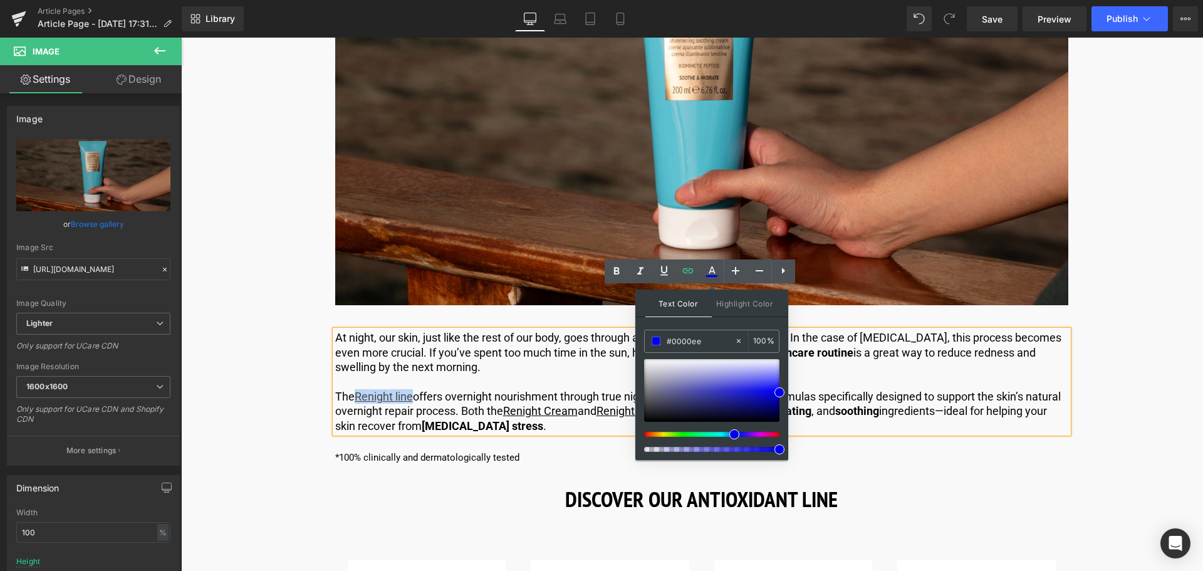
click at [564, 389] on p "The Renight line offers overnight nourishment through true nighttime care produ…" at bounding box center [701, 411] width 733 height 44
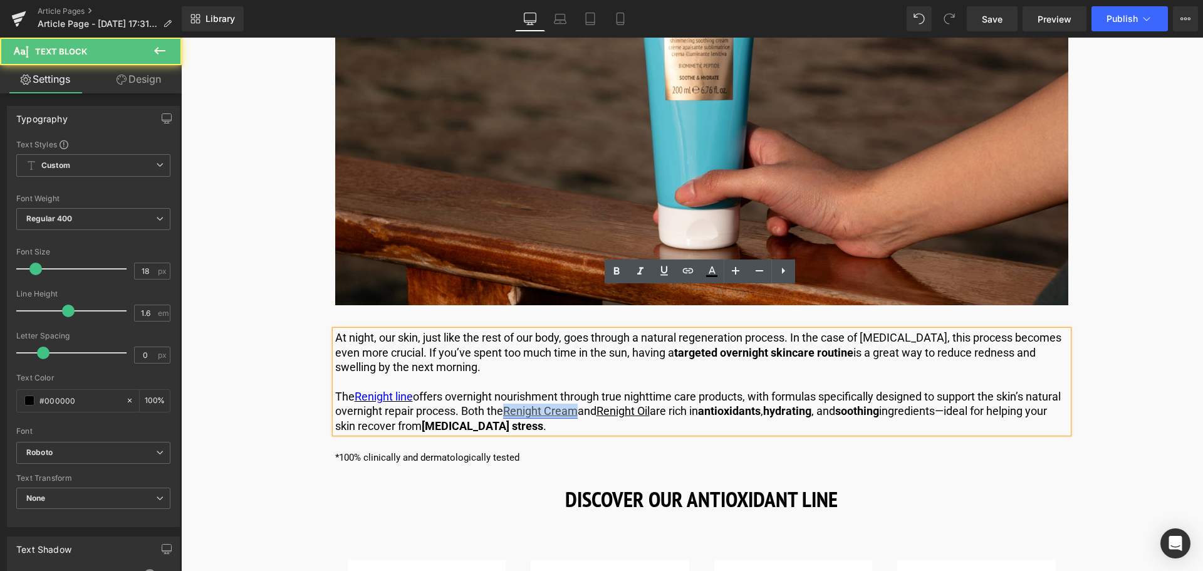
drag, startPoint x: 542, startPoint y: 373, endPoint x: 613, endPoint y: 371, distance: 70.2
click at [577, 404] on link "Renight Cream" at bounding box center [540, 410] width 75 height 13
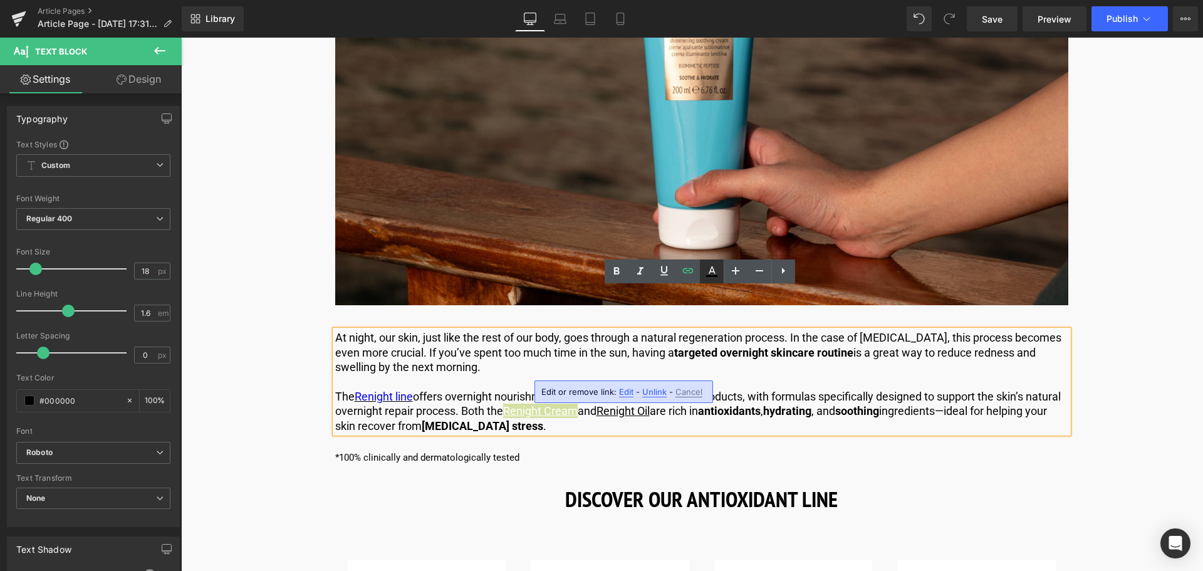
click at [705, 271] on icon at bounding box center [711, 271] width 15 height 15
type input "#ffffff"
type input "100"
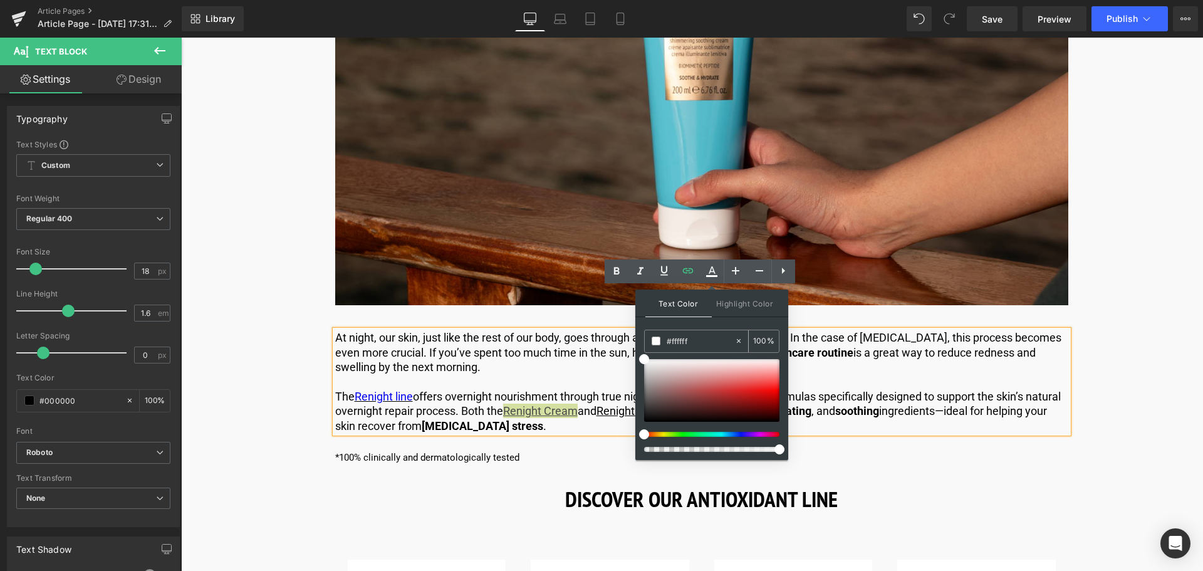
click at [694, 345] on input "#ffffff" at bounding box center [700, 341] width 68 height 14
type input "#fffff"
type input "0"
type input "#ffff"
type input "100"
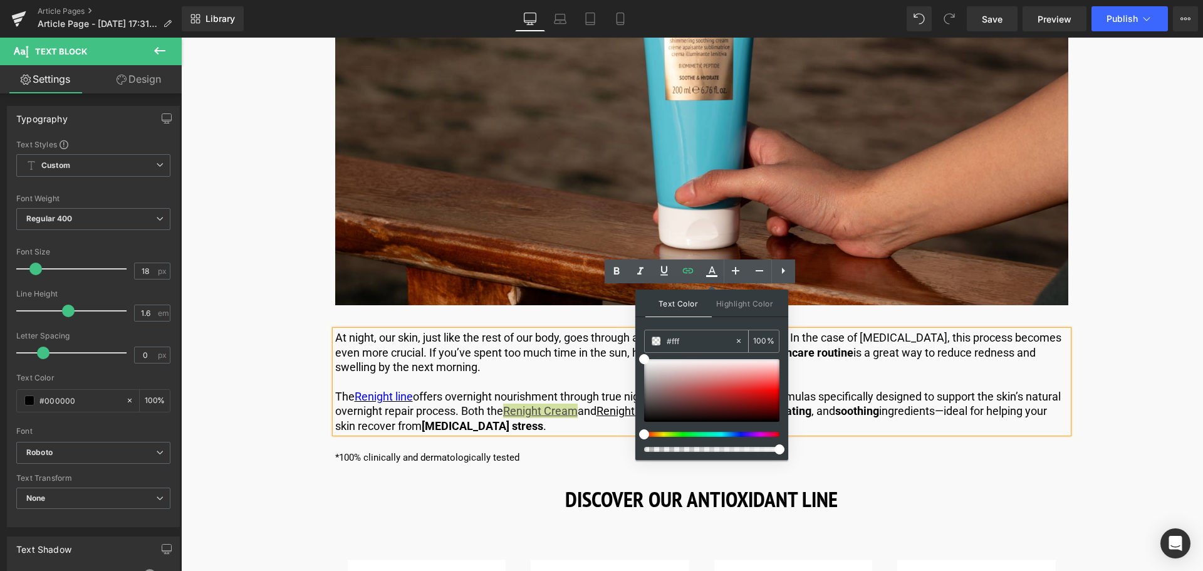
type input "#ff"
type input "0"
type input "#000"
type input "100"
type input "#0000"
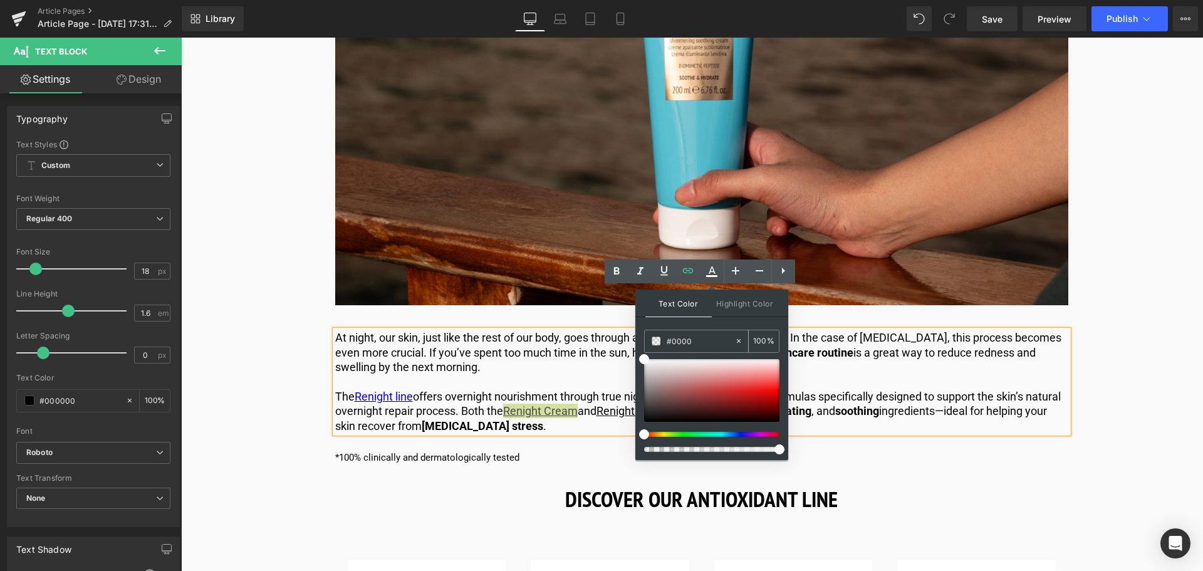
type input "0"
type input "#0000ee"
type input "100"
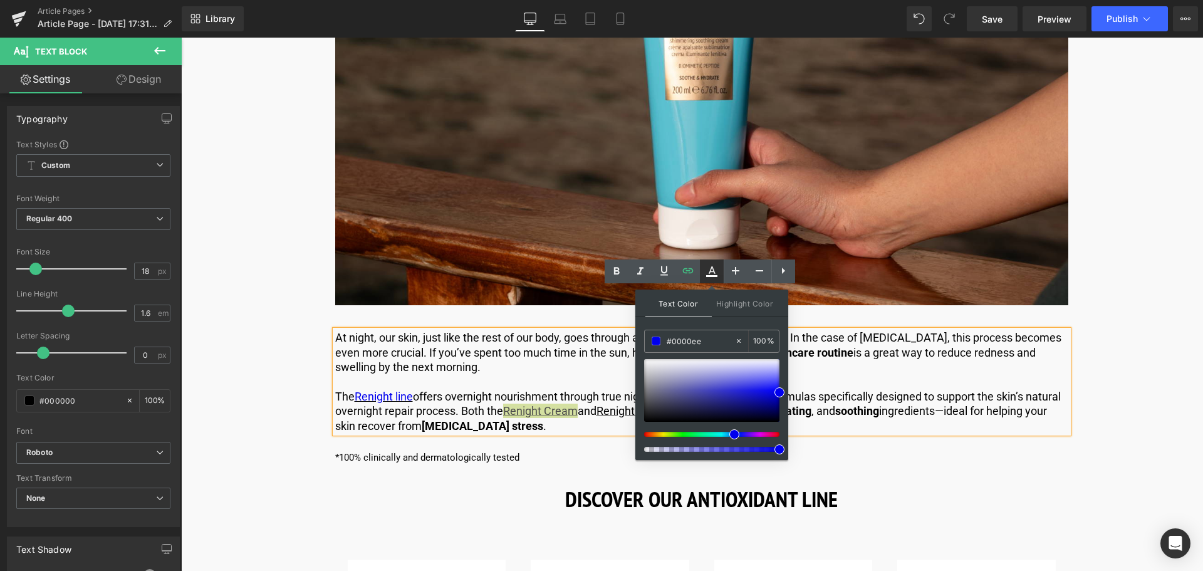
click at [707, 264] on icon at bounding box center [711, 271] width 15 height 15
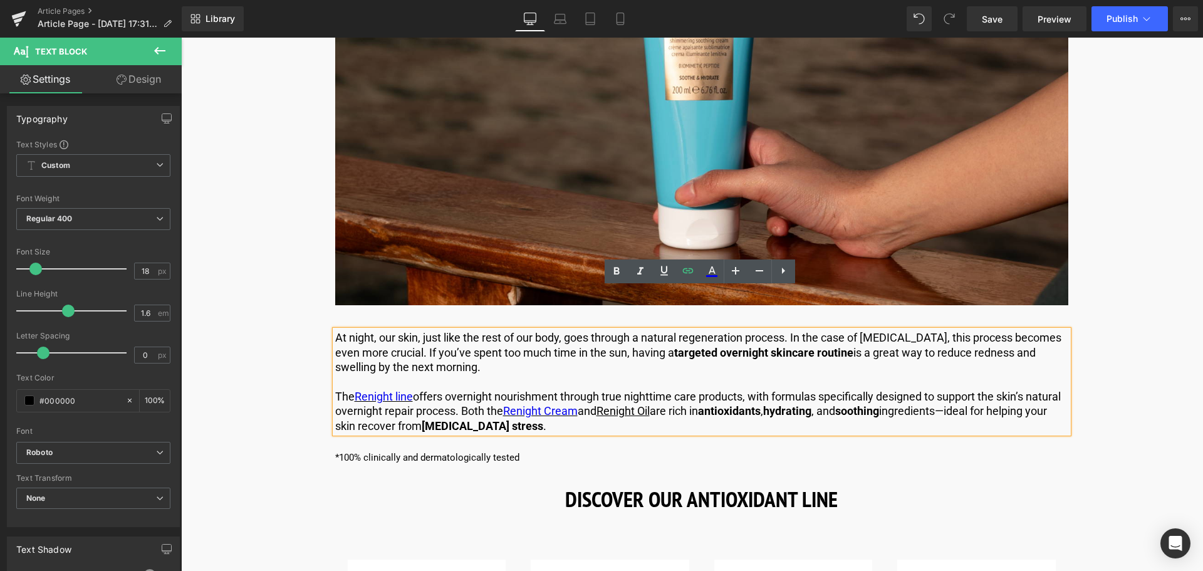
click at [641, 389] on p "The Renight line offers overnight nourishment through true nighttime care produ…" at bounding box center [701, 411] width 733 height 44
drag, startPoint x: 643, startPoint y: 365, endPoint x: 693, endPoint y: 368, distance: 50.8
click at [650, 404] on link "Renight Oil" at bounding box center [622, 410] width 53 height 13
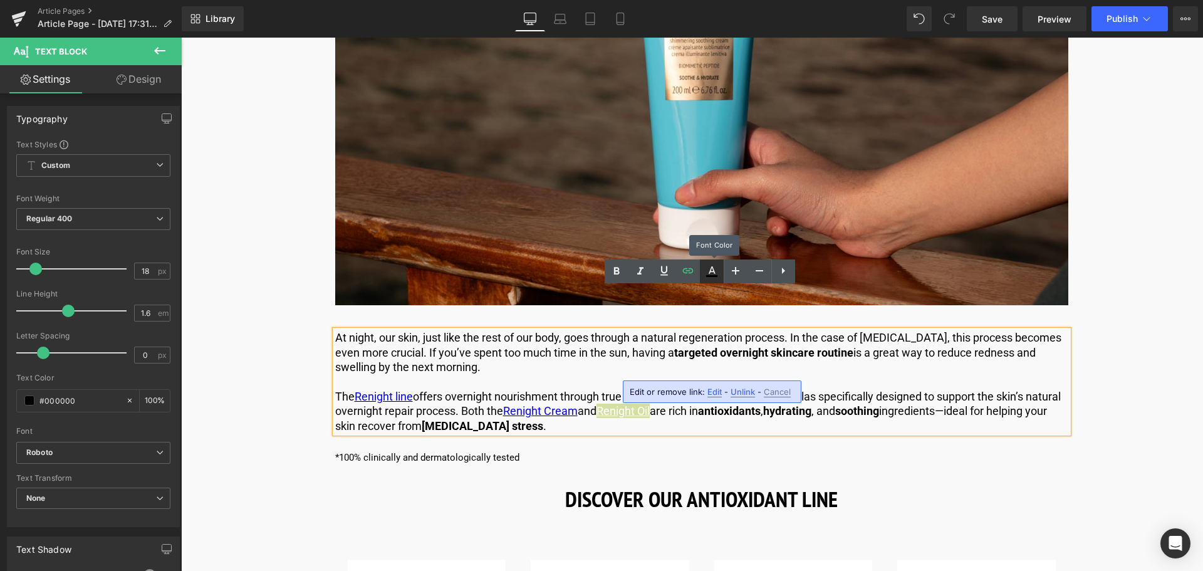
click at [710, 271] on icon at bounding box center [711, 270] width 7 height 8
type input "#ffffff"
type input "100"
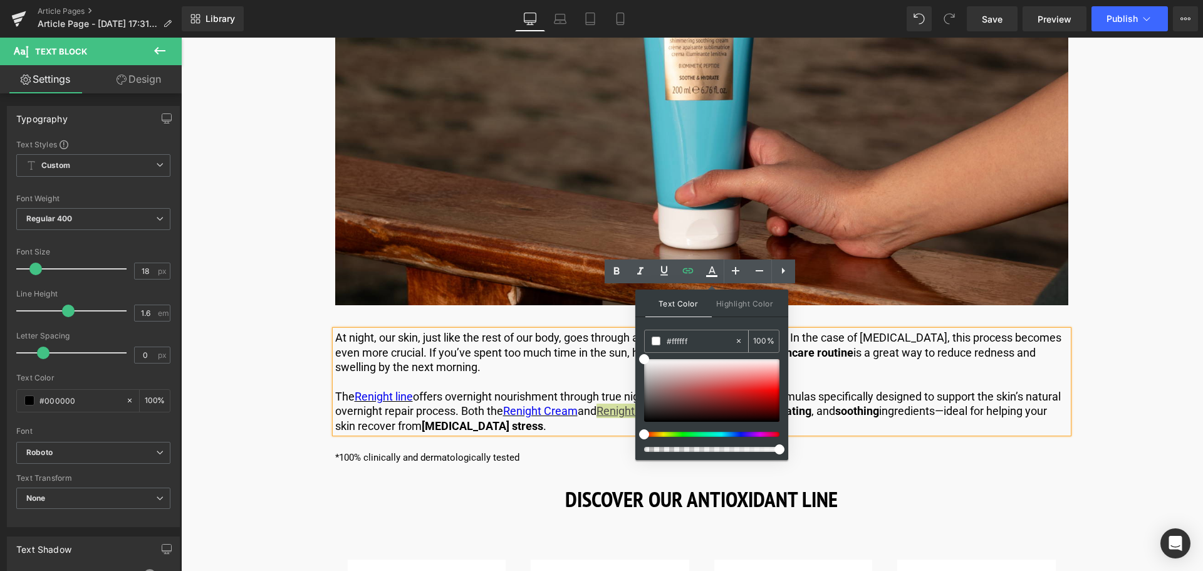
click at [693, 341] on input "#ffffff" at bounding box center [700, 341] width 68 height 14
type input "#fffff"
type input "0"
type input "#ffff"
type input "100"
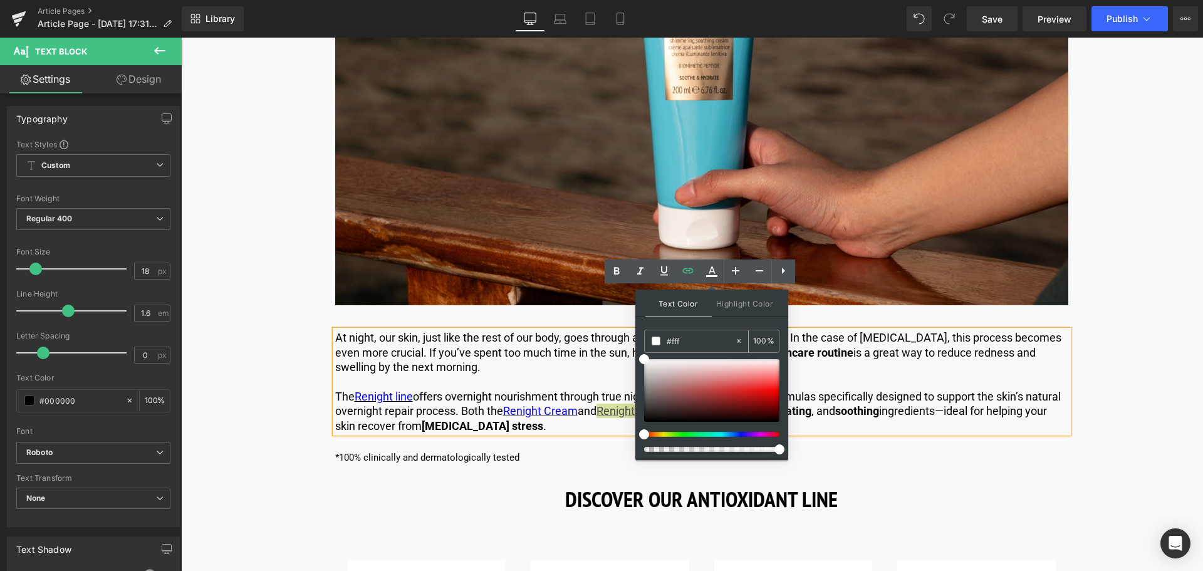
type input "#ff"
type input "0"
type input "#000"
type input "100"
type input "#0000"
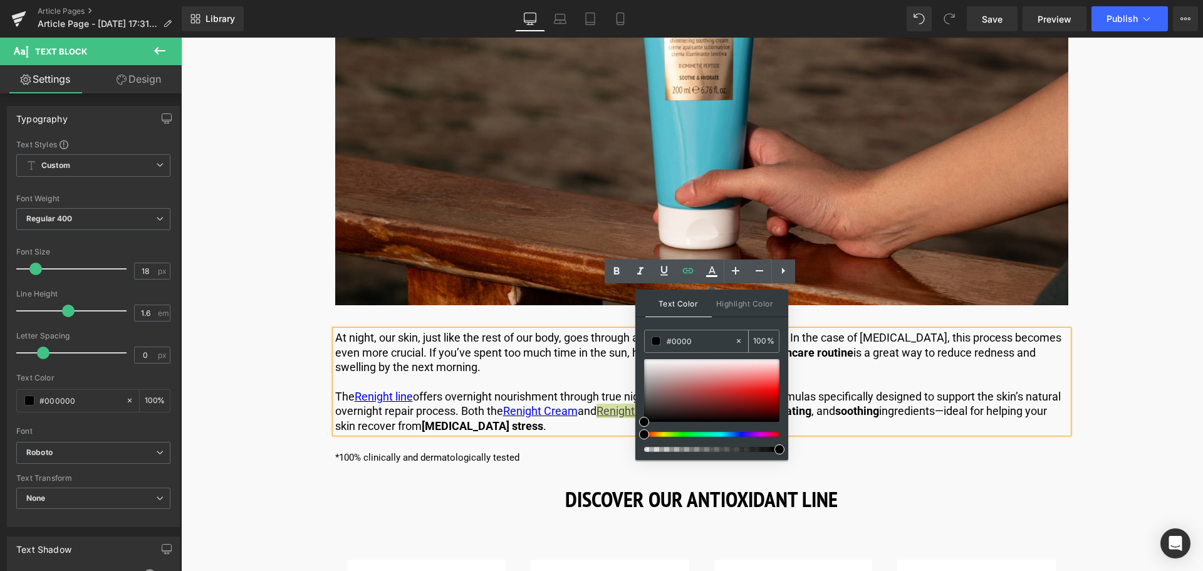
type input "0"
type input "#0000ee"
type input "100"
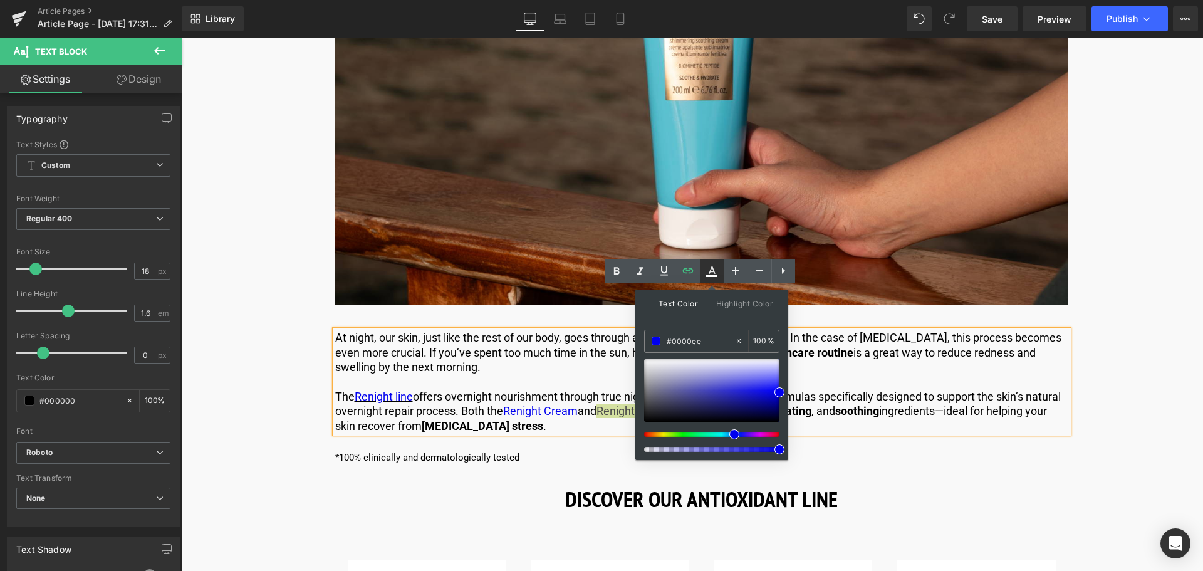
type input "#0000ee"
click at [708, 267] on icon at bounding box center [711, 271] width 15 height 15
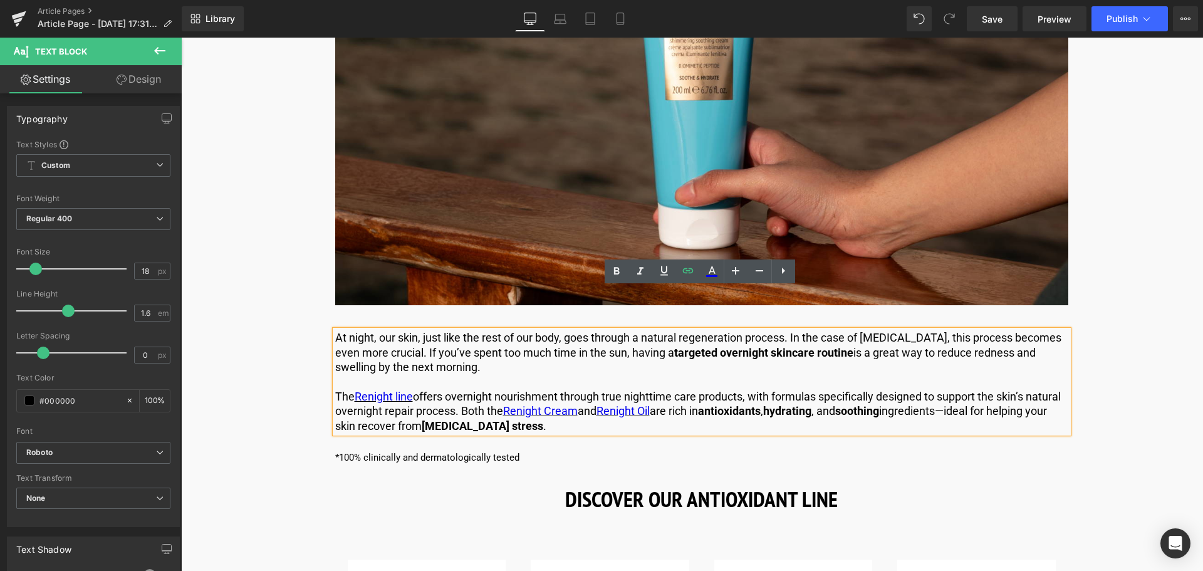
click at [570, 330] on p "At night, our skin, just like the rest of our body, goes through a natural rege…" at bounding box center [701, 352] width 733 height 44
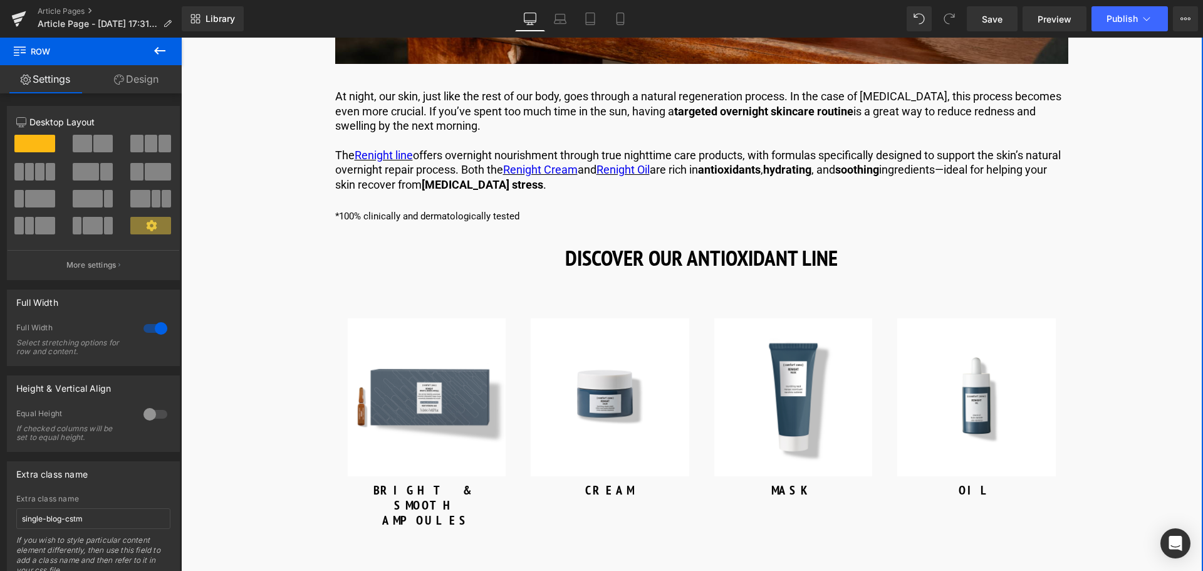
scroll to position [3260, 0]
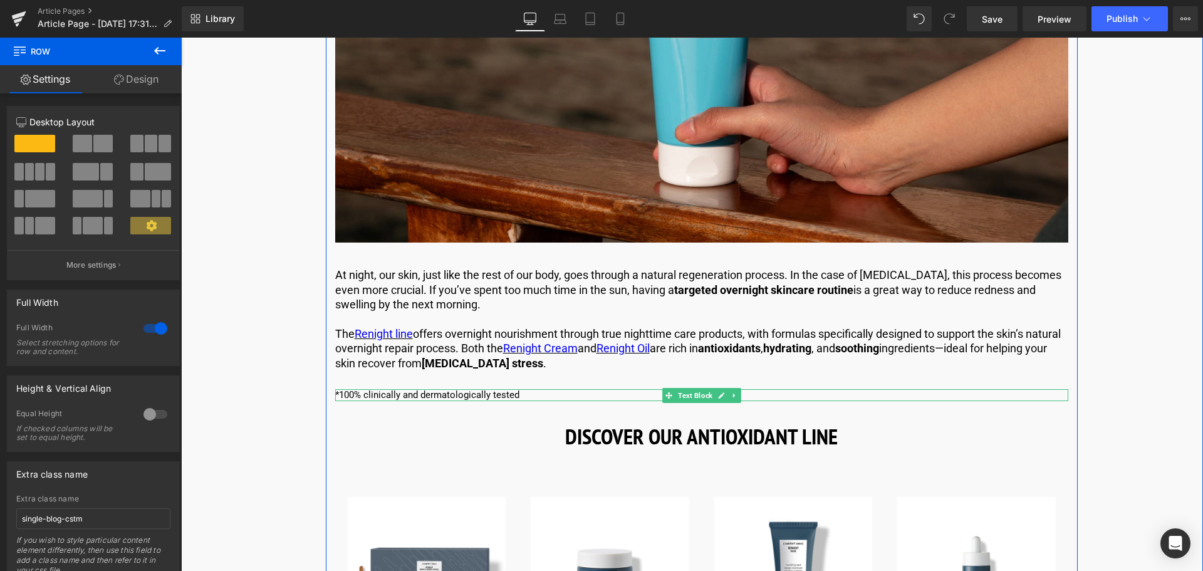
click at [392, 389] on p "*100% clinically and dermatologically tested" at bounding box center [701, 395] width 733 height 13
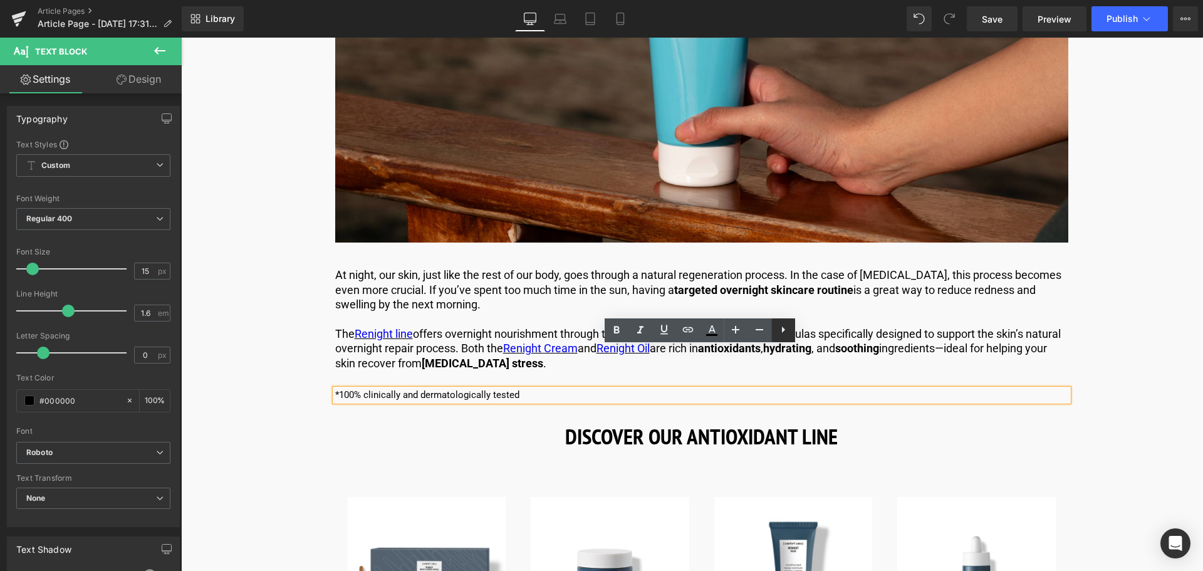
click at [790, 330] on icon at bounding box center [782, 329] width 15 height 15
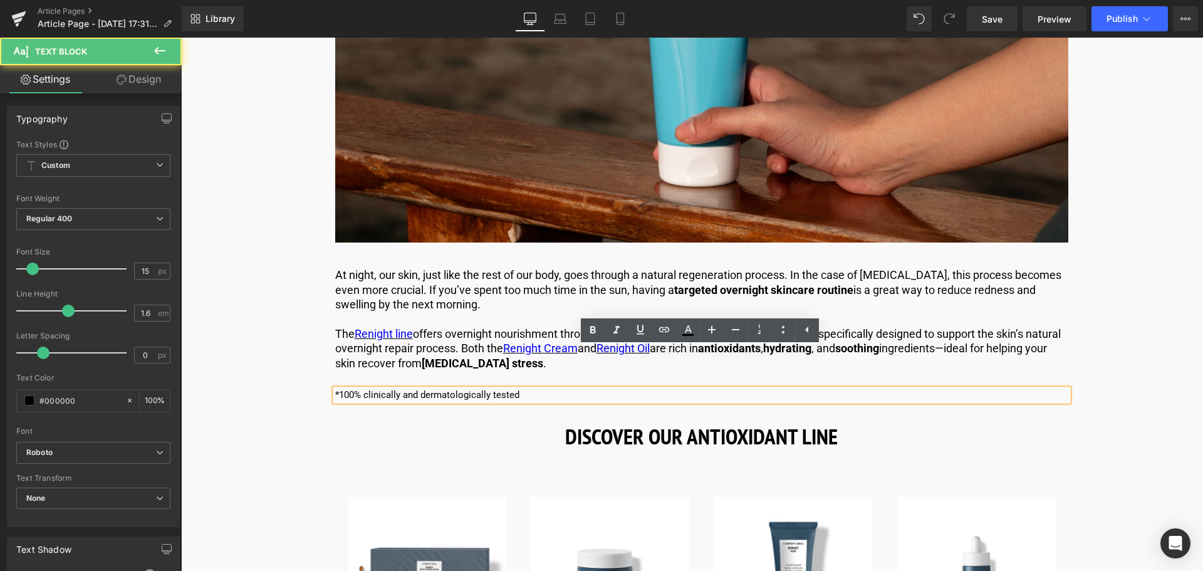
click at [737, 389] on p "*100% clinically and dermatologically tested" at bounding box center [701, 395] width 733 height 13
click at [542, 389] on div "*100% clinically and dermatologically tested" at bounding box center [701, 395] width 733 height 13
click at [487, 371] on div "The Causes and Consequences of [MEDICAL_DATA] Heading We all have that one frie…" at bounding box center [702, 115] width 752 height 5323
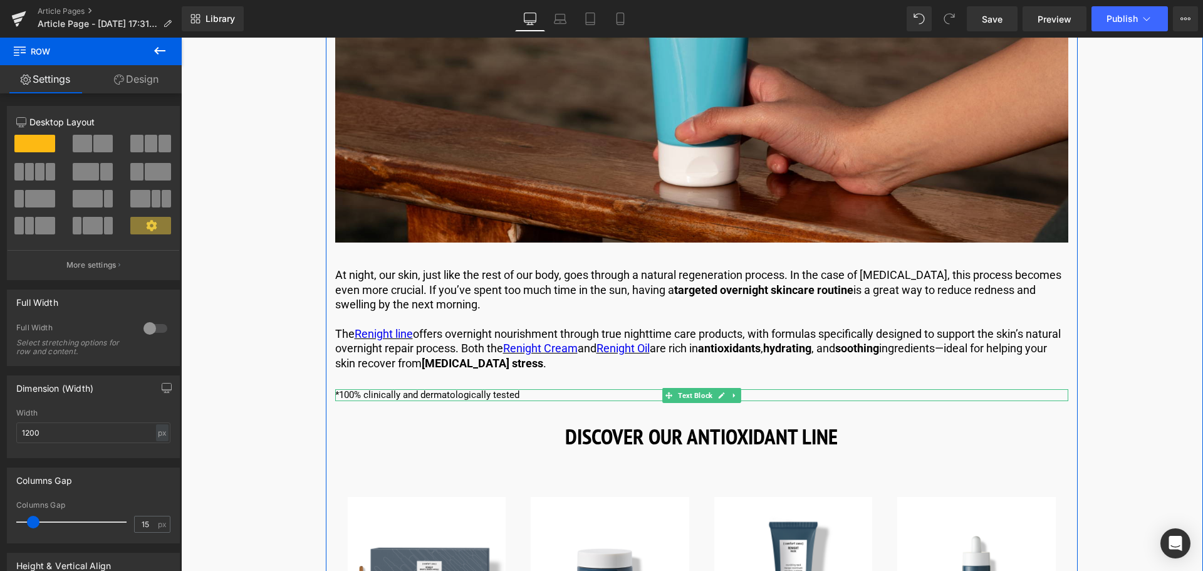
click at [482, 389] on p "*100% clinically and dermatologically tested" at bounding box center [701, 395] width 733 height 13
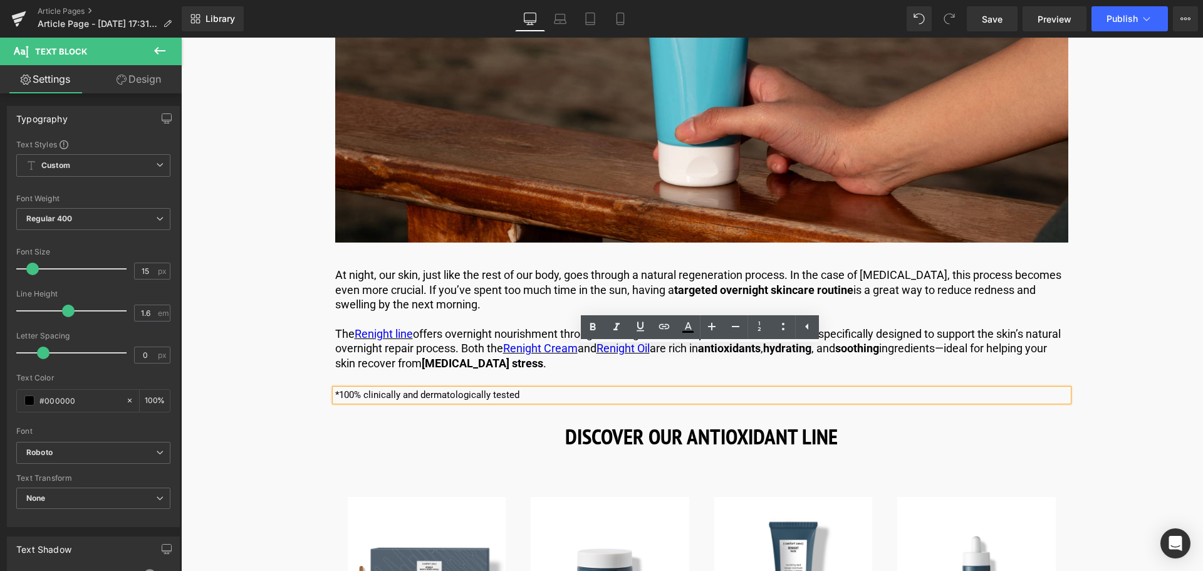
click at [497, 389] on p "*100% clinically and dermatologically tested" at bounding box center [701, 395] width 733 height 13
click at [497, 368] on div "The Causes and Consequences of [MEDICAL_DATA] Heading We all have that one frie…" at bounding box center [702, 115] width 752 height 5323
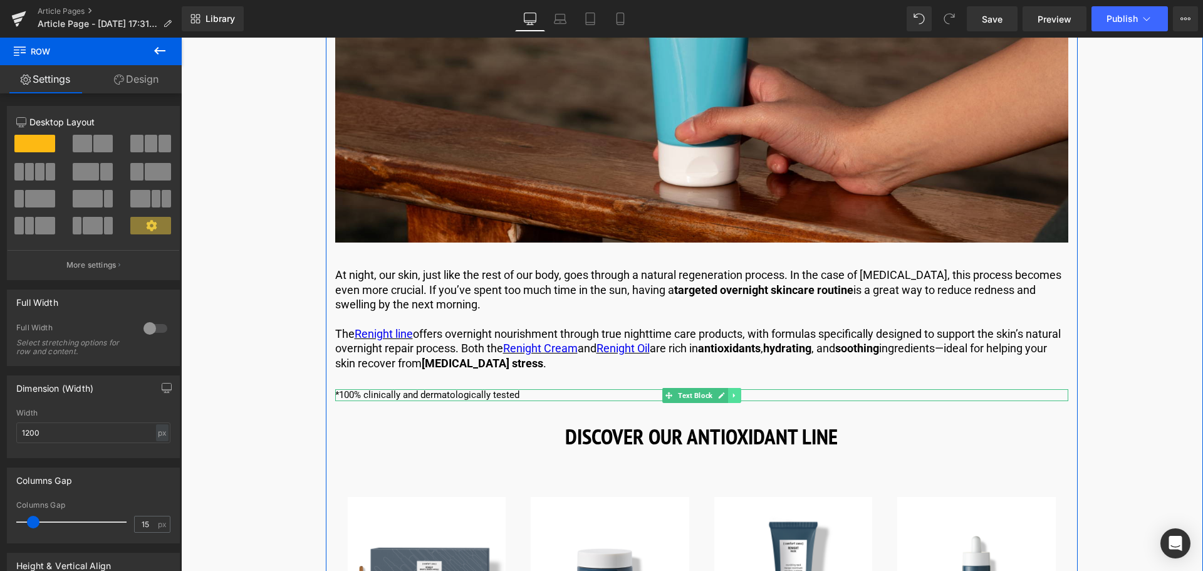
click at [730, 391] on icon at bounding box center [733, 395] width 7 height 8
click at [735, 388] on link at bounding box center [740, 395] width 13 height 15
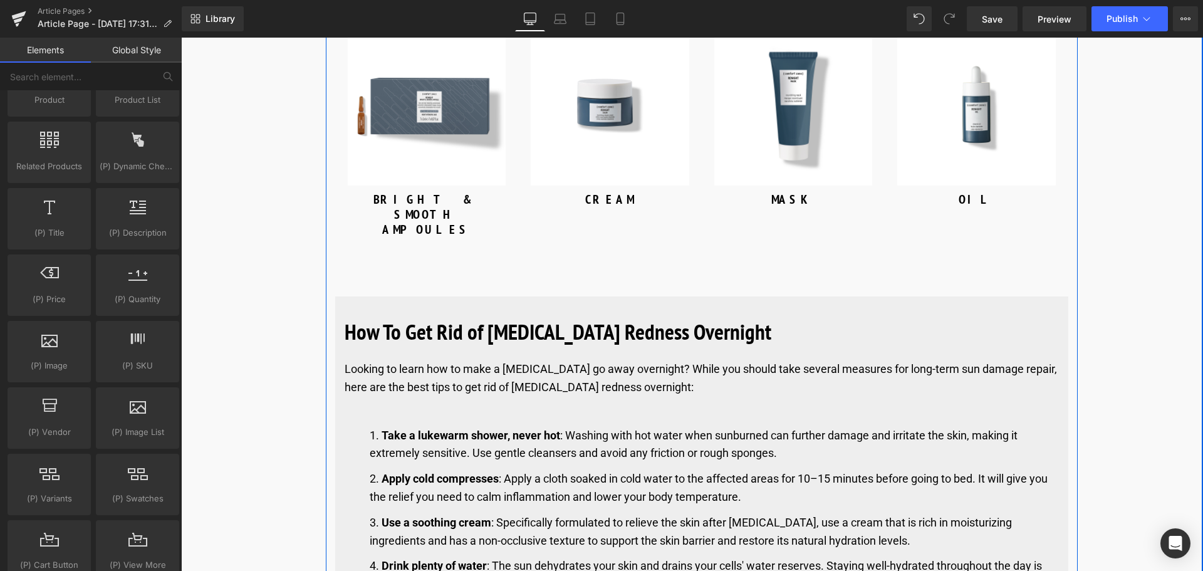
scroll to position [3385, 0]
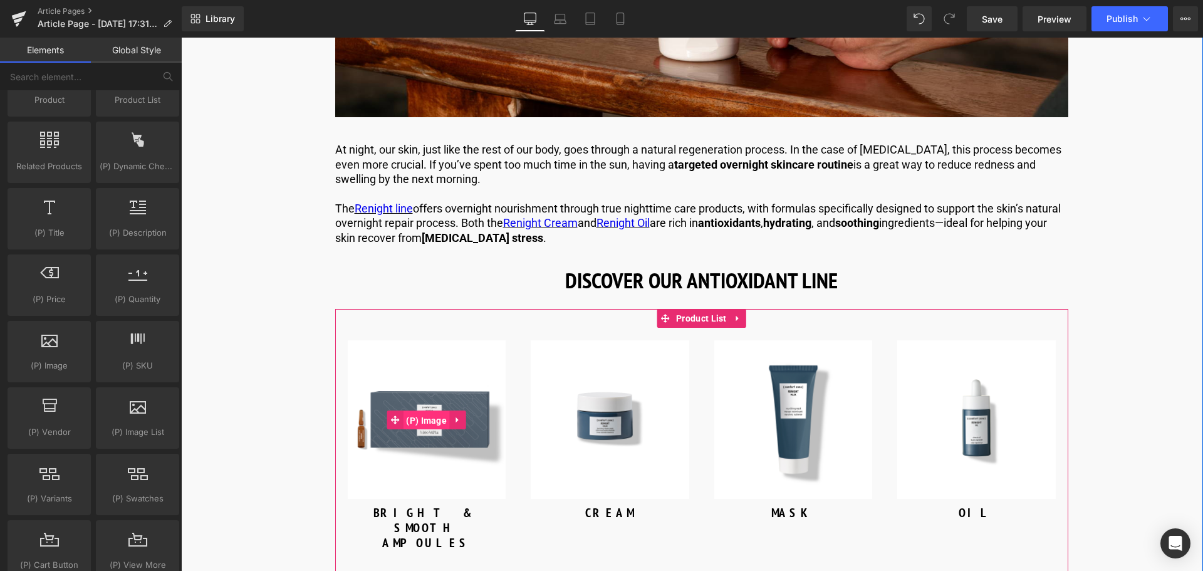
click at [425, 411] on span "(P) Image" at bounding box center [426, 420] width 47 height 19
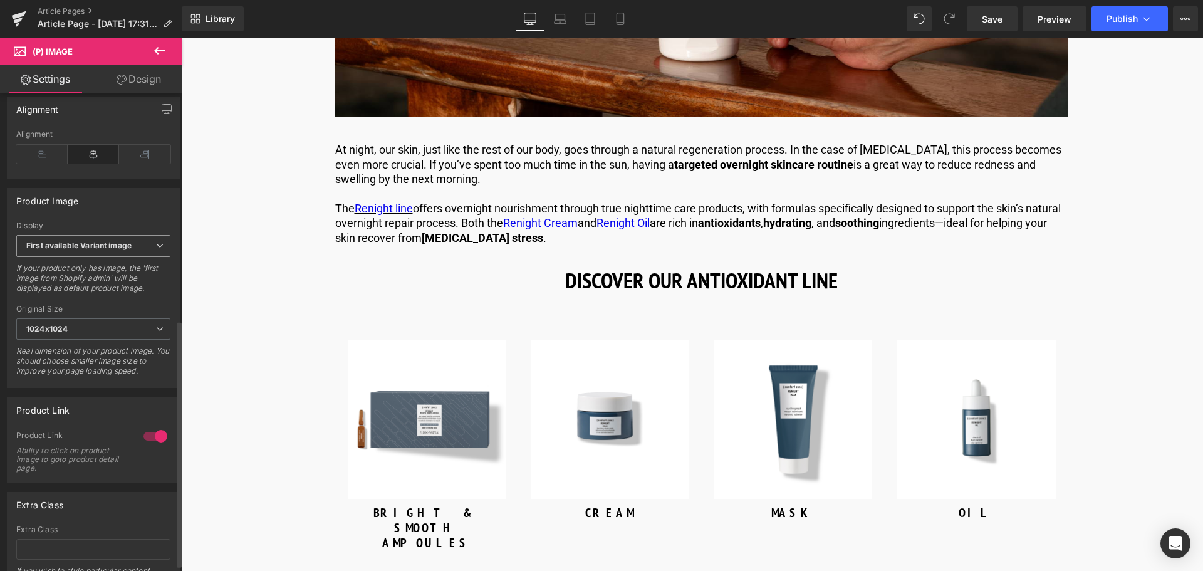
scroll to position [438, 0]
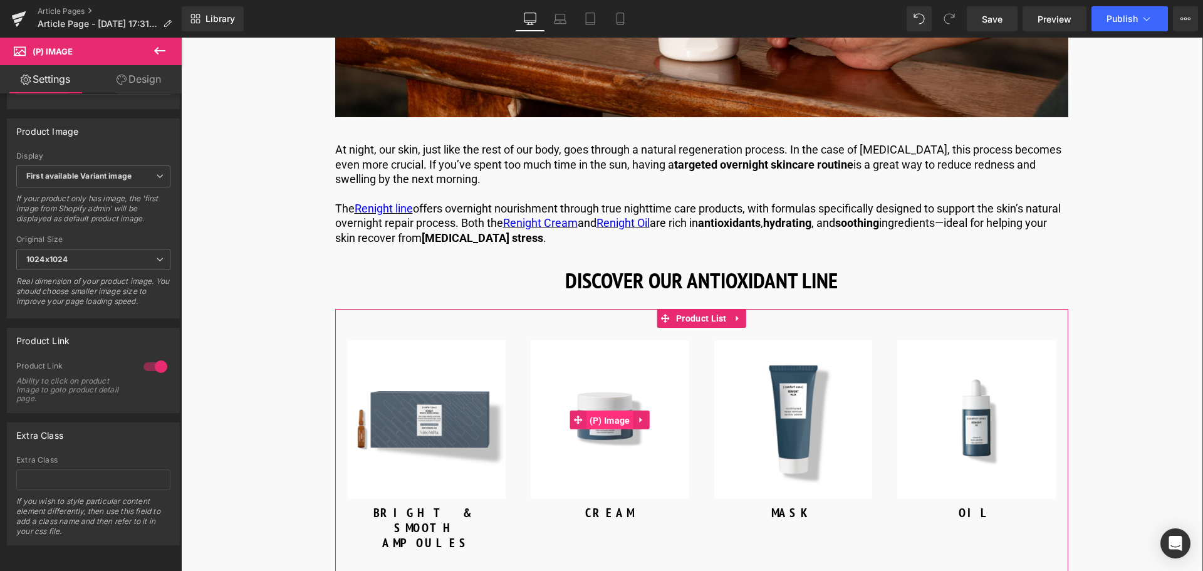
click at [609, 411] on span "(P) Image" at bounding box center [609, 420] width 47 height 19
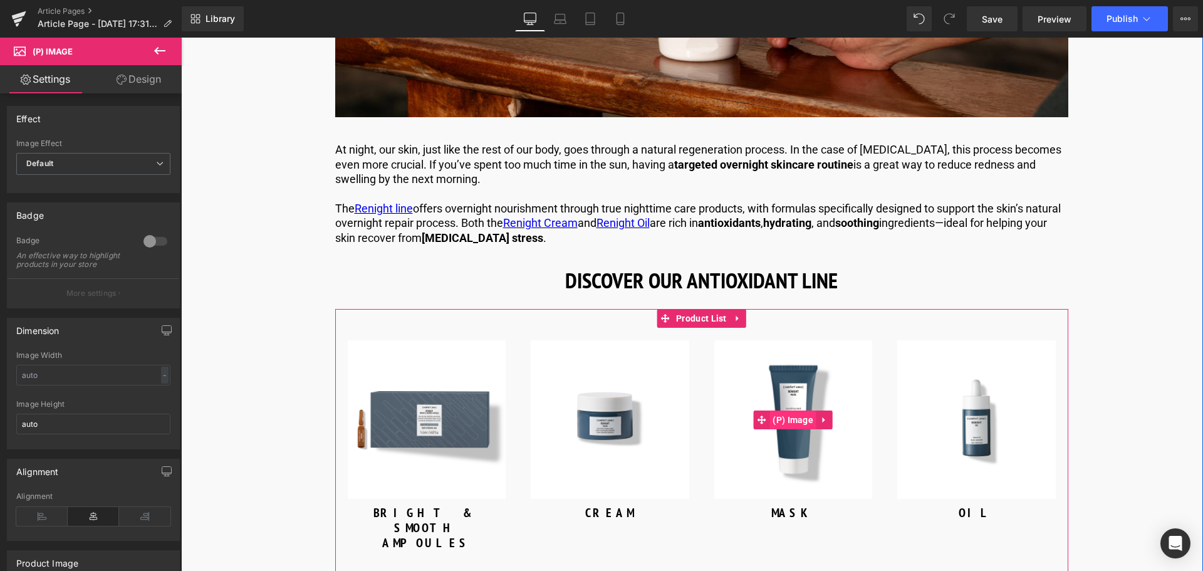
click at [797, 410] on span "(P) Image" at bounding box center [792, 419] width 47 height 19
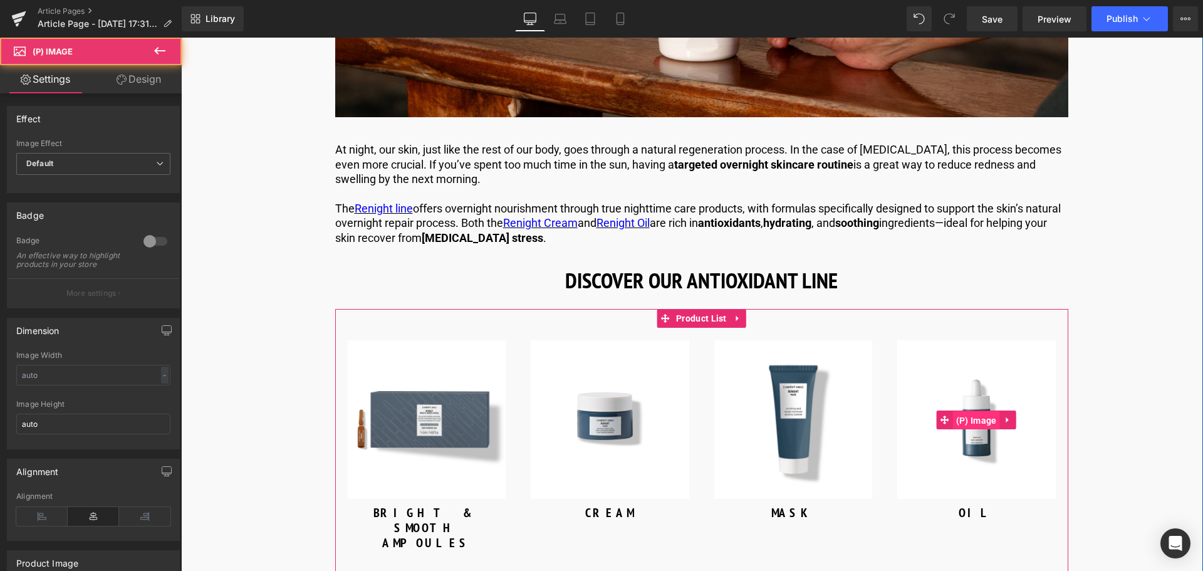
click at [986, 411] on span "(P) Image" at bounding box center [976, 420] width 47 height 19
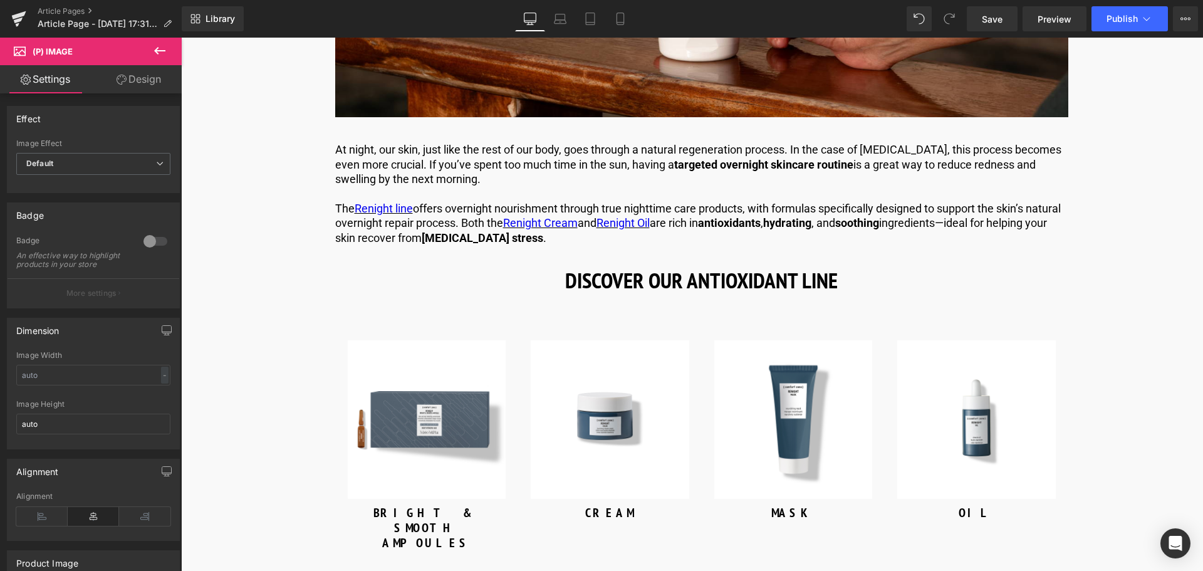
drag, startPoint x: 148, startPoint y: 71, endPoint x: 145, endPoint y: 81, distance: 9.9
click at [148, 72] on link "Design" at bounding box center [138, 79] width 91 height 28
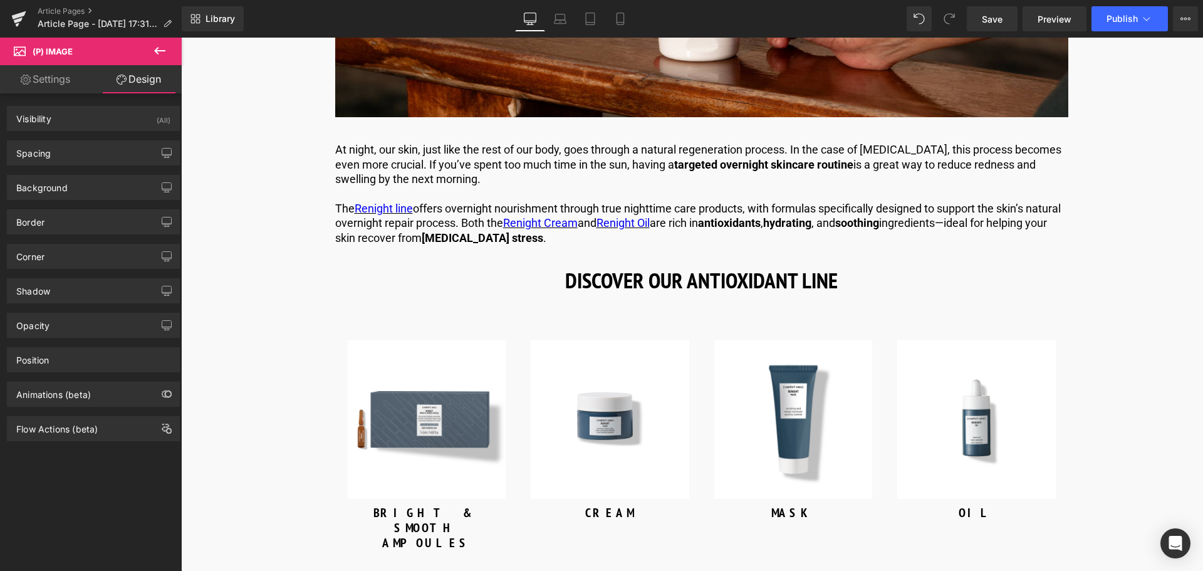
click at [163, 46] on icon at bounding box center [159, 50] width 15 height 15
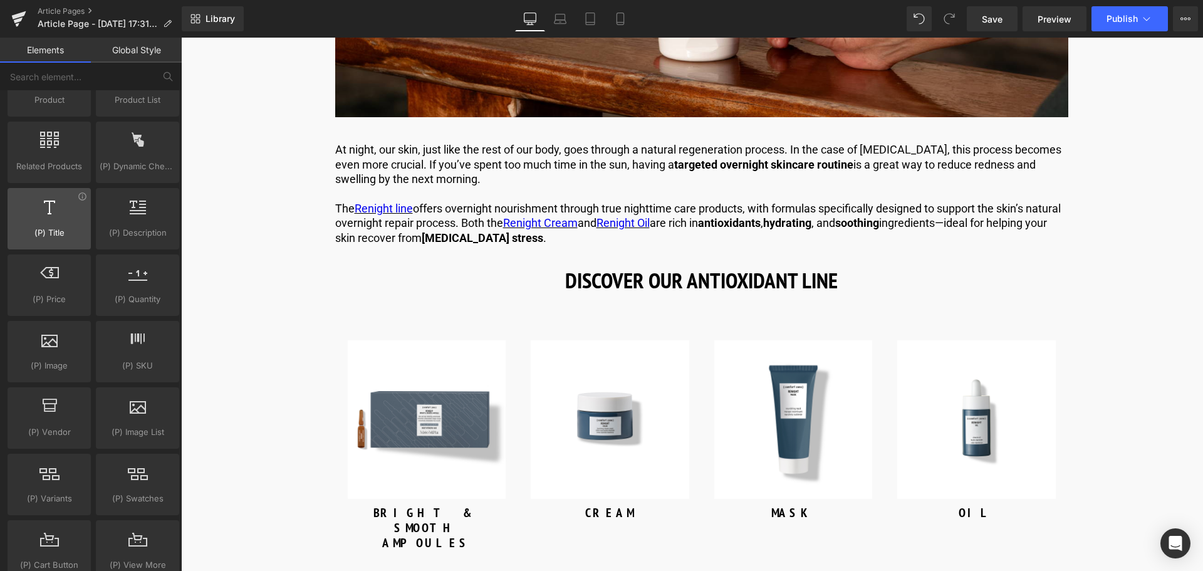
click at [61, 214] on div at bounding box center [49, 212] width 76 height 28
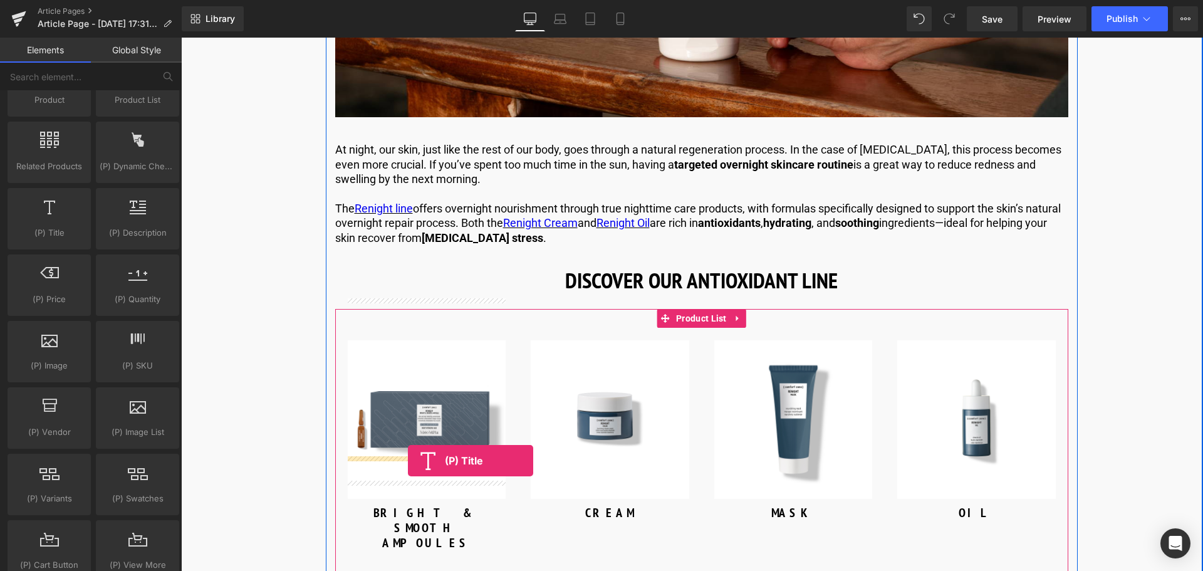
drag, startPoint x: 240, startPoint y: 264, endPoint x: 408, endPoint y: 460, distance: 258.6
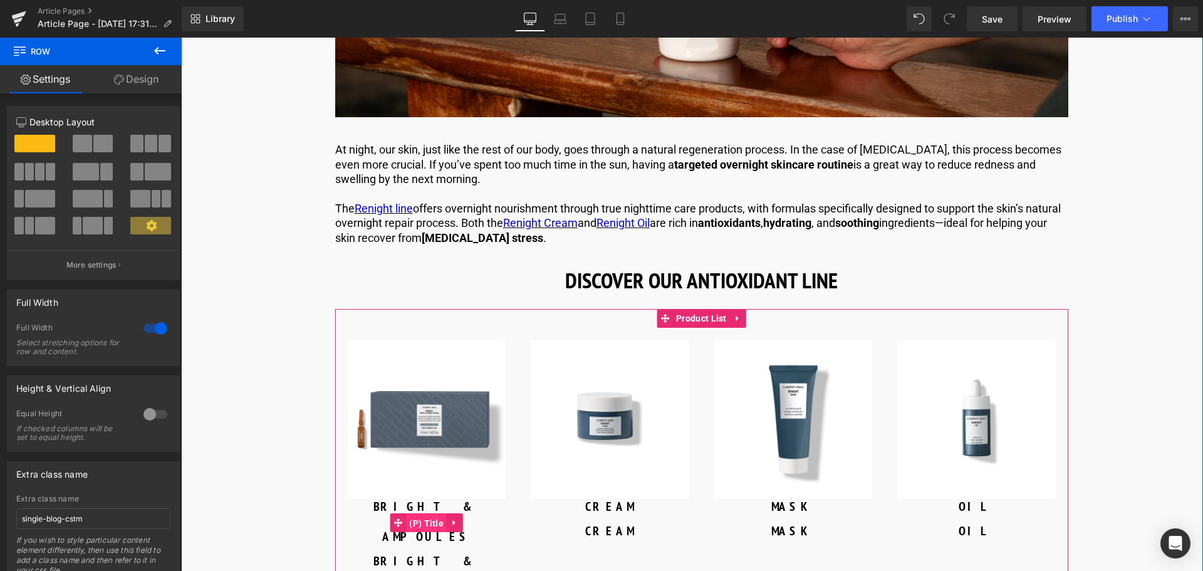
click at [430, 514] on span "(P) Title" at bounding box center [426, 523] width 41 height 19
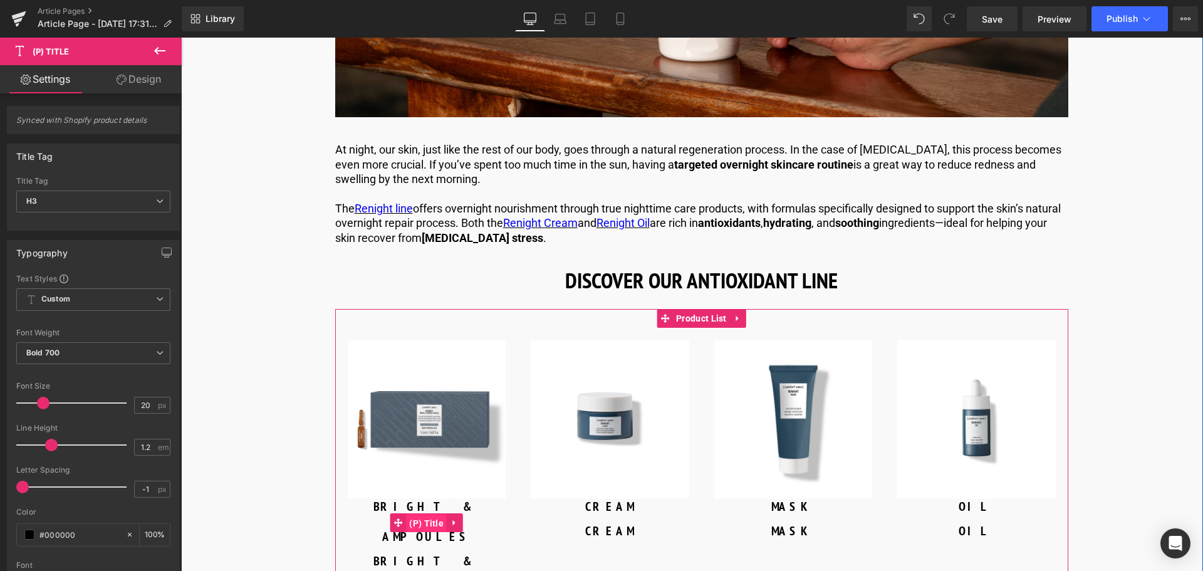
click at [417, 514] on span "(P) Title" at bounding box center [426, 523] width 41 height 19
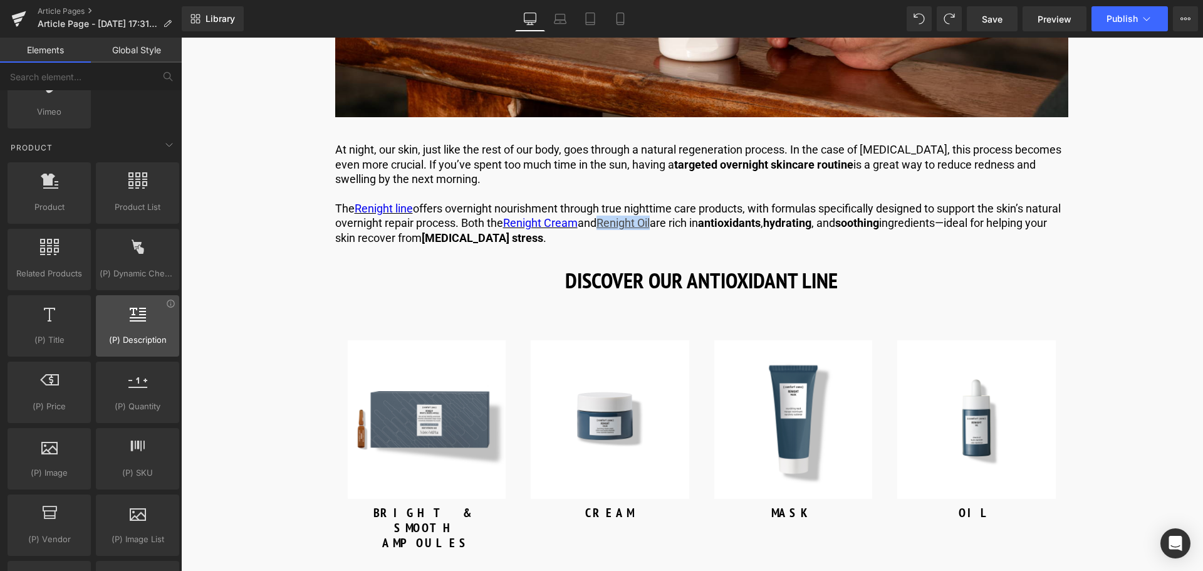
scroll to position [1065, 0]
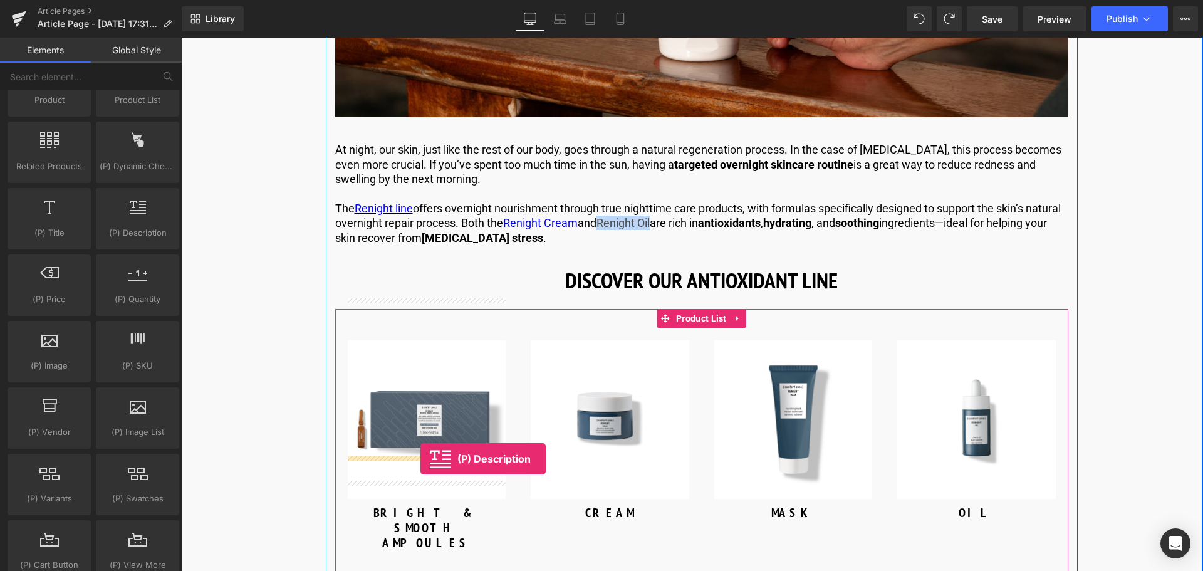
drag, startPoint x: 325, startPoint y: 271, endPoint x: 420, endPoint y: 458, distance: 210.6
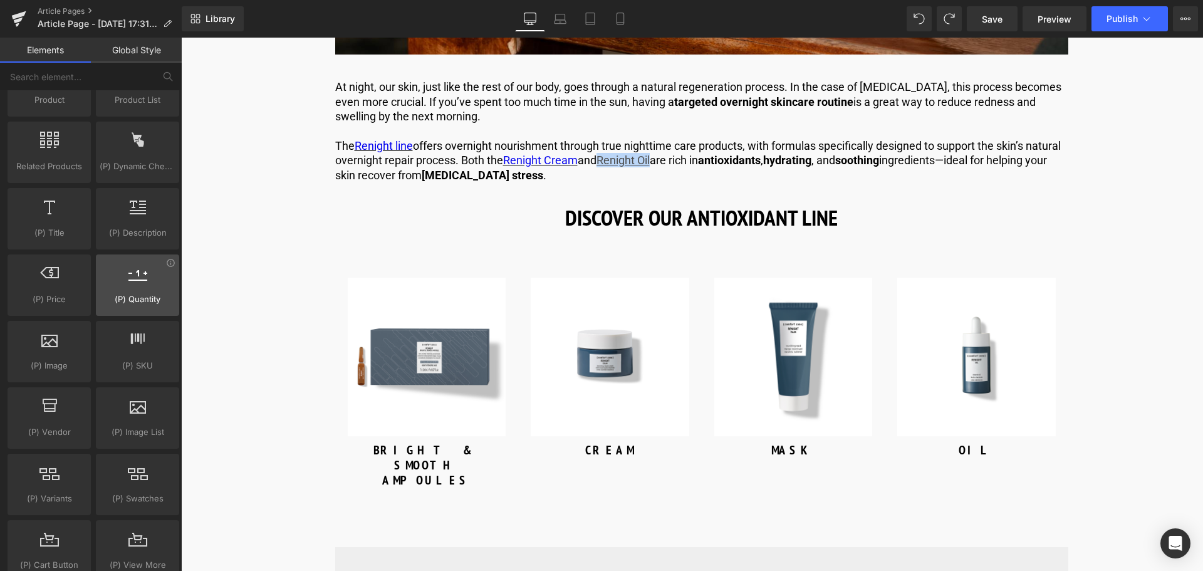
scroll to position [1253, 0]
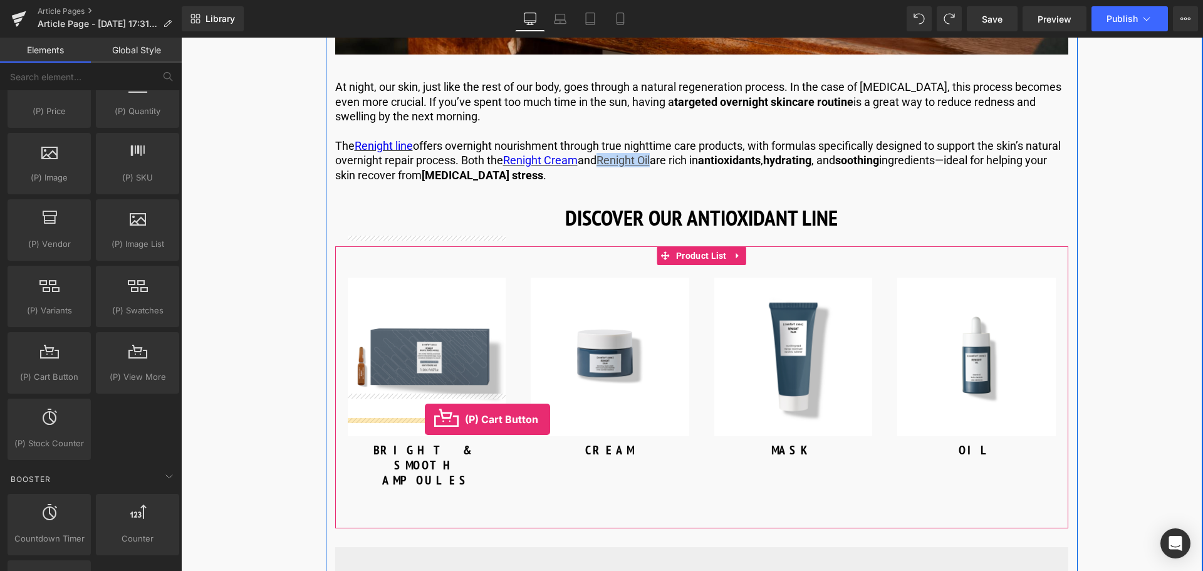
drag, startPoint x: 236, startPoint y: 405, endPoint x: 425, endPoint y: 420, distance: 189.8
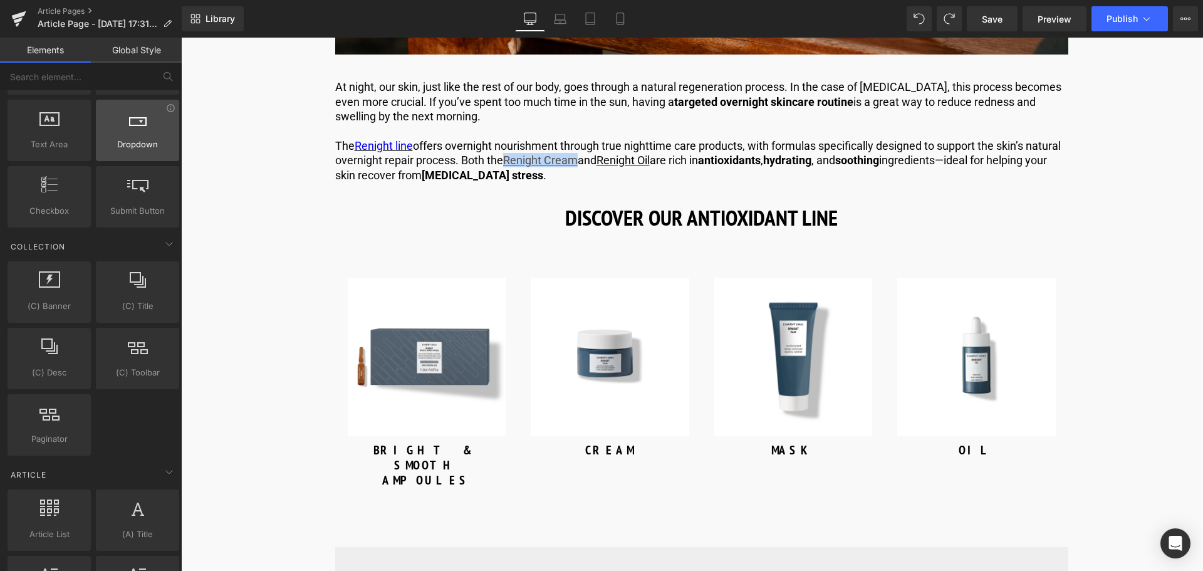
scroll to position [2004, 0]
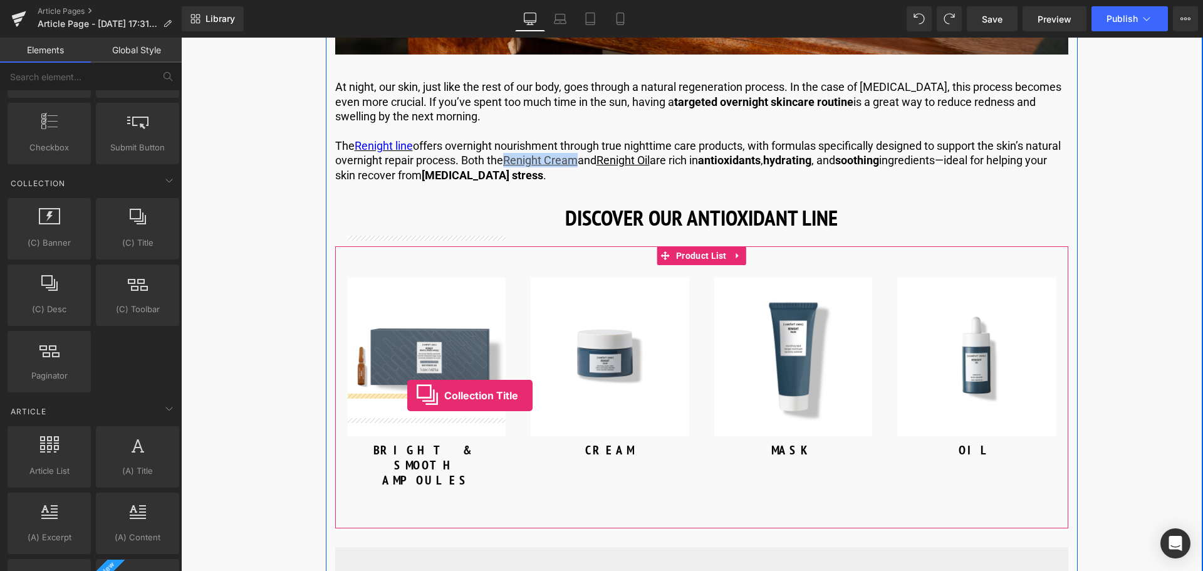
drag, startPoint x: 326, startPoint y: 273, endPoint x: 407, endPoint y: 395, distance: 146.8
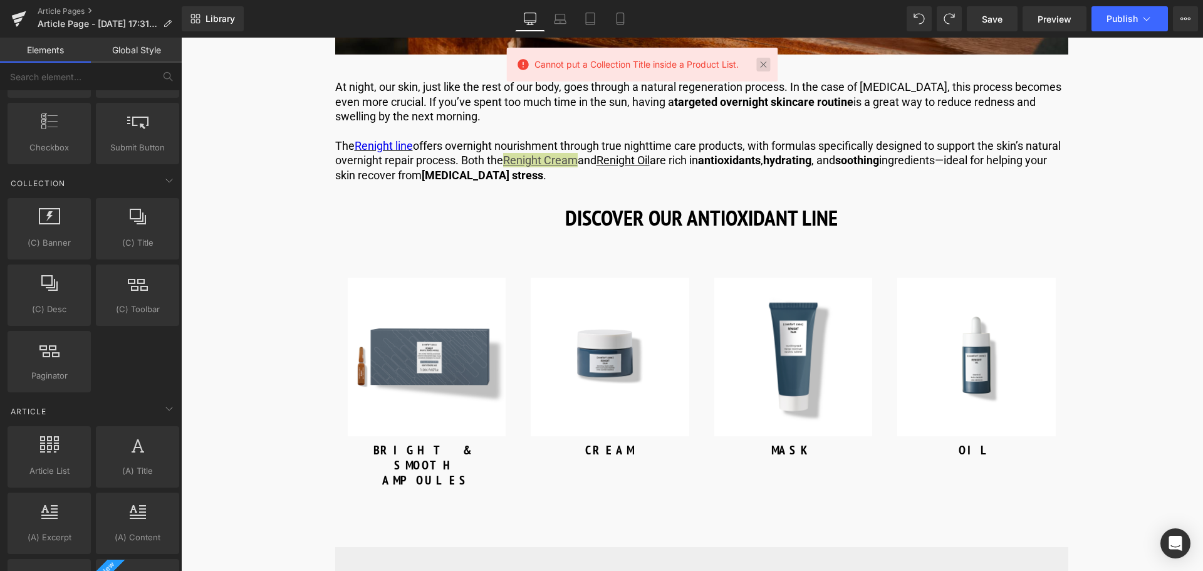
click at [766, 66] on link at bounding box center [763, 65] width 14 height 14
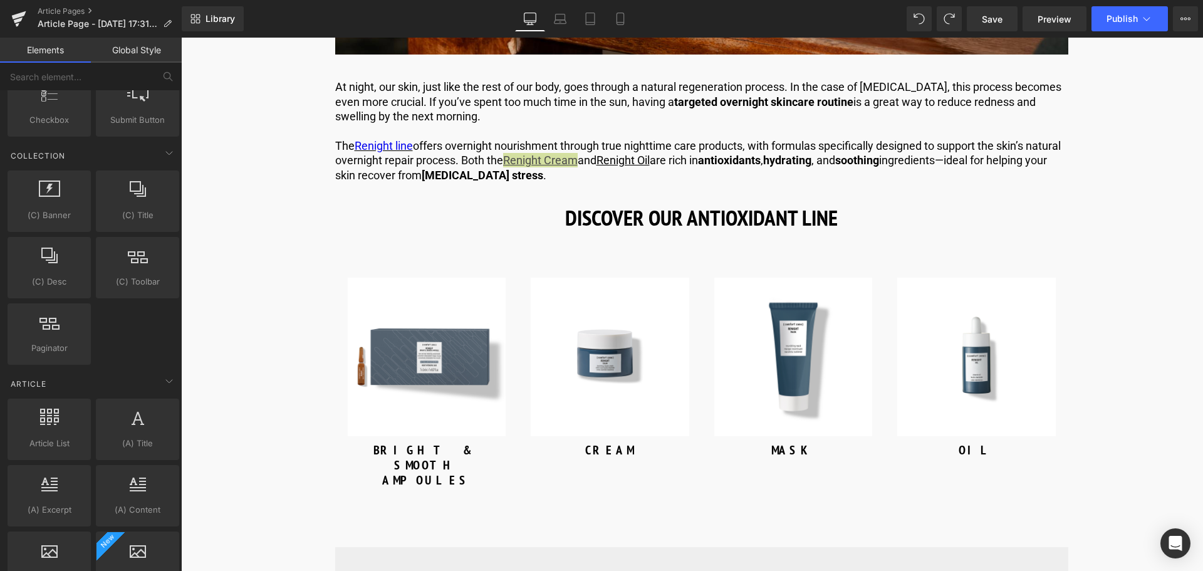
scroll to position [1907, 0]
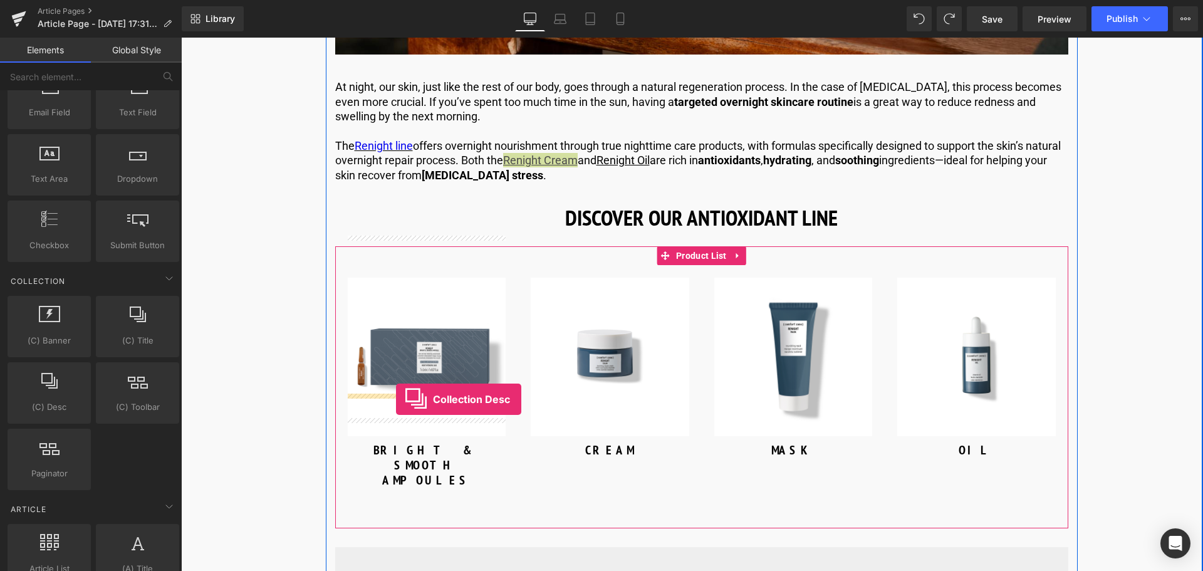
drag, startPoint x: 236, startPoint y: 425, endPoint x: 396, endPoint y: 399, distance: 161.8
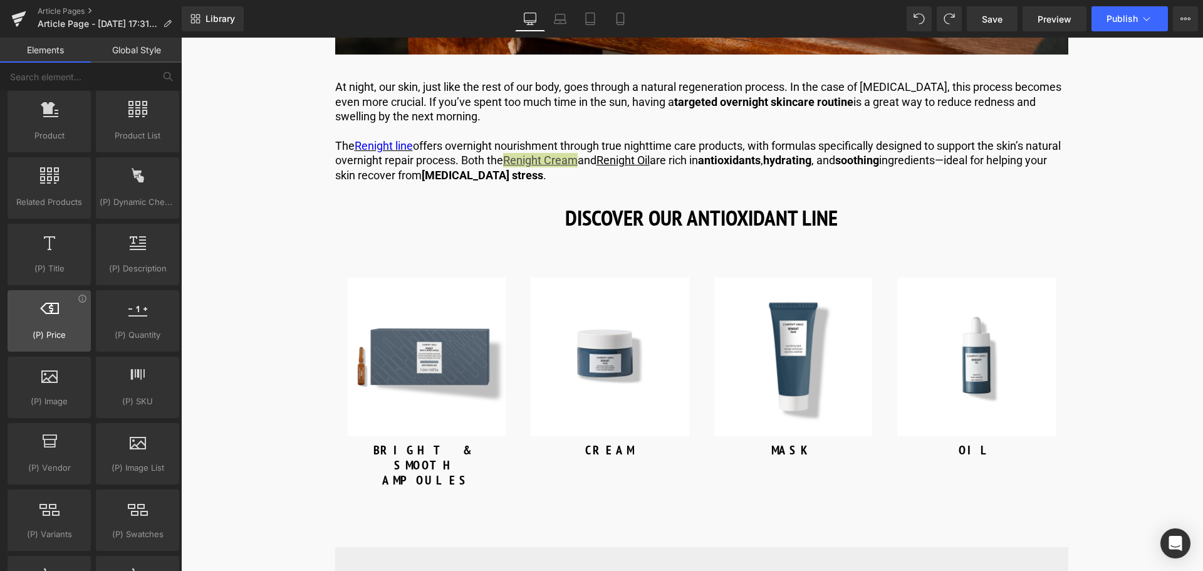
scroll to position [1092, 0]
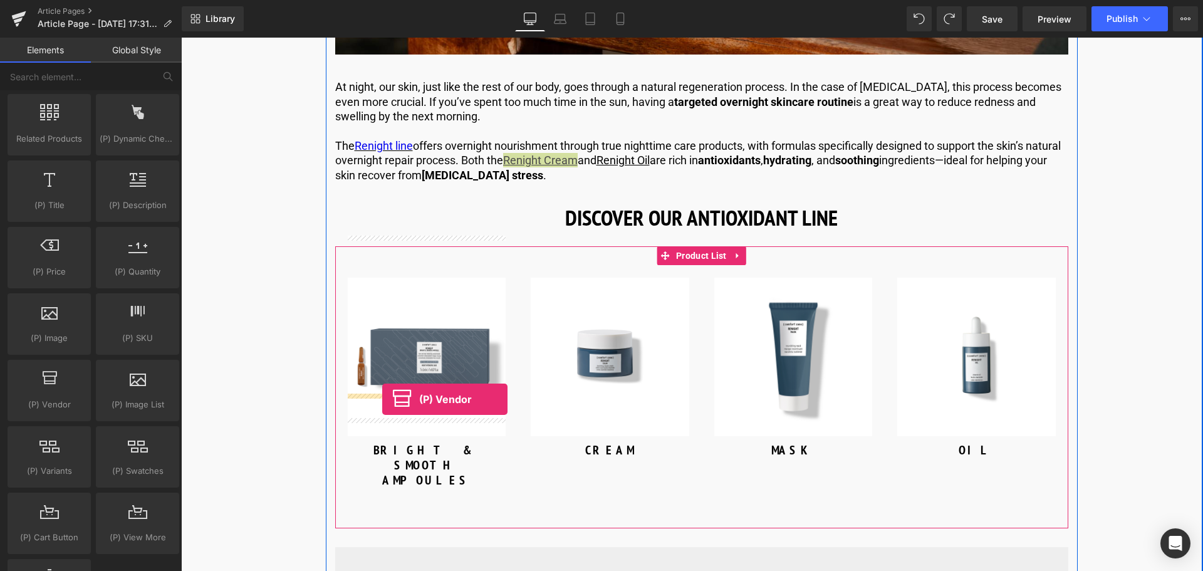
drag, startPoint x: 247, startPoint y: 428, endPoint x: 382, endPoint y: 399, distance: 138.5
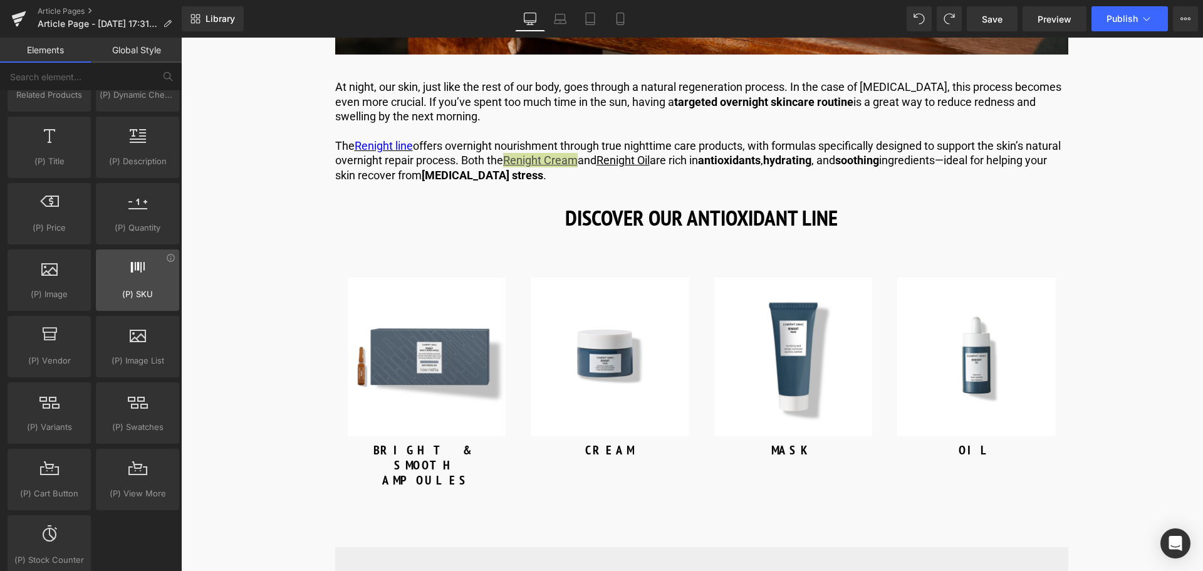
scroll to position [1155, 0]
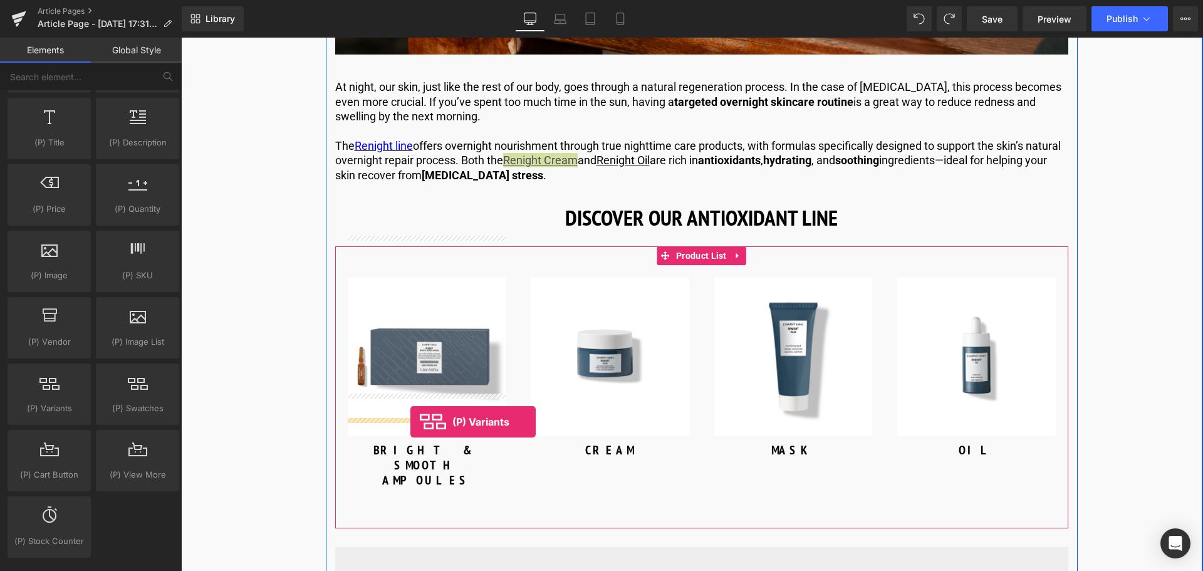
drag, startPoint x: 255, startPoint y: 437, endPoint x: 410, endPoint y: 422, distance: 156.1
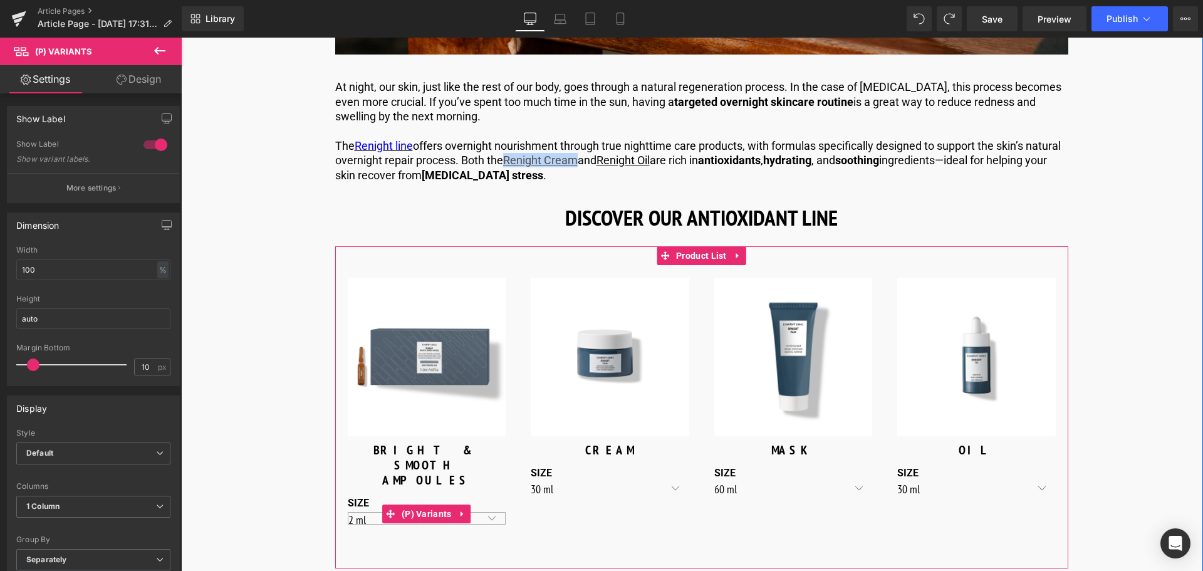
click at [485, 512] on select "2 ml" at bounding box center [427, 518] width 158 height 13
click at [648, 474] on link at bounding box center [646, 483] width 16 height 19
click at [683, 482] on select "30 ml 60 ml" at bounding box center [610, 488] width 158 height 13
click at [820, 467] on div "Size 60 ml" at bounding box center [793, 484] width 158 height 34
click at [859, 482] on select "60 ml" at bounding box center [793, 488] width 158 height 13
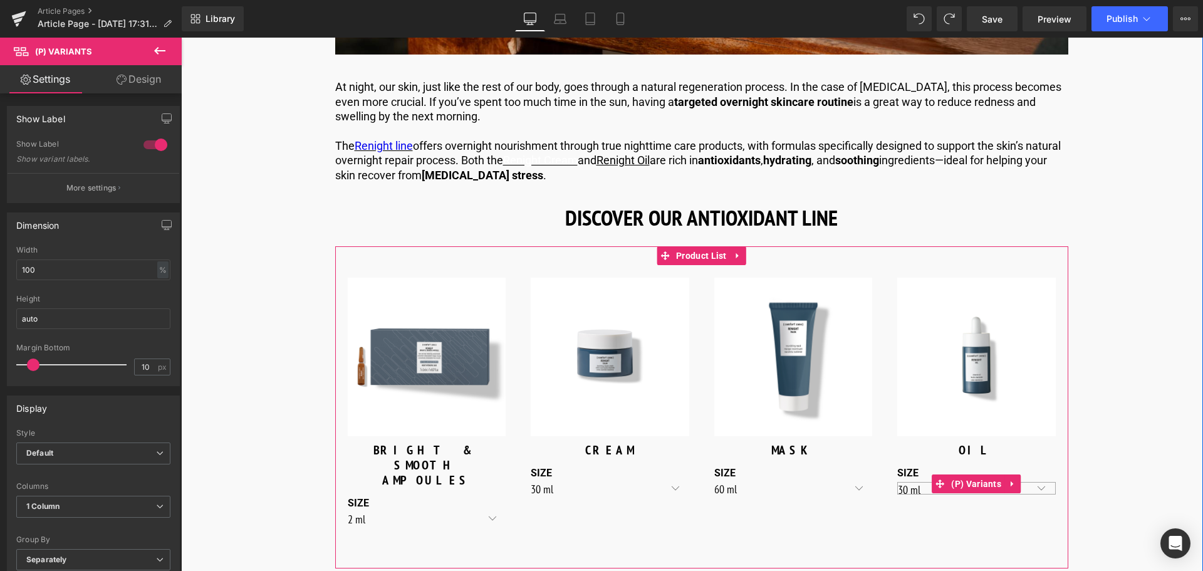
click at [1036, 482] on select "30 ml" at bounding box center [976, 488] width 158 height 13
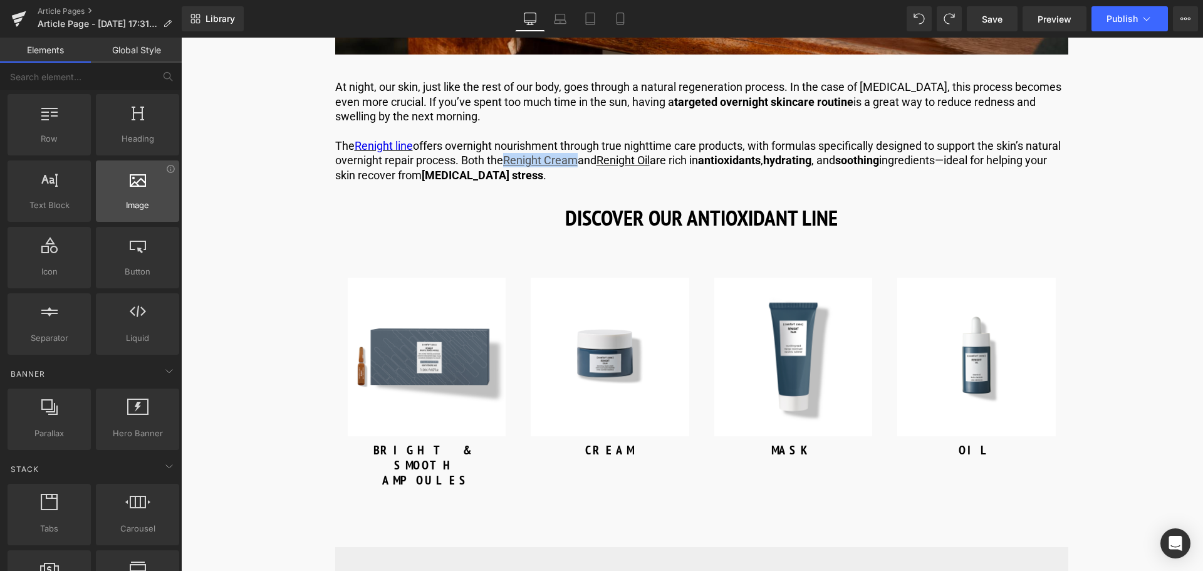
scroll to position [0, 0]
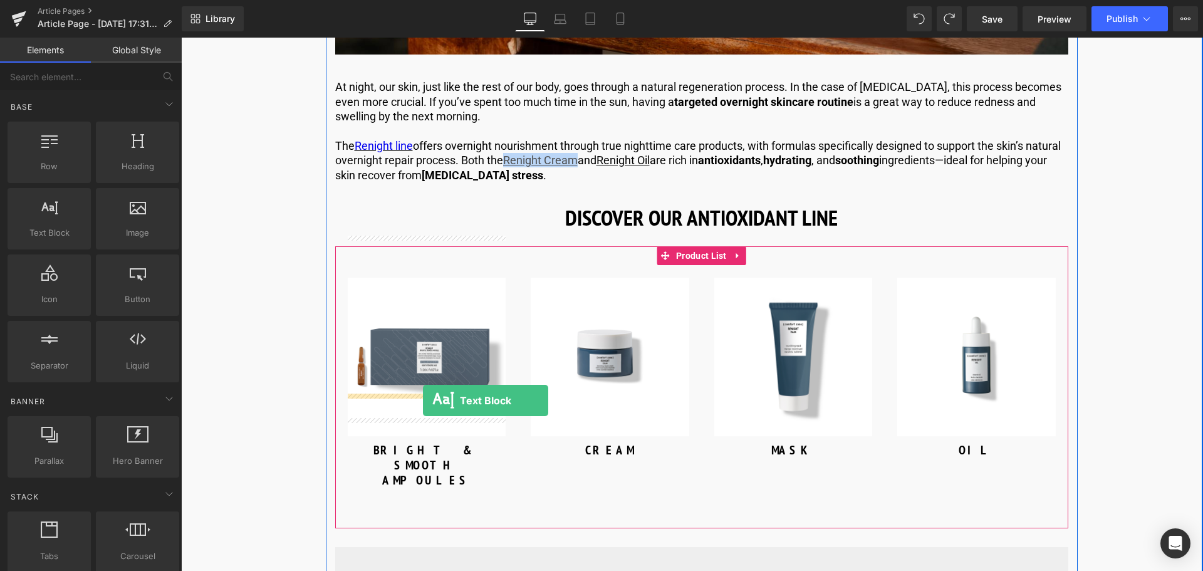
drag, startPoint x: 249, startPoint y: 262, endPoint x: 423, endPoint y: 400, distance: 222.0
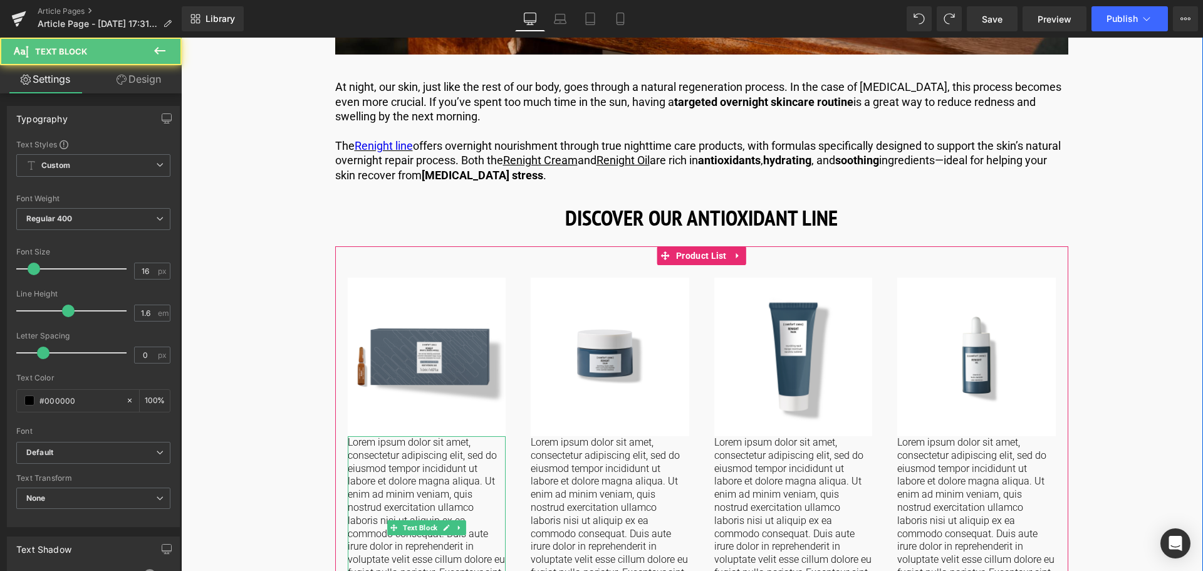
click at [428, 436] on p "Lorem ipsum dolor sit amet, consectetur adipiscing elit, sed do eiusmod tempor …" at bounding box center [427, 527] width 158 height 182
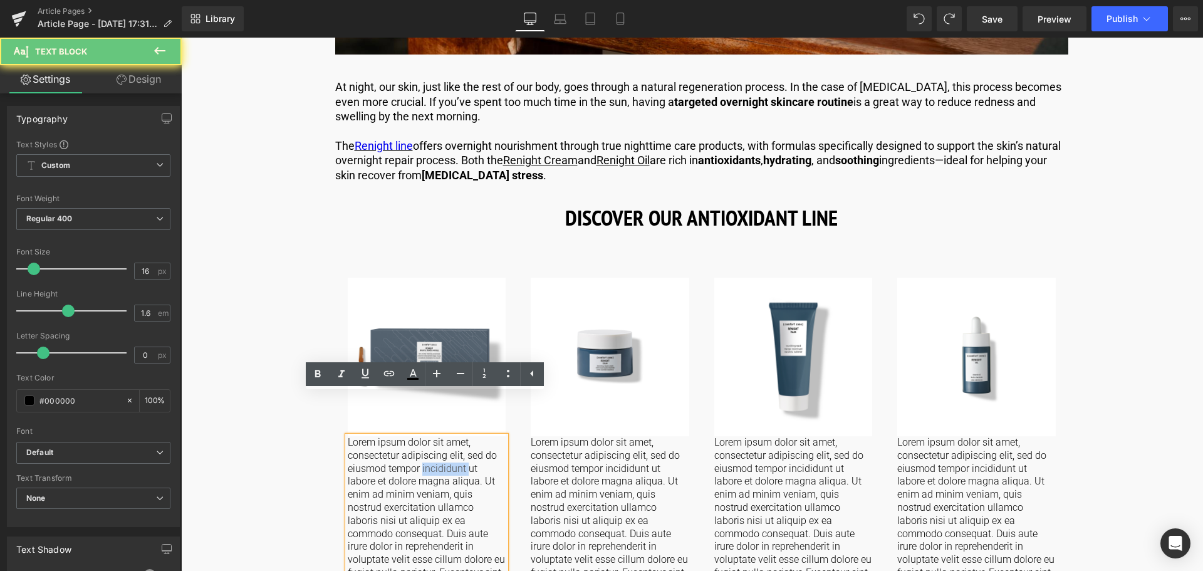
click at [428, 436] on p "Lorem ipsum dolor sit amet, consectetur adipiscing elit, sed do eiusmod tempor …" at bounding box center [427, 527] width 158 height 182
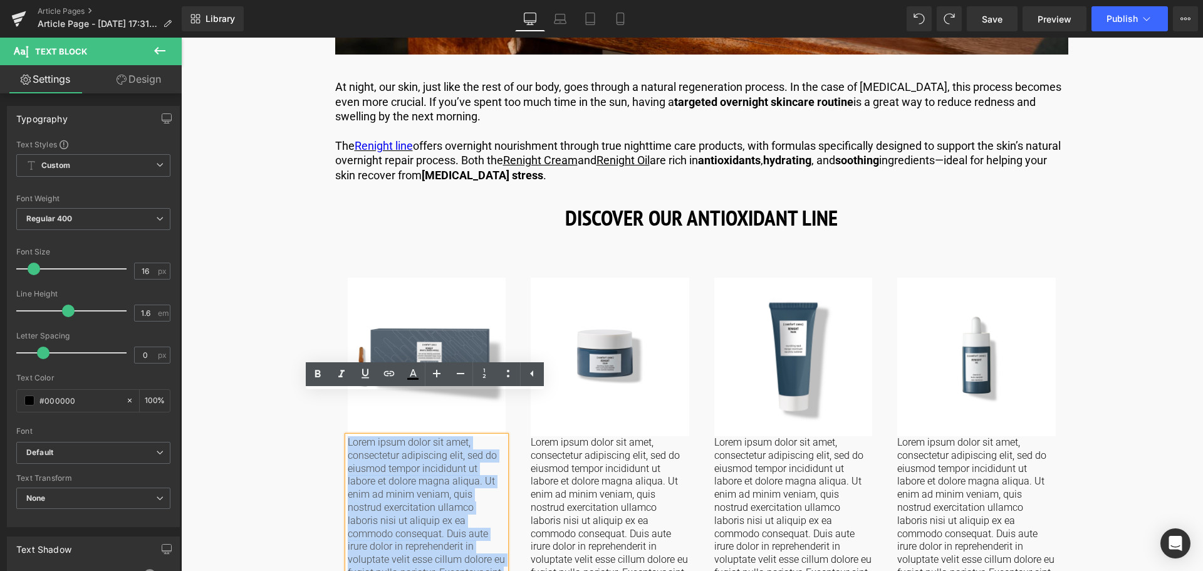
click at [428, 436] on p "Lorem ipsum dolor sit amet, consectetur adipiscing elit, sed do eiusmod tempor …" at bounding box center [427, 527] width 158 height 182
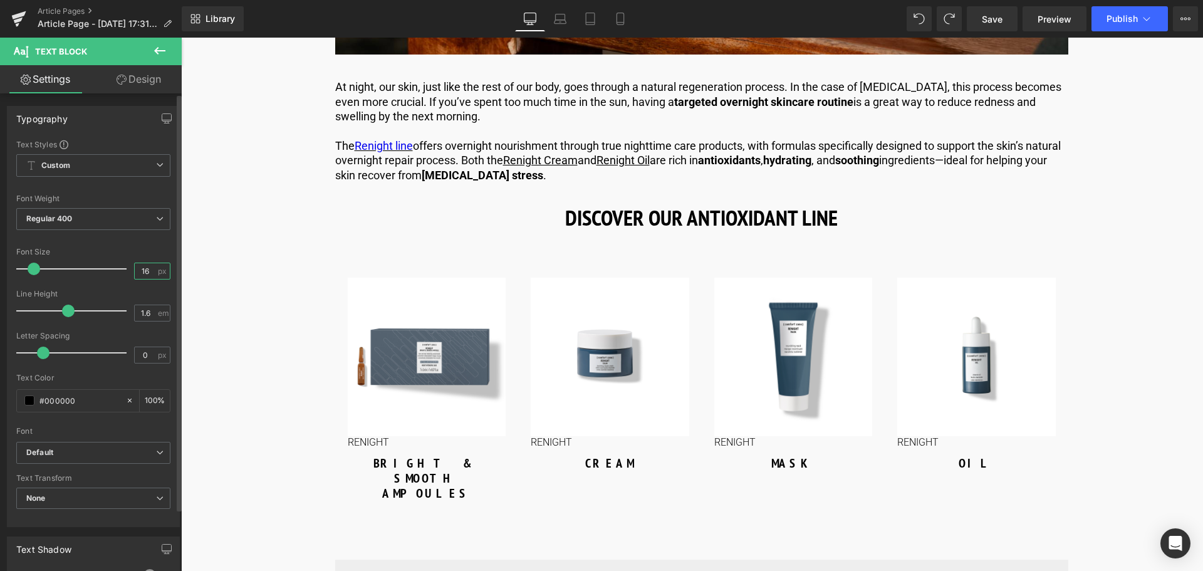
click at [146, 263] on input "16" at bounding box center [146, 271] width 22 height 16
type input "1"
type input "20"
click at [145, 306] on input "1.6" at bounding box center [146, 313] width 22 height 16
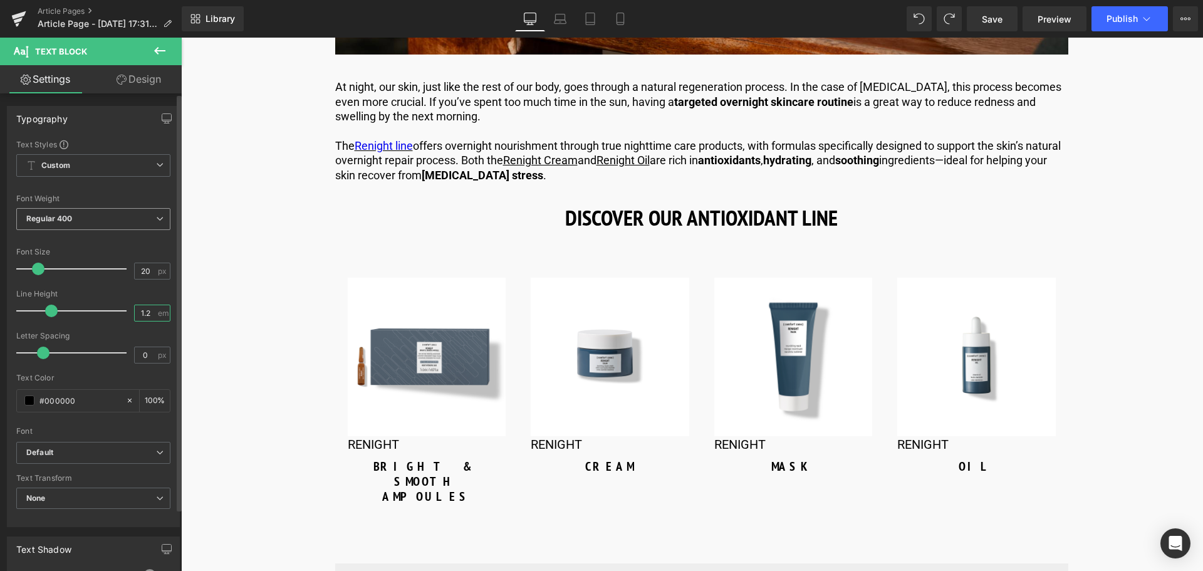
type input "1.2"
click at [139, 215] on span "Regular 400" at bounding box center [93, 219] width 154 height 22
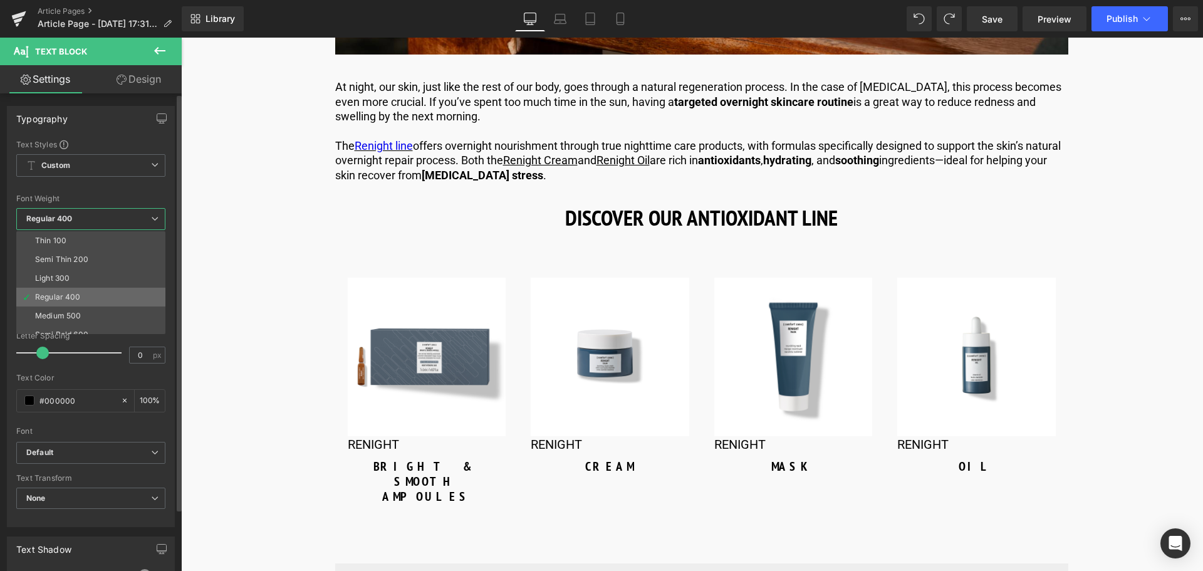
scroll to position [104, 0]
click at [88, 289] on li "Bold 700" at bounding box center [93, 286] width 155 height 19
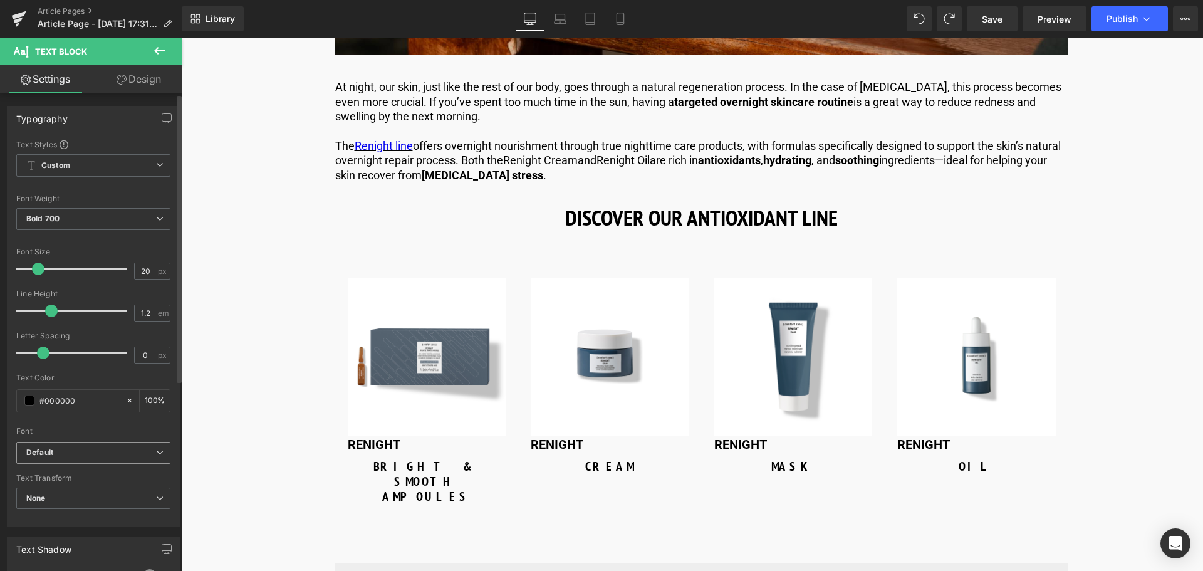
click at [139, 453] on b "Default" at bounding box center [91, 452] width 130 height 11
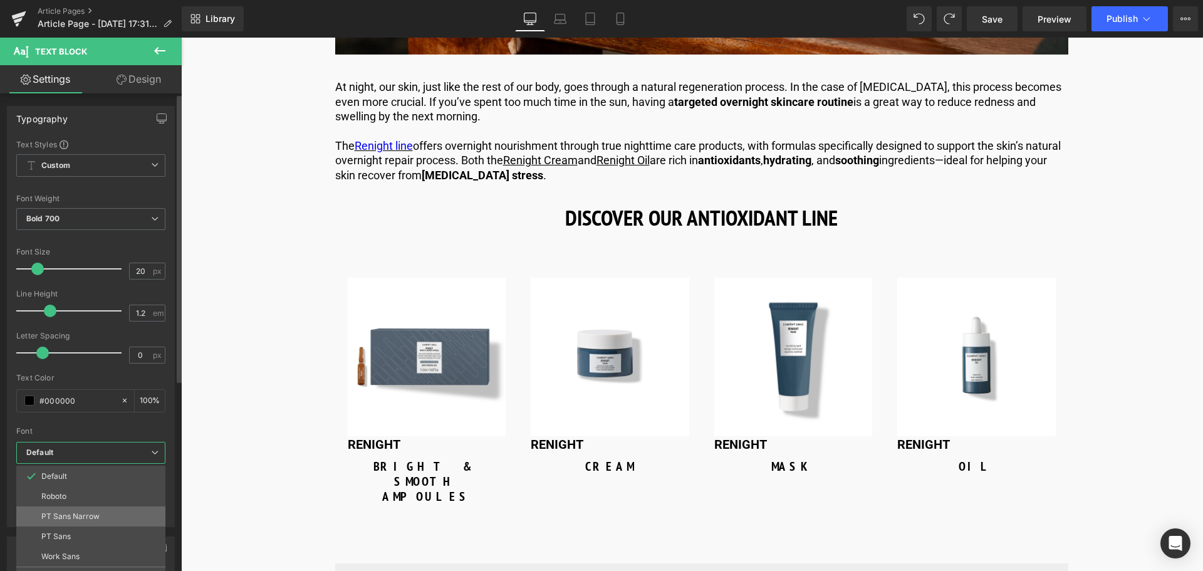
click at [118, 520] on li "PT Sans Narrow" at bounding box center [90, 516] width 149 height 20
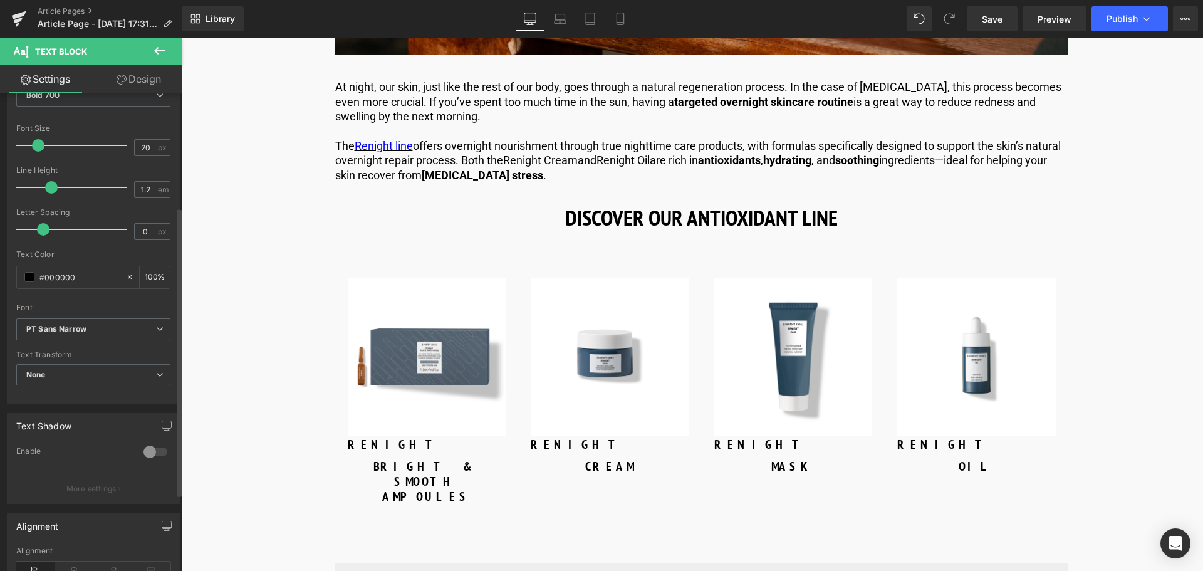
scroll to position [188, 0]
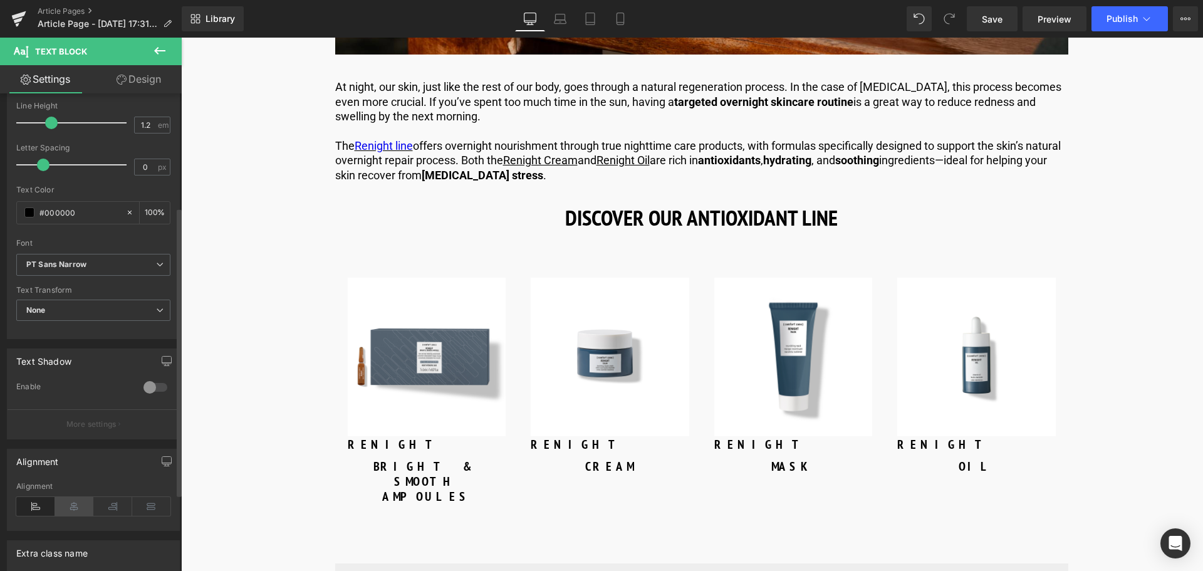
click at [76, 502] on icon at bounding box center [74, 506] width 39 height 19
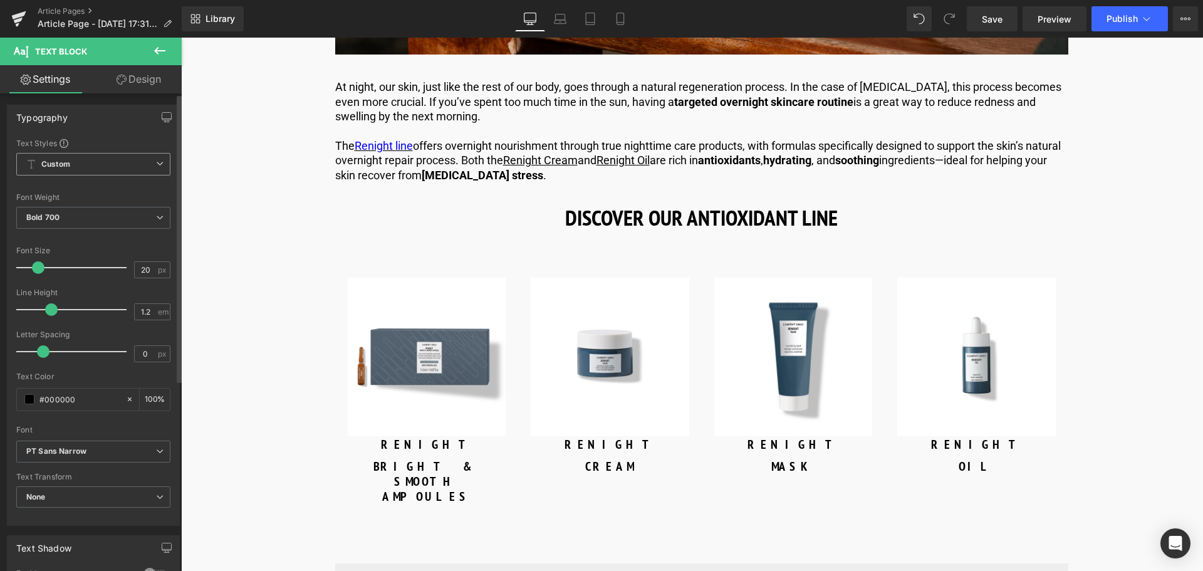
scroll to position [0, 0]
click at [169, 75] on link "Design" at bounding box center [138, 79] width 91 height 28
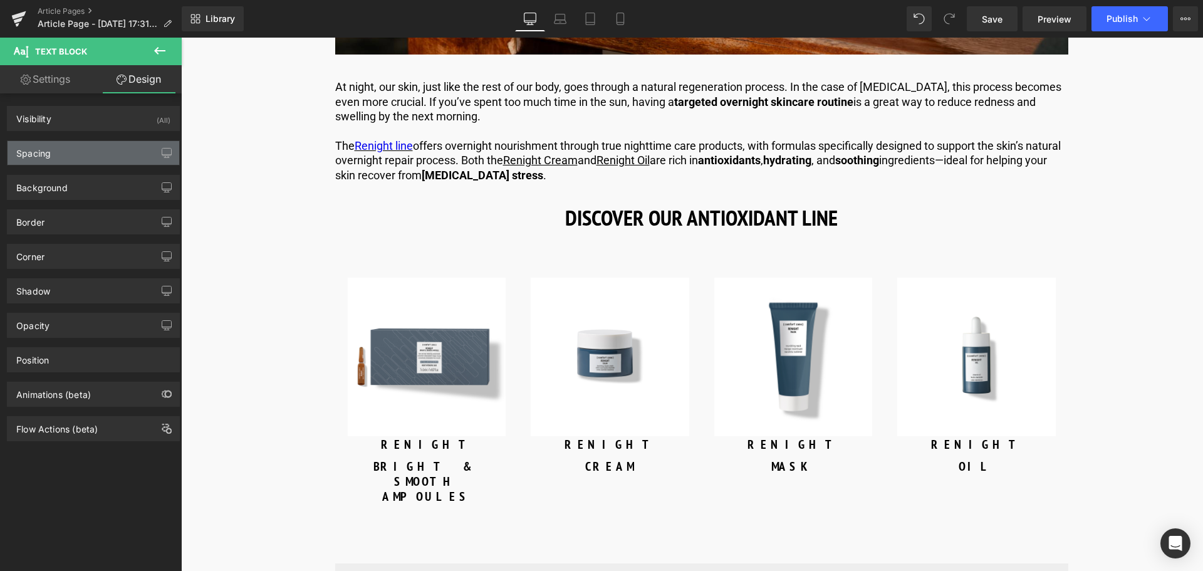
click at [120, 145] on div "Spacing" at bounding box center [94, 153] width 172 height 24
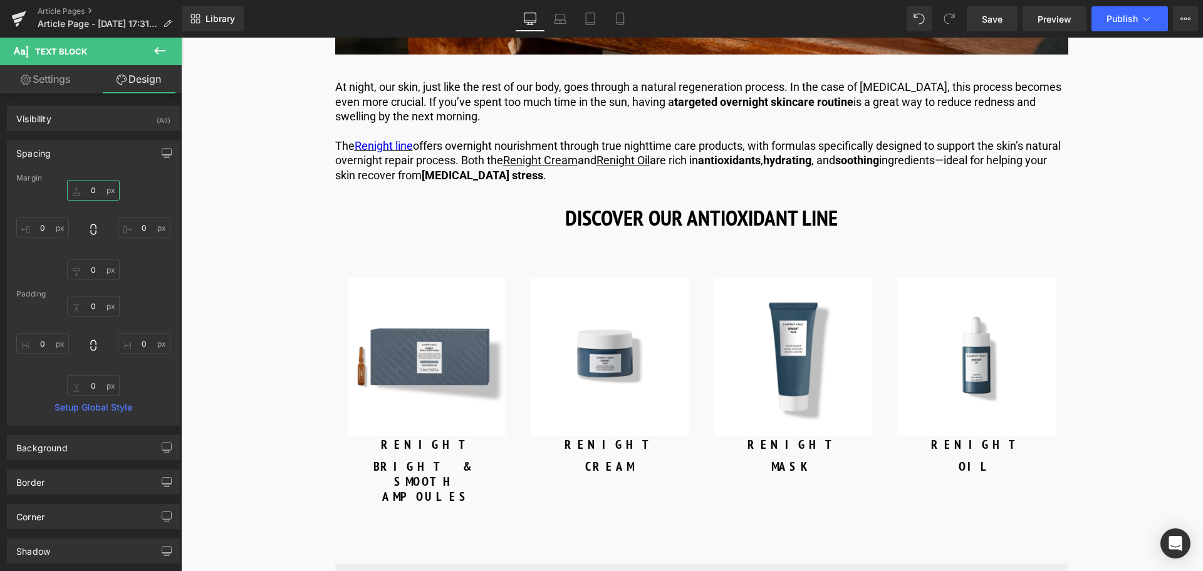
click at [97, 190] on input "0" at bounding box center [93, 190] width 53 height 21
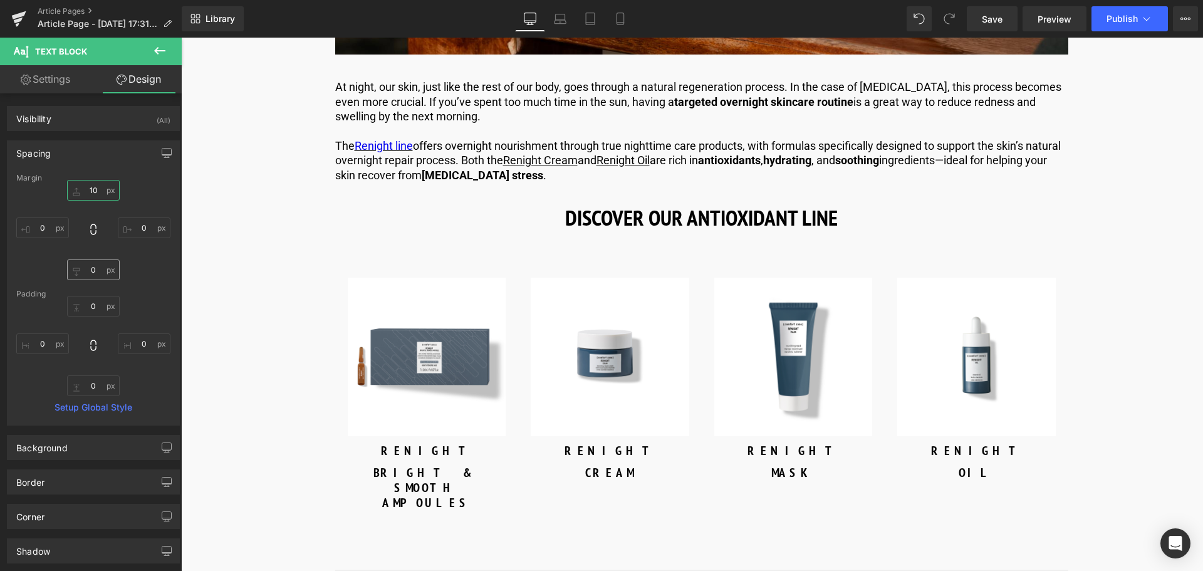
type input "10"
click at [97, 267] on input "0" at bounding box center [93, 269] width 53 height 21
type input "-10"
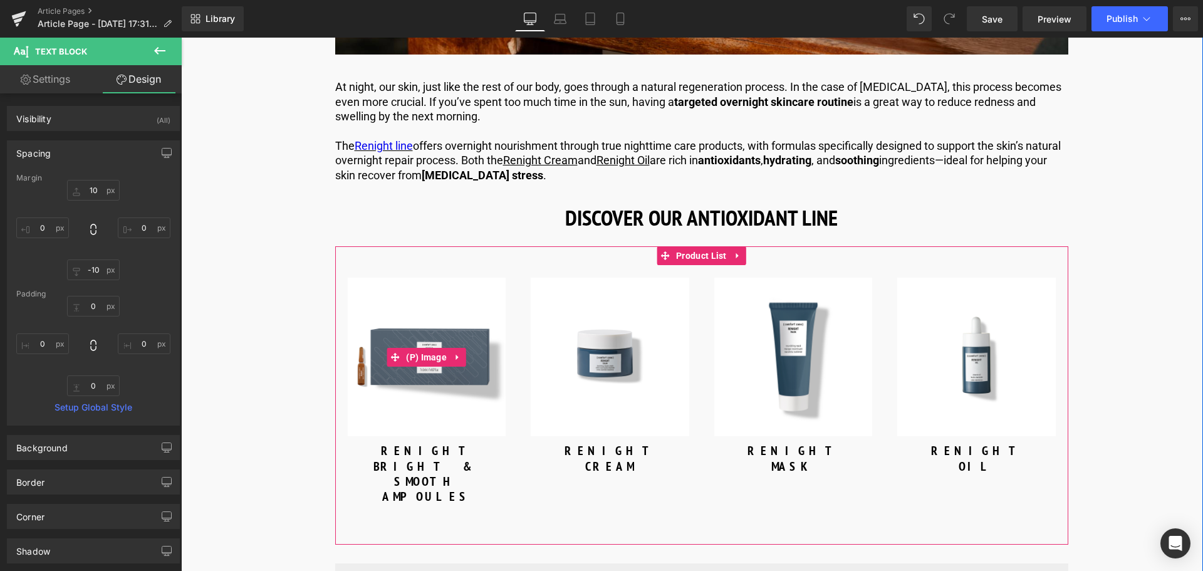
click at [411, 336] on img at bounding box center [427, 356] width 158 height 158
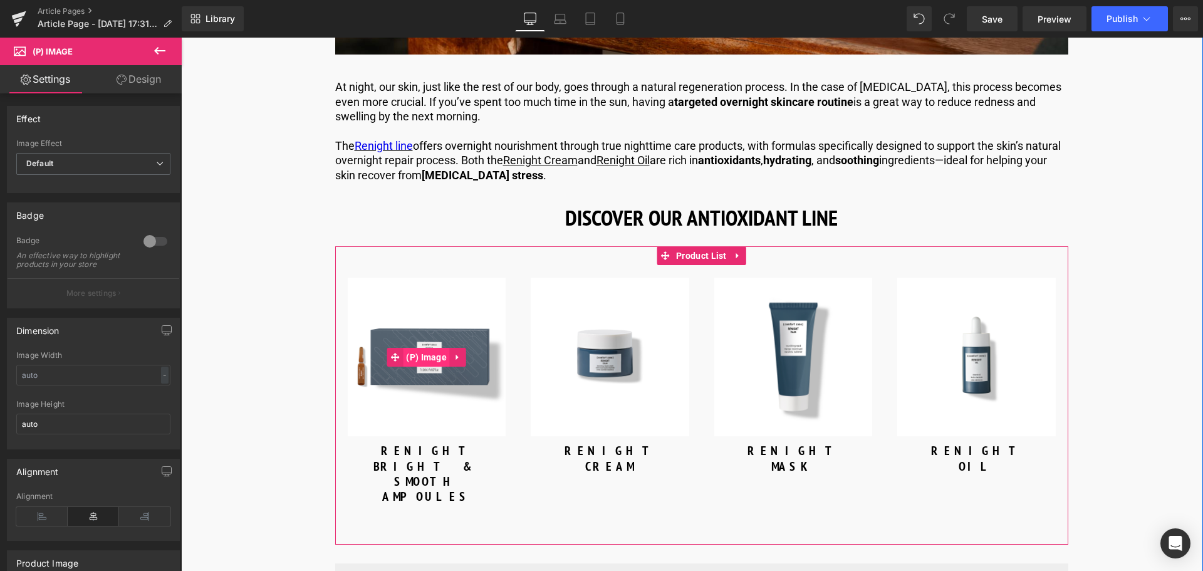
click at [440, 348] on span "(P) Image" at bounding box center [426, 357] width 47 height 19
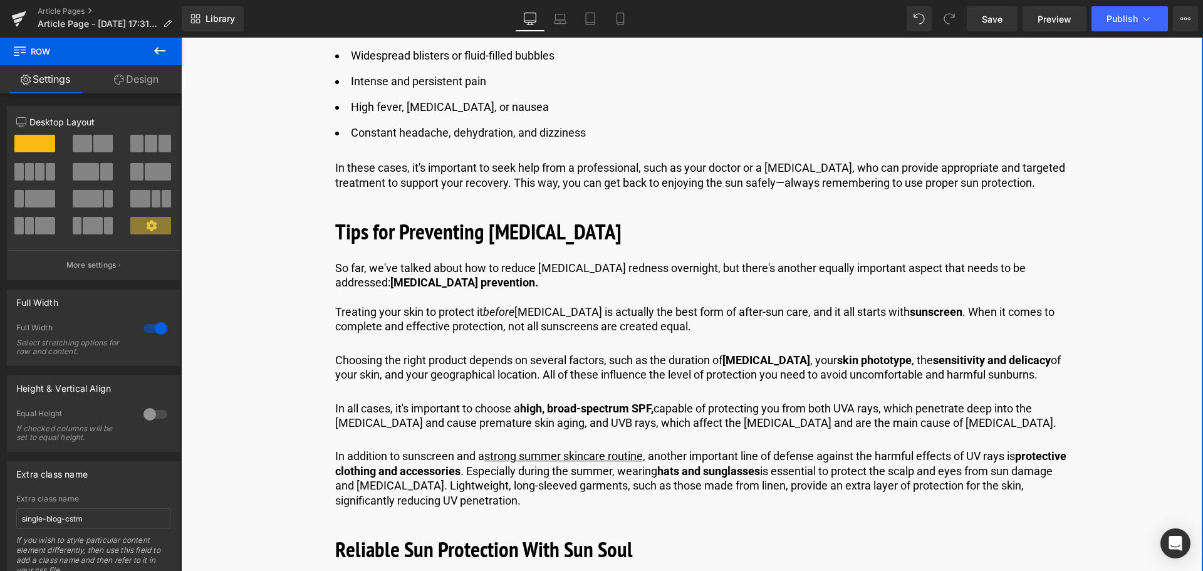
scroll to position [4513, 0]
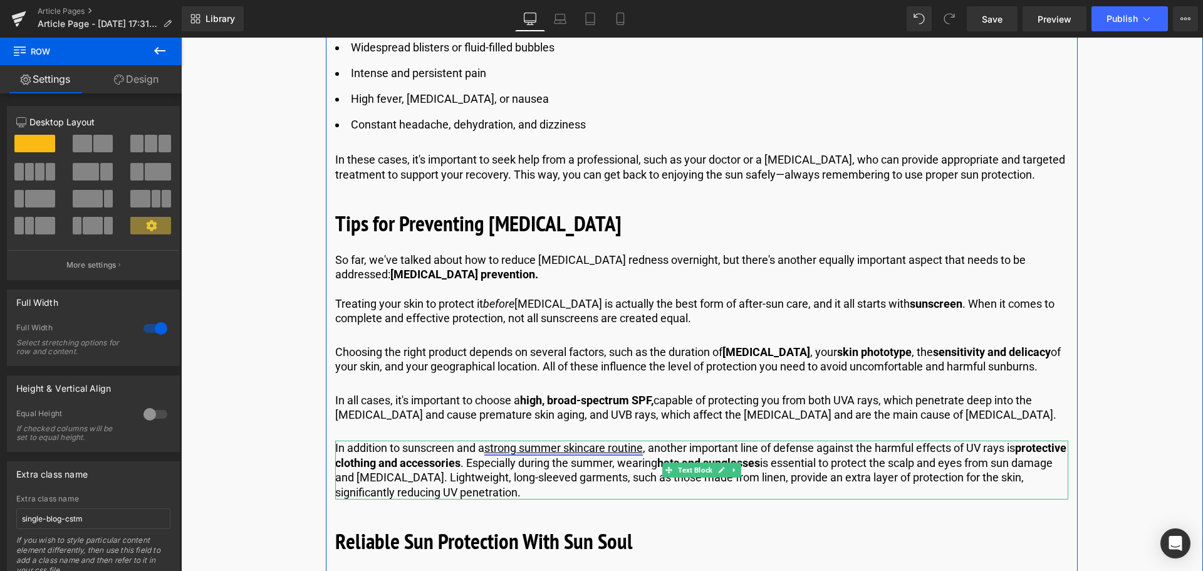
click at [553, 441] on link "strong summer skincare routine" at bounding box center [563, 447] width 158 height 13
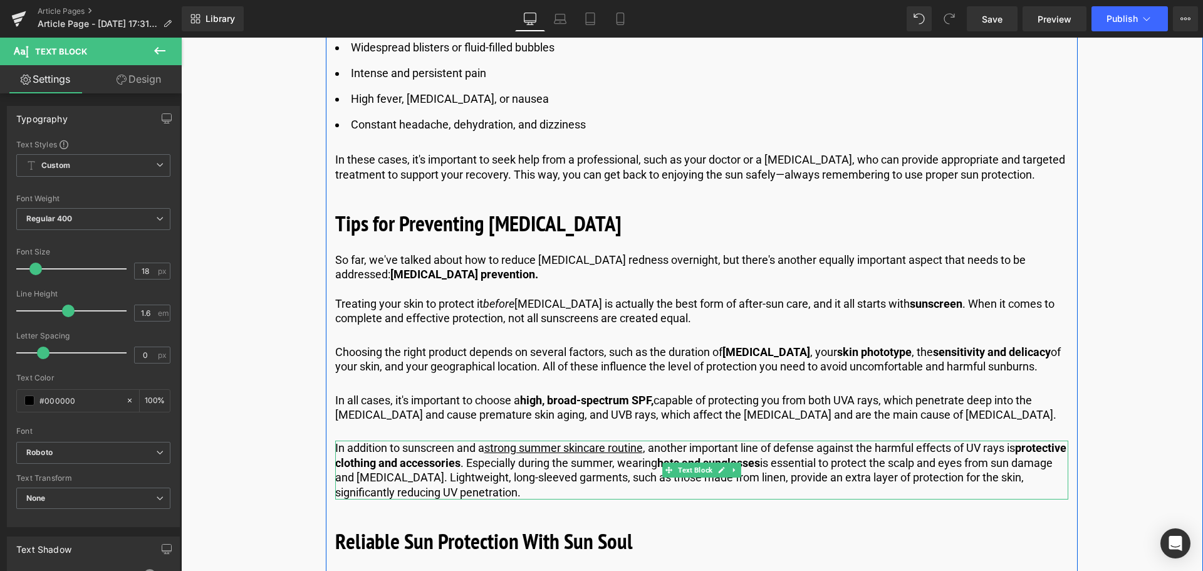
click at [668, 440] on p "In addition to sunscreen and a strong summer skincare routine , another importa…" at bounding box center [701, 469] width 733 height 59
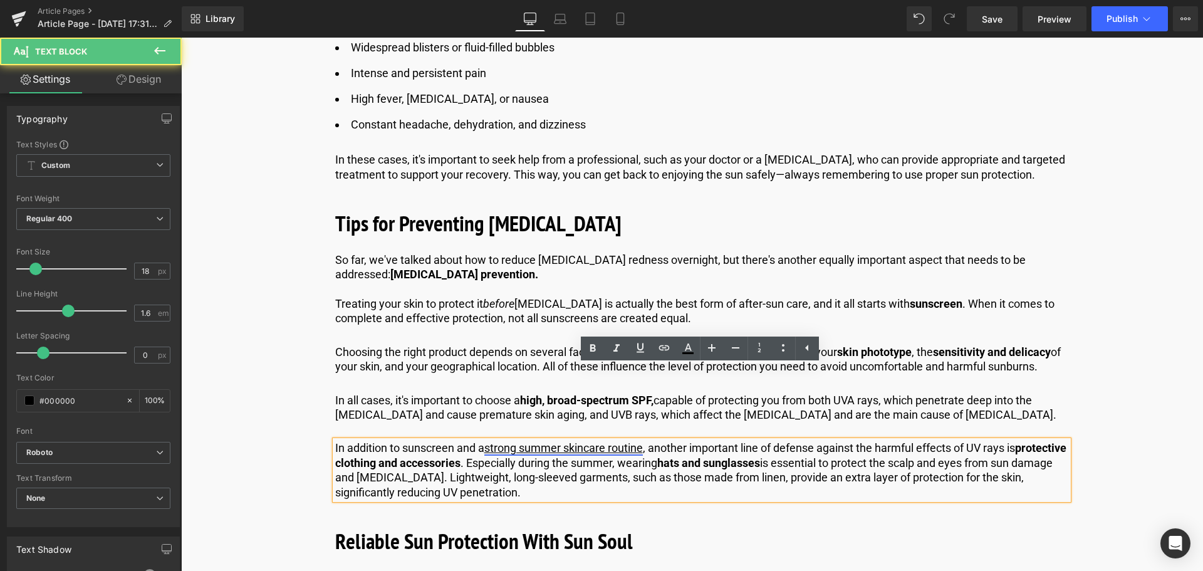
click at [630, 441] on link "strong summer skincare routine" at bounding box center [563, 447] width 158 height 13
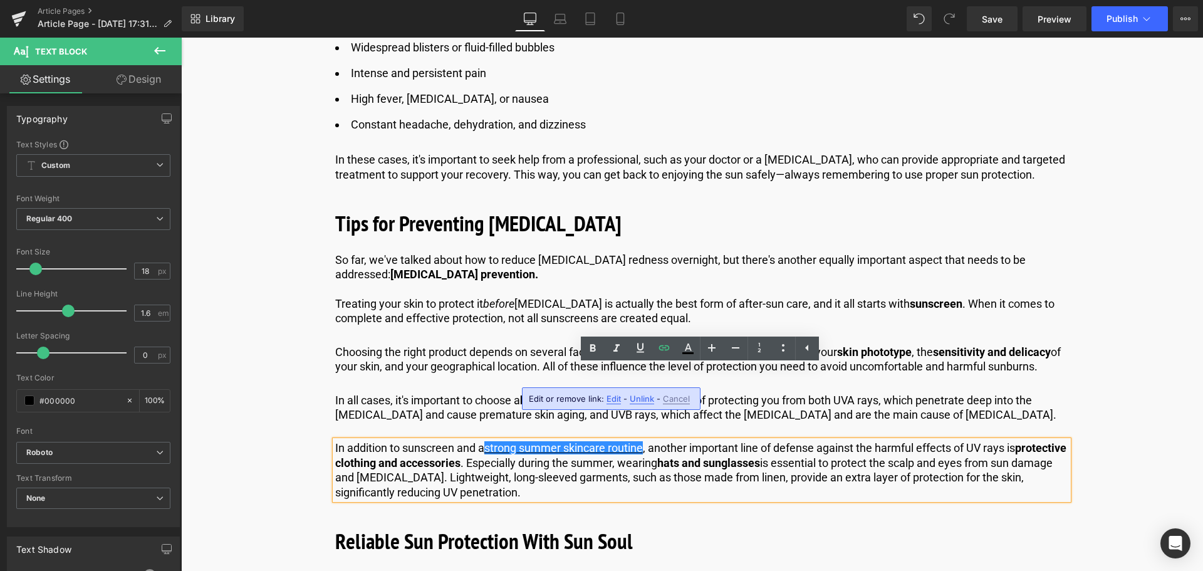
click at [616, 400] on span "Edit" at bounding box center [613, 398] width 14 height 11
click at [589, 407] on input "[URL][DOMAIN_NAME]" at bounding box center [600, 402] width 193 height 31
click at [591, 405] on input "[URL][DOMAIN_NAME]" at bounding box center [600, 402] width 193 height 31
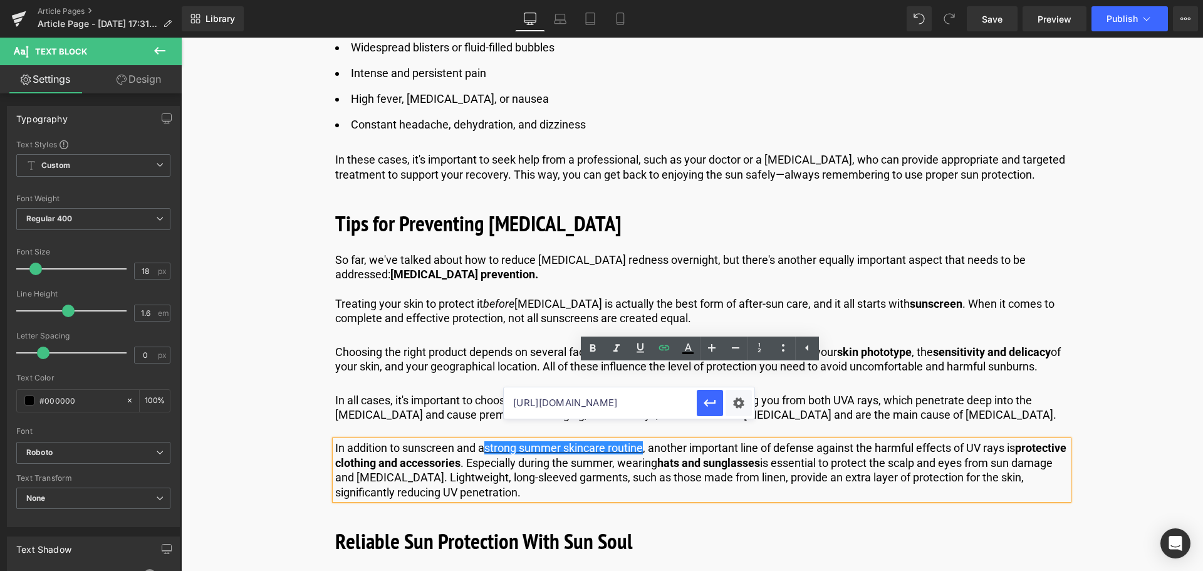
click at [591, 405] on input "[URL][DOMAIN_NAME]" at bounding box center [600, 402] width 193 height 31
paste input "us"
click at [706, 403] on icon "button" at bounding box center [709, 402] width 15 height 15
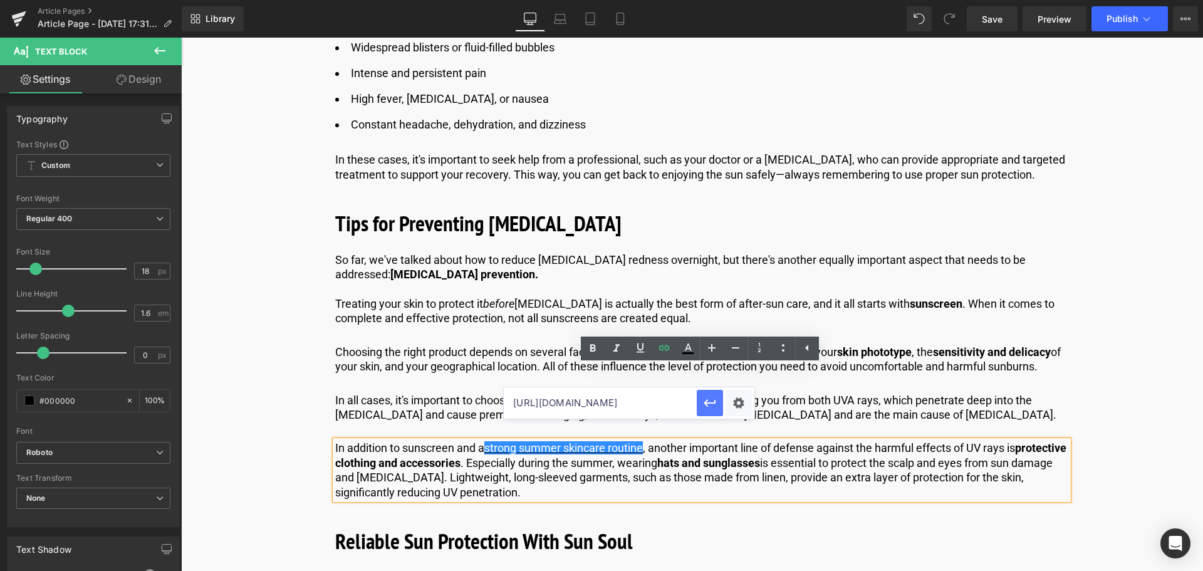
scroll to position [0, 0]
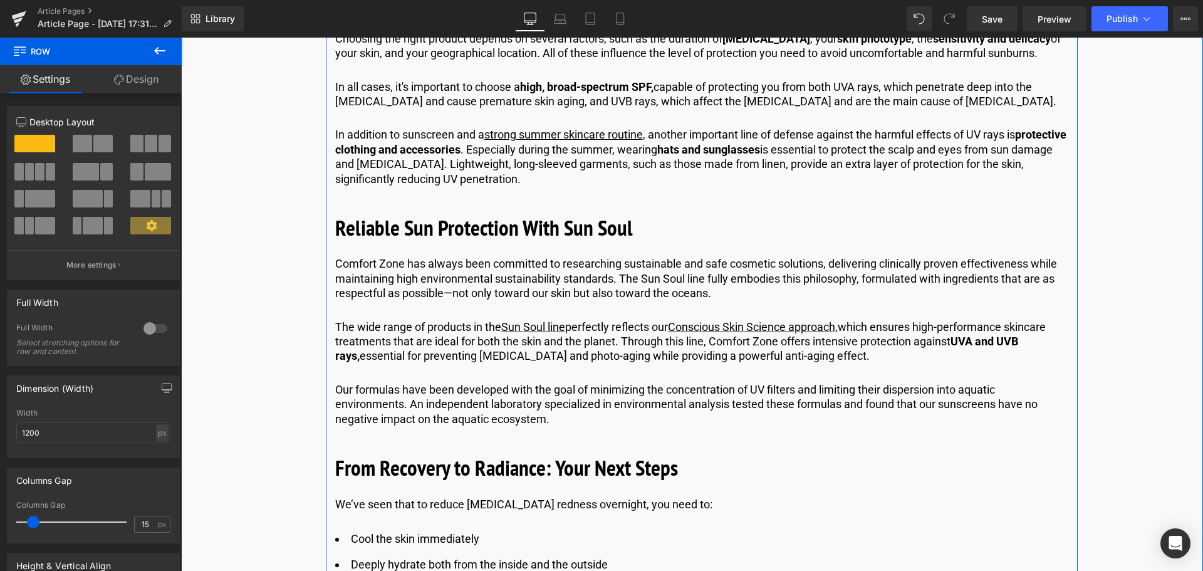
scroll to position [4763, 0]
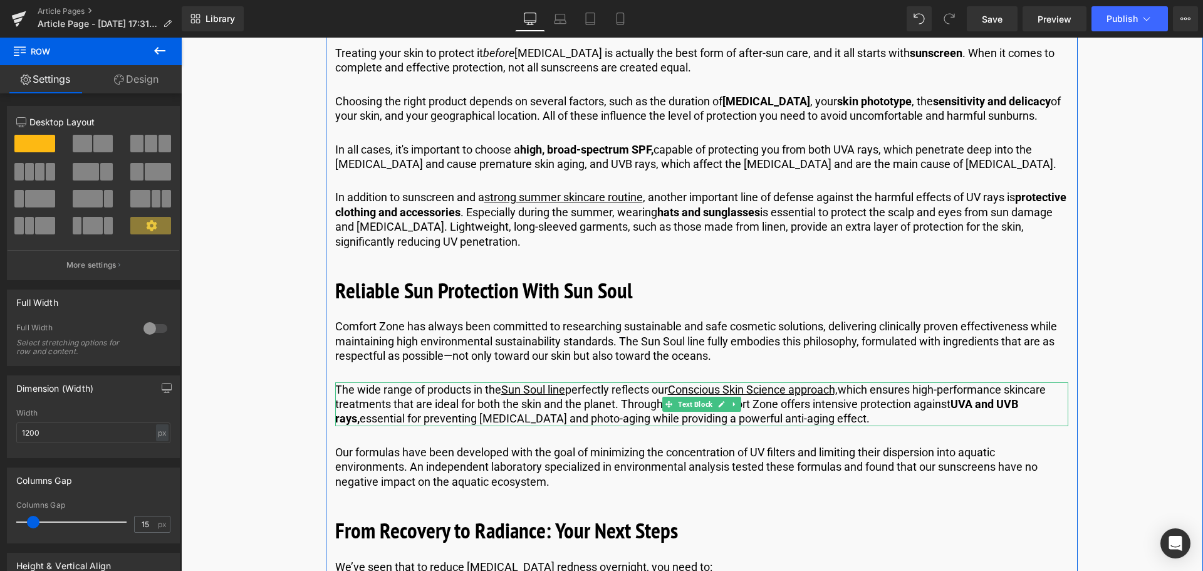
click at [456, 382] on p "The wide range of products in the Sun Soul line perfectly reflects our Consciou…" at bounding box center [701, 404] width 733 height 44
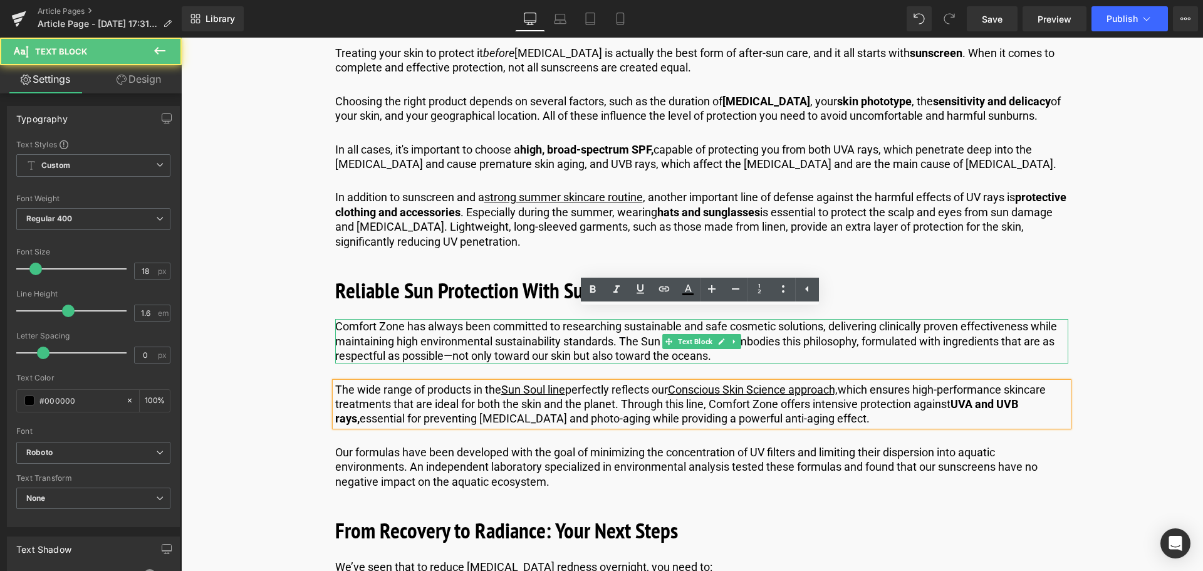
click at [451, 319] on p "Comfort Zone has always been committed to researching sustainable and safe cosm…" at bounding box center [701, 341] width 733 height 44
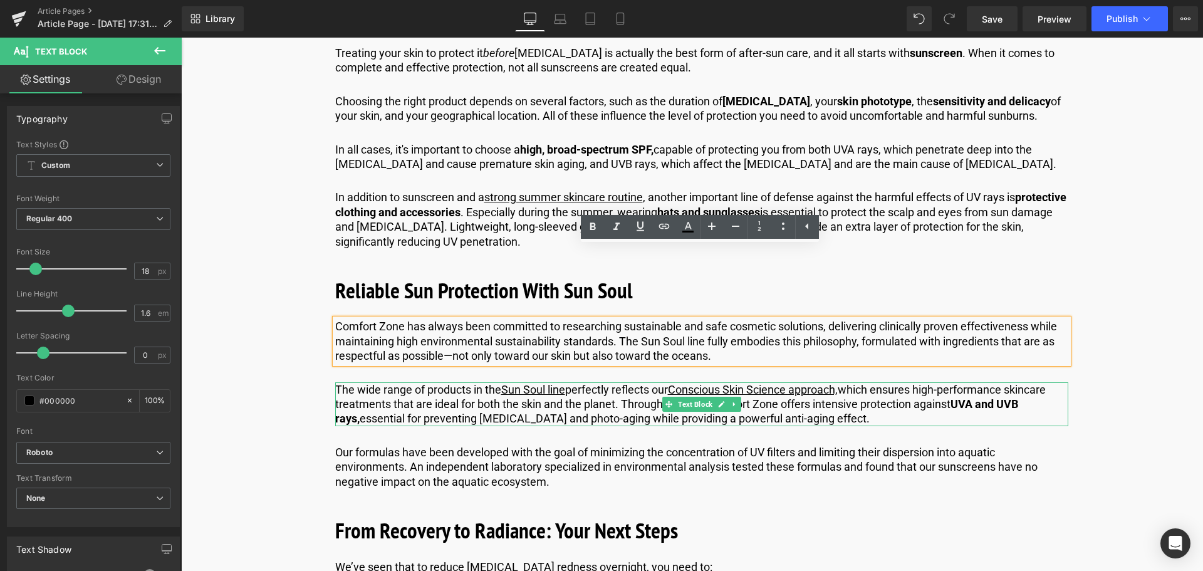
click at [477, 382] on p "The wide range of products in the Sun Soul line perfectly reflects our Consciou…" at bounding box center [701, 404] width 733 height 44
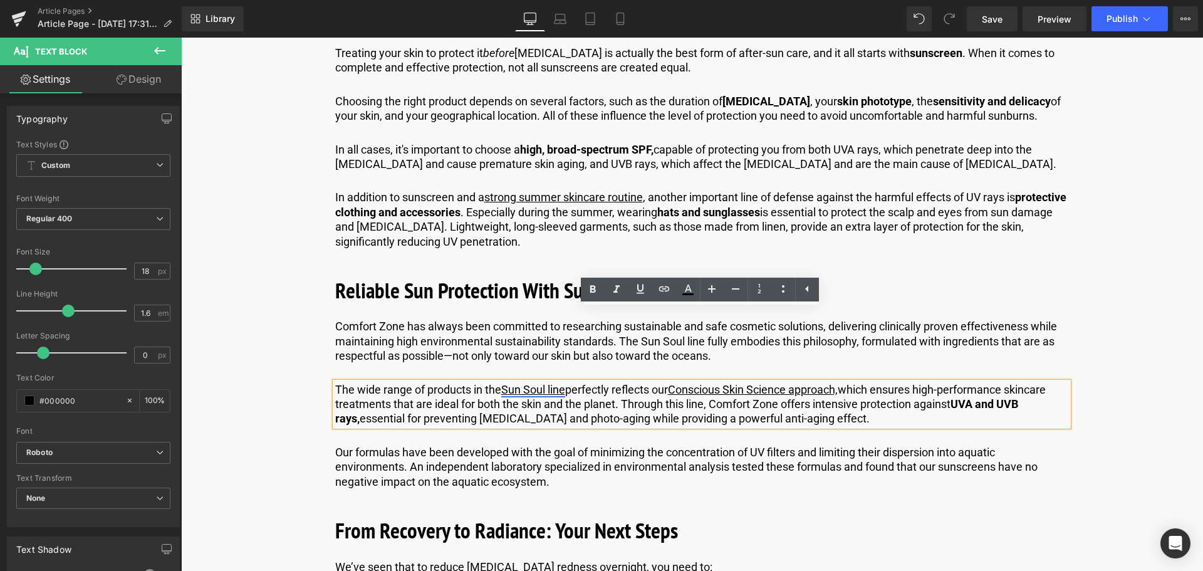
click at [525, 383] on link "Sun Soul line" at bounding box center [533, 389] width 64 height 13
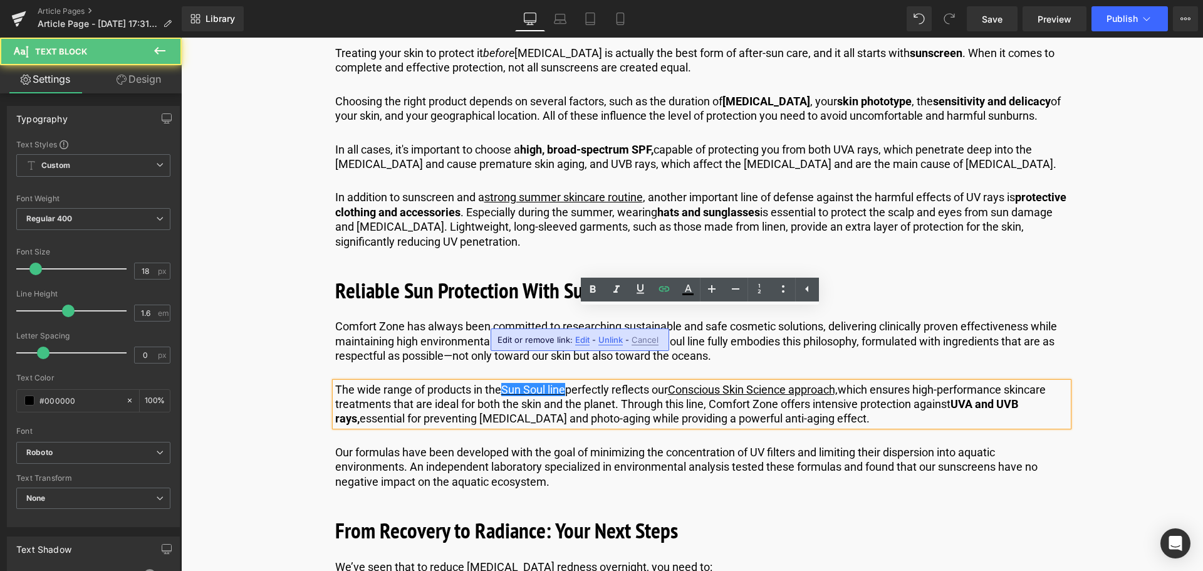
click at [586, 339] on span "Edit" at bounding box center [582, 339] width 14 height 11
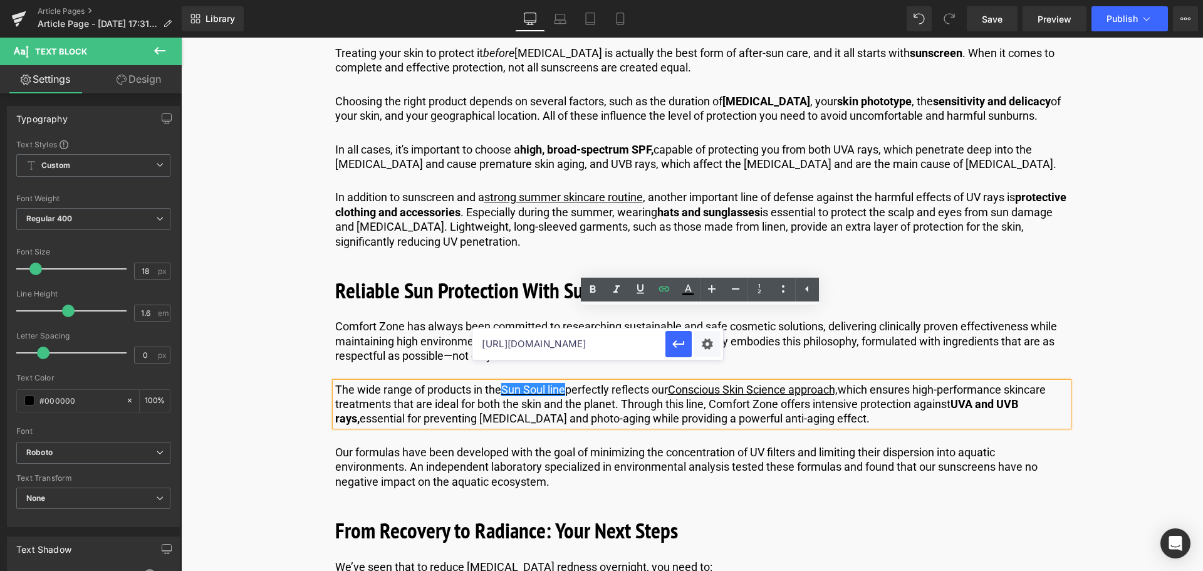
click at [628, 341] on input "[URL][DOMAIN_NAME]" at bounding box center [568, 343] width 193 height 31
click at [627, 341] on input "[URL][DOMAIN_NAME]" at bounding box center [568, 343] width 193 height 31
paste input "[DOMAIN_NAME][URL]"
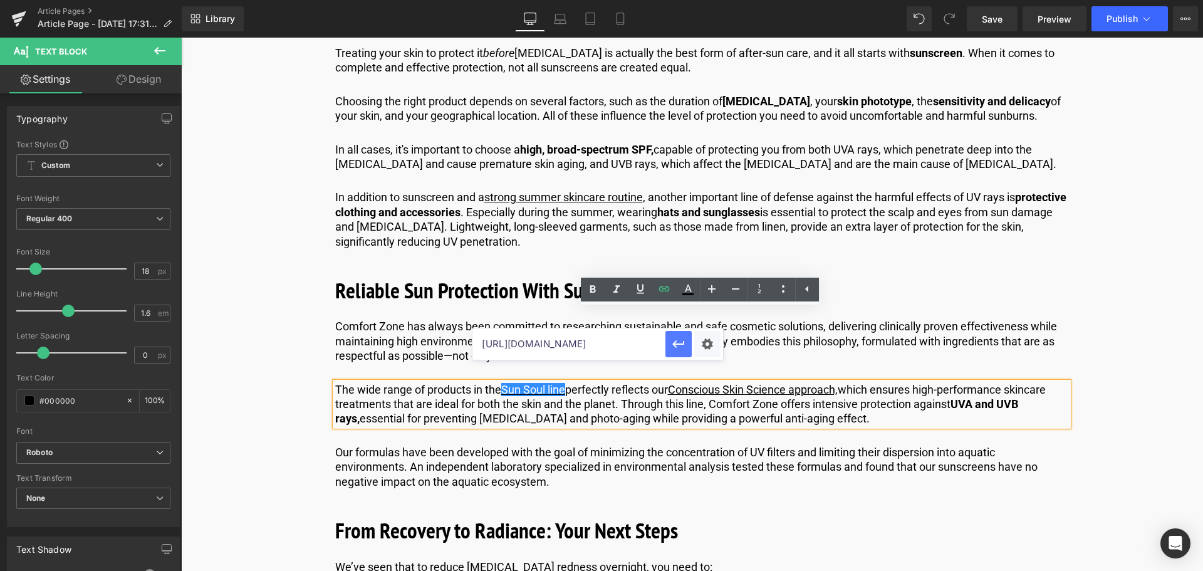
click at [683, 342] on icon "button" at bounding box center [678, 343] width 15 height 15
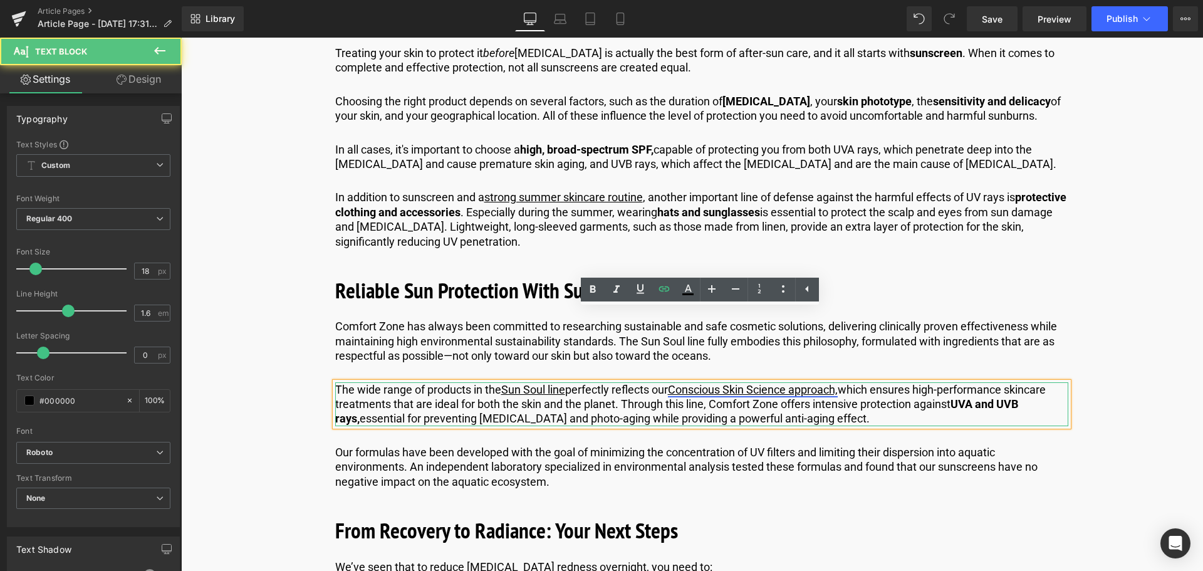
click at [699, 383] on link "Conscious Skin Science approach," at bounding box center [753, 389] width 170 height 13
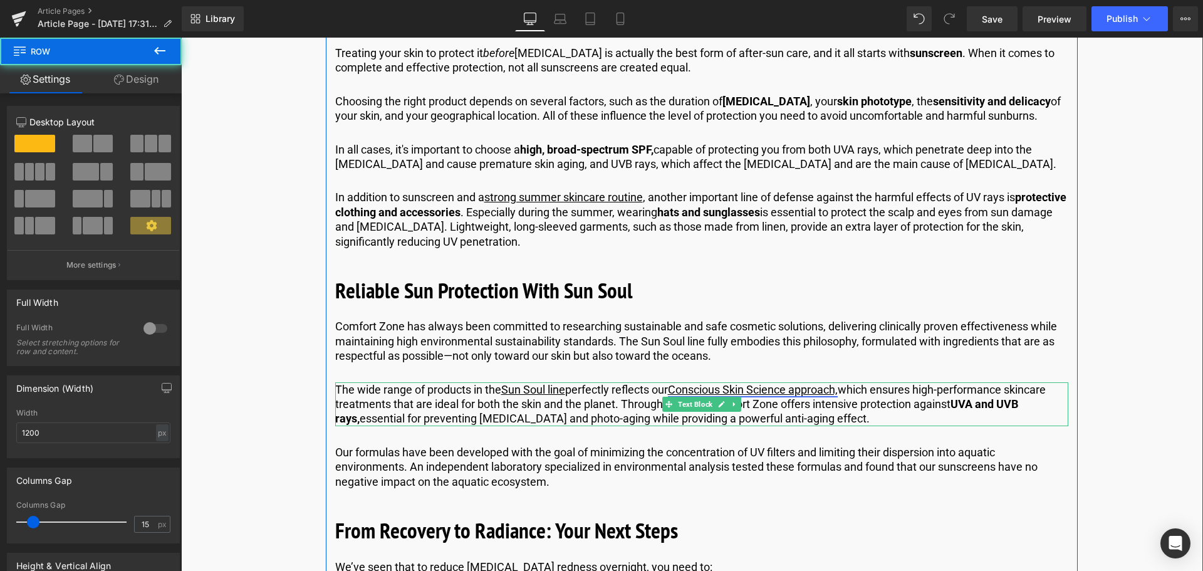
click at [807, 383] on link "Conscious Skin Science approach," at bounding box center [753, 389] width 170 height 13
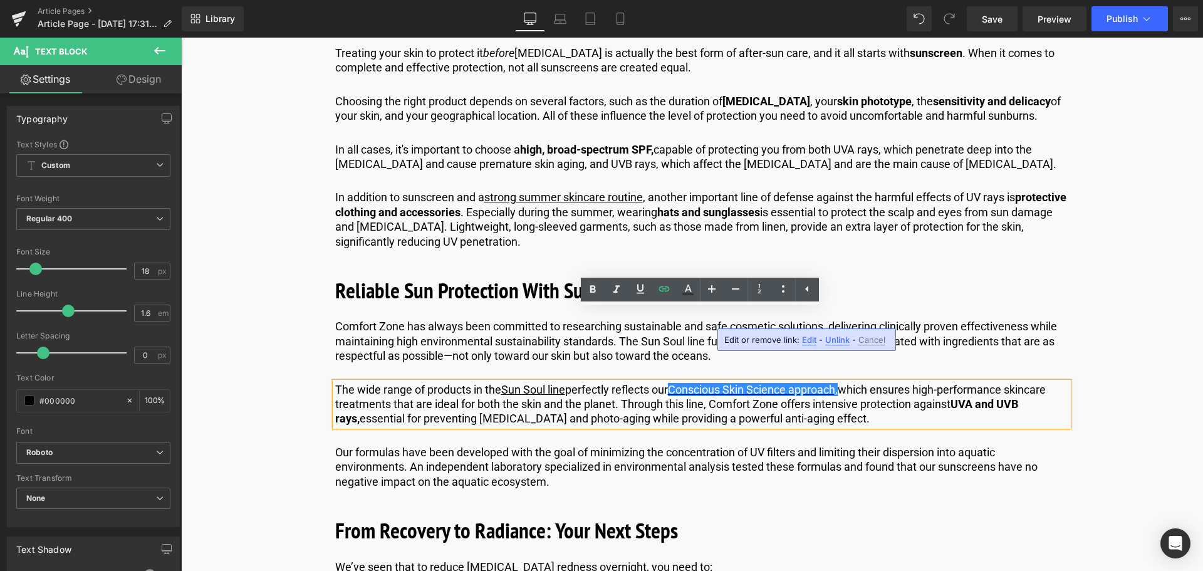
click at [806, 338] on span "Edit" at bounding box center [809, 339] width 14 height 11
click at [749, 338] on input "[URL][DOMAIN_NAME]" at bounding box center [796, 343] width 193 height 31
click at [769, 349] on input "[URL][DOMAIN_NAME]" at bounding box center [796, 343] width 193 height 31
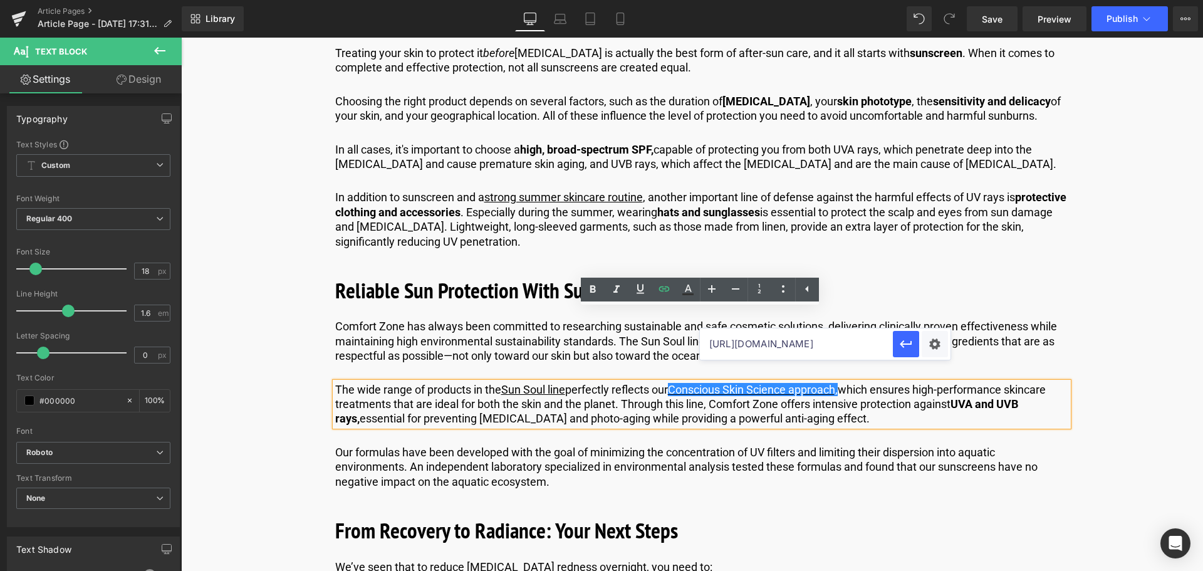
click at [769, 349] on input "[URL][DOMAIN_NAME]" at bounding box center [796, 343] width 193 height 31
click at [789, 348] on input "[URL][DOMAIN_NAME]" at bounding box center [796, 343] width 193 height 31
click at [804, 445] on p "Our formulas have been developed with the goal of minimizing the concentration …" at bounding box center [701, 467] width 733 height 44
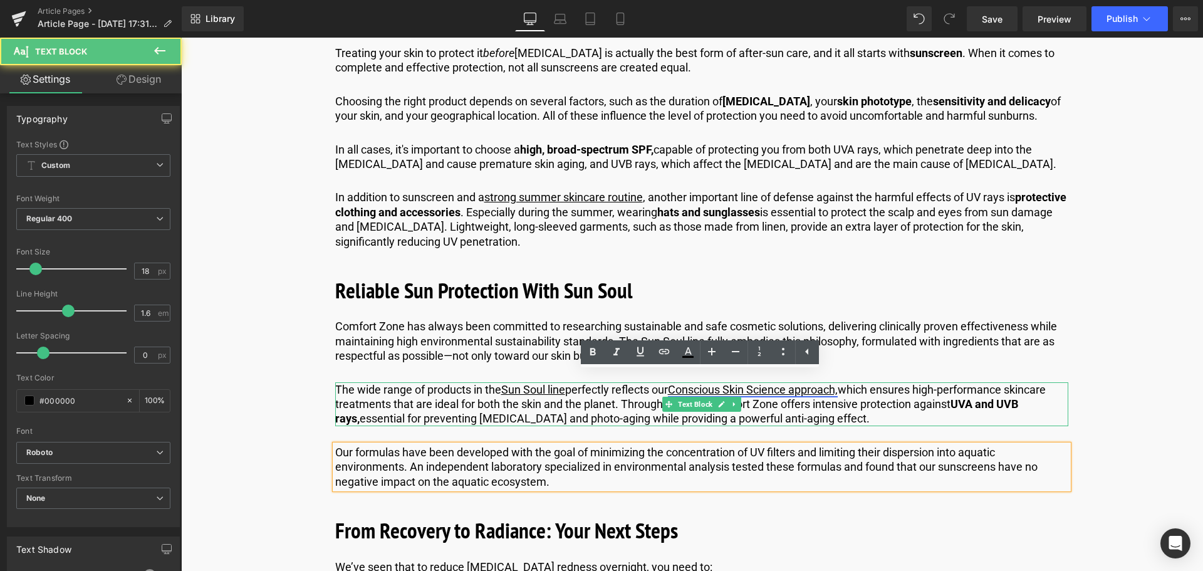
click at [800, 383] on link "Conscious Skin Science approach," at bounding box center [753, 389] width 170 height 13
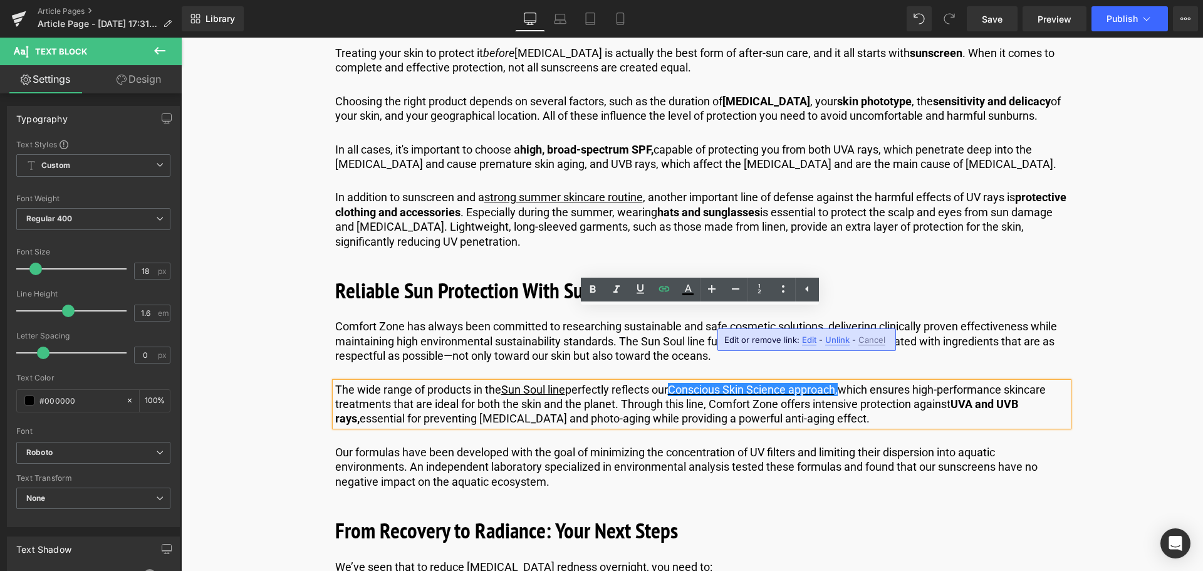
click at [807, 339] on span "Edit" at bounding box center [809, 339] width 14 height 11
click at [789, 344] on input "[URL][DOMAIN_NAME]" at bounding box center [796, 343] width 193 height 31
paste input "us"
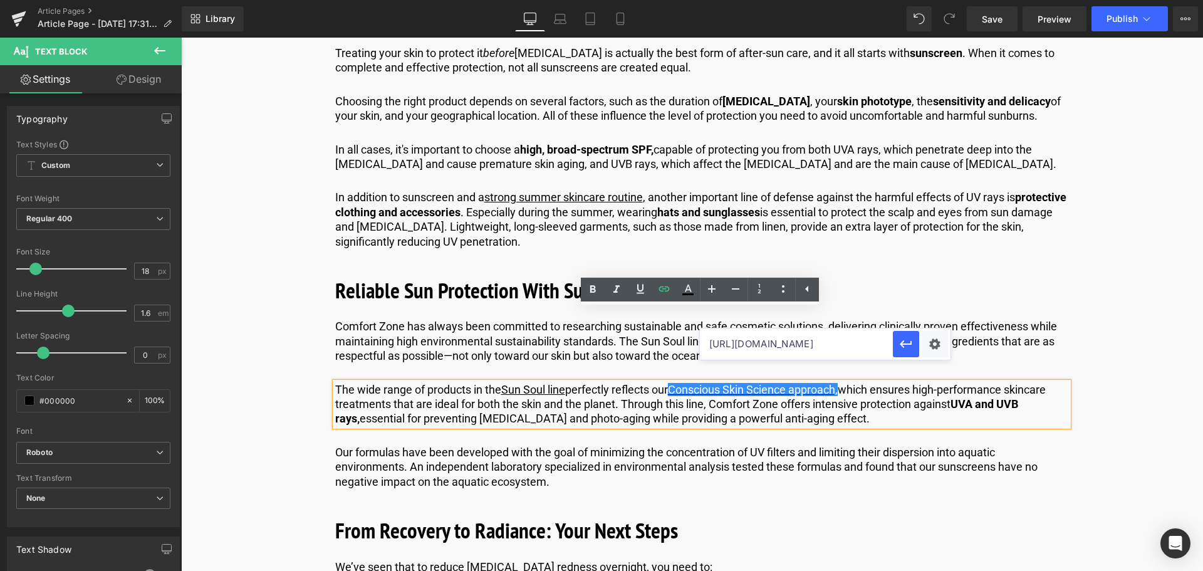
scroll to position [0, 103]
type input "[URL][DOMAIN_NAME]"
click at [904, 351] on icon "button" at bounding box center [905, 343] width 15 height 15
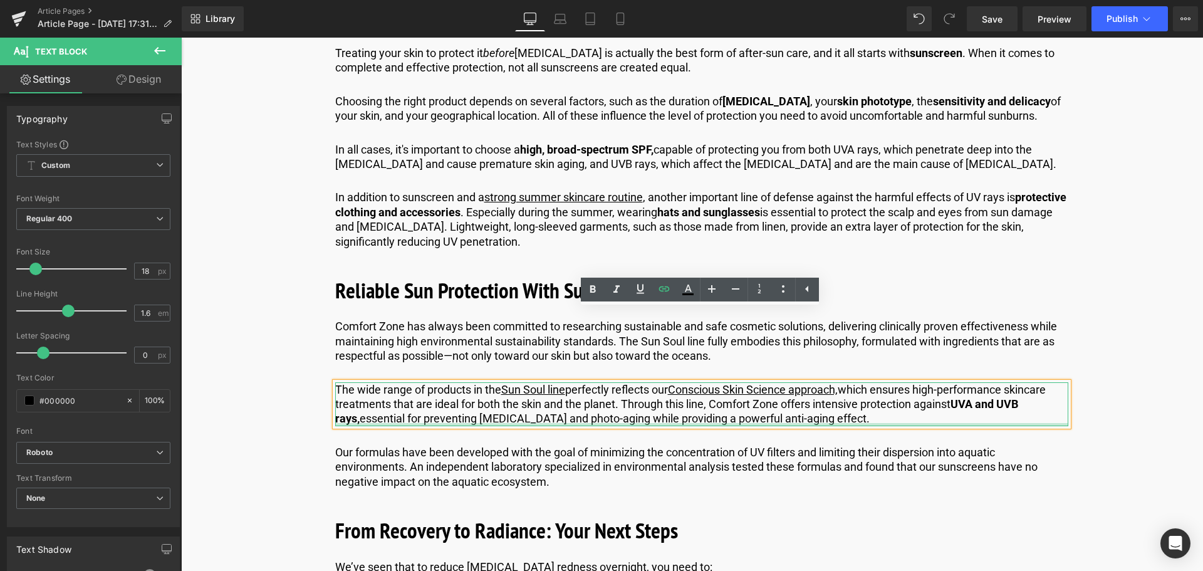
click at [632, 423] on div at bounding box center [701, 424] width 733 height 3
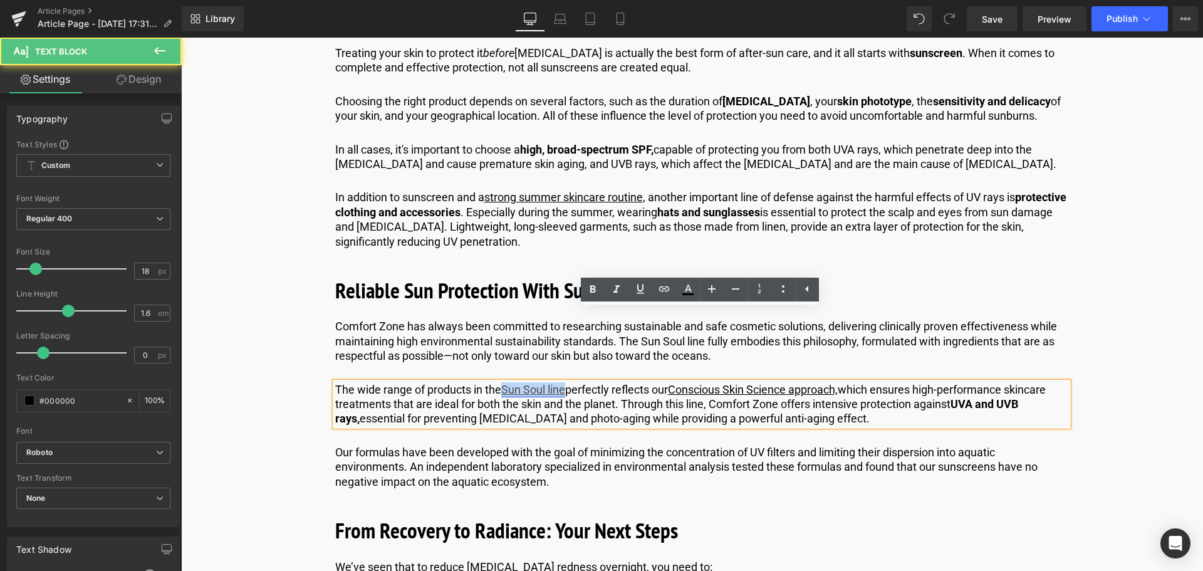
drag, startPoint x: 567, startPoint y: 319, endPoint x: 504, endPoint y: 319, distance: 62.6
click at [504, 383] on link "Sun Soul line" at bounding box center [533, 389] width 64 height 13
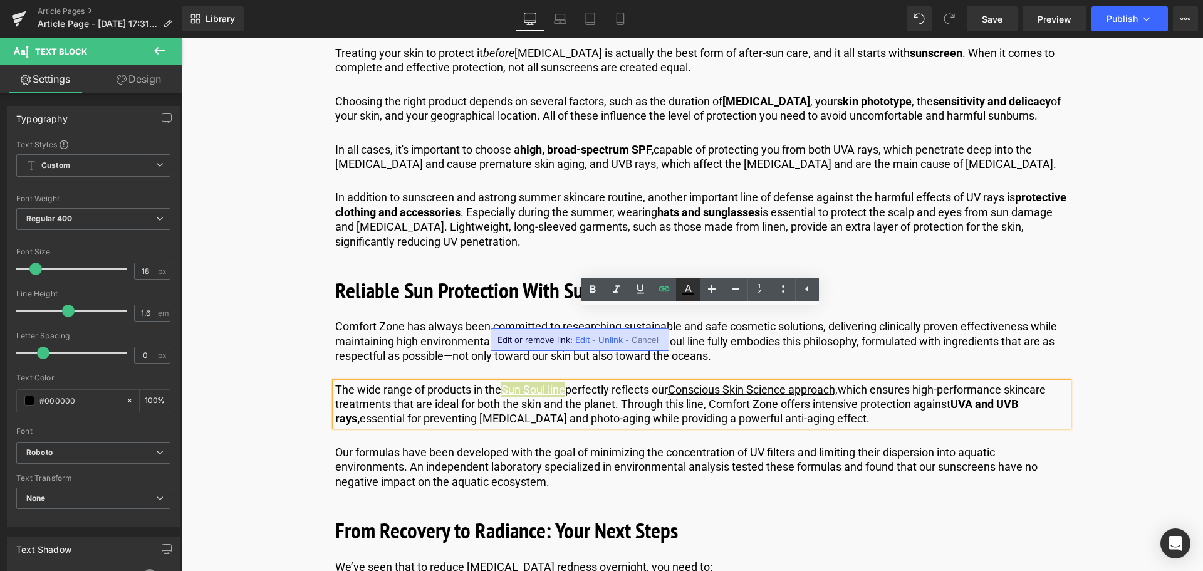
click at [695, 287] on icon at bounding box center [687, 289] width 15 height 15
type input "#ffffff"
type input "100"
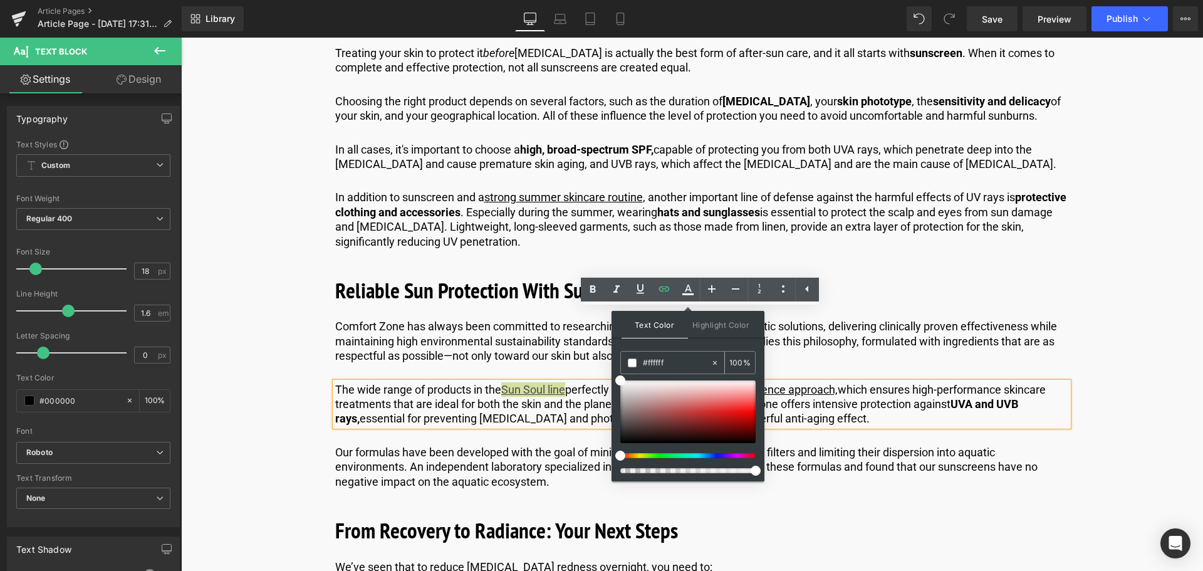
click at [681, 365] on input "#ffffff" at bounding box center [677, 363] width 68 height 14
type input "#fffff"
type input "0"
type input "#ffff"
type input "100"
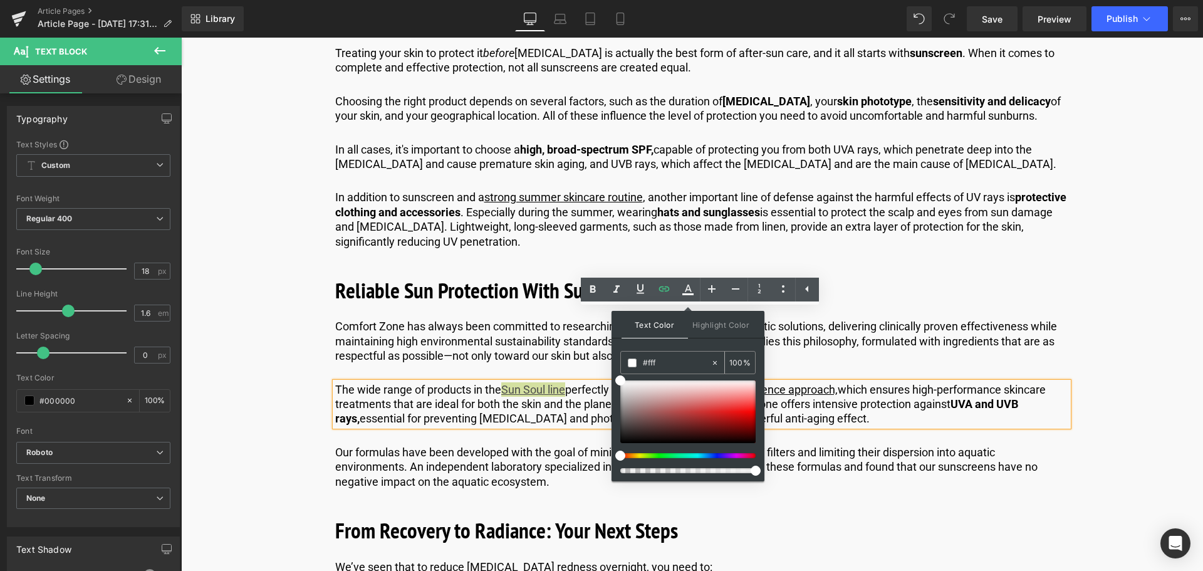
type input "#ff"
type input "0"
type input "#000"
type input "100"
type input "#0000"
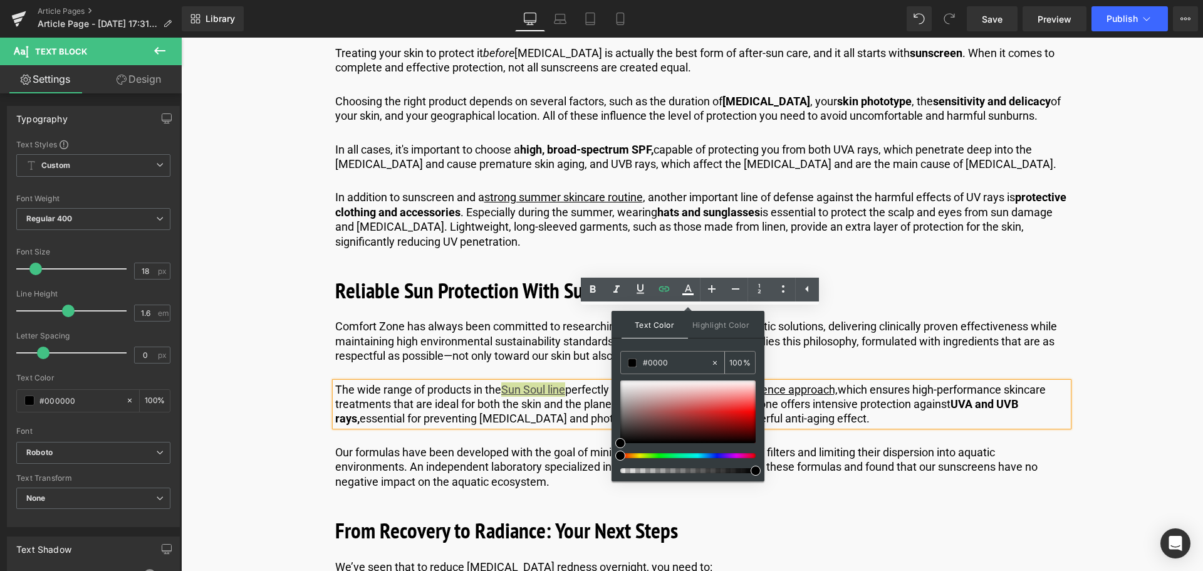
type input "0"
type input "#0000EE"
type input "100"
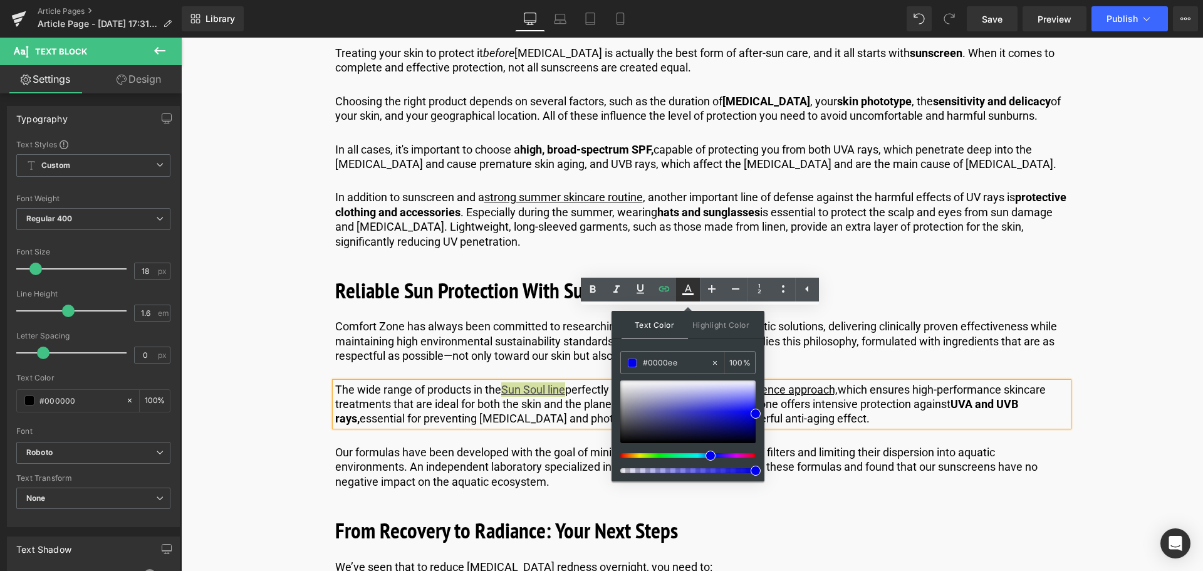
click at [693, 284] on icon at bounding box center [687, 289] width 15 height 15
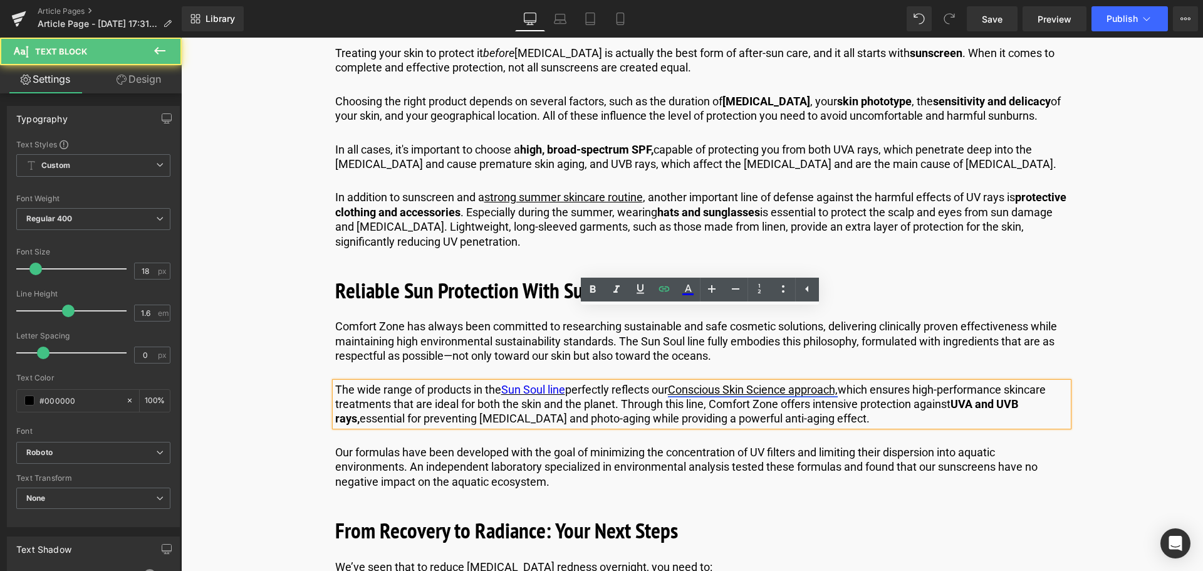
click at [831, 383] on link "Conscious Skin Science approach," at bounding box center [753, 389] width 170 height 13
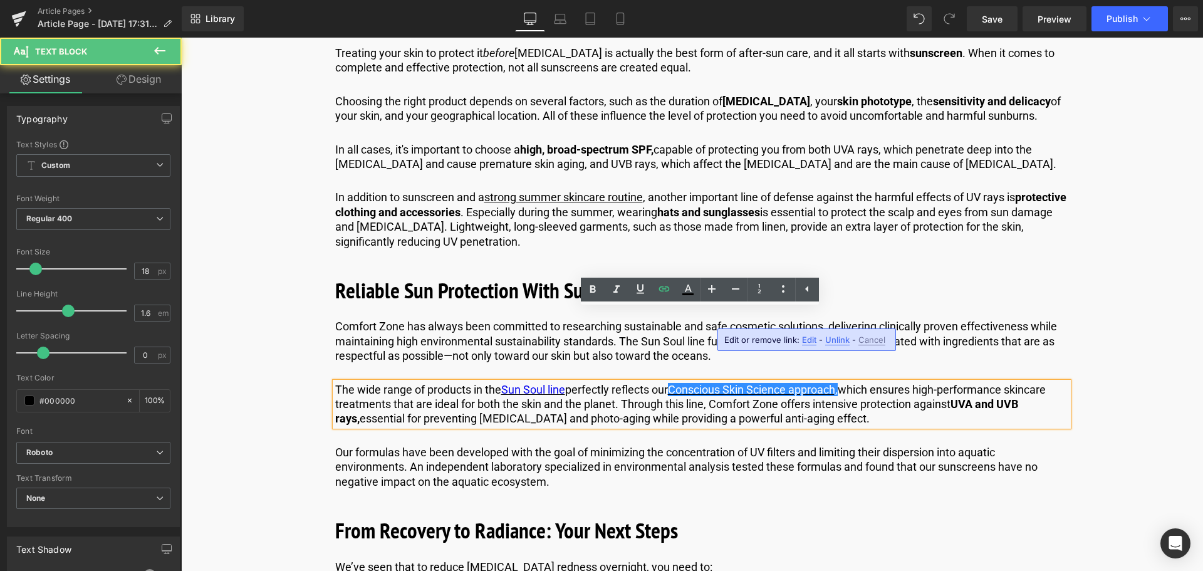
click at [881, 382] on p "The wide range of products in the Sun Soul line perfectly reflects our Consciou…" at bounding box center [701, 404] width 733 height 44
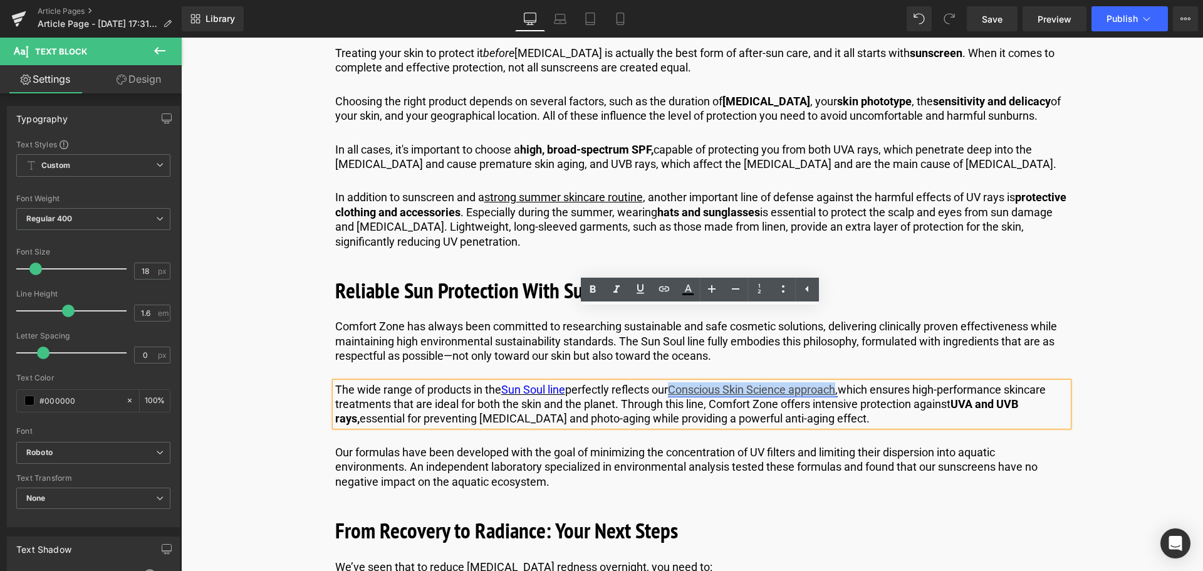
drag, startPoint x: 844, startPoint y: 314, endPoint x: 863, endPoint y: 342, distance: 33.7
click at [678, 383] on link "Conscious Skin Science approach," at bounding box center [753, 389] width 170 height 13
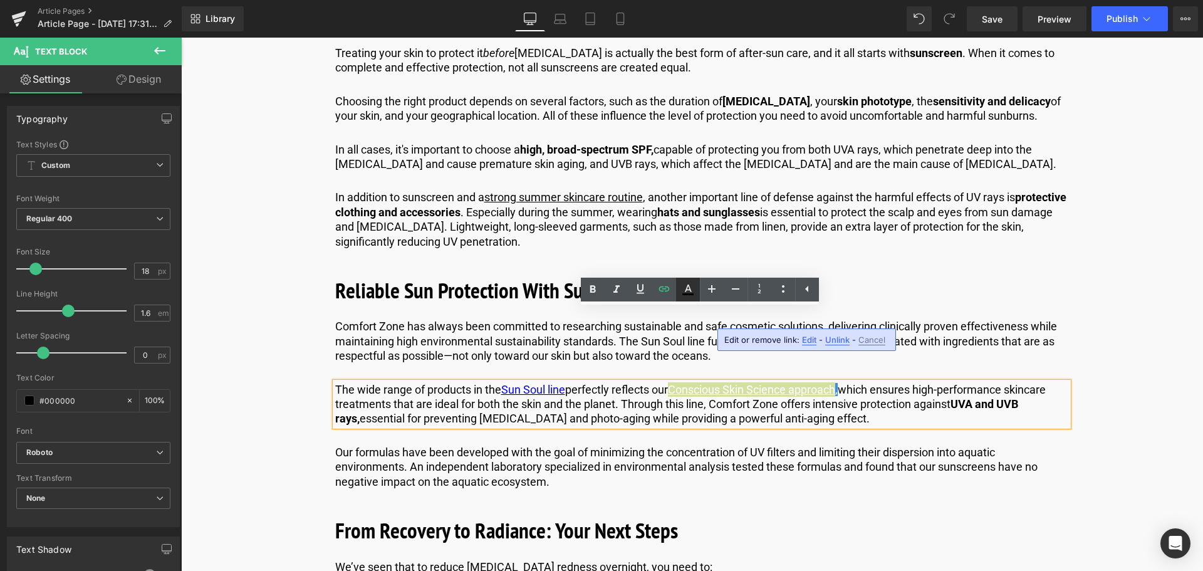
click at [683, 294] on icon at bounding box center [687, 294] width 11 height 2
type input "#fbfbfb"
type input "100"
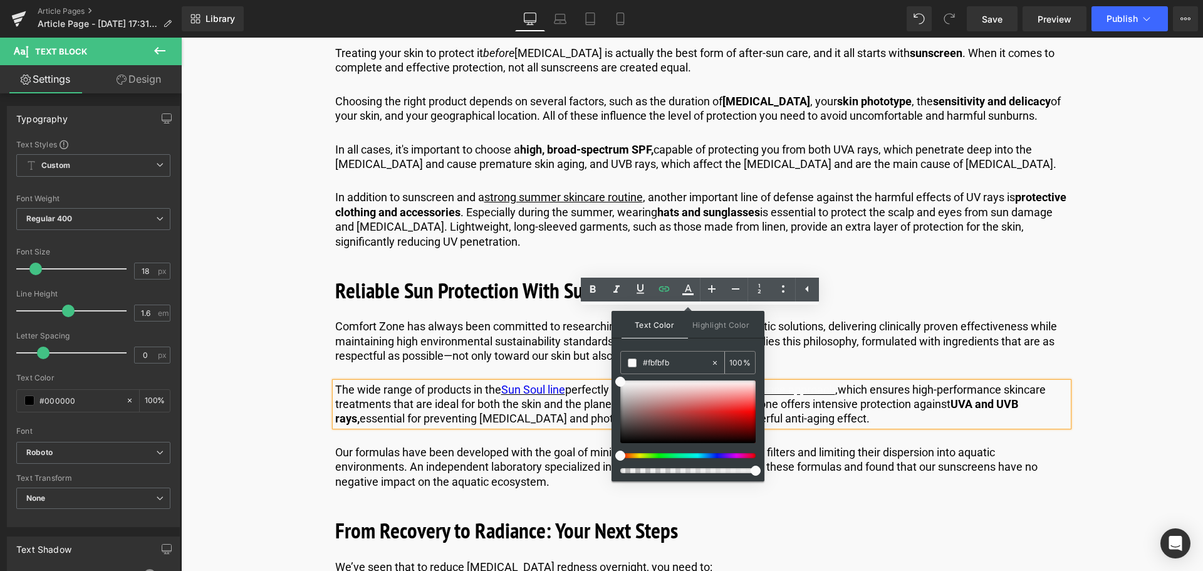
drag, startPoint x: 693, startPoint y: 361, endPoint x: 646, endPoint y: 363, distance: 47.0
click at [646, 363] on input "#fbfbfb" at bounding box center [677, 363] width 68 height 14
type input "#0"
type input "0"
type input "#000"
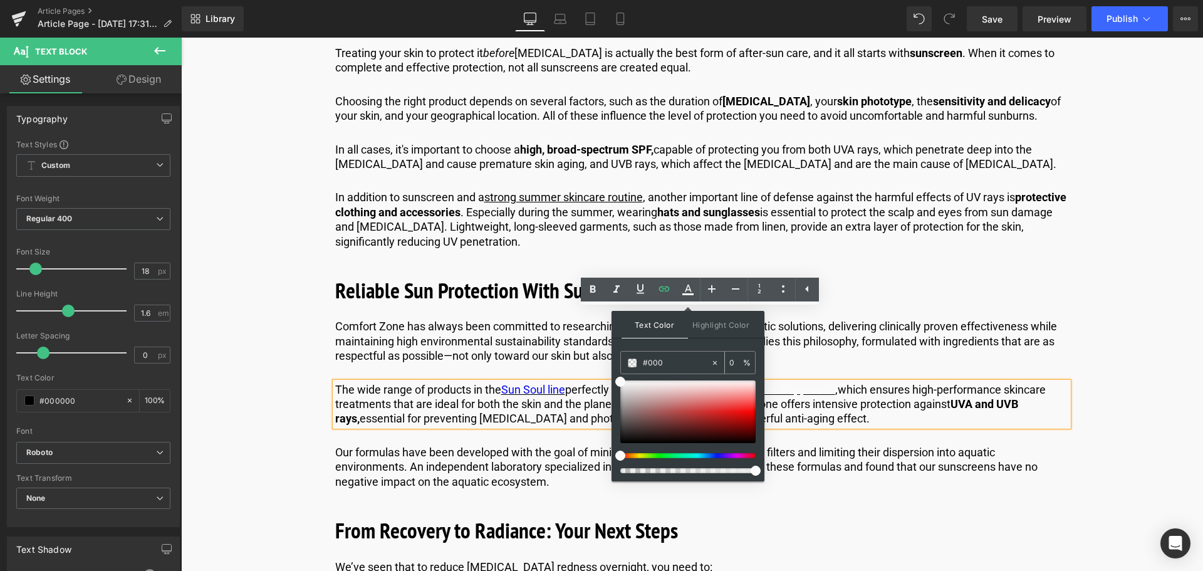
type input "100"
type input "#0000"
type input "0"
type input "#0000EE"
type input "100"
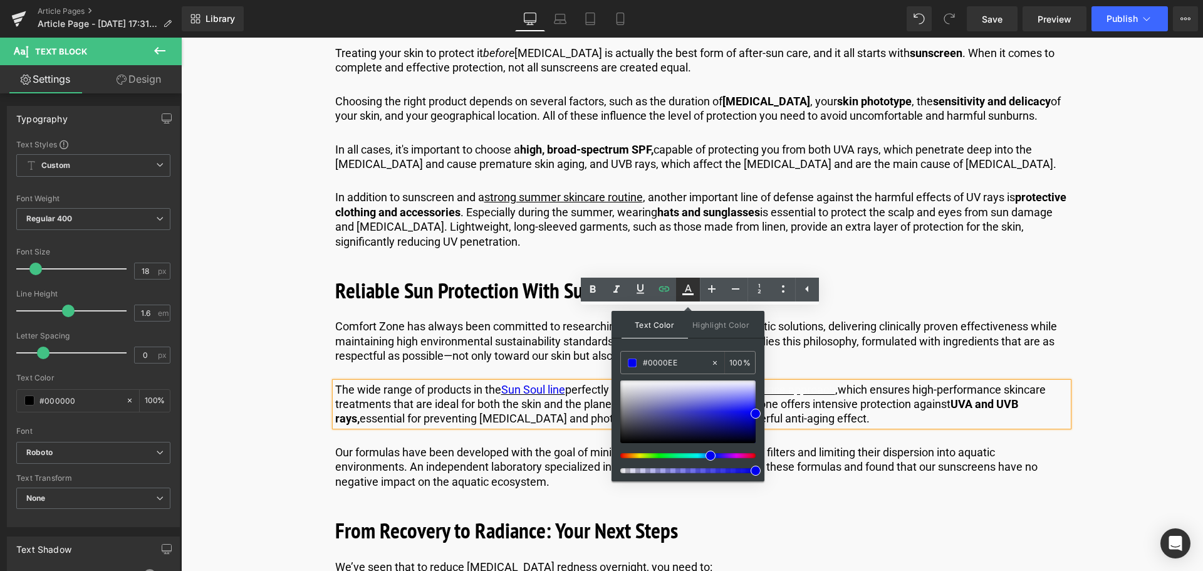
type input "#0000ee"
click at [695, 284] on link at bounding box center [688, 289] width 24 height 24
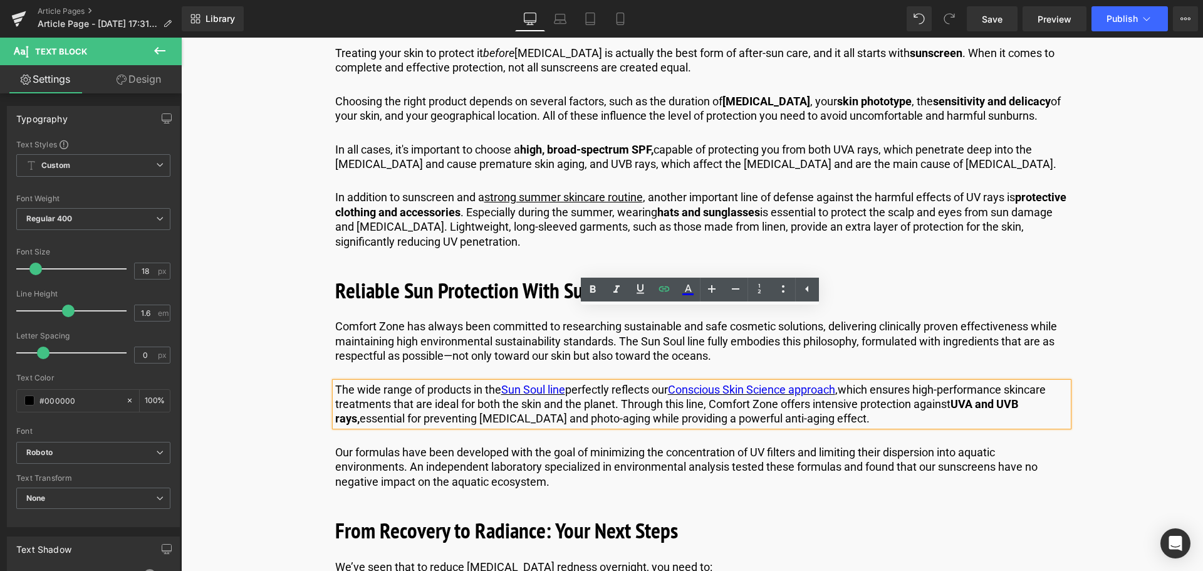
click at [718, 382] on p "The wide range of products in the Sun Soul line perfectly reflects our Consciou…" at bounding box center [701, 404] width 733 height 44
click at [499, 445] on p "Our formulas have been developed with the goal of minimizing the concentration …" at bounding box center [701, 467] width 733 height 44
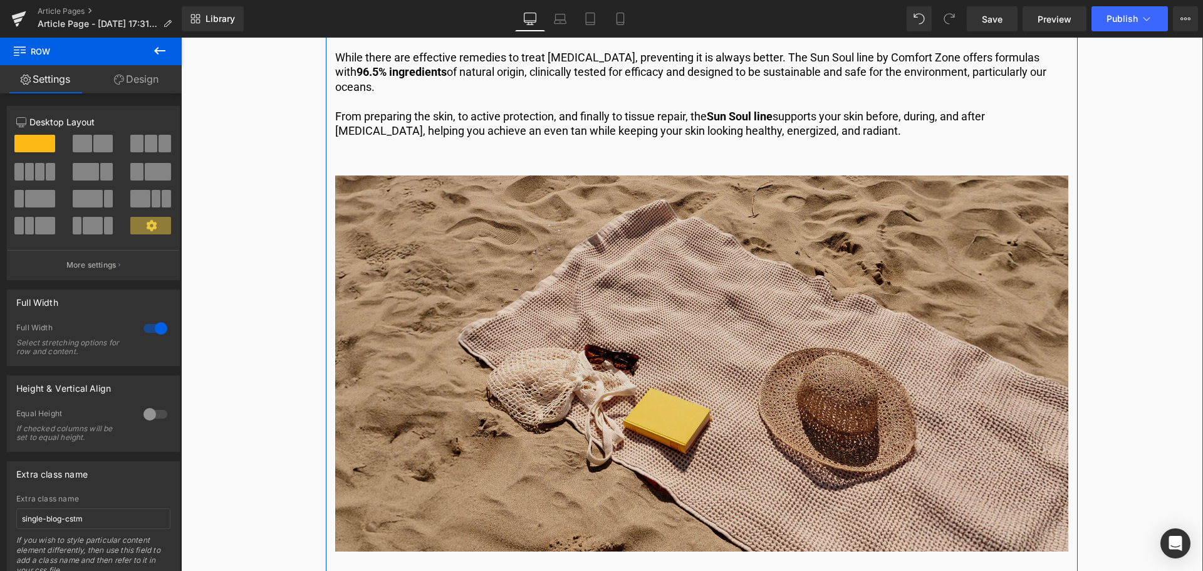
scroll to position [5703, 0]
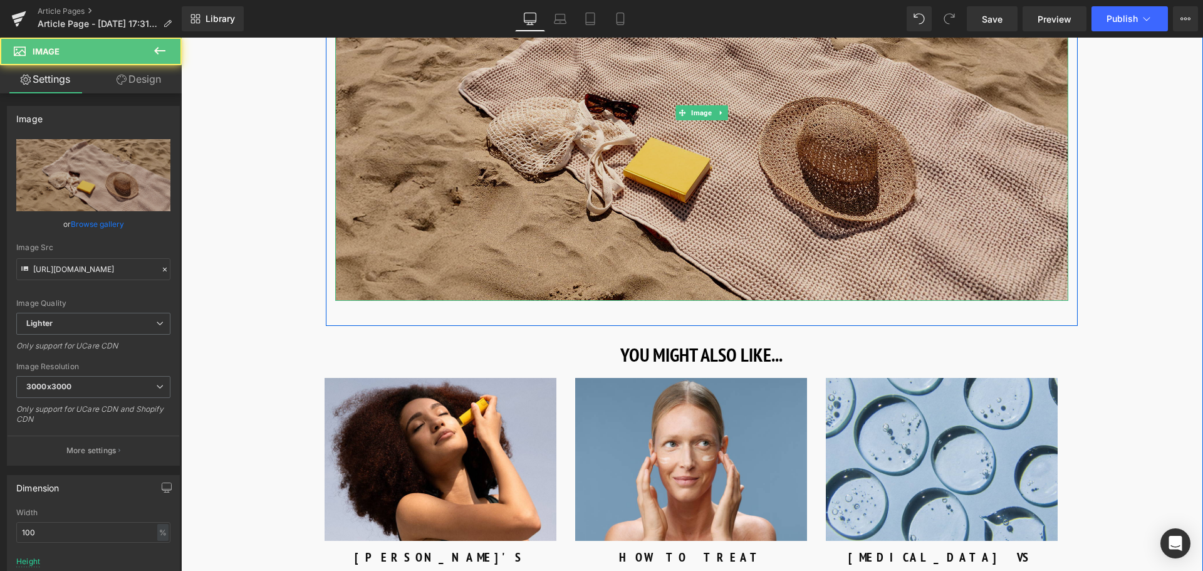
click at [755, 130] on img at bounding box center [701, 113] width 733 height 376
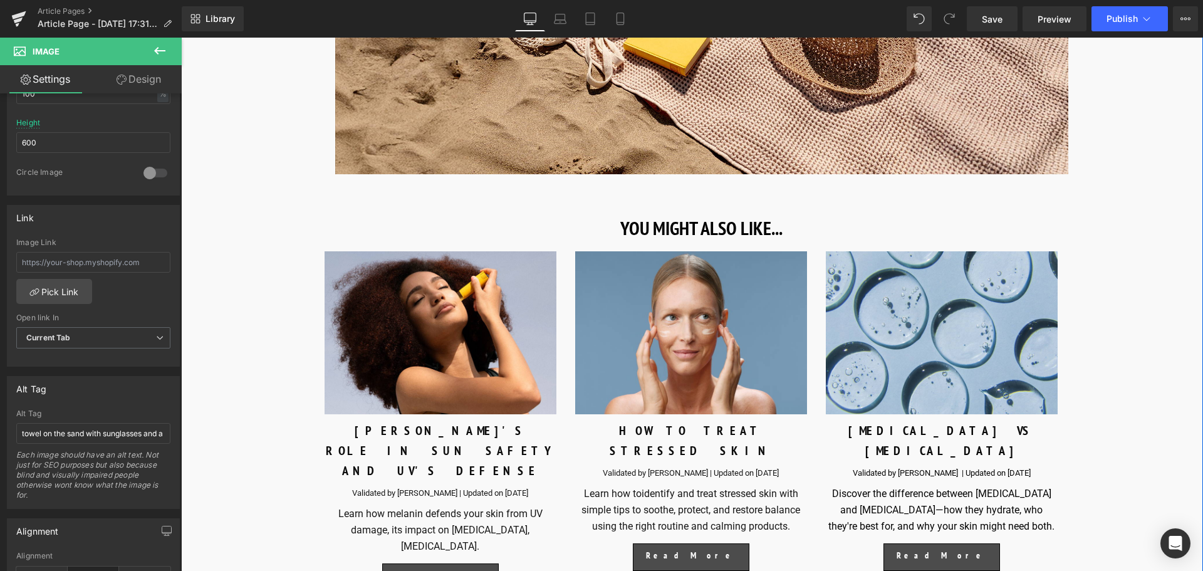
scroll to position [5828, 0]
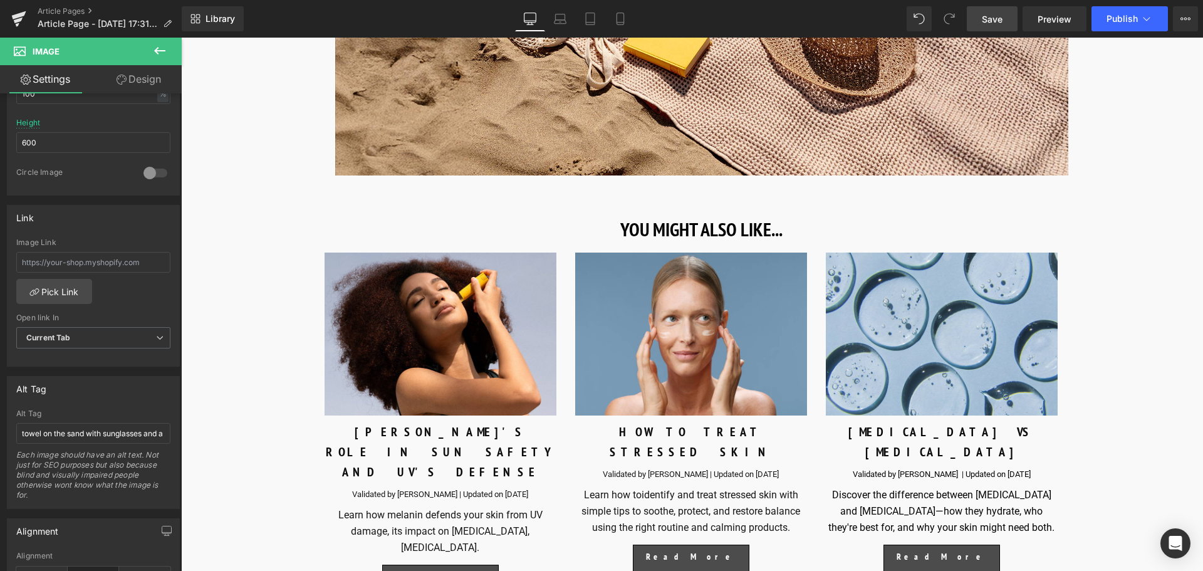
click at [999, 17] on span "Save" at bounding box center [991, 19] width 21 height 13
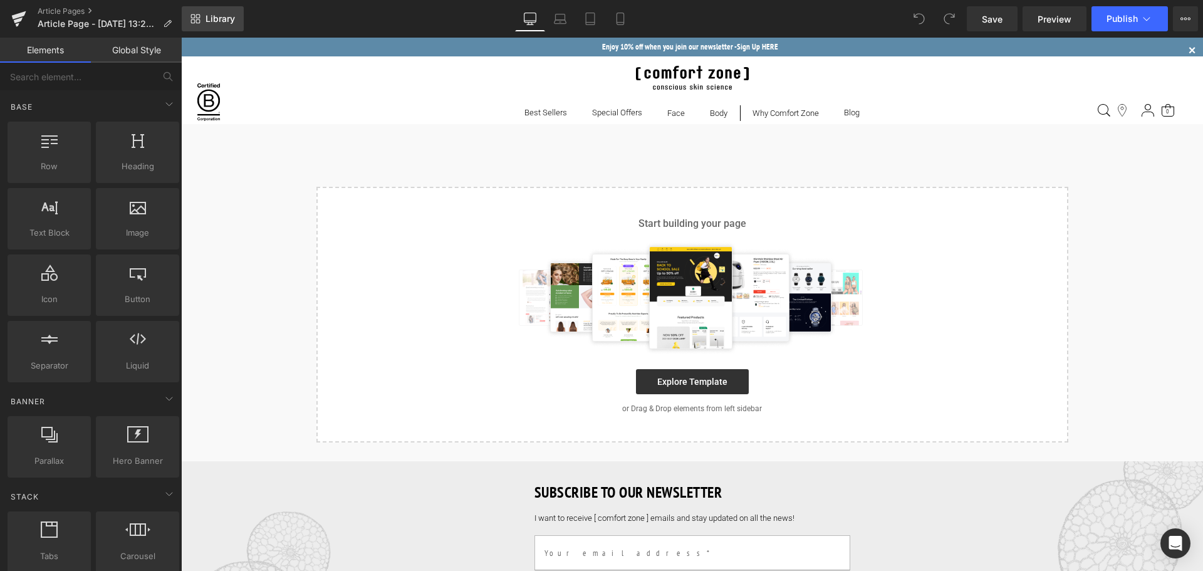
click at [202, 16] on link "Library" at bounding box center [213, 18] width 62 height 25
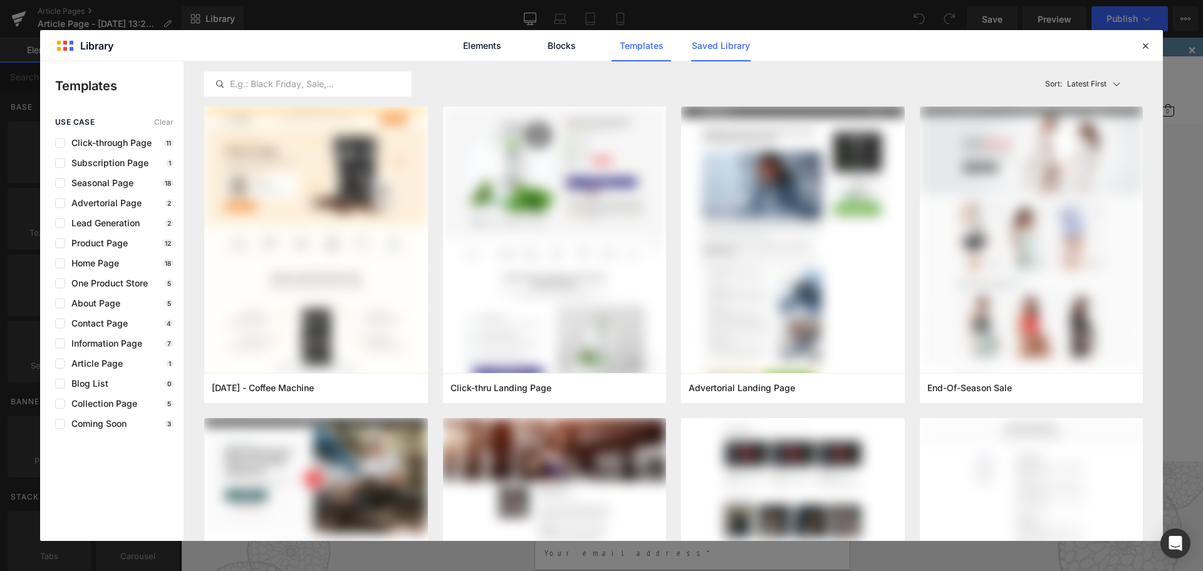
click at [704, 38] on link "Saved Library" at bounding box center [721, 45] width 60 height 31
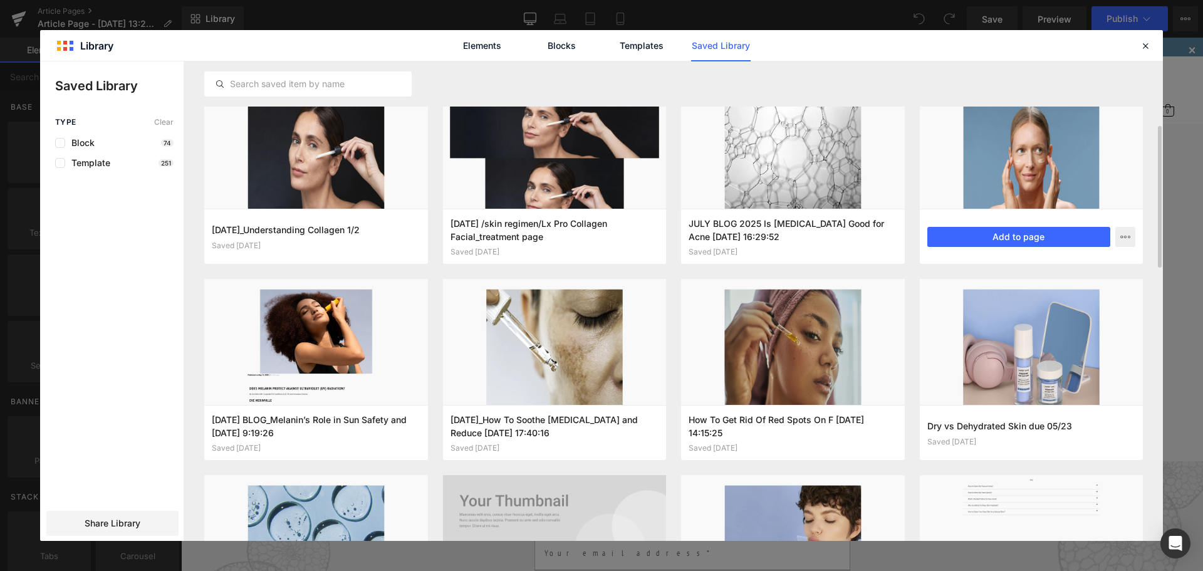
scroll to position [157, 0]
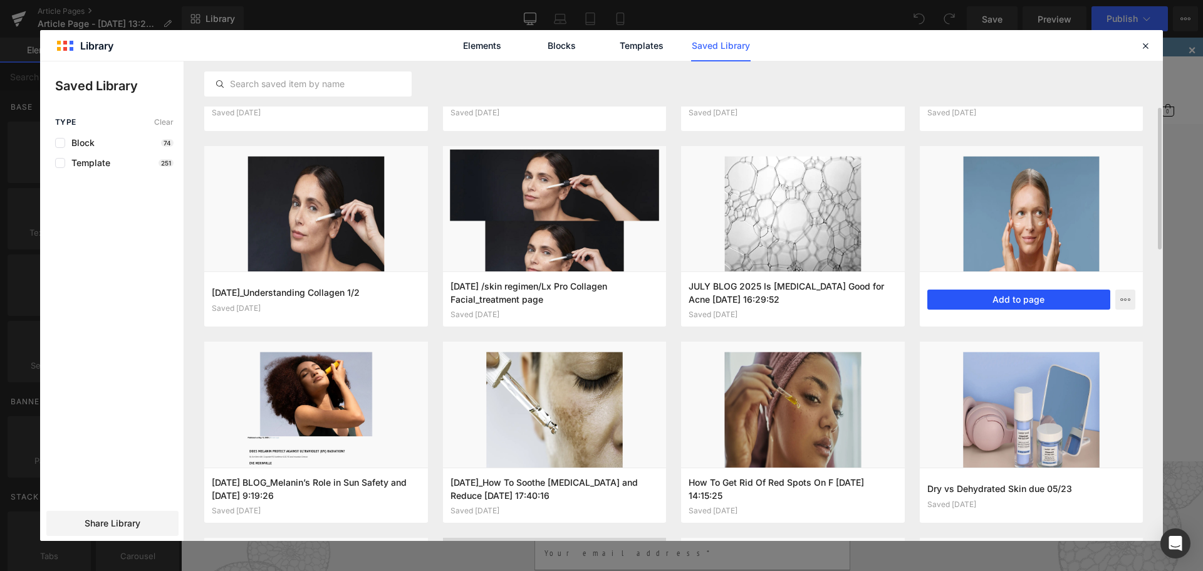
click at [1023, 301] on button "Add to page" at bounding box center [1019, 299] width 184 height 20
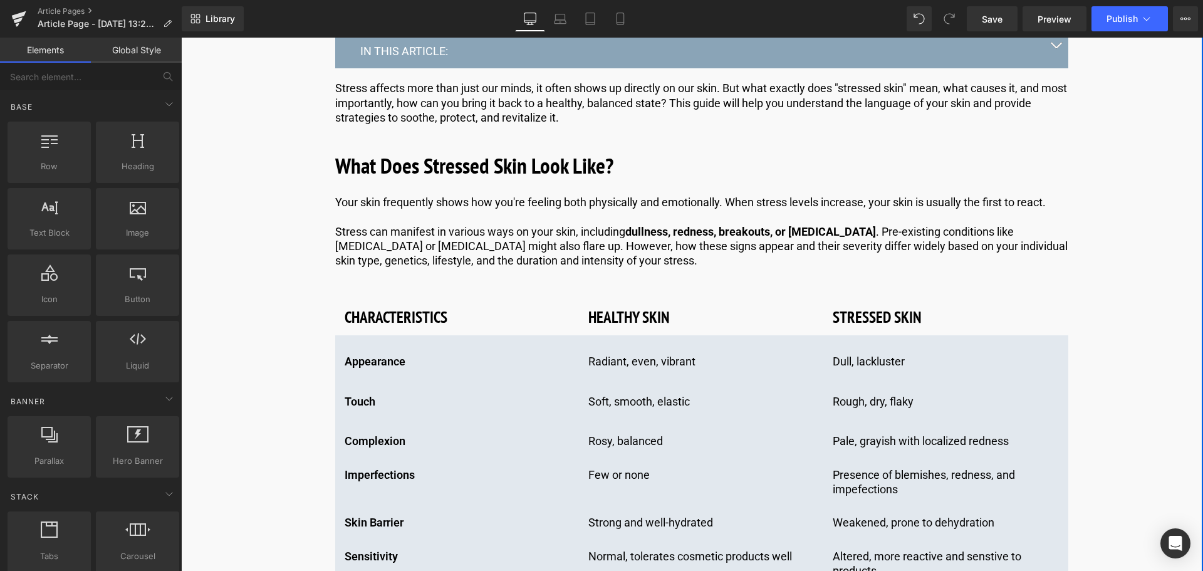
scroll to position [564, 0]
